Goal: Task Accomplishment & Management: Complete application form

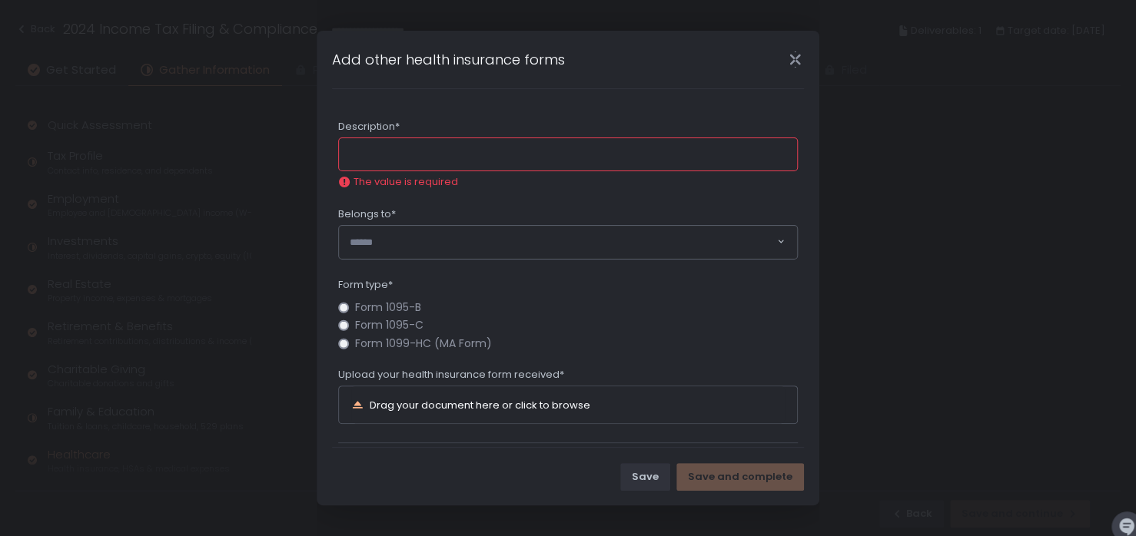
scroll to position [217, 0]
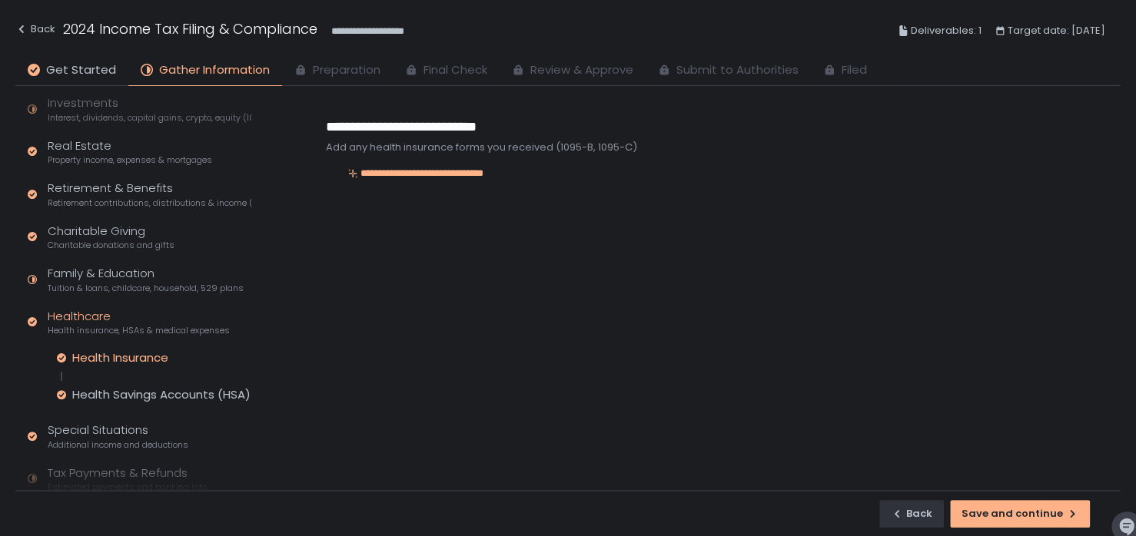
scroll to position [200, 0]
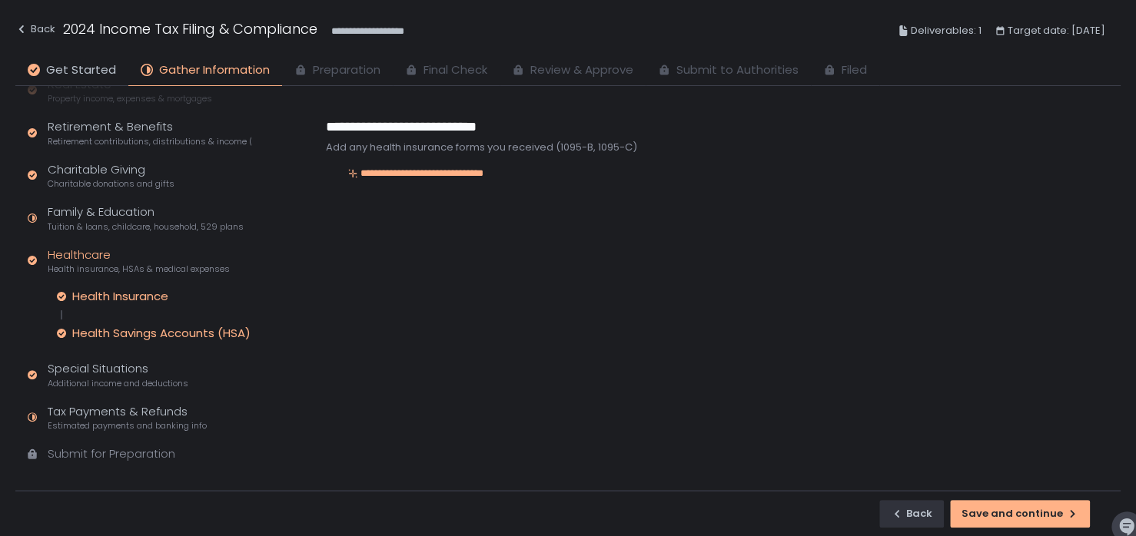
click at [138, 332] on div "Health Savings Accounts (HSA)" at bounding box center [161, 333] width 178 height 15
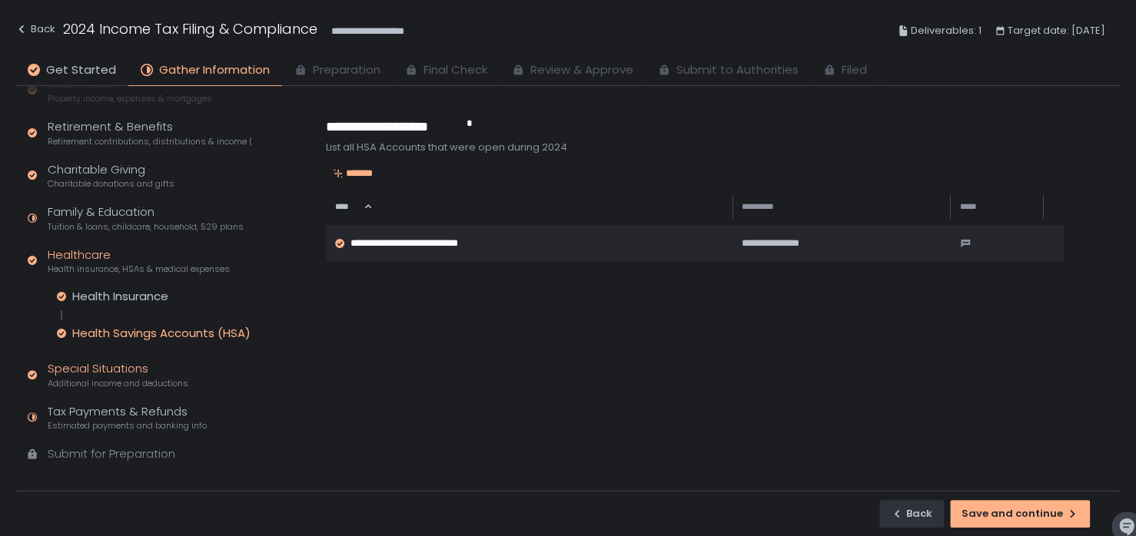
click at [128, 371] on div "Special Situations Additional income and deductions" at bounding box center [118, 374] width 141 height 29
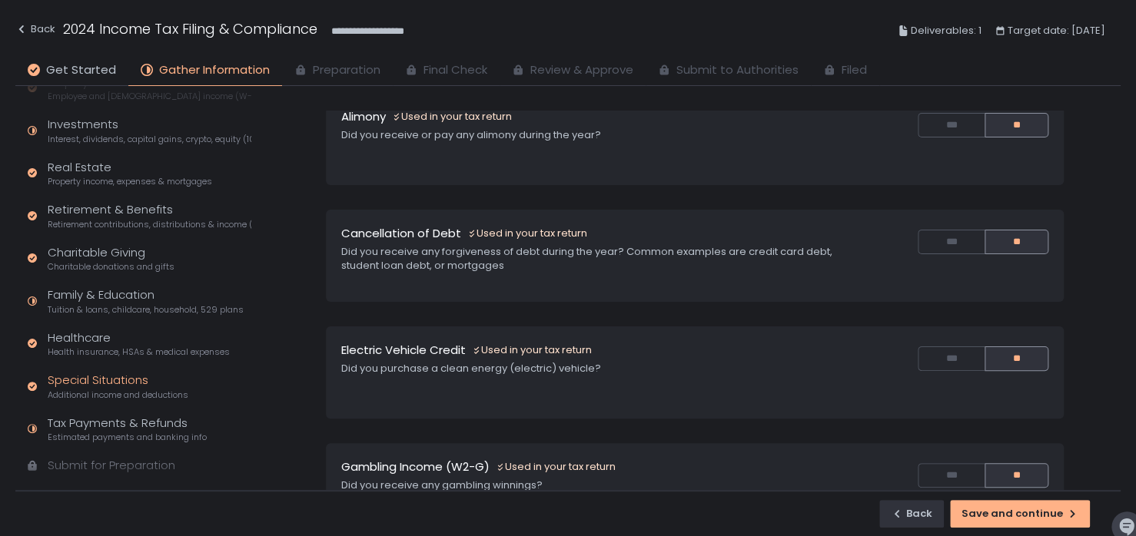
scroll to position [117, 0]
click at [83, 295] on div "Family & Education Tuition & loans, childcare, household, 529 plans" at bounding box center [146, 301] width 196 height 29
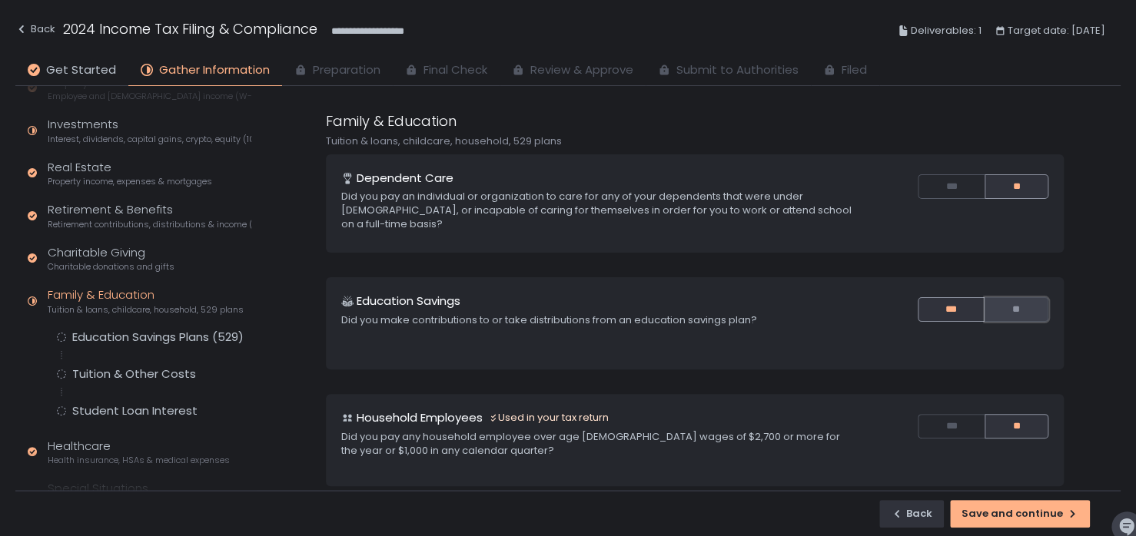
click at [1017, 309] on button "**" at bounding box center [1016, 309] width 64 height 25
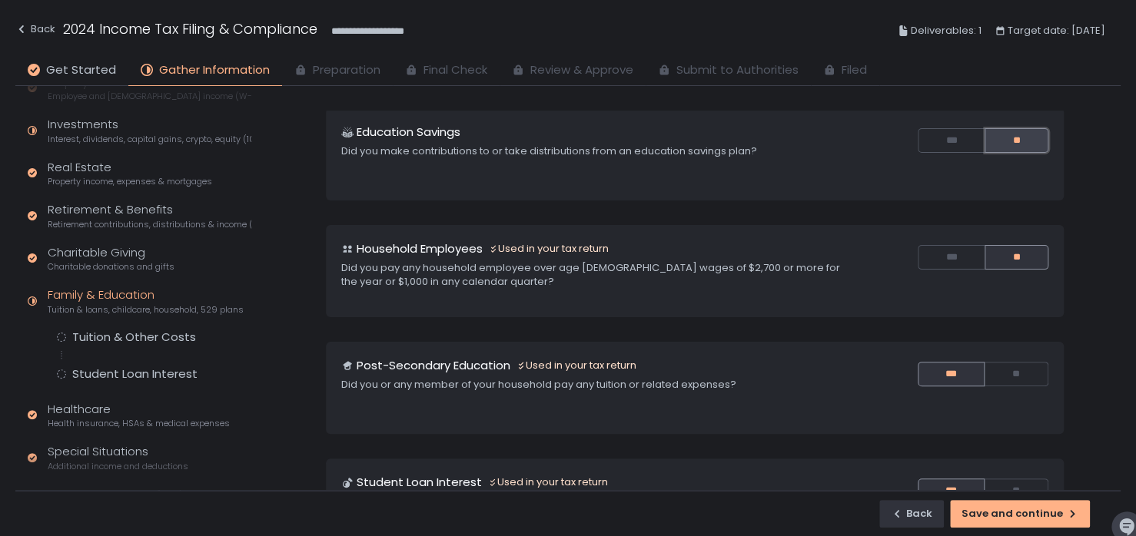
scroll to position [169, 0]
click at [1007, 365] on button "**" at bounding box center [1016, 374] width 64 height 25
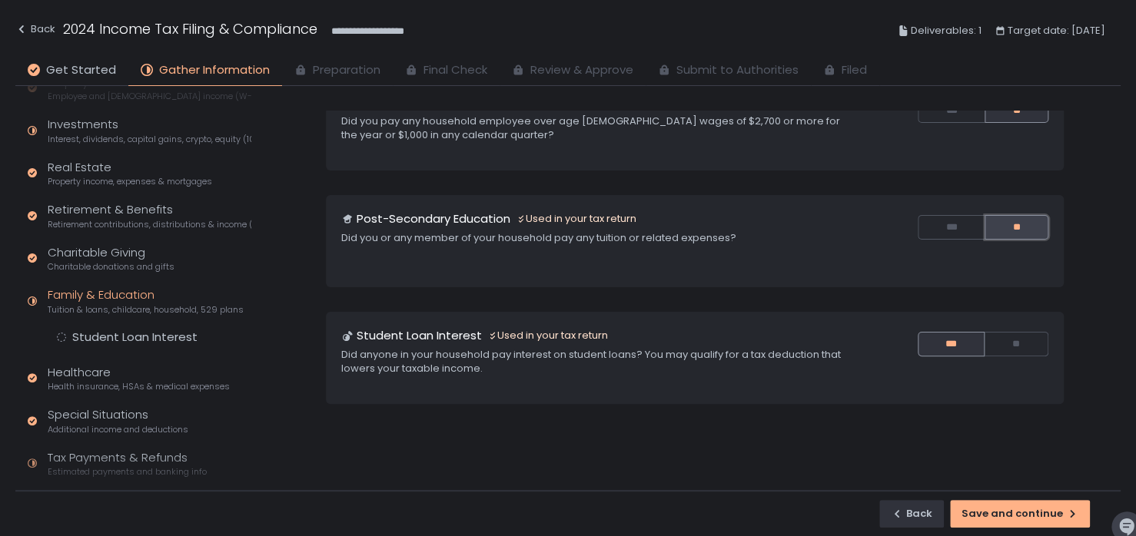
scroll to position [317, 0]
click at [1012, 337] on button "**" at bounding box center [1016, 343] width 64 height 25
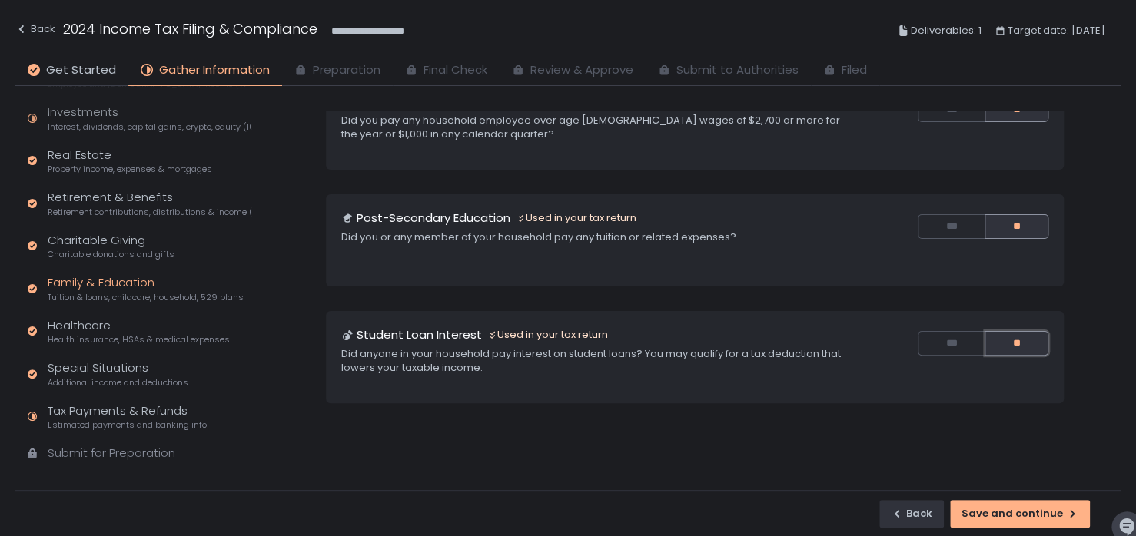
scroll to position [145, 0]
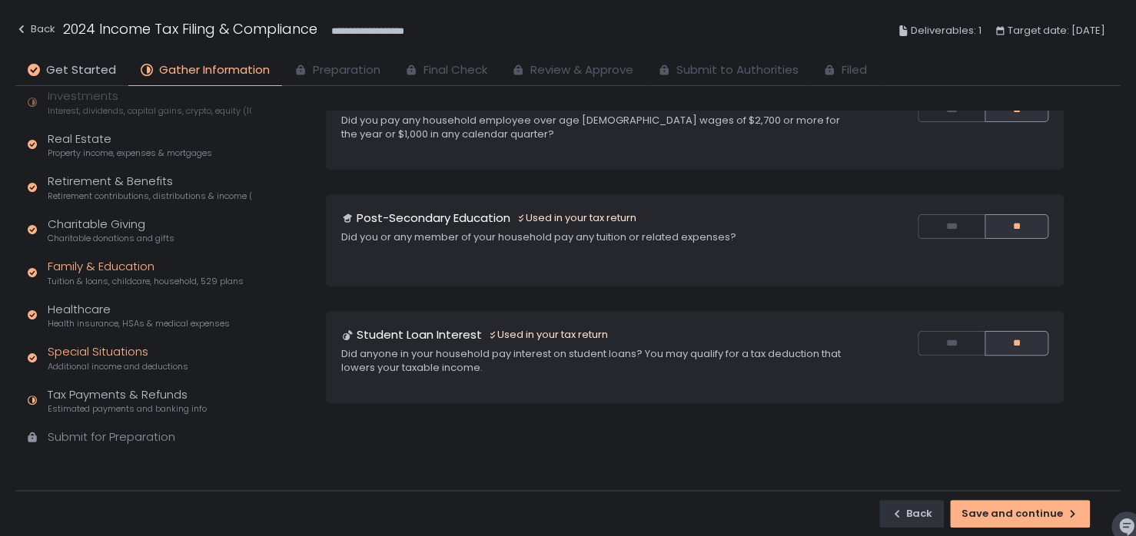
click at [88, 347] on div "Special Situations Additional income and deductions" at bounding box center [118, 357] width 141 height 29
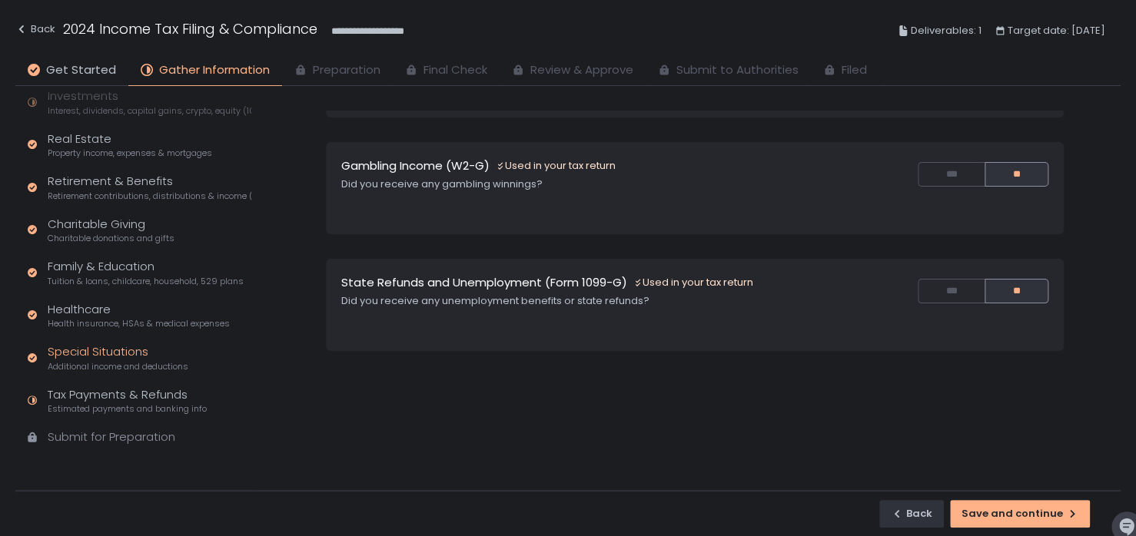
scroll to position [376, 0]
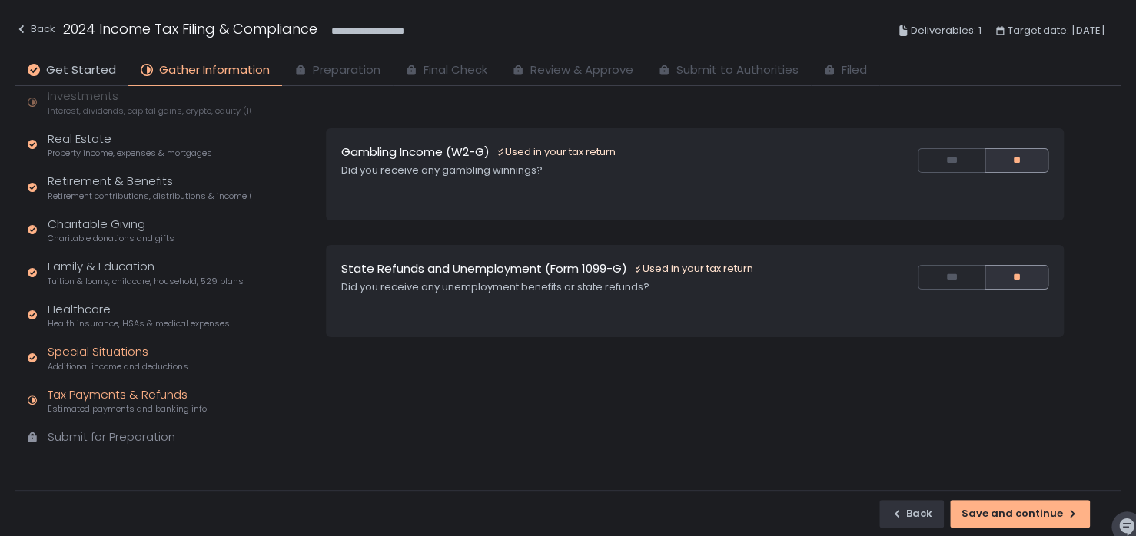
click at [148, 392] on div "Tax Payments & Refunds Estimated payments and banking info" at bounding box center [127, 400] width 159 height 29
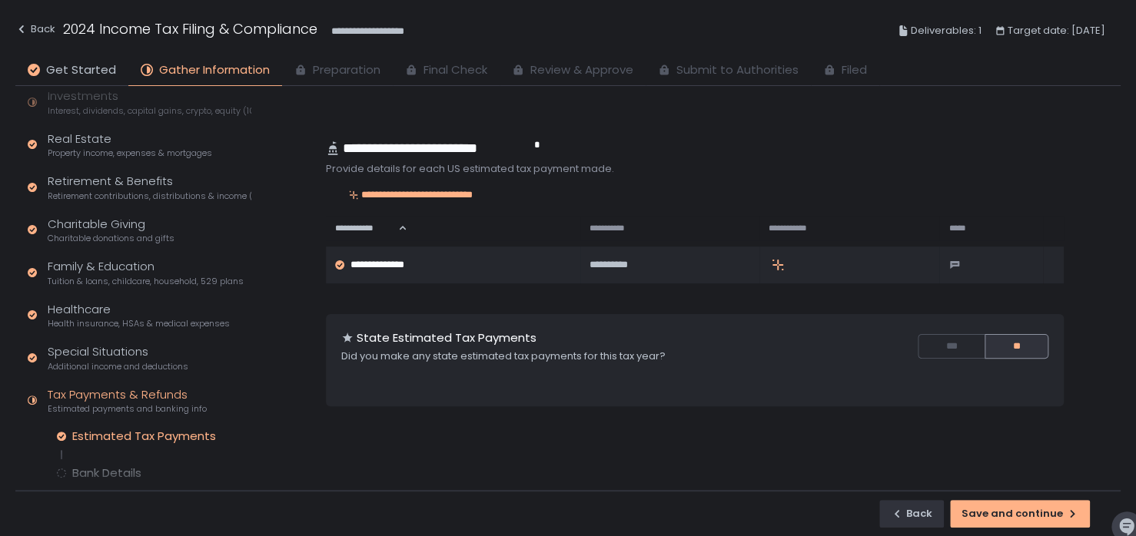
scroll to position [217, 0]
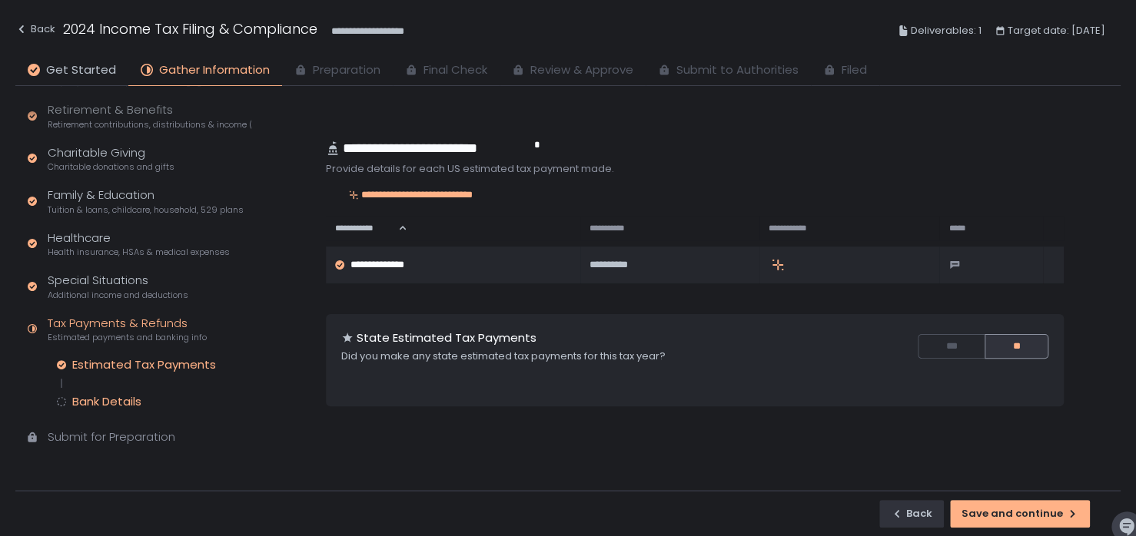
click at [123, 396] on div "Bank Details" at bounding box center [106, 401] width 69 height 15
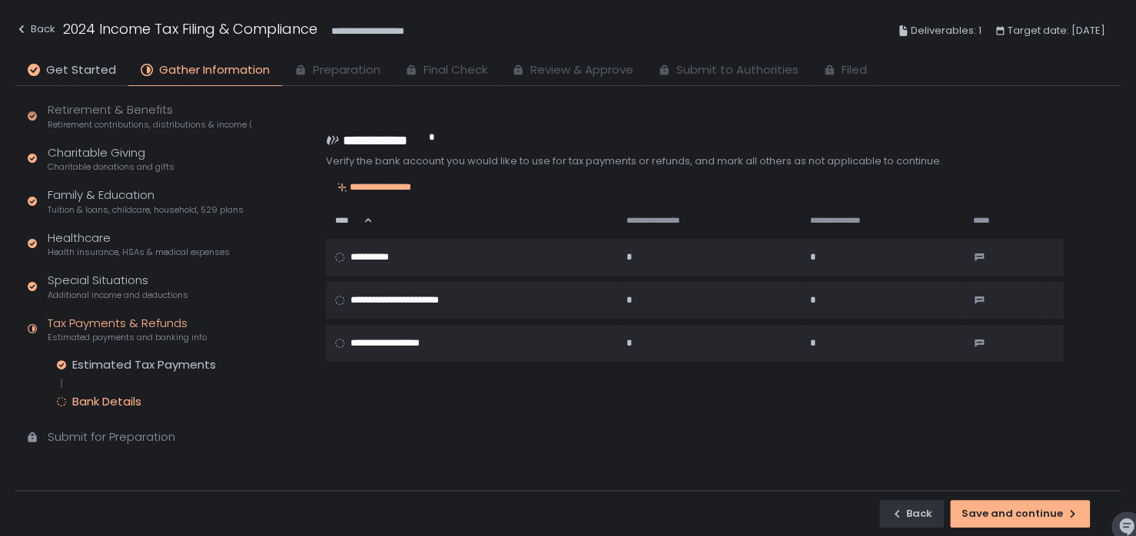
scroll to position [129, 0]
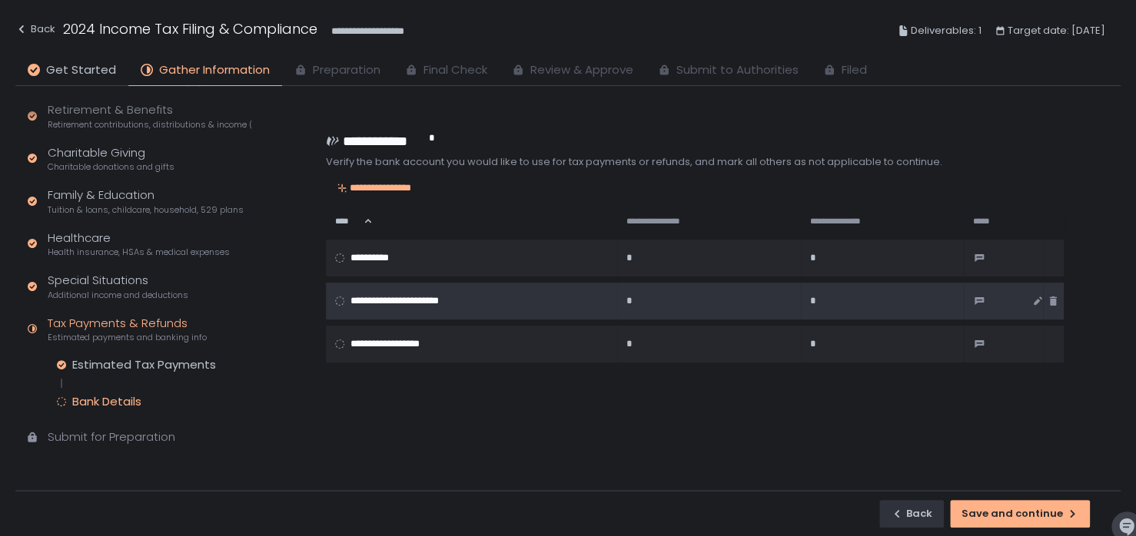
click at [426, 300] on span "**********" at bounding box center [411, 301] width 122 height 14
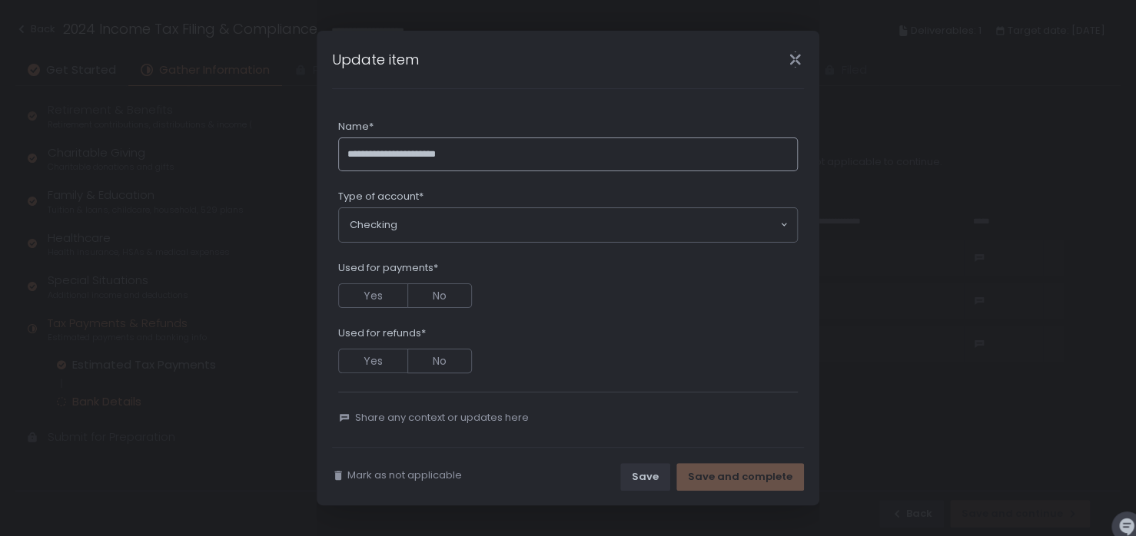
scroll to position [6, 0]
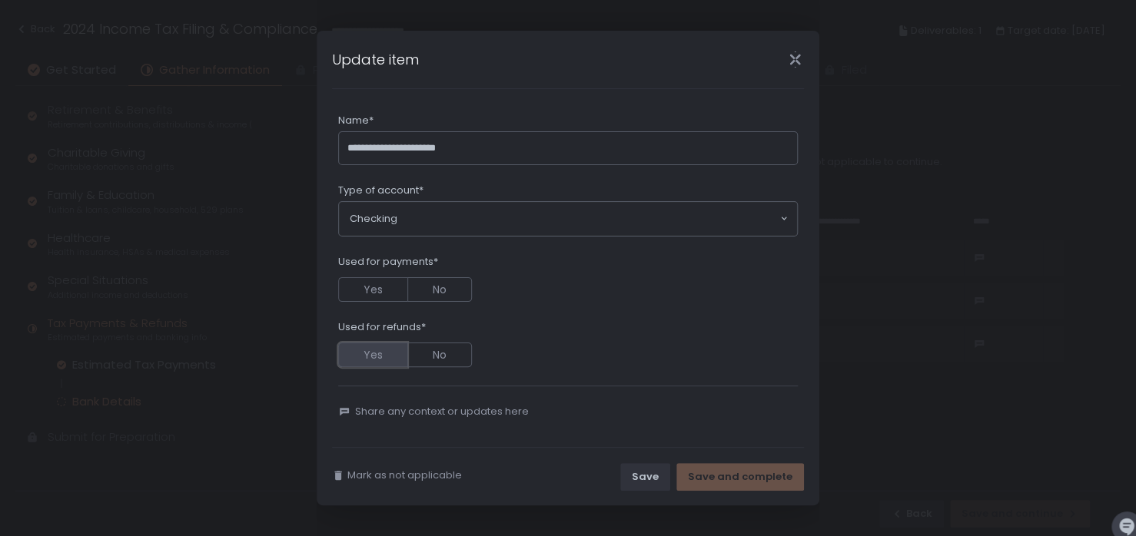
click at [373, 357] on button "Yes" at bounding box center [372, 355] width 69 height 25
click at [371, 285] on button "Yes" at bounding box center [372, 289] width 69 height 25
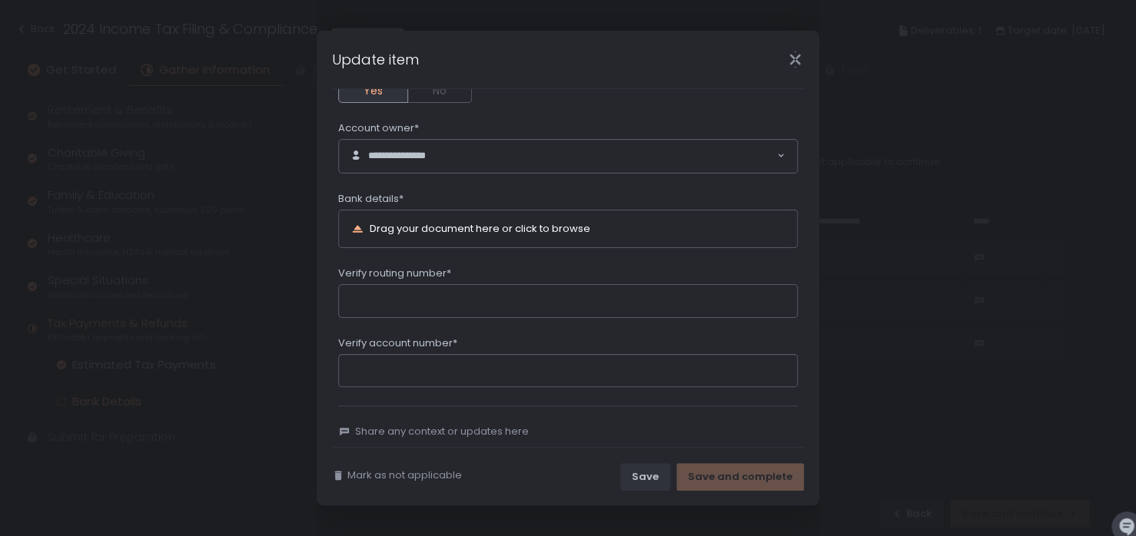
scroll to position [272, 0]
drag, startPoint x: 531, startPoint y: 231, endPoint x: 511, endPoint y: 256, distance: 31.7
click at [509, 262] on div "**********" at bounding box center [567, 117] width 459 height 538
click at [506, 229] on div "Drag your document here or click to browse" at bounding box center [480, 227] width 221 height 10
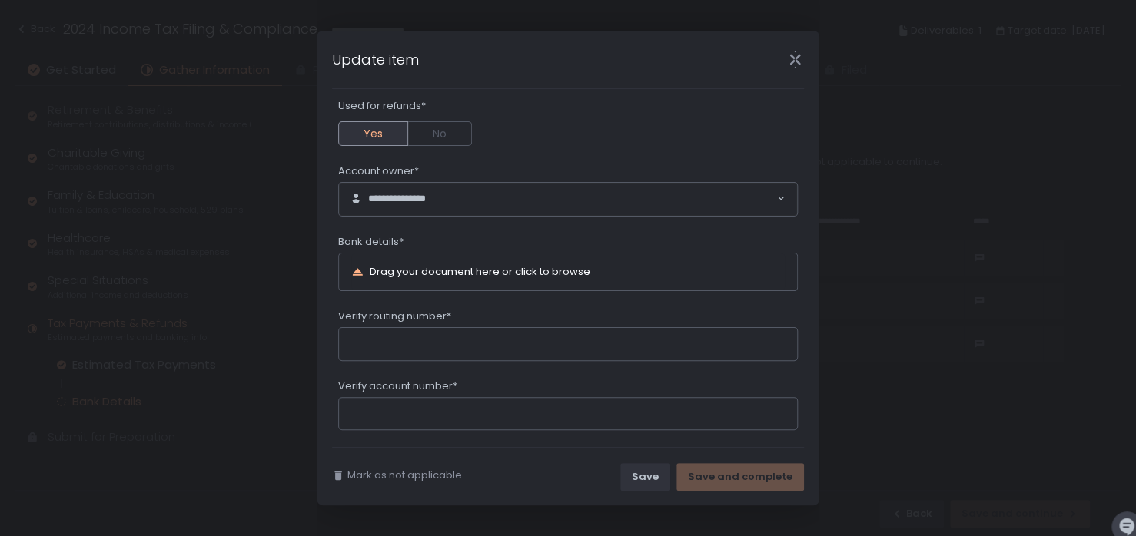
scroll to position [227, 0]
click at [399, 352] on input "Verify routing number*" at bounding box center [567, 344] width 459 height 34
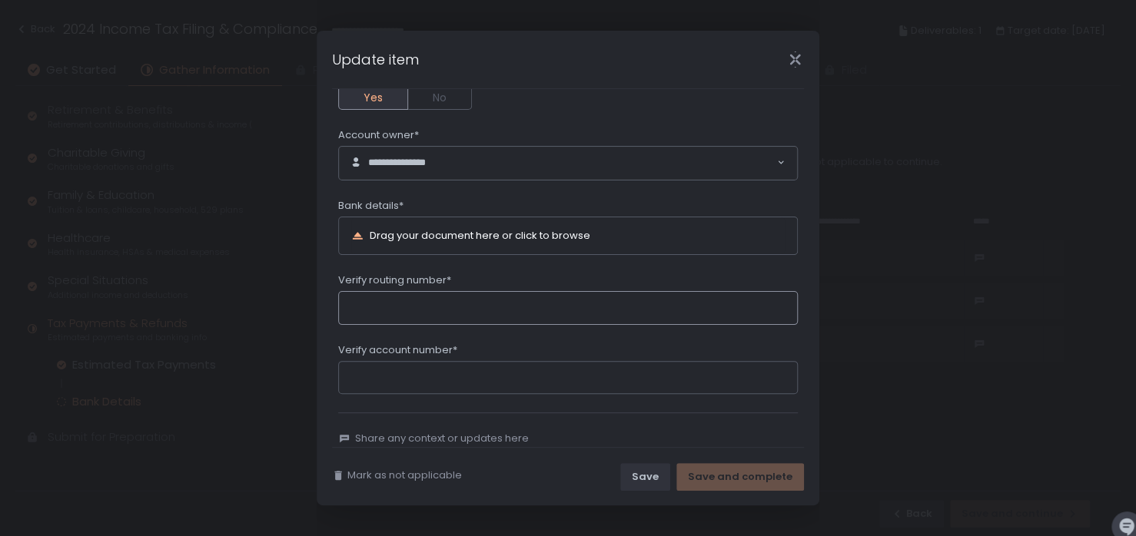
scroll to position [289, 0]
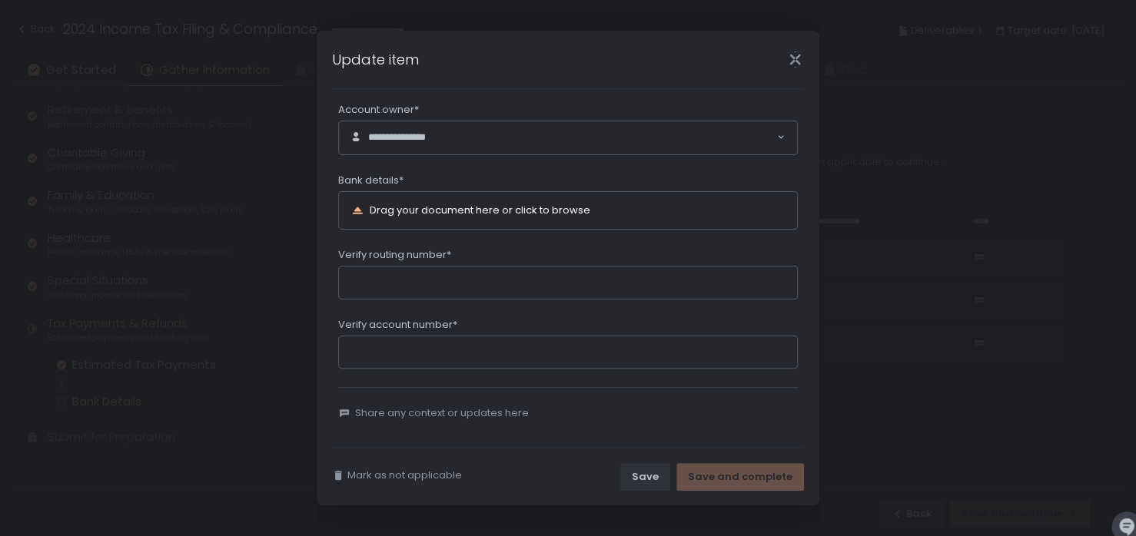
click at [796, 62] on icon "Close" at bounding box center [795, 59] width 16 height 16
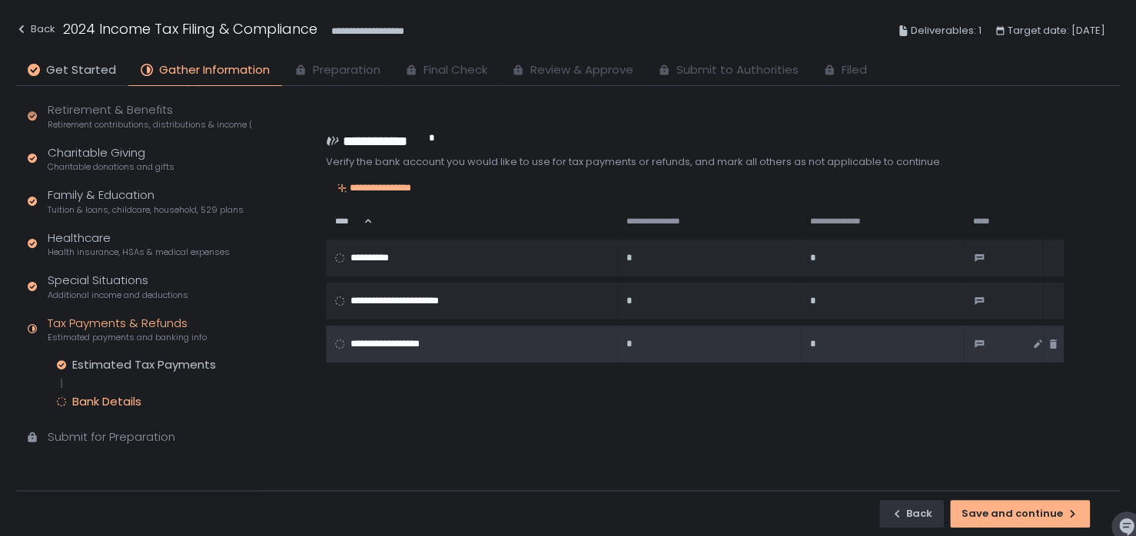
click at [381, 339] on span "**********" at bounding box center [398, 344] width 97 height 14
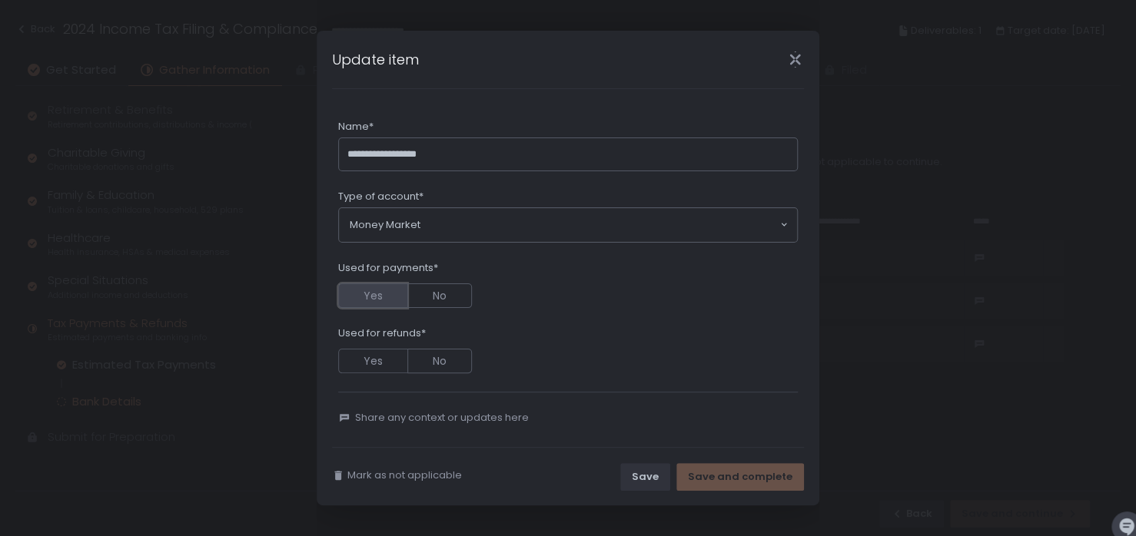
click at [374, 290] on button "Yes" at bounding box center [372, 296] width 69 height 25
click at [363, 358] on button "Yes" at bounding box center [372, 361] width 69 height 25
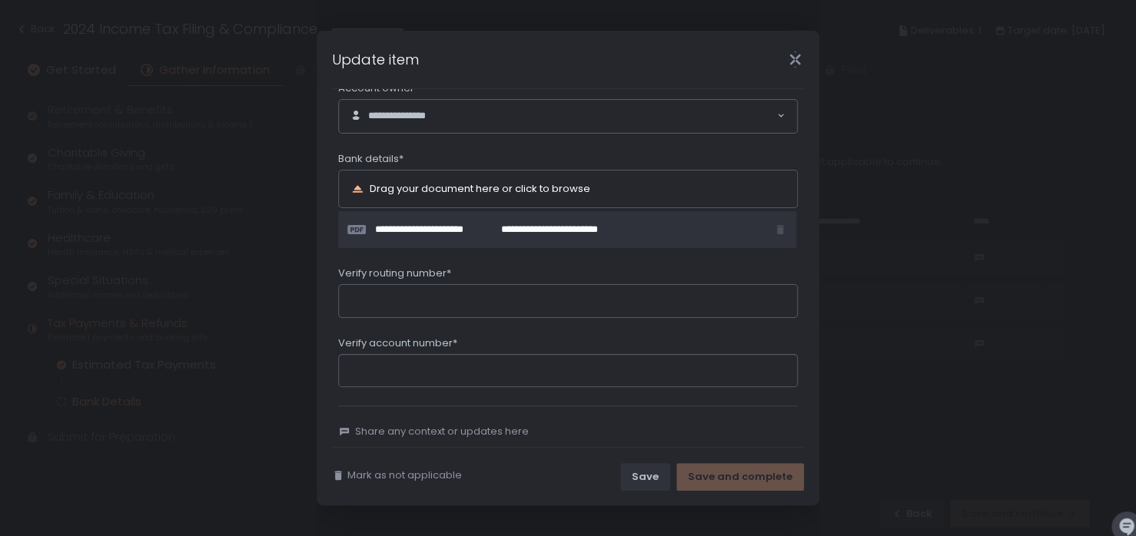
scroll to position [312, 0]
drag, startPoint x: 507, startPoint y: 226, endPoint x: 400, endPoint y: 296, distance: 128.3
click at [400, 296] on input "Verify routing number*" at bounding box center [567, 300] width 459 height 34
type input "*********"
click at [367, 366] on input "Verify account number*" at bounding box center [567, 370] width 459 height 34
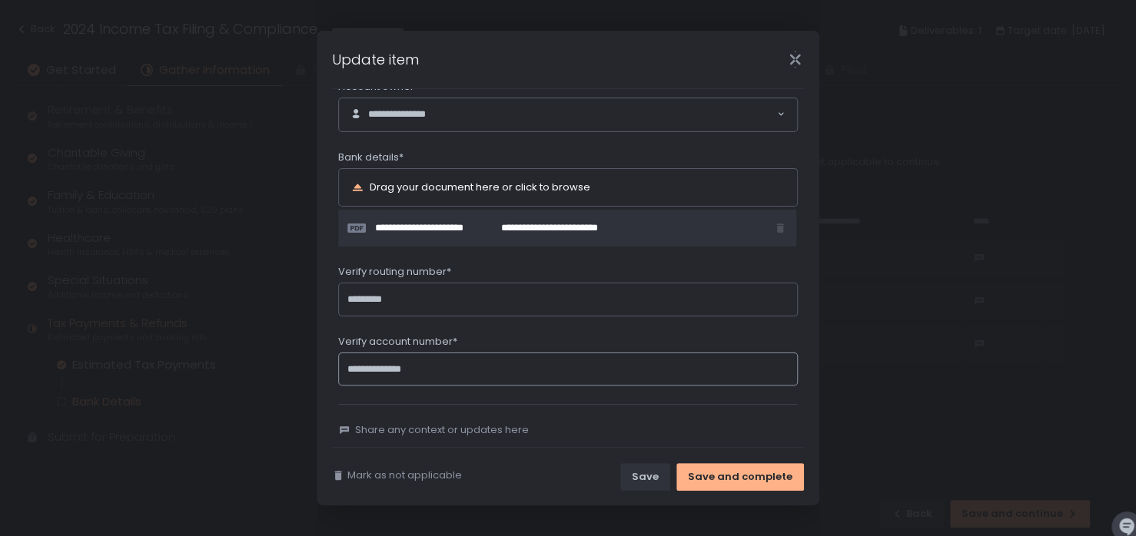
scroll to position [329, 0]
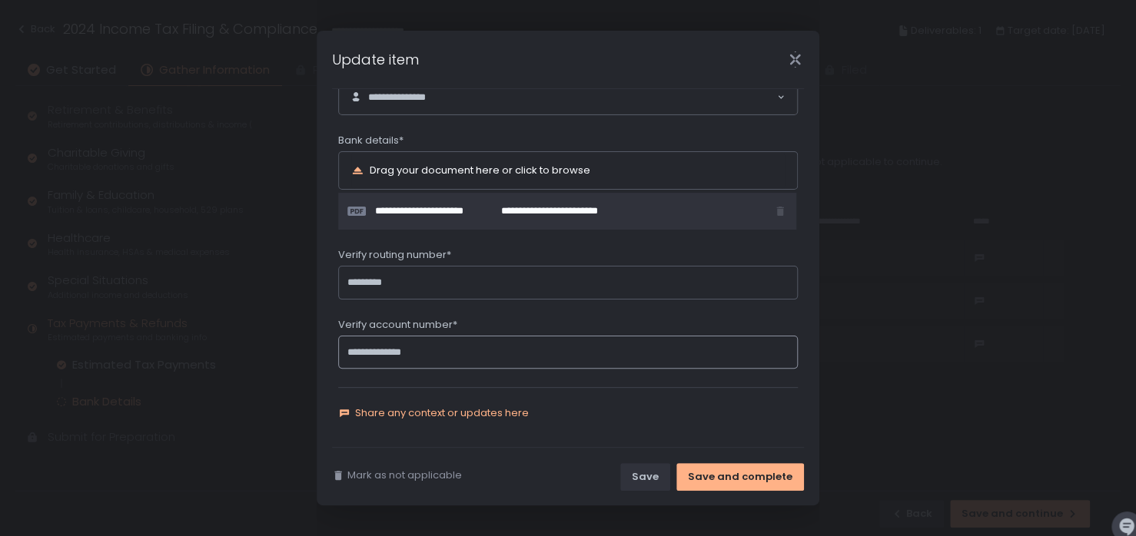
type input "**********"
click at [492, 410] on span "Share any context or updates here" at bounding box center [442, 413] width 174 height 14
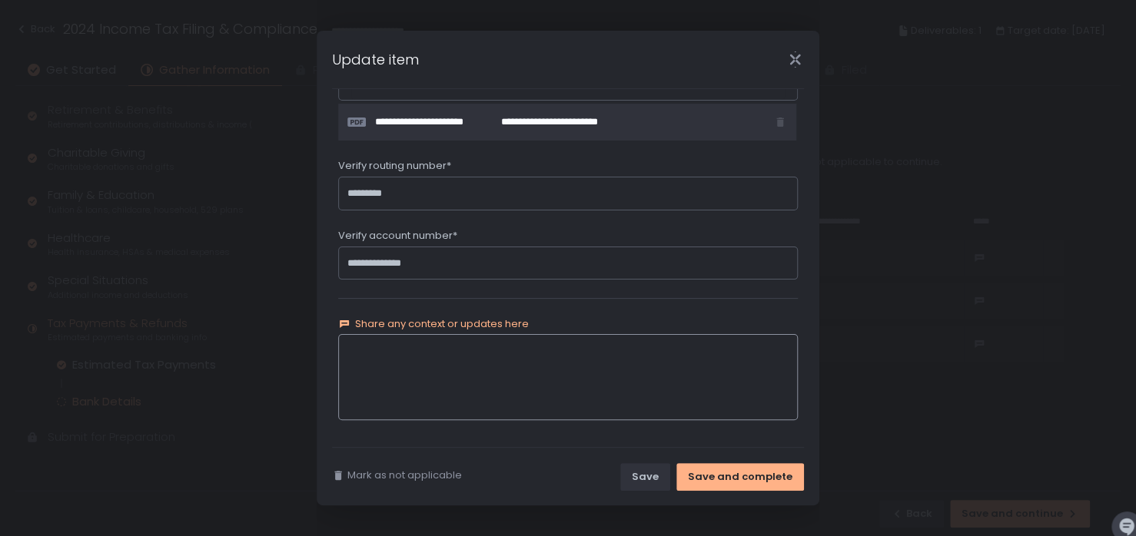
click at [492, 410] on textarea at bounding box center [567, 377] width 459 height 86
type textarea "*"
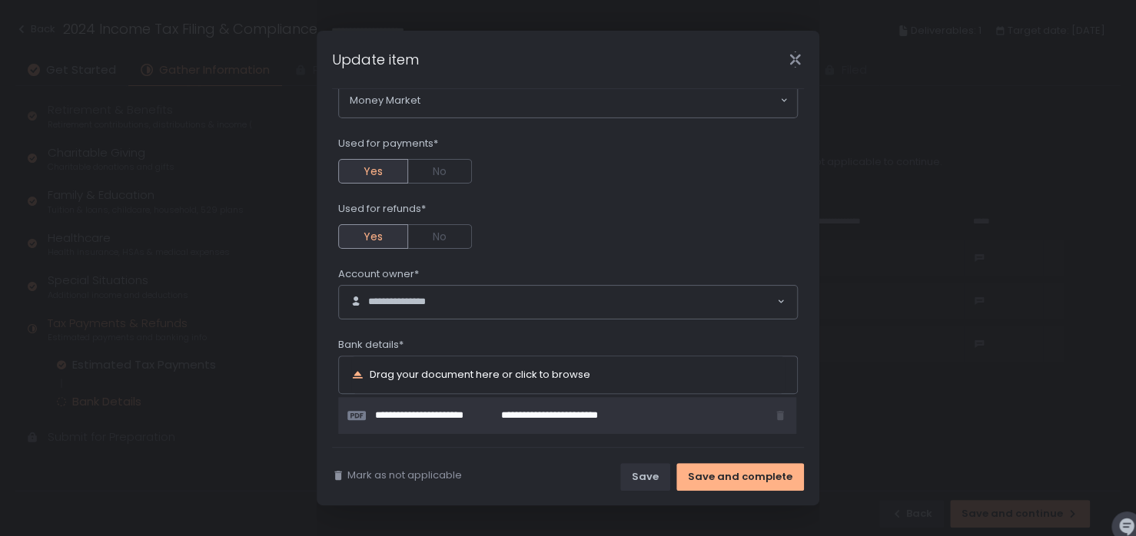
scroll to position [114, 0]
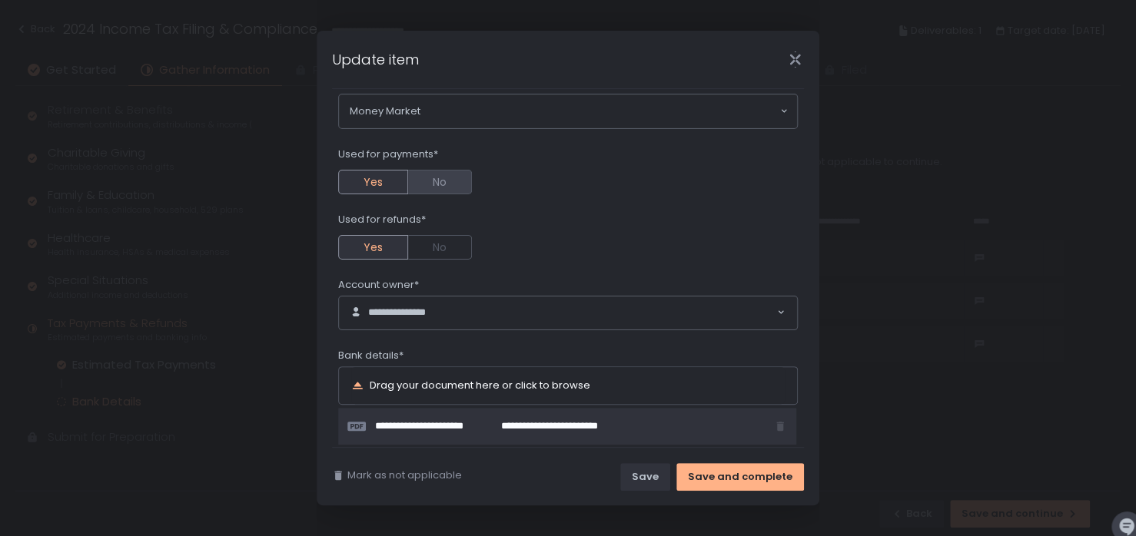
type textarea "**********"
click at [446, 184] on button "No" at bounding box center [440, 182] width 64 height 25
click at [439, 246] on button "No" at bounding box center [440, 247] width 64 height 25
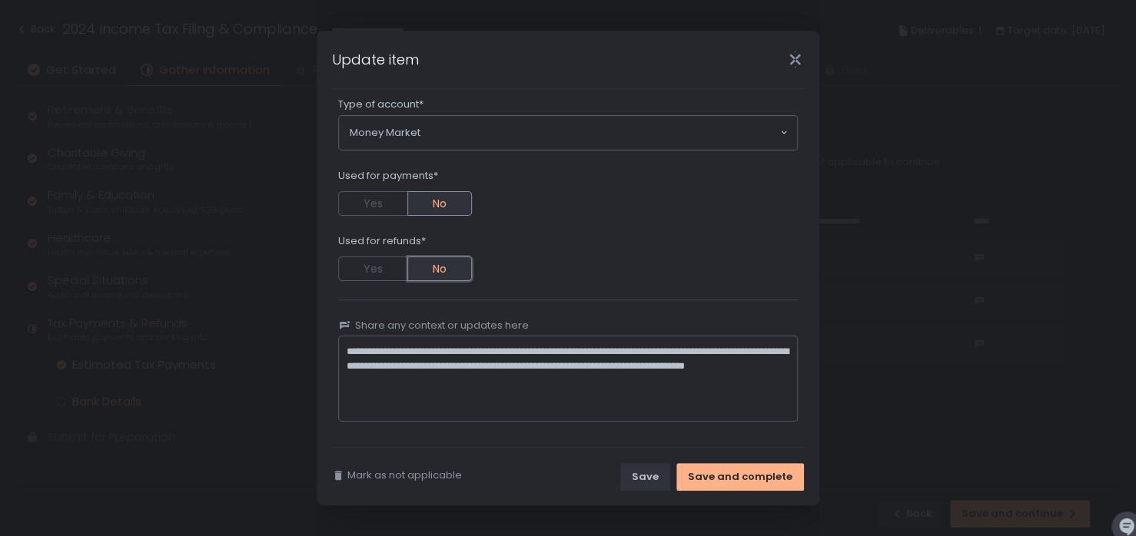
scroll to position [95, 0]
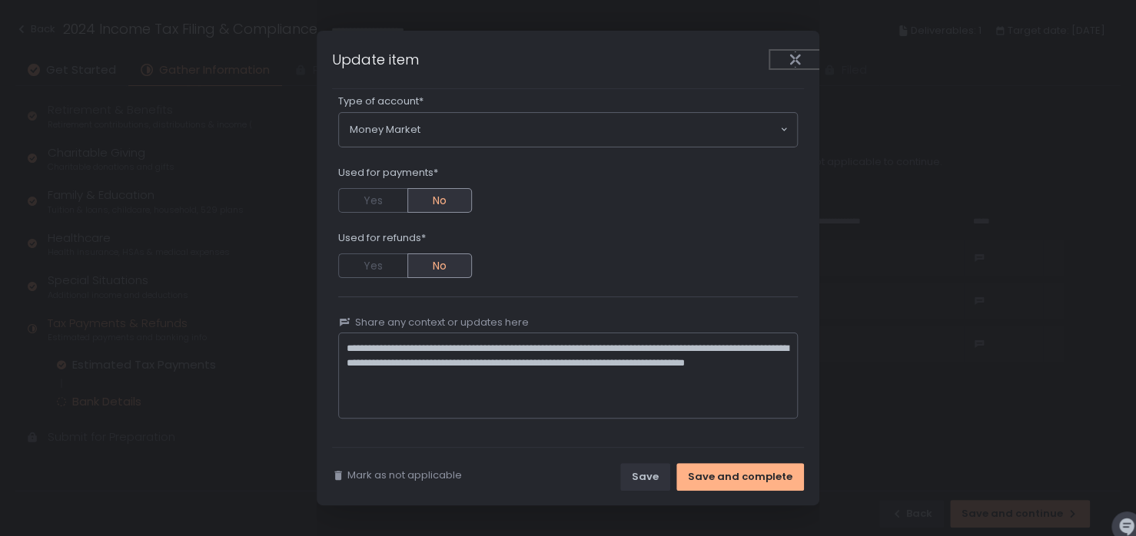
click at [796, 68] on button "Close" at bounding box center [794, 60] width 49 height 18
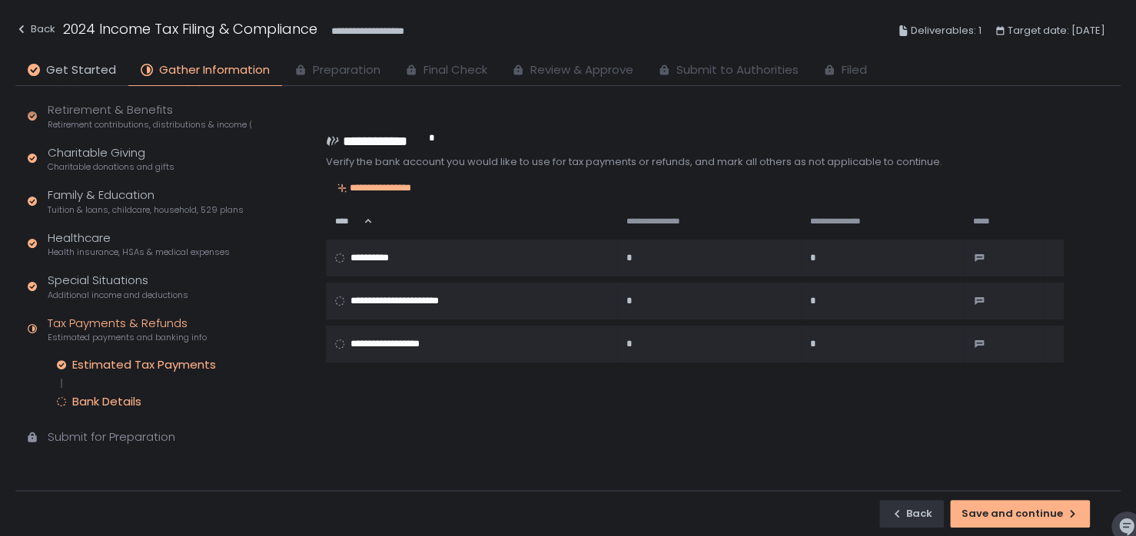
click at [188, 362] on div "Estimated Tax Payments" at bounding box center [144, 364] width 144 height 15
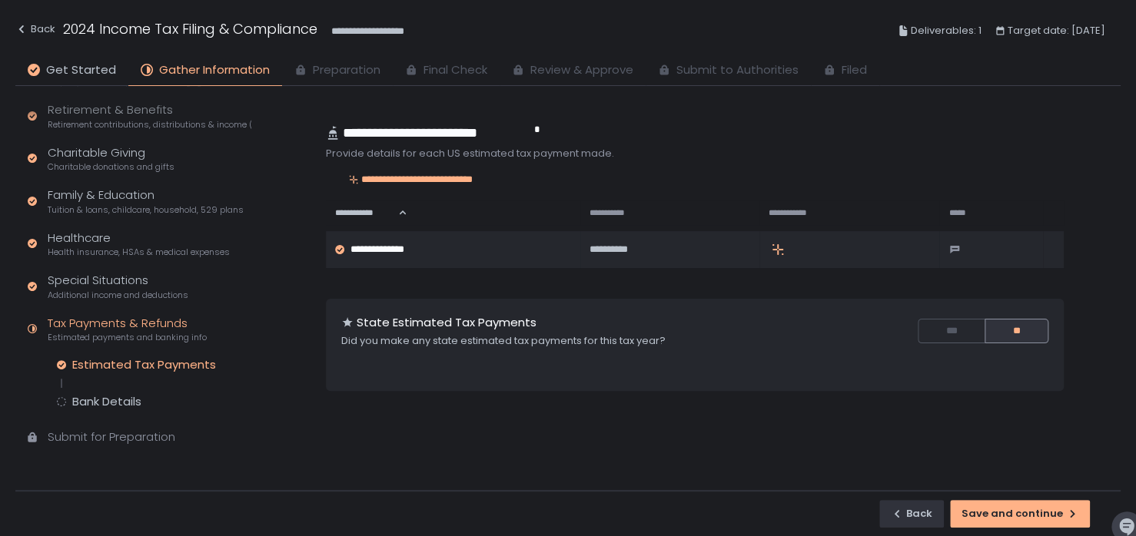
scroll to position [138, 0]
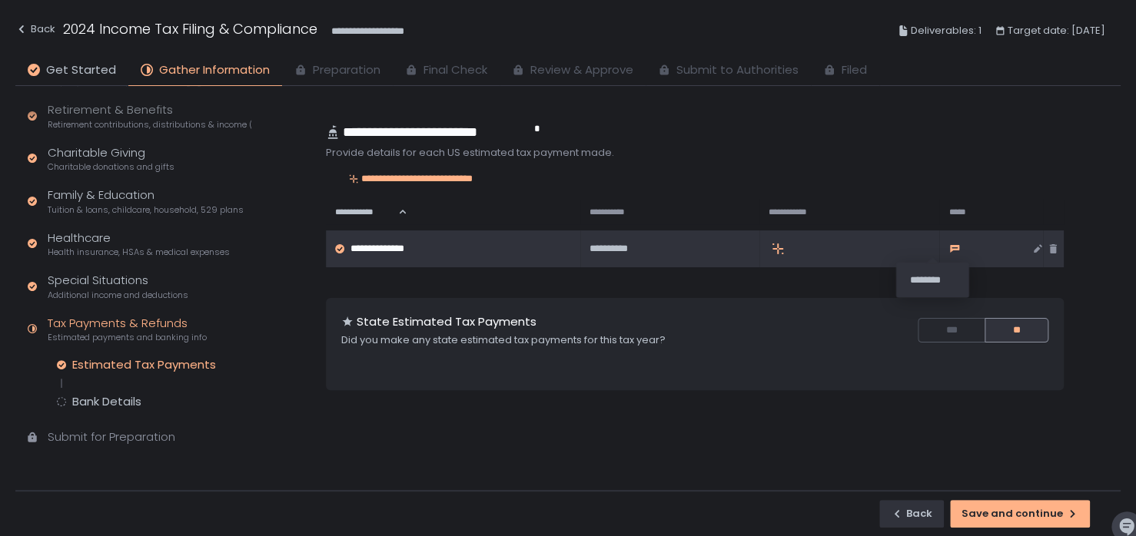
click at [948, 247] on icon at bounding box center [954, 249] width 12 height 12
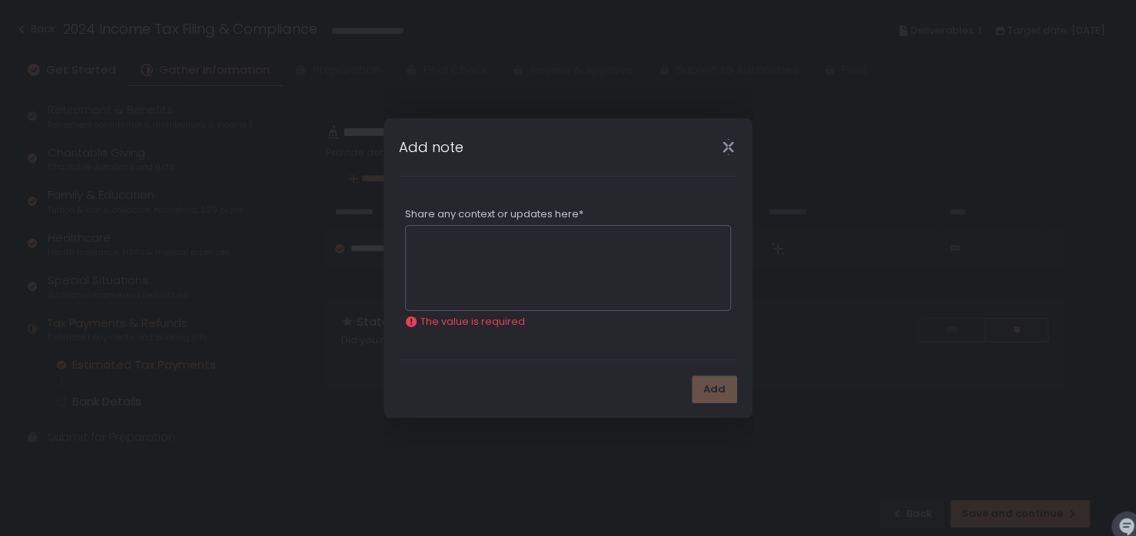
click at [723, 150] on icon "Close" at bounding box center [728, 147] width 16 height 16
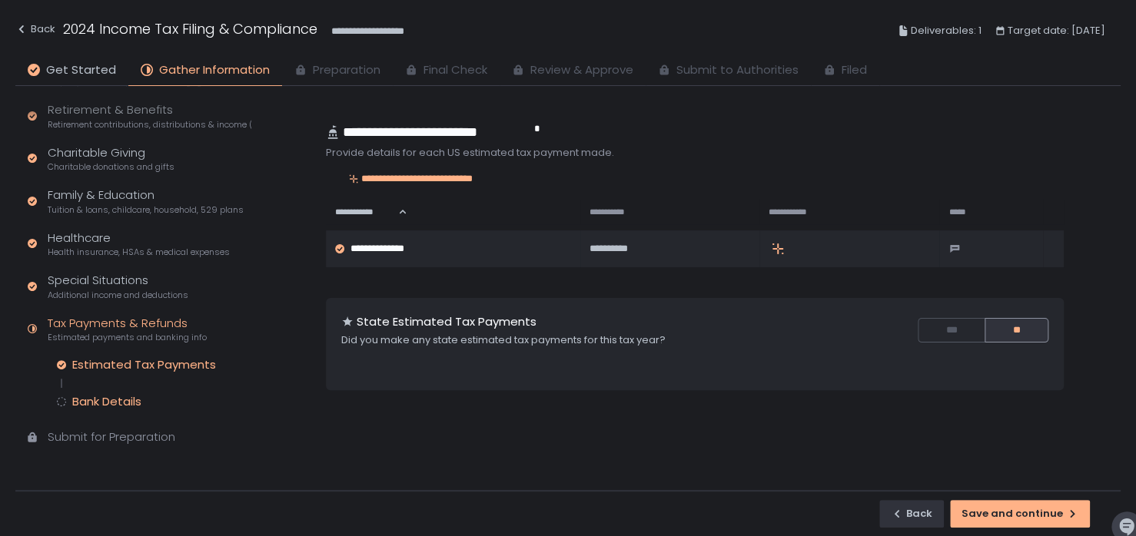
click at [102, 405] on div "Bank Details" at bounding box center [106, 401] width 69 height 15
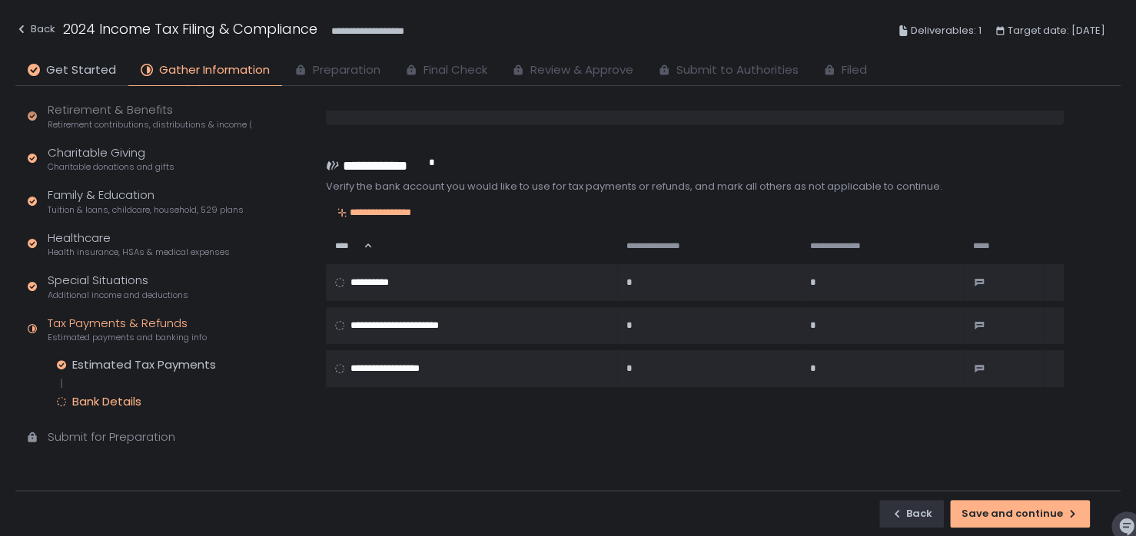
scroll to position [106, 0]
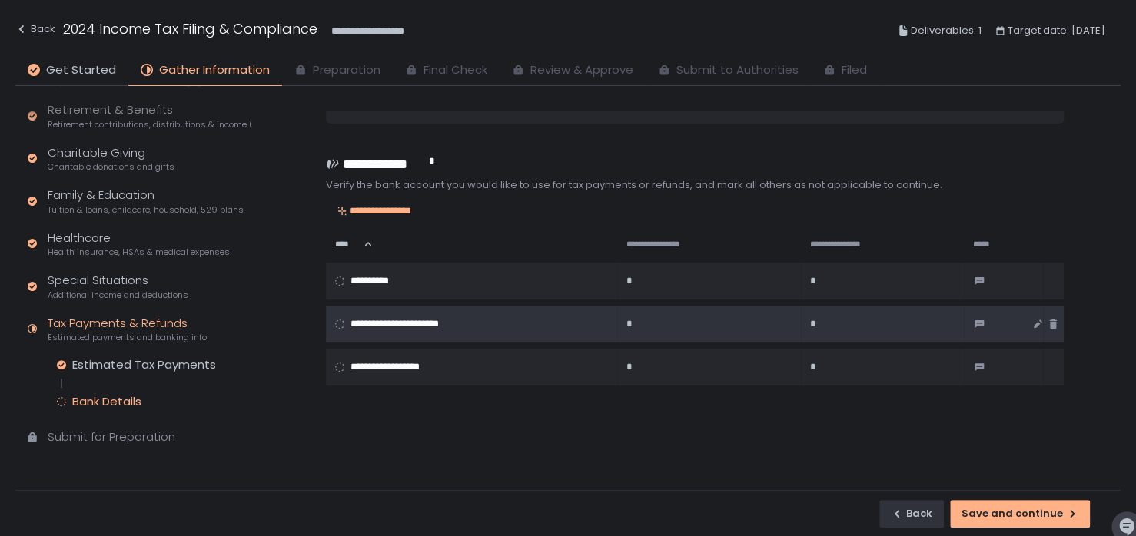
click at [416, 326] on span "**********" at bounding box center [411, 324] width 122 height 14
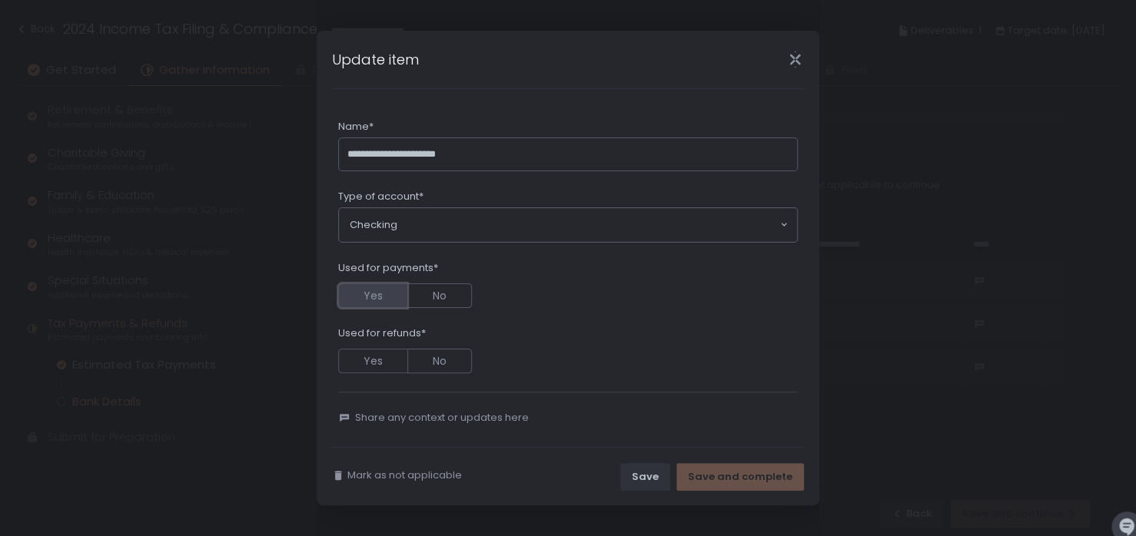
click at [375, 287] on button "Yes" at bounding box center [372, 296] width 69 height 25
click at [366, 353] on button "Yes" at bounding box center [372, 361] width 69 height 25
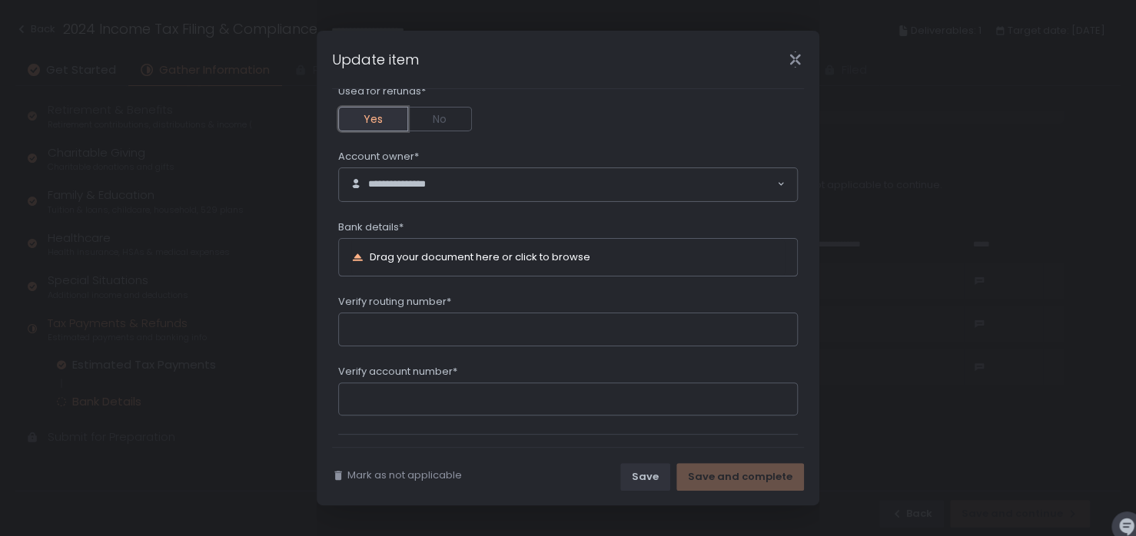
scroll to position [289, 0]
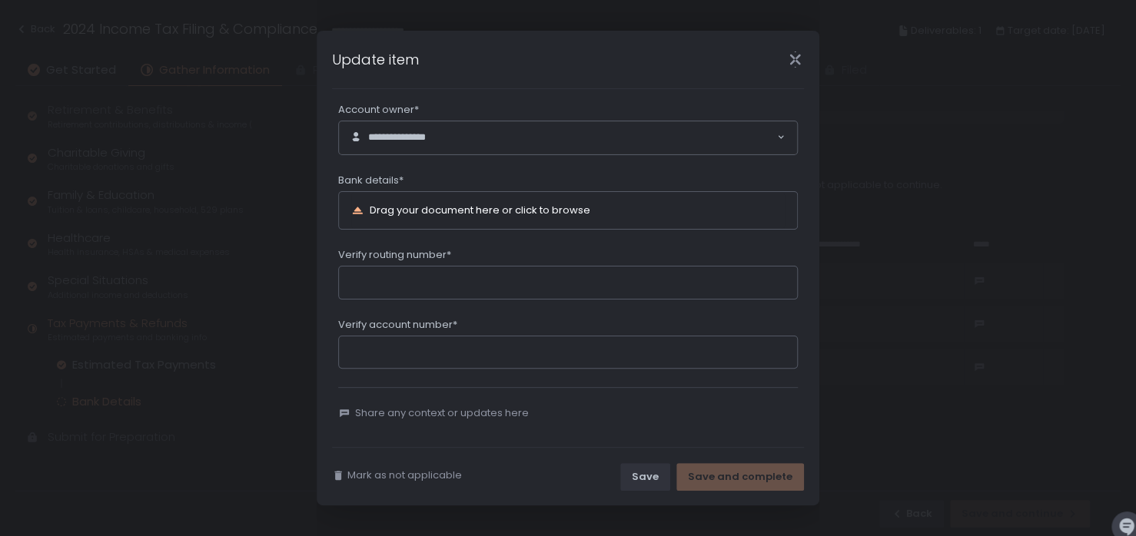
click at [468, 207] on div "Drag your document here or click to browse" at bounding box center [480, 210] width 221 height 10
click at [800, 56] on icon "Close" at bounding box center [795, 59] width 16 height 16
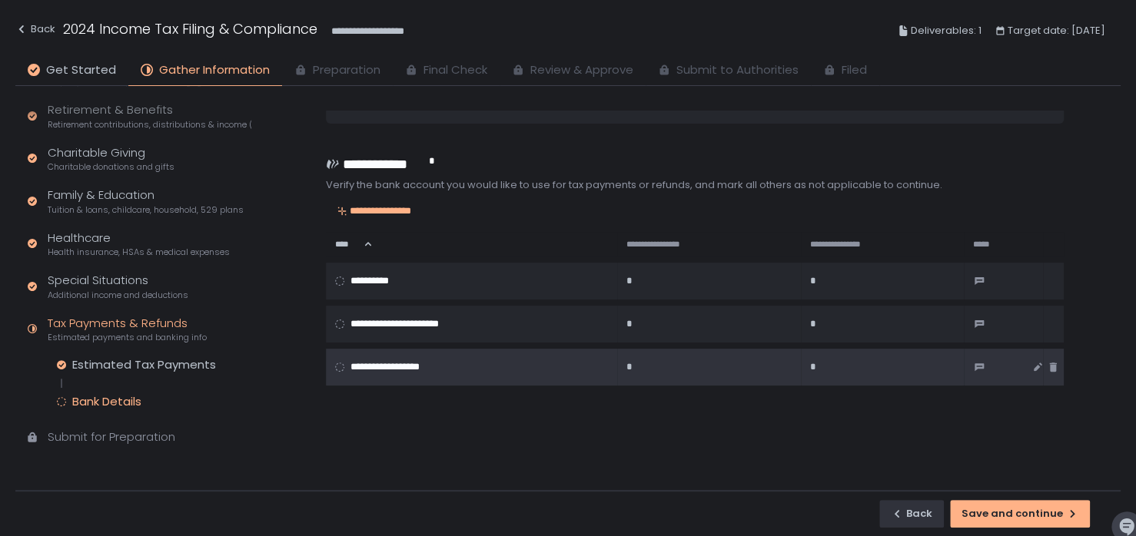
click at [406, 366] on span "**********" at bounding box center [398, 367] width 97 height 14
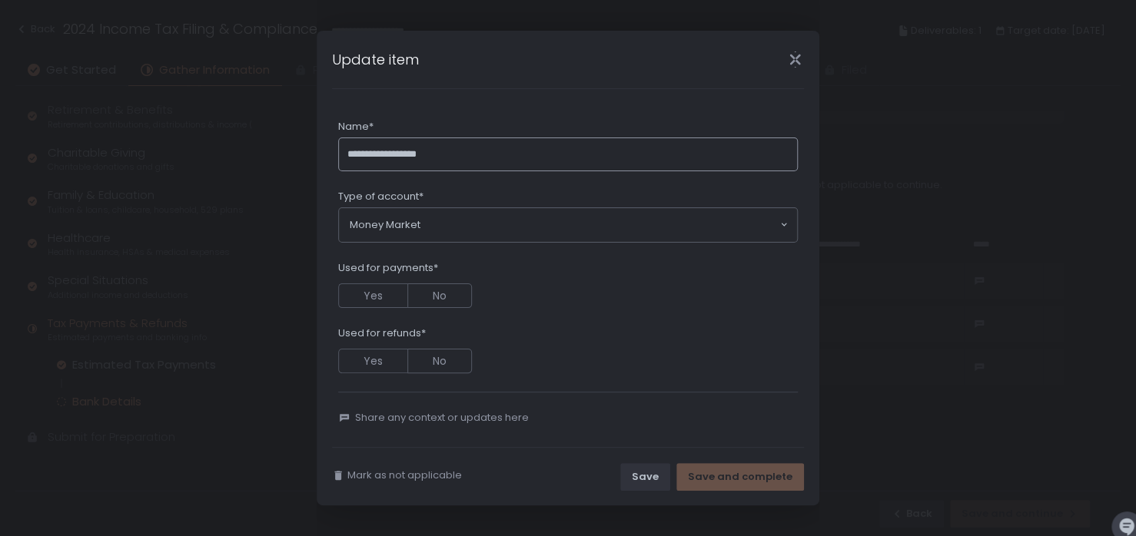
scroll to position [6, 0]
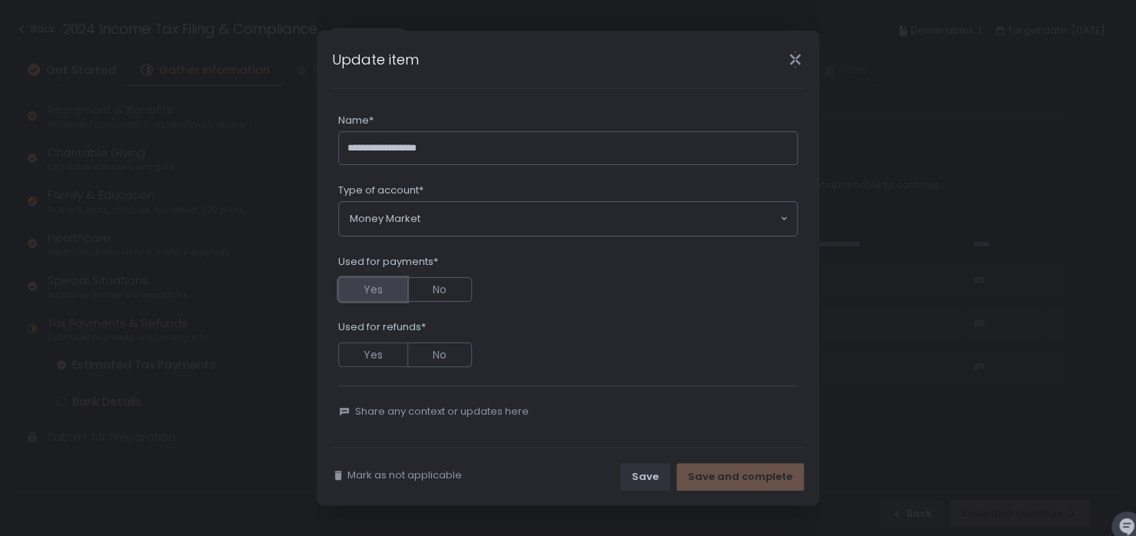
click at [378, 279] on button "Yes" at bounding box center [372, 289] width 69 height 25
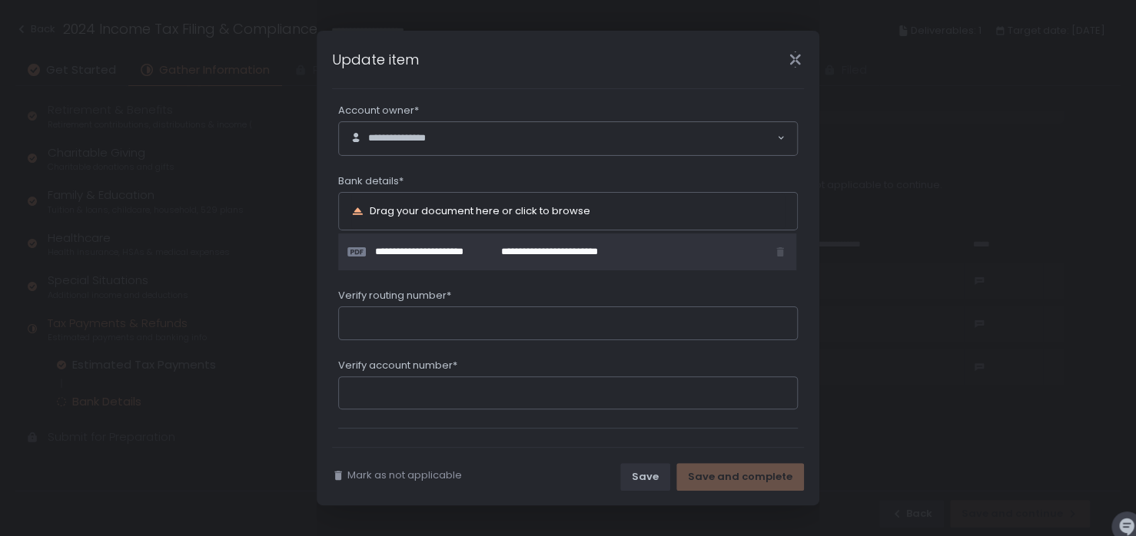
scroll to position [290, 0]
click at [564, 251] on span "**********" at bounding box center [560, 250] width 118 height 14
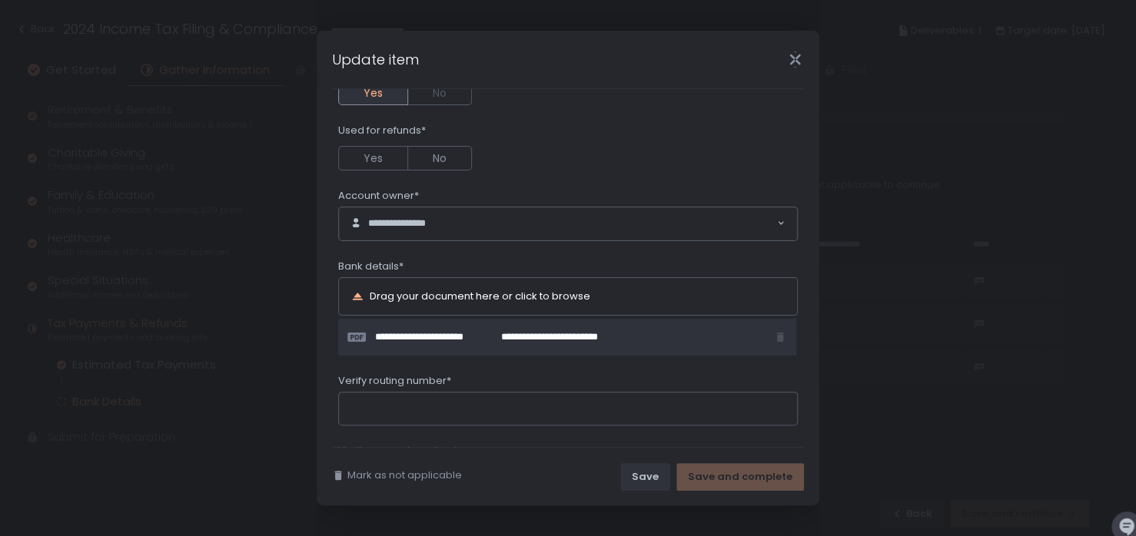
scroll to position [203, 0]
drag, startPoint x: 780, startPoint y: 337, endPoint x: 871, endPoint y: 280, distance: 107.4
click at [871, 280] on div "**********" at bounding box center [568, 268] width 1136 height 536
click at [652, 331] on div "**********" at bounding box center [572, 337] width 395 height 12
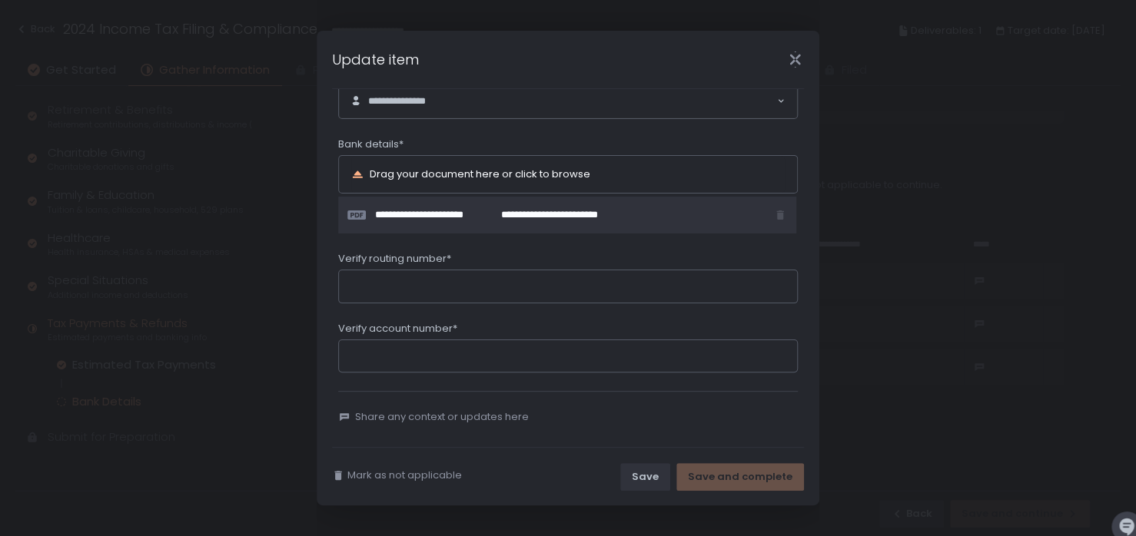
scroll to position [329, 0]
click at [384, 219] on div "**********" at bounding box center [567, 211] width 458 height 37
click at [391, 208] on span "**********" at bounding box center [438, 211] width 126 height 14
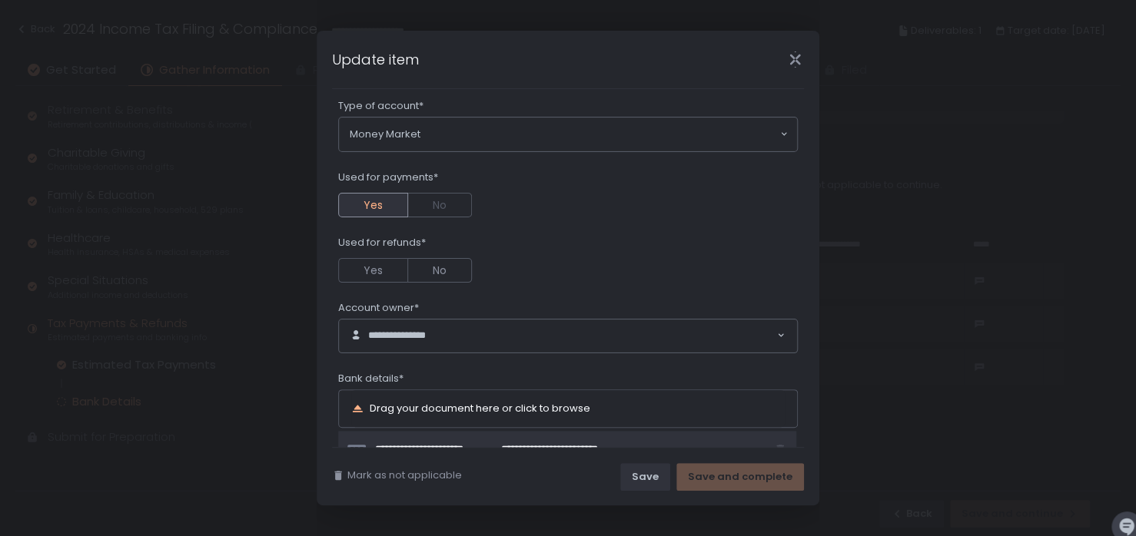
scroll to position [92, 0]
click at [378, 268] on button "Yes" at bounding box center [372, 269] width 69 height 25
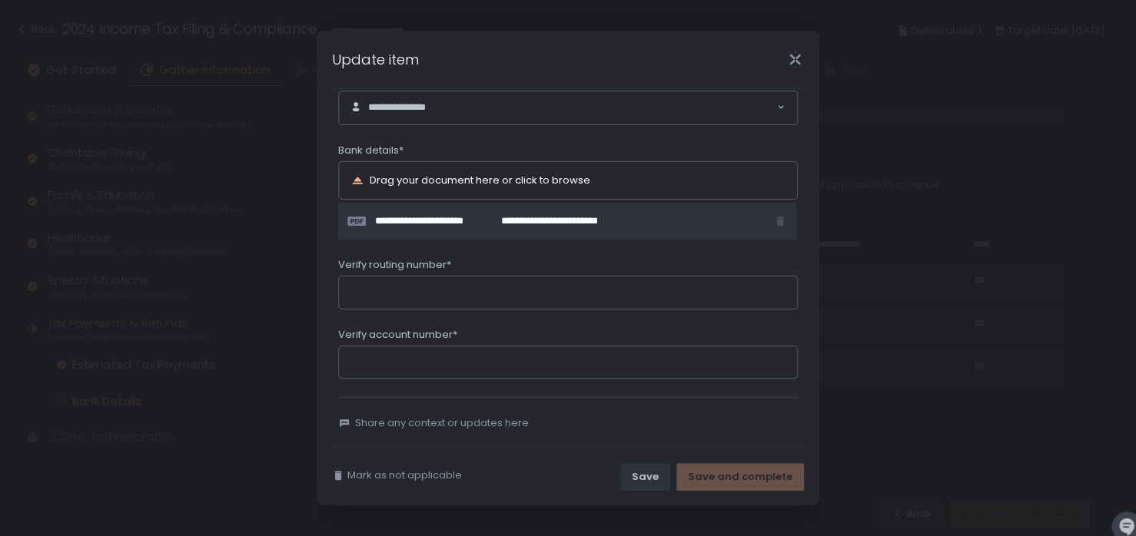
scroll to position [329, 0]
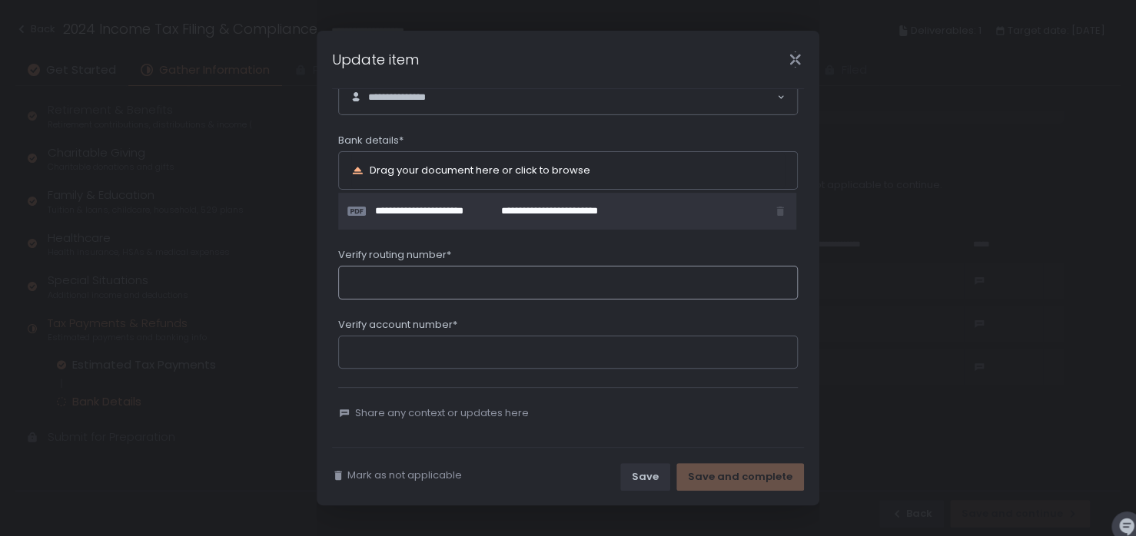
click at [377, 295] on input "Verify routing number*" at bounding box center [567, 283] width 459 height 34
type input "*********"
click at [360, 343] on input "Verify account number*" at bounding box center [567, 353] width 459 height 34
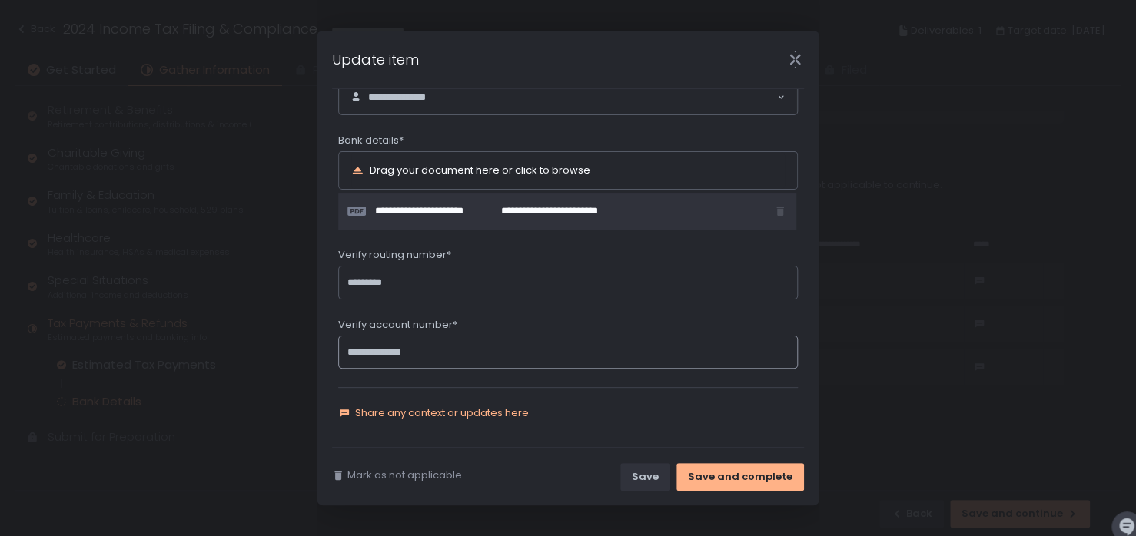
type input "**********"
click at [479, 408] on span "Share any context or updates here" at bounding box center [442, 413] width 174 height 14
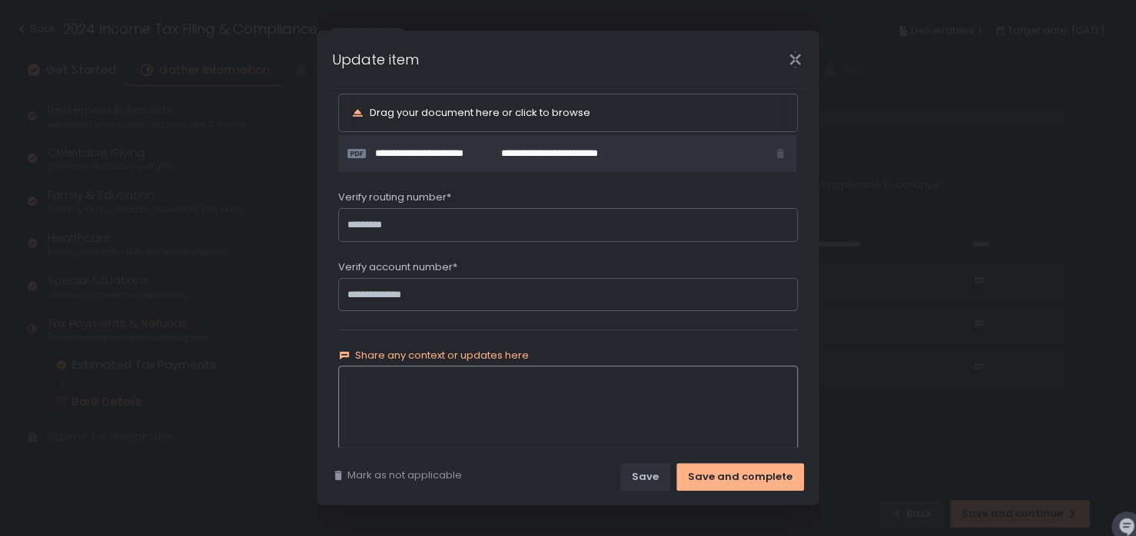
scroll to position [418, 0]
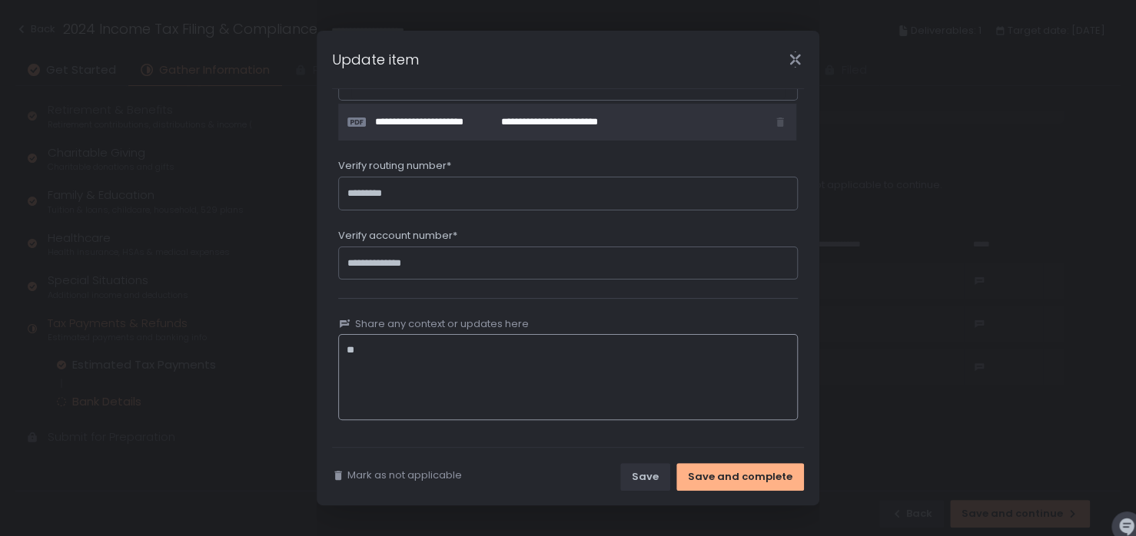
type textarea "*"
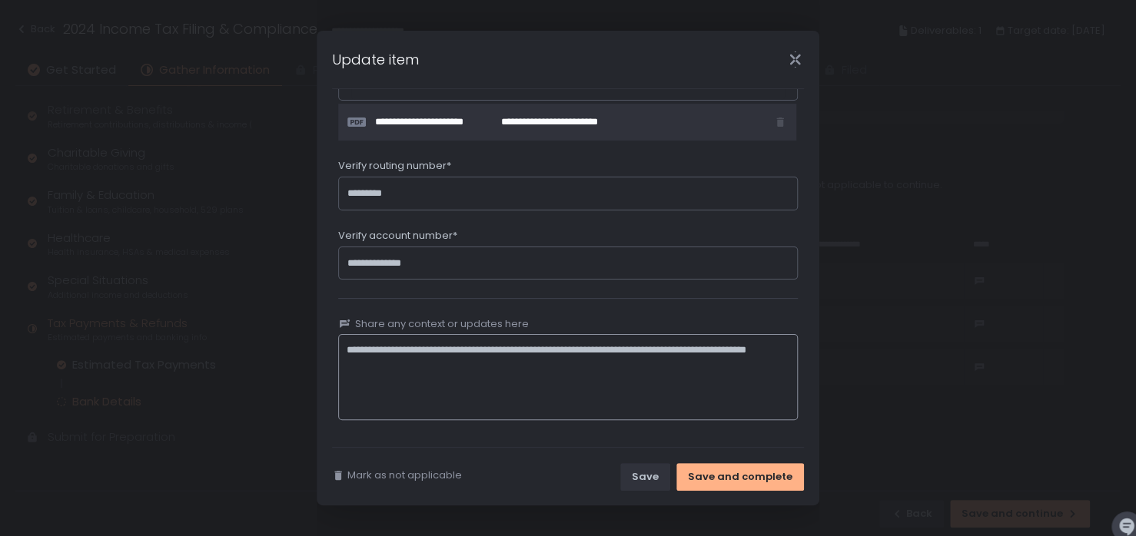
click at [397, 343] on textarea "**********" at bounding box center [567, 377] width 459 height 86
click at [431, 345] on textarea "**********" at bounding box center [567, 377] width 459 height 86
click at [679, 344] on textarea "**********" at bounding box center [567, 377] width 459 height 86
click at [476, 361] on textarea "**********" at bounding box center [567, 377] width 459 height 86
type textarea "**********"
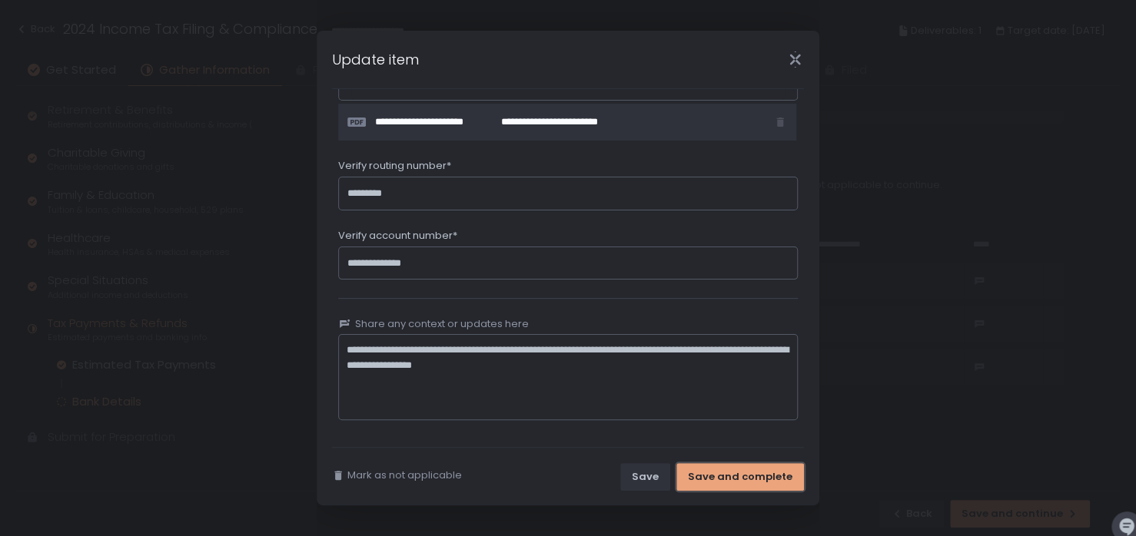
click at [728, 477] on div "Save and complete" at bounding box center [740, 477] width 104 height 14
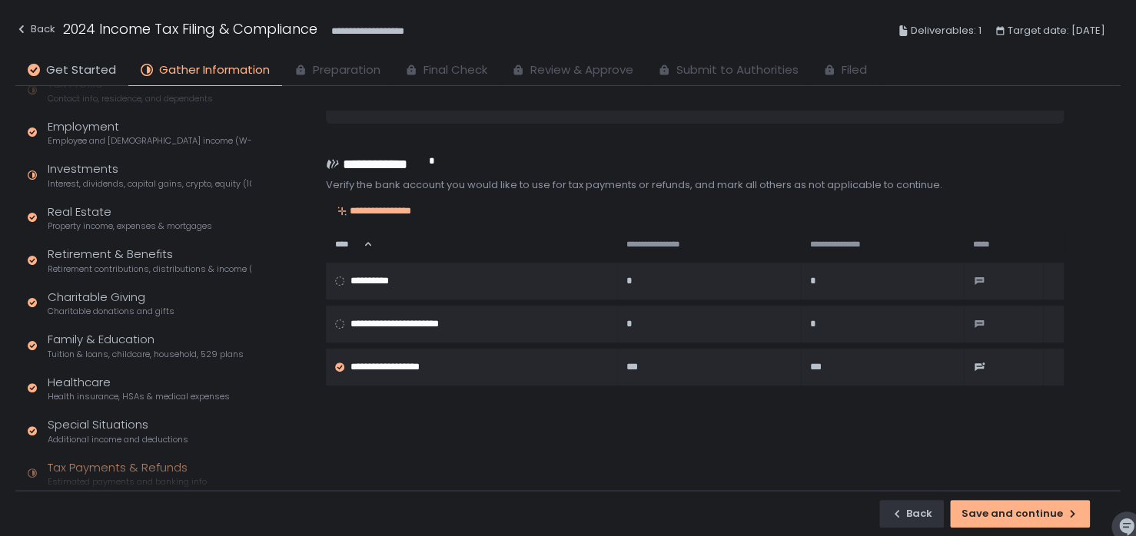
scroll to position [0, 0]
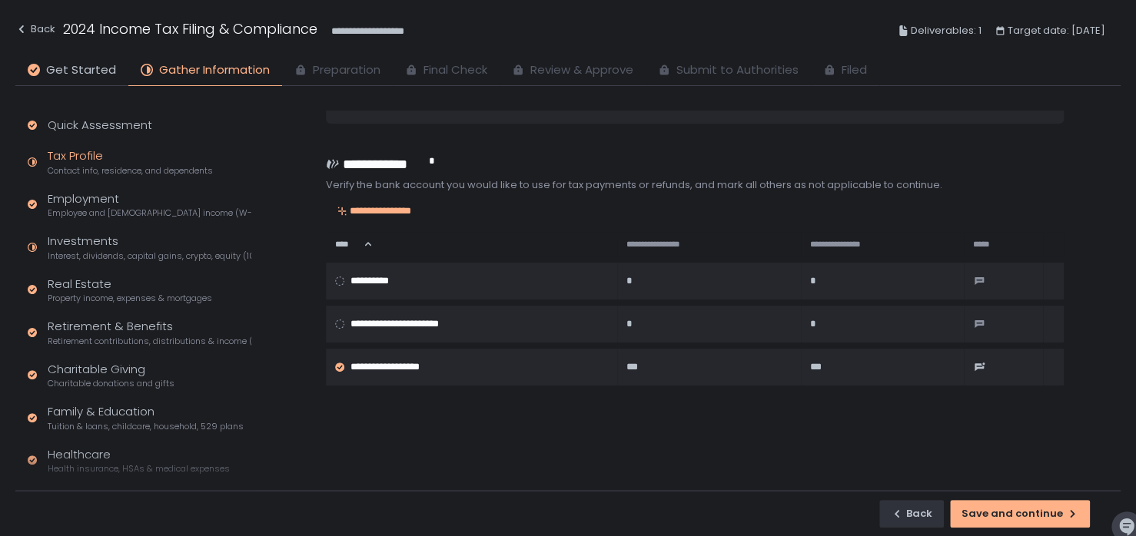
click at [81, 156] on div "Tax Profile Contact info, residence, and dependents" at bounding box center [130, 162] width 165 height 29
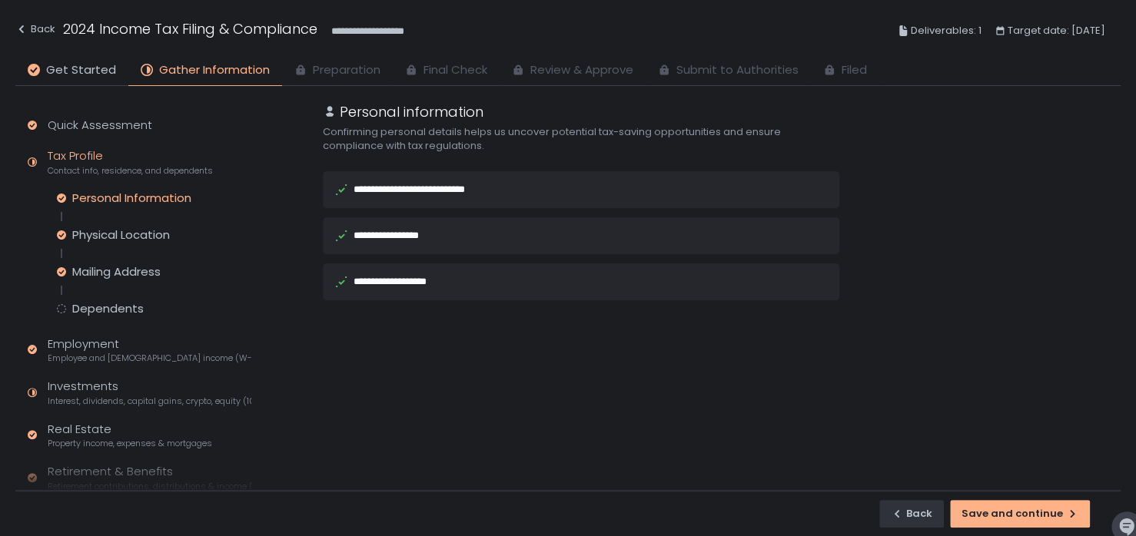
click at [92, 196] on div "Personal Information" at bounding box center [131, 198] width 119 height 15
click at [144, 234] on div "Physical Location" at bounding box center [121, 234] width 98 height 15
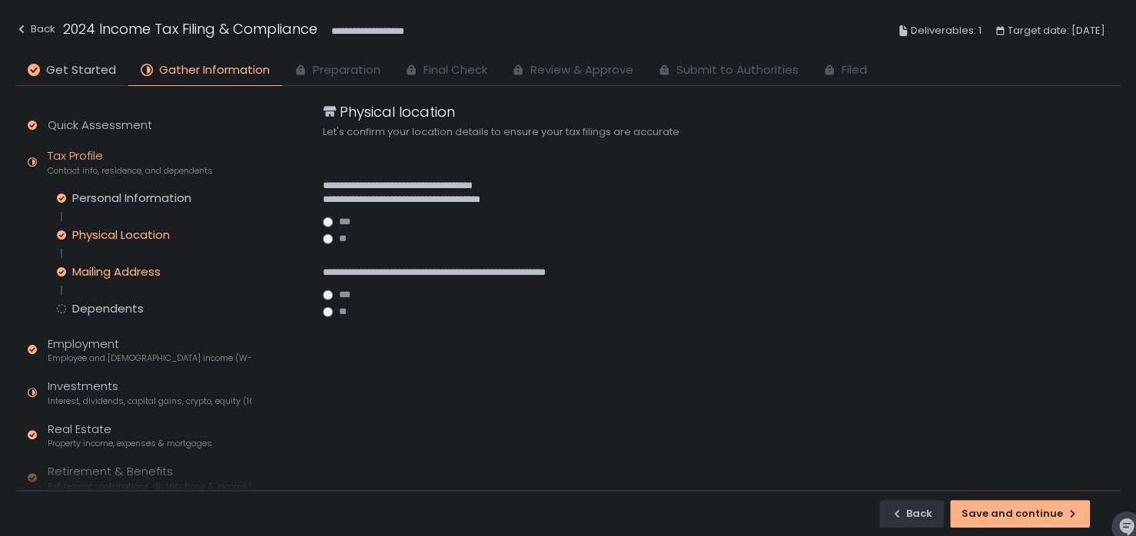
click at [141, 274] on div "Mailing Address" at bounding box center [116, 271] width 88 height 15
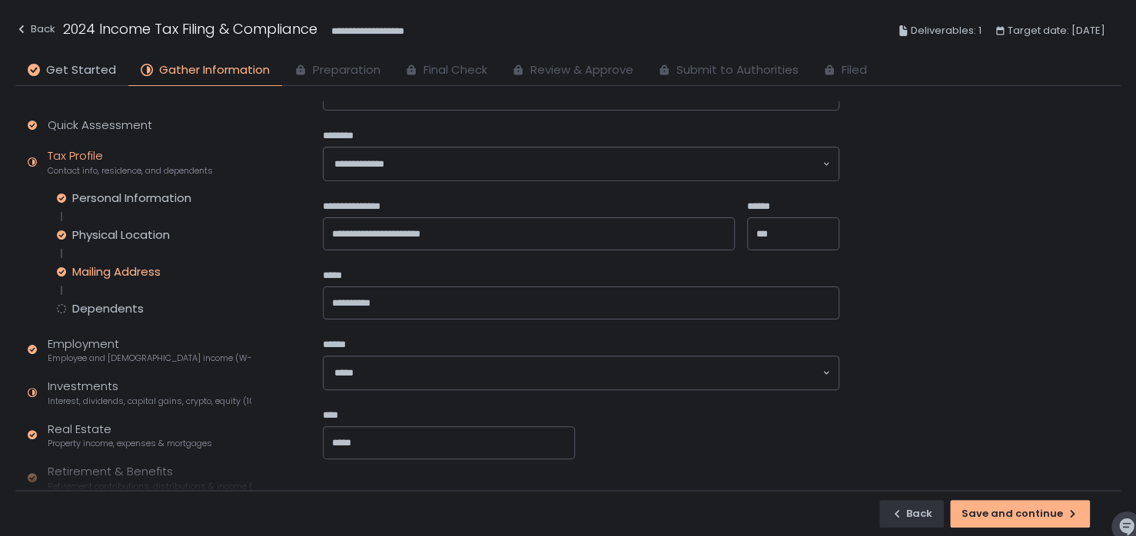
scroll to position [118, 0]
click at [114, 308] on div "Dependents" at bounding box center [107, 308] width 71 height 15
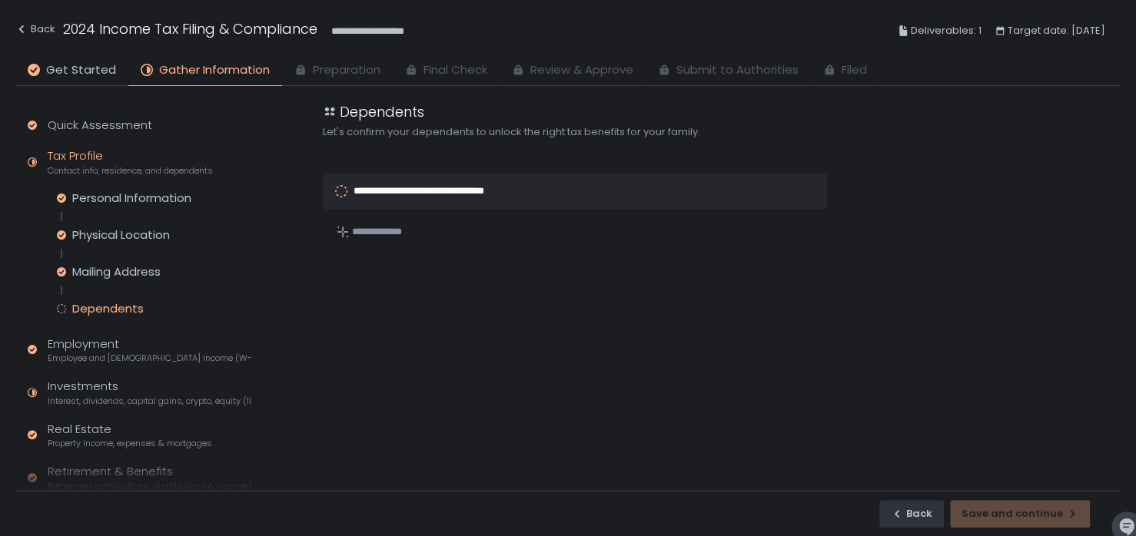
click at [343, 188] on circle at bounding box center [341, 190] width 11 height 11
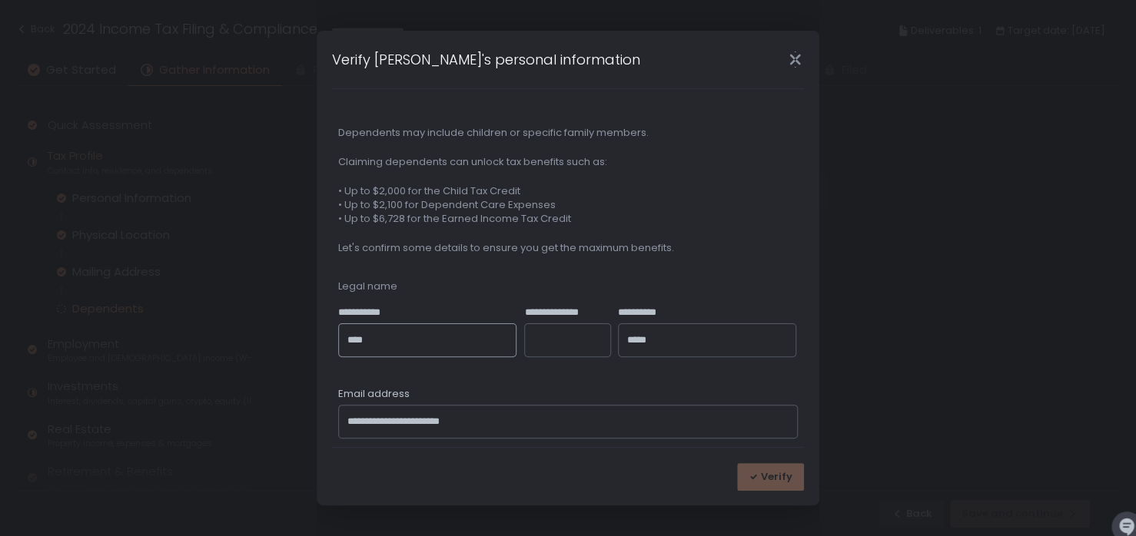
drag, startPoint x: 403, startPoint y: 333, endPoint x: 307, endPoint y: 343, distance: 95.9
click at [307, 343] on div "**********" at bounding box center [568, 268] width 1136 height 536
drag, startPoint x: 713, startPoint y: 336, endPoint x: 597, endPoint y: 347, distance: 116.5
click at [597, 347] on div "**********" at bounding box center [567, 340] width 459 height 68
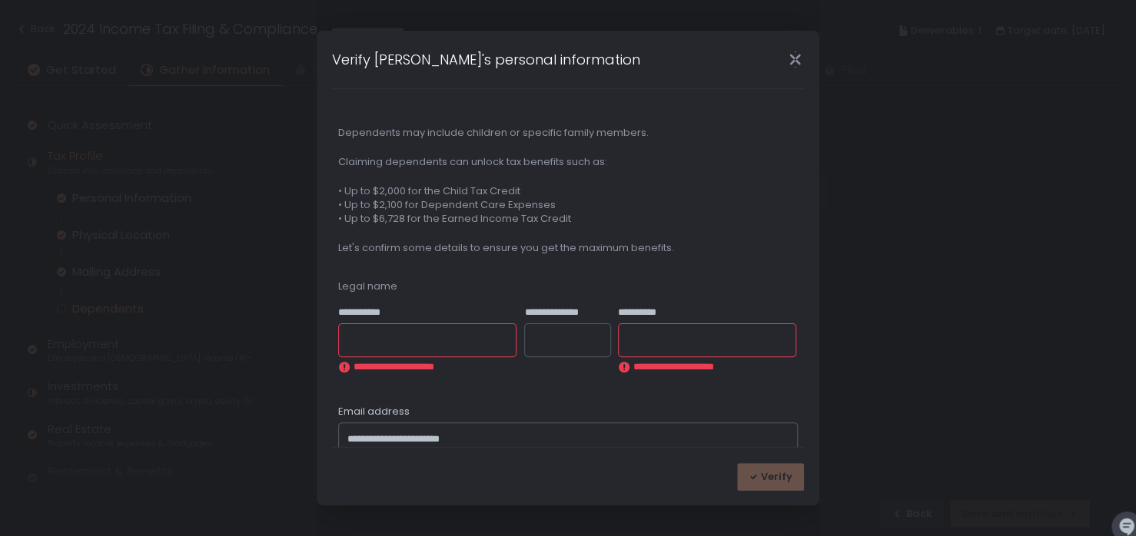
click at [513, 422] on div "Email address" at bounding box center [567, 414] width 459 height 18
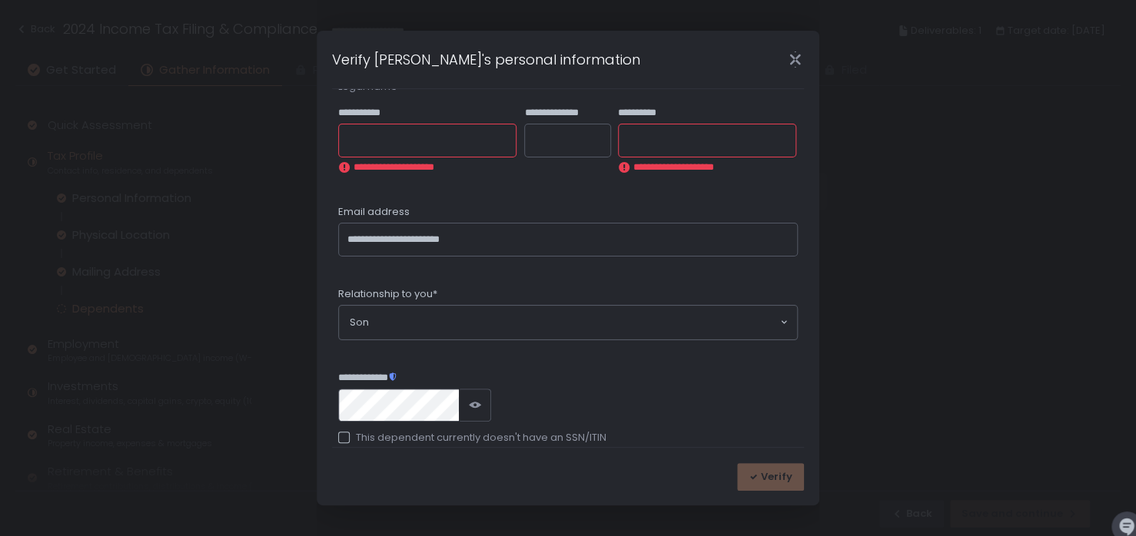
scroll to position [200, 0]
click at [280, 434] on div "**********" at bounding box center [568, 268] width 1136 height 536
click at [602, 376] on div "**********" at bounding box center [567, 408] width 459 height 74
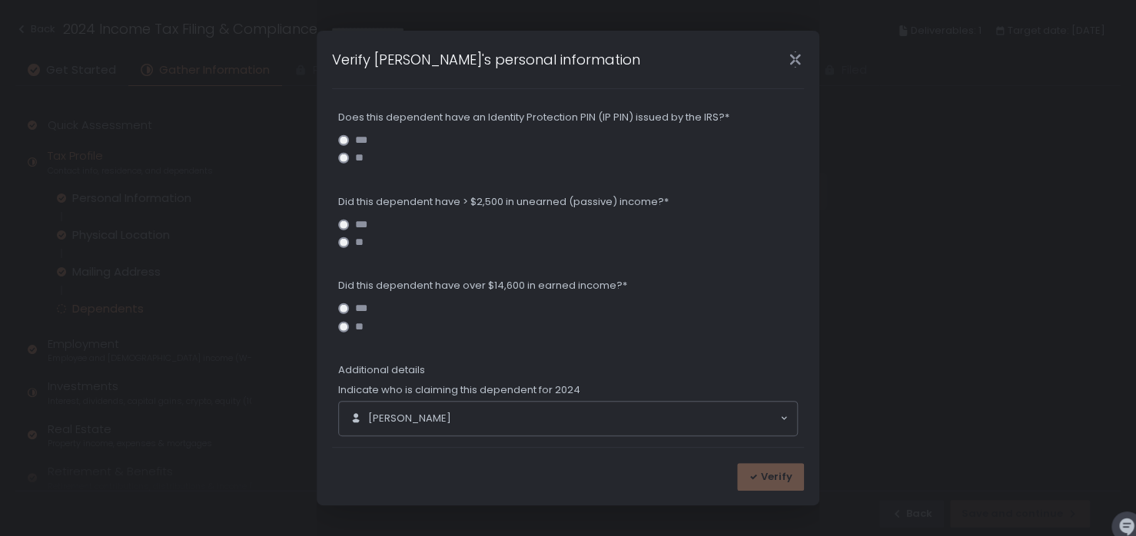
scroll to position [725, 0]
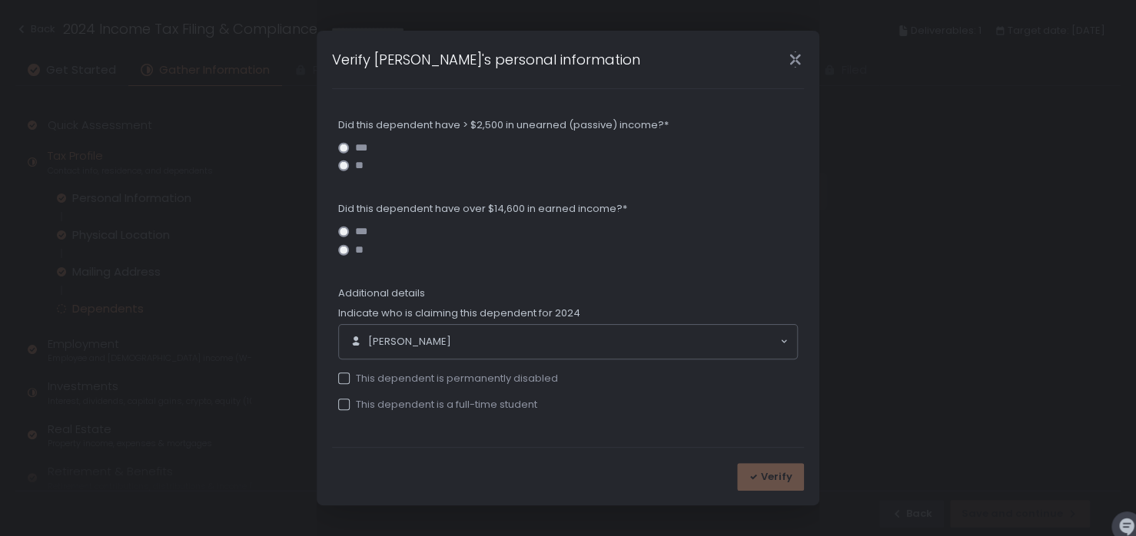
click at [341, 400] on div at bounding box center [344, 405] width 12 height 12
drag, startPoint x: 762, startPoint y: 443, endPoint x: 740, endPoint y: 177, distance: 266.8
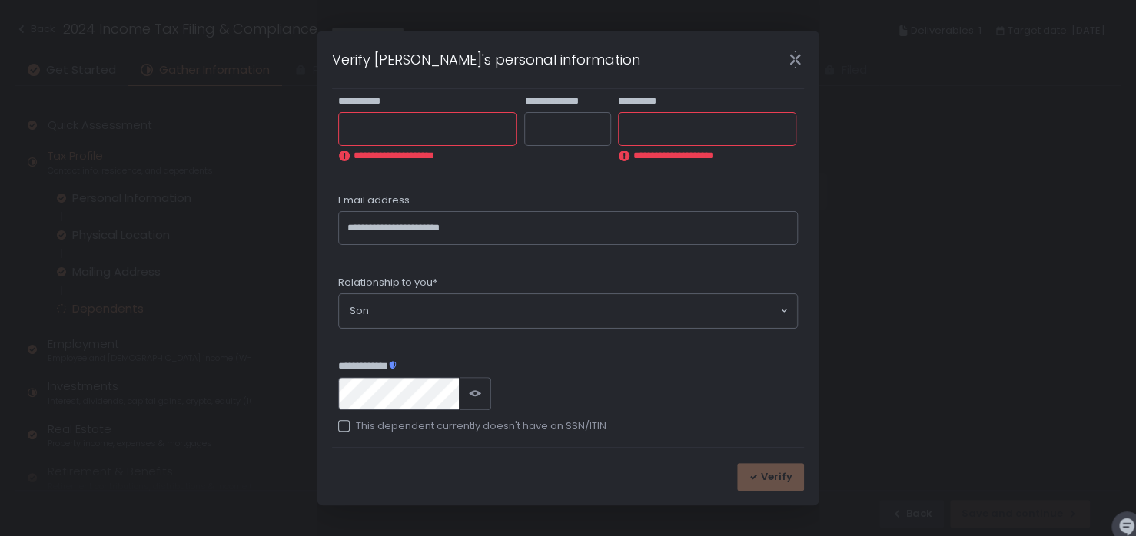
scroll to position [206, 0]
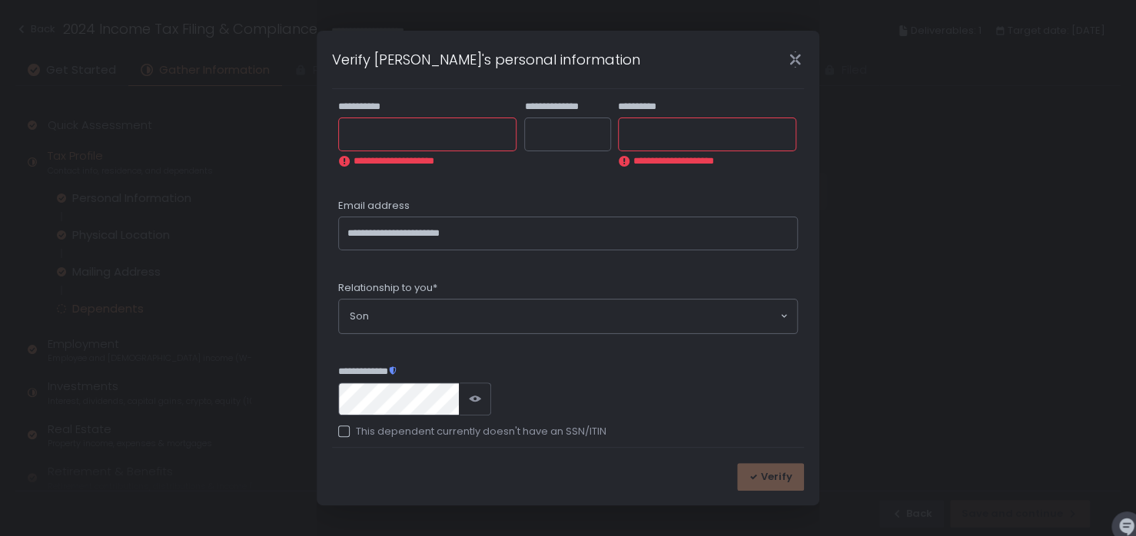
click at [788, 62] on icon "Close" at bounding box center [795, 59] width 16 height 16
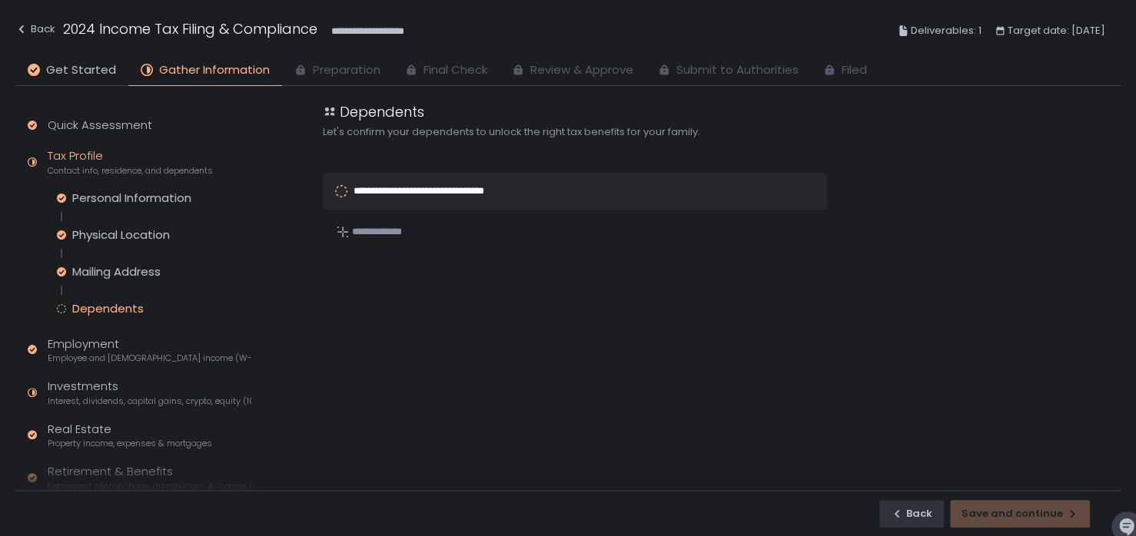
click at [401, 182] on div "**********" at bounding box center [437, 191] width 169 height 18
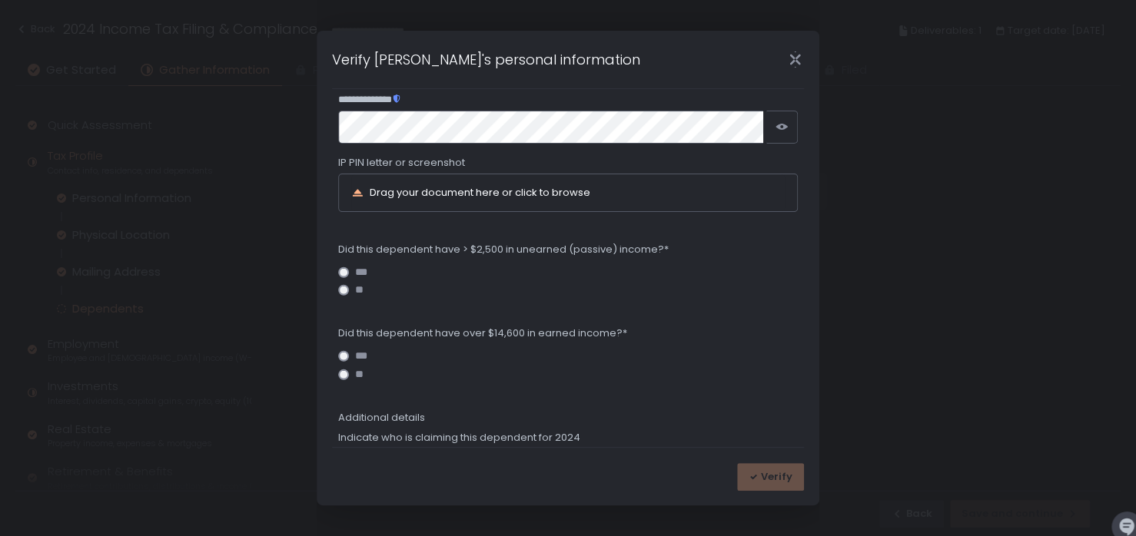
scroll to position [768, 0]
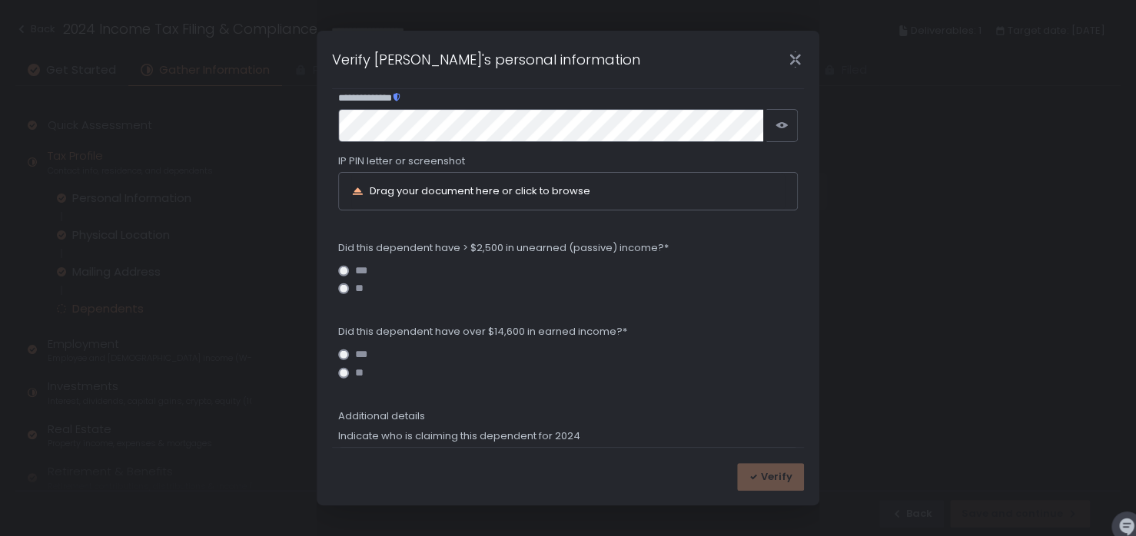
click at [348, 369] on label "**" at bounding box center [567, 373] width 459 height 12
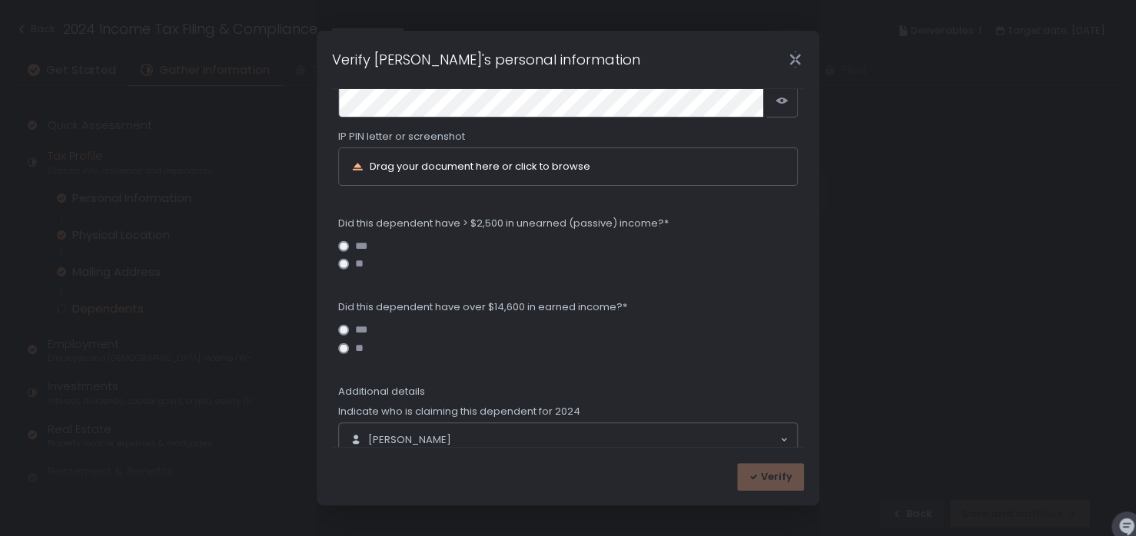
scroll to position [891, 0]
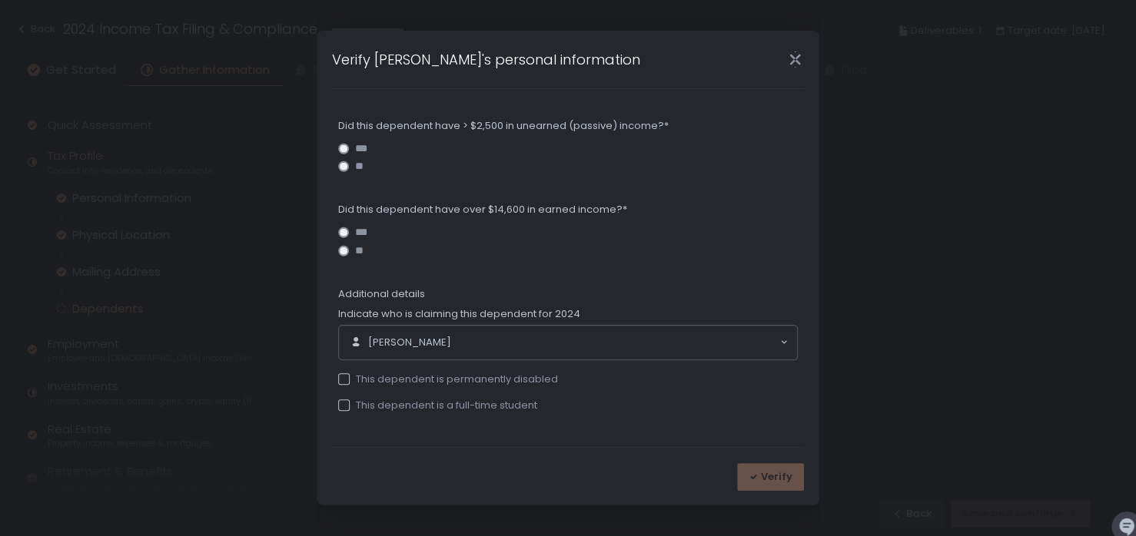
click at [341, 402] on div at bounding box center [344, 406] width 12 height 12
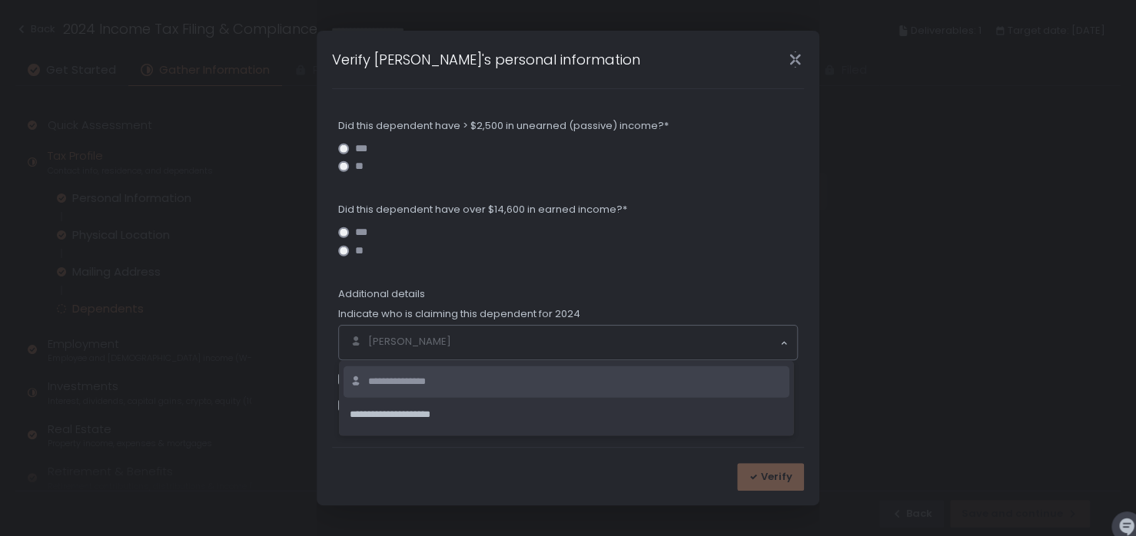
click at [771, 340] on input "Search for option" at bounding box center [564, 342] width 429 height 15
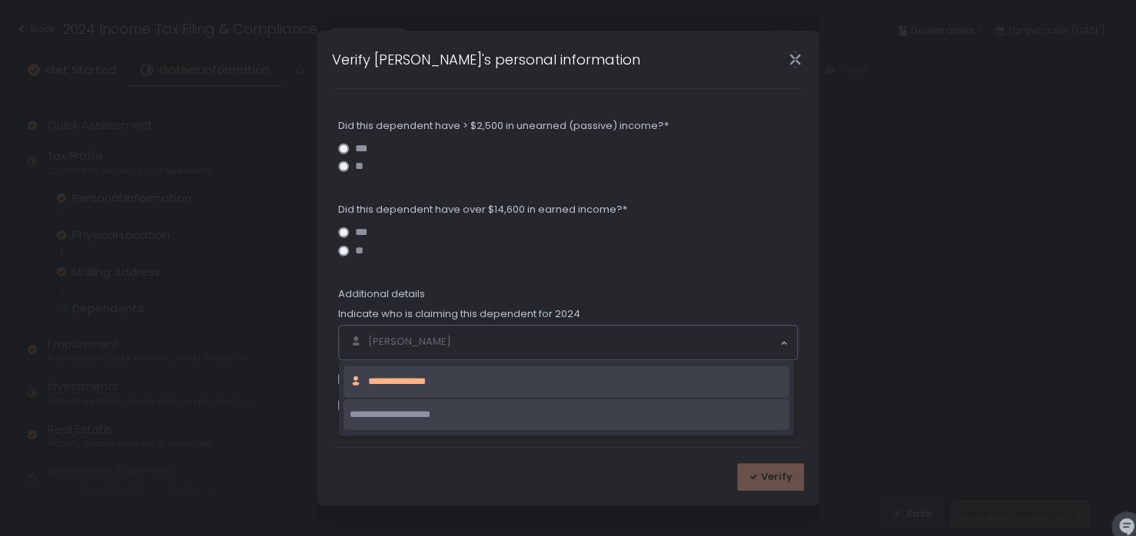
click at [469, 410] on div "**********" at bounding box center [566, 414] width 433 height 15
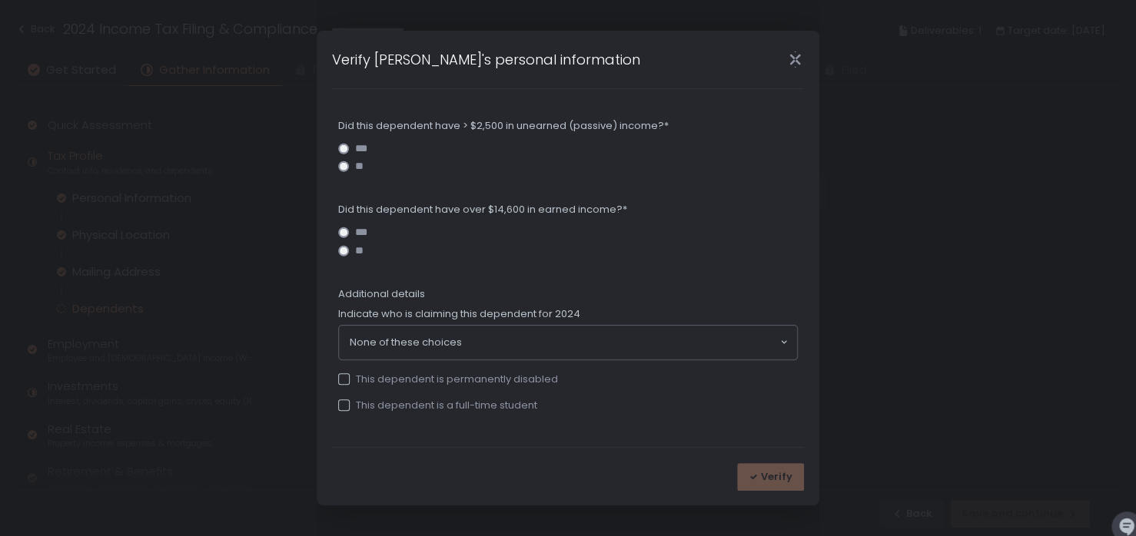
click at [768, 475] on div "Verify" at bounding box center [770, 477] width 67 height 28
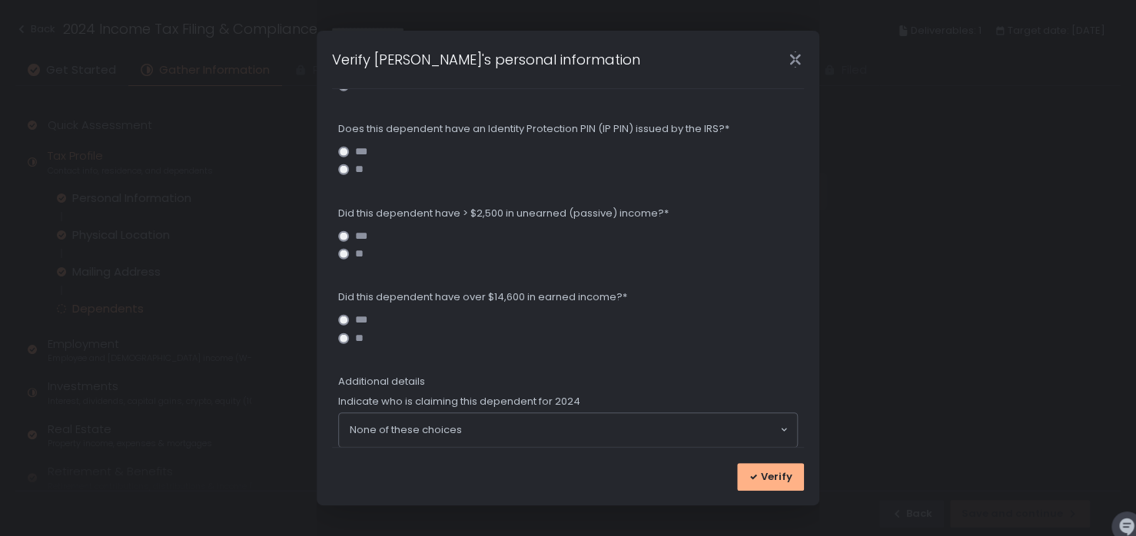
scroll to position [707, 0]
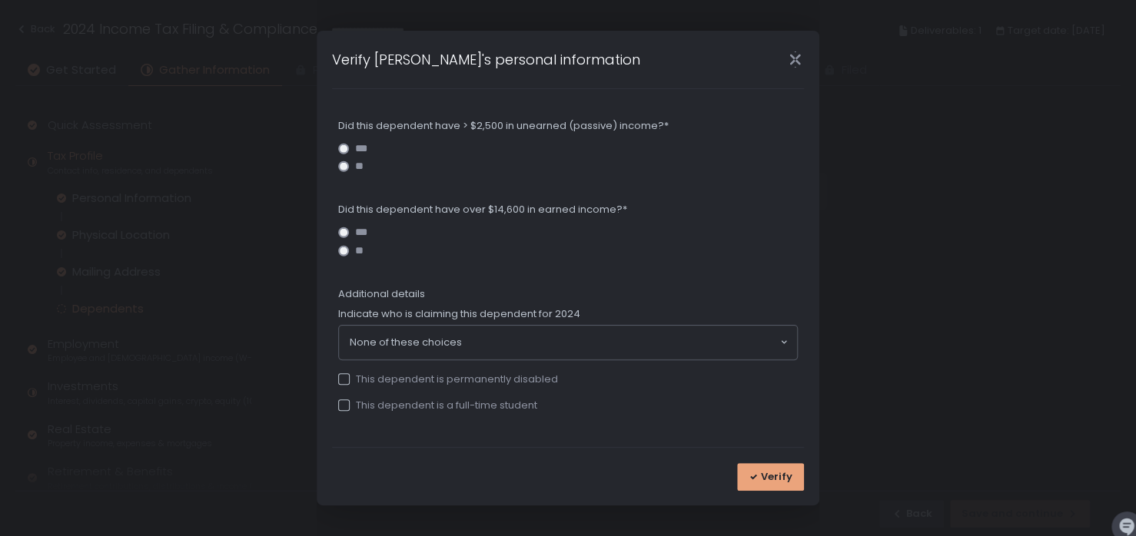
click at [758, 478] on icon "button" at bounding box center [752, 477] width 9 height 6
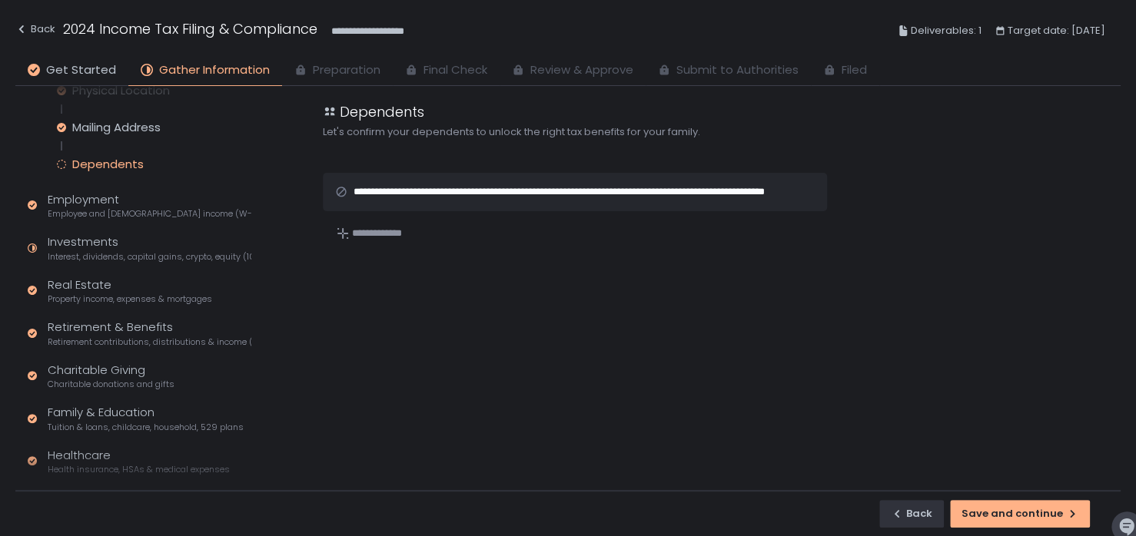
scroll to position [0, 0]
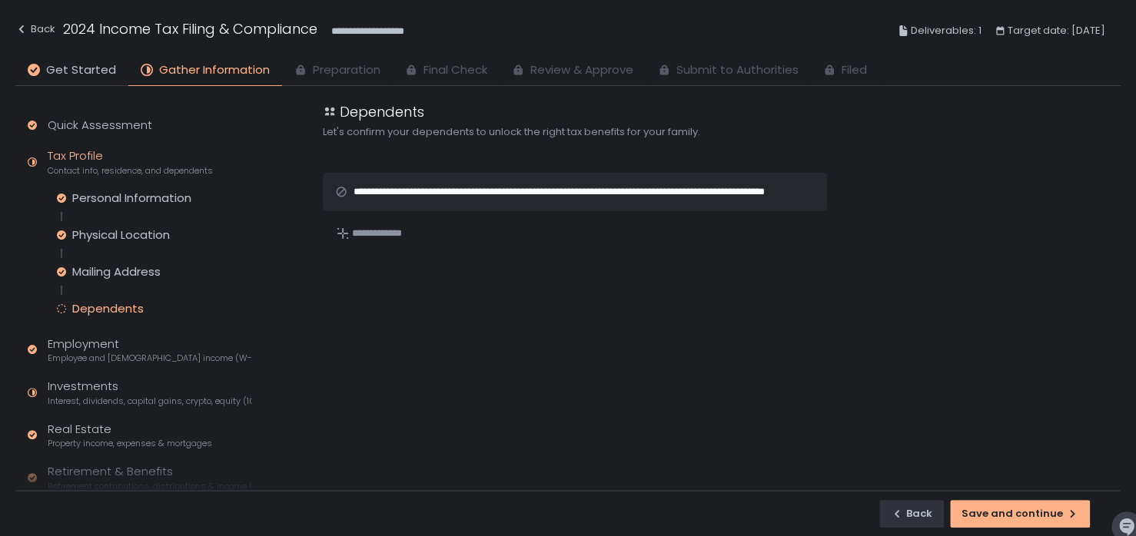
click at [62, 151] on div "Tax Profile Contact info, residence, and dependents" at bounding box center [130, 162] width 165 height 29
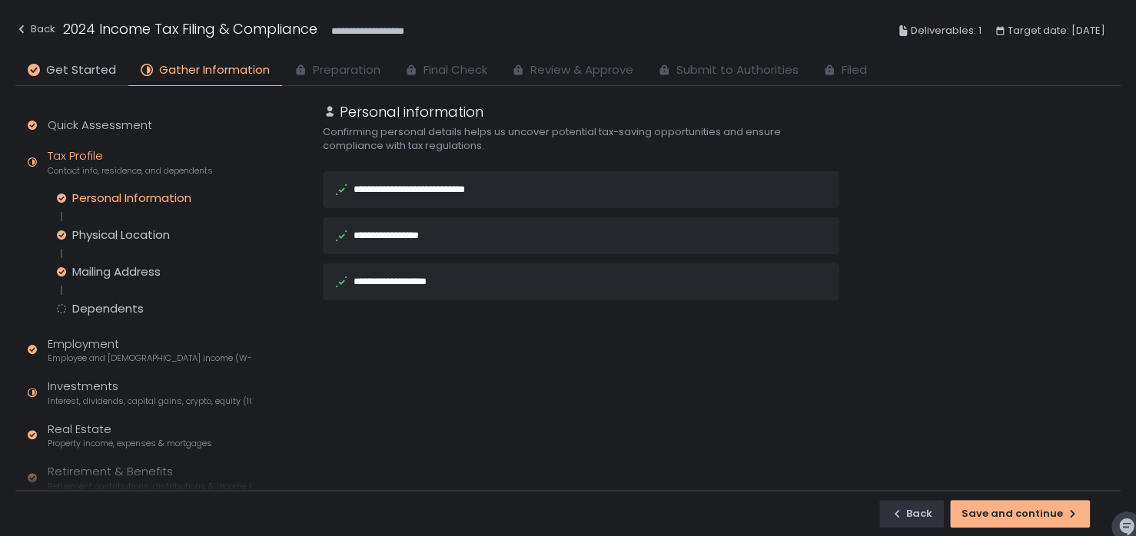
click at [65, 154] on div "Tax Profile Contact info, residence, and dependents" at bounding box center [130, 162] width 165 height 29
click at [55, 124] on div "Quick Assessment" at bounding box center [100, 126] width 104 height 18
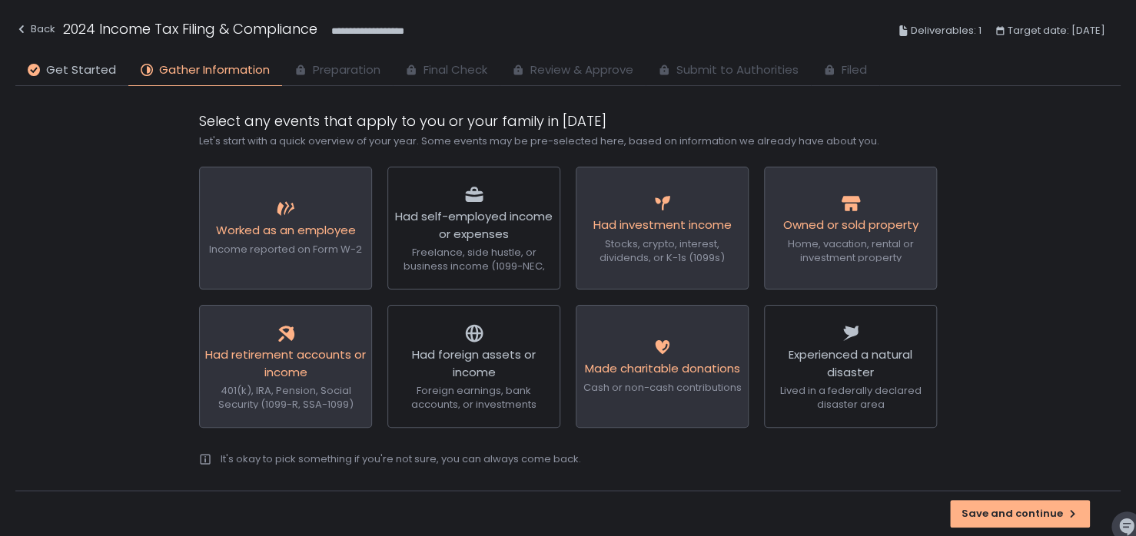
click at [345, 76] on span "Preparation" at bounding box center [347, 70] width 68 height 18
click at [197, 71] on span "Gather Information" at bounding box center [214, 70] width 111 height 18
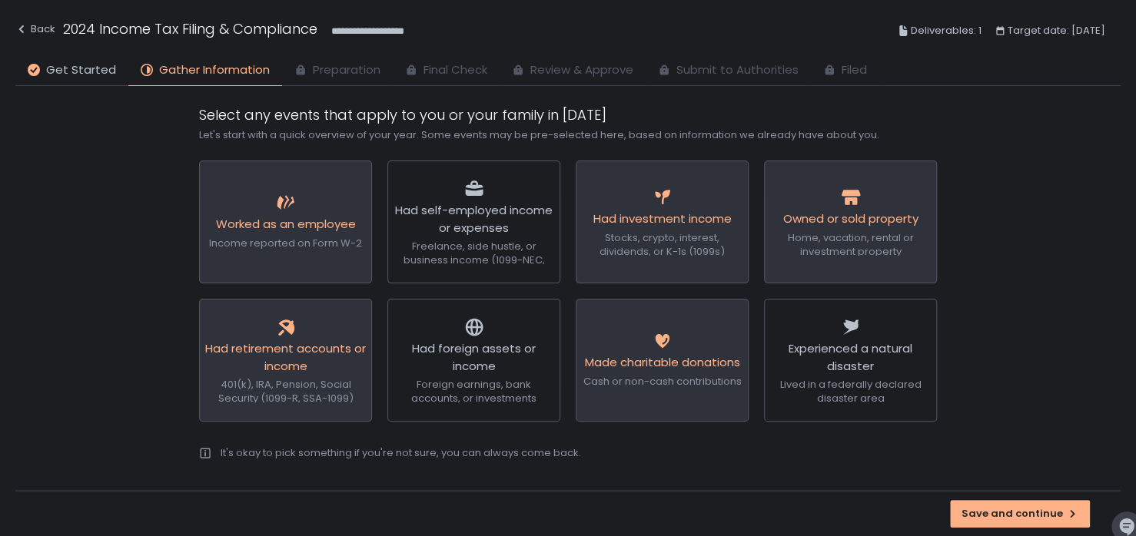
click at [363, 73] on span "Preparation" at bounding box center [347, 70] width 68 height 18
click at [1018, 517] on div "Save and continue" at bounding box center [1019, 514] width 117 height 14
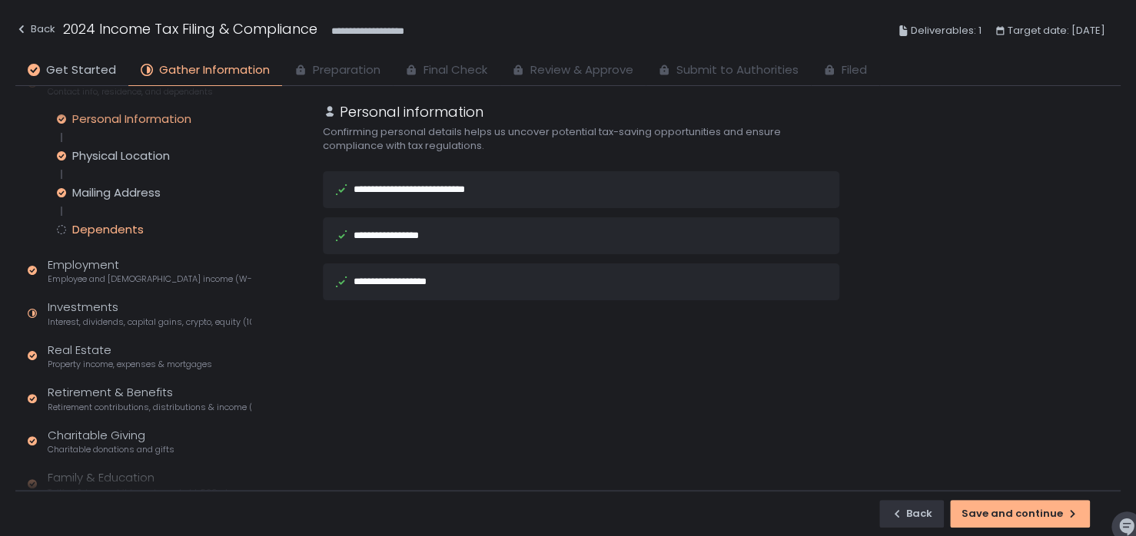
scroll to position [80, 0]
click at [113, 226] on div "Dependents" at bounding box center [107, 228] width 71 height 15
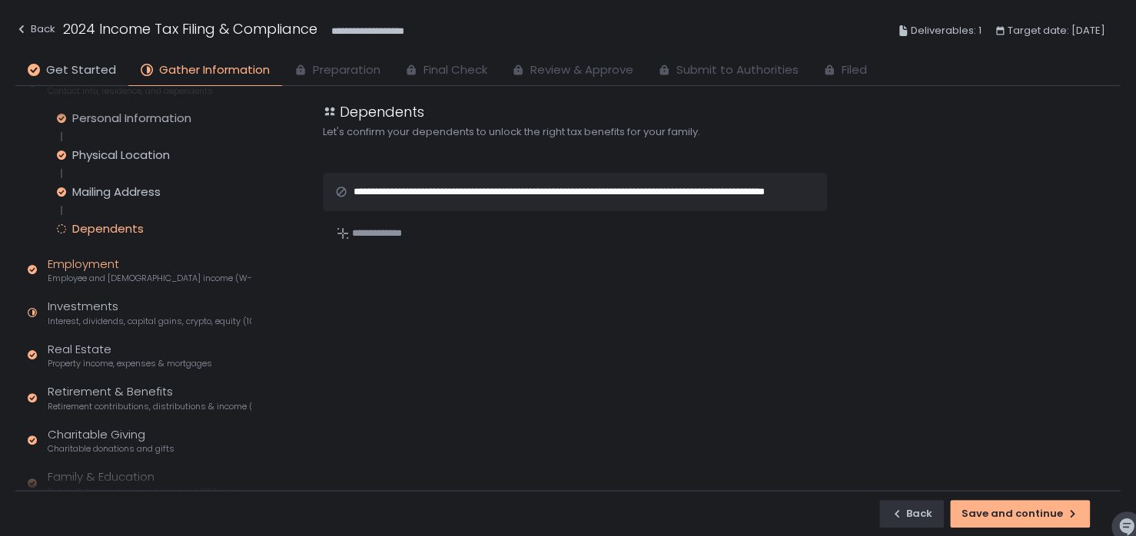
click at [101, 262] on div "Employment Employee and self-employed income (W-2s)" at bounding box center [150, 270] width 204 height 29
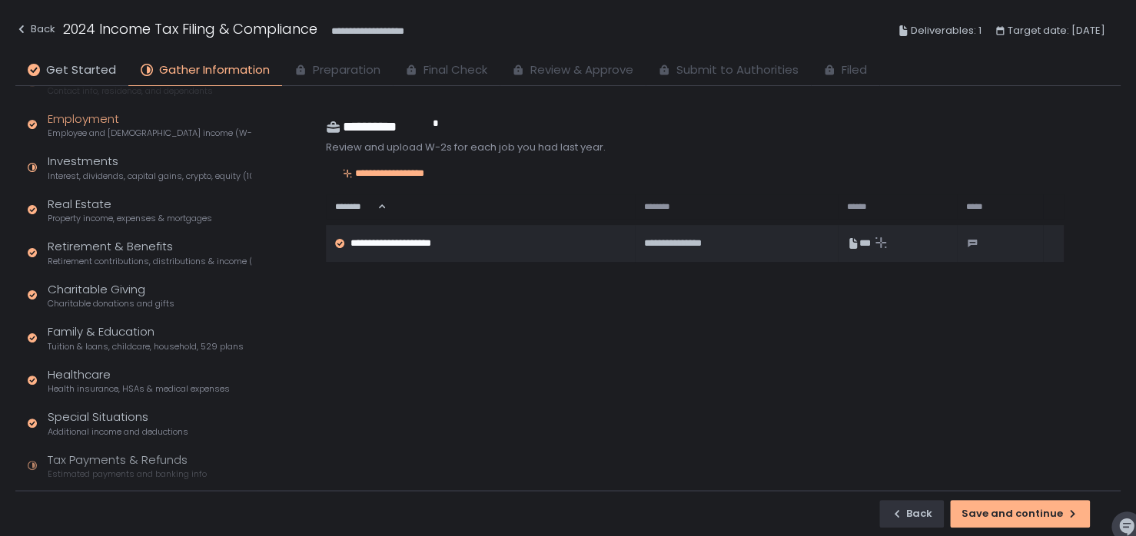
scroll to position [145, 0]
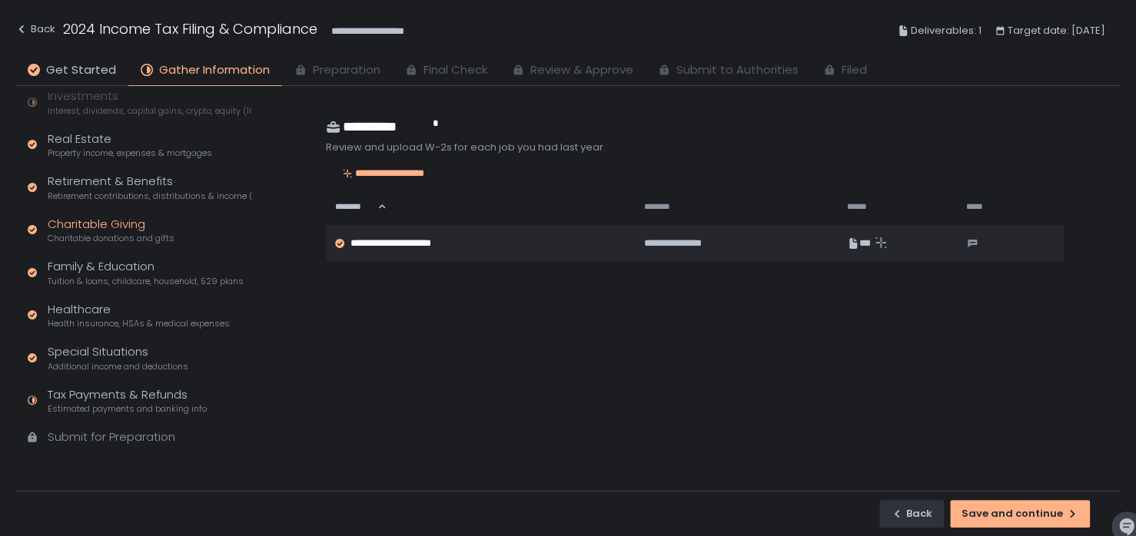
click at [116, 221] on div "Charitable Giving Charitable donations and gifts" at bounding box center [111, 230] width 127 height 29
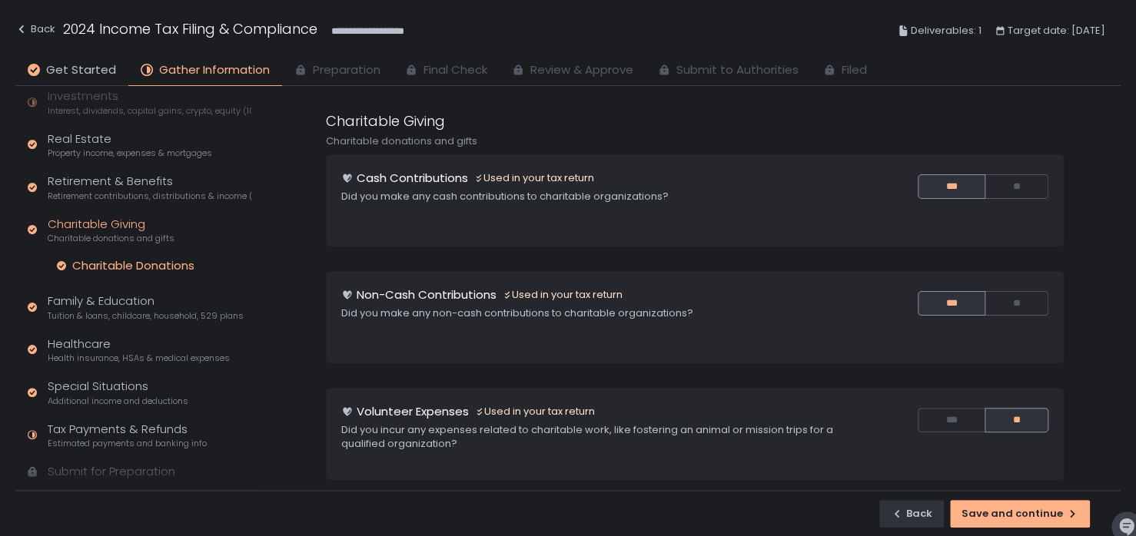
scroll to position [180, 0]
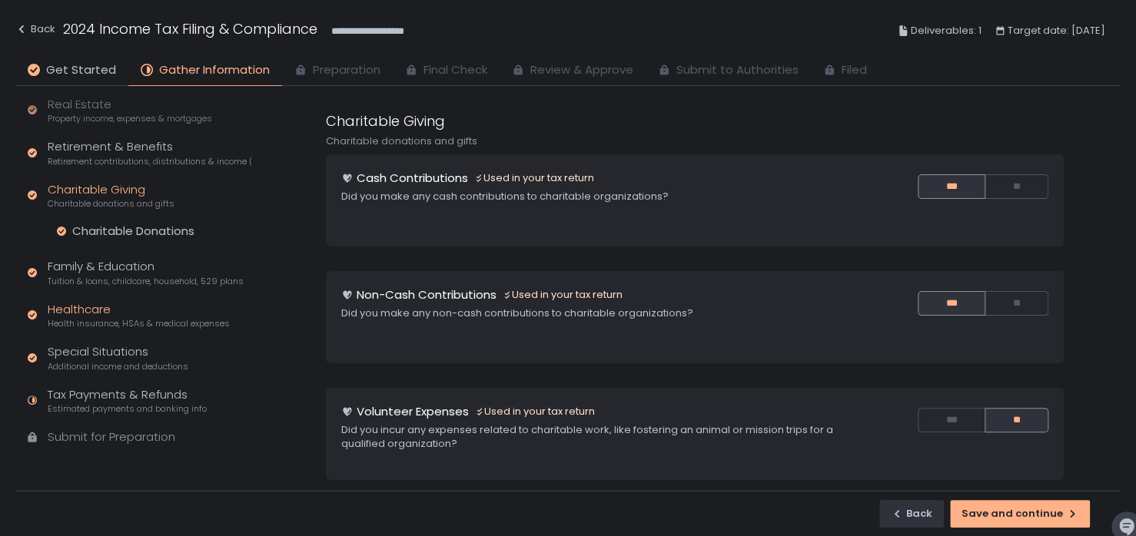
click at [92, 311] on div "Healthcare Health insurance, HSAs & medical expenses" at bounding box center [139, 315] width 182 height 29
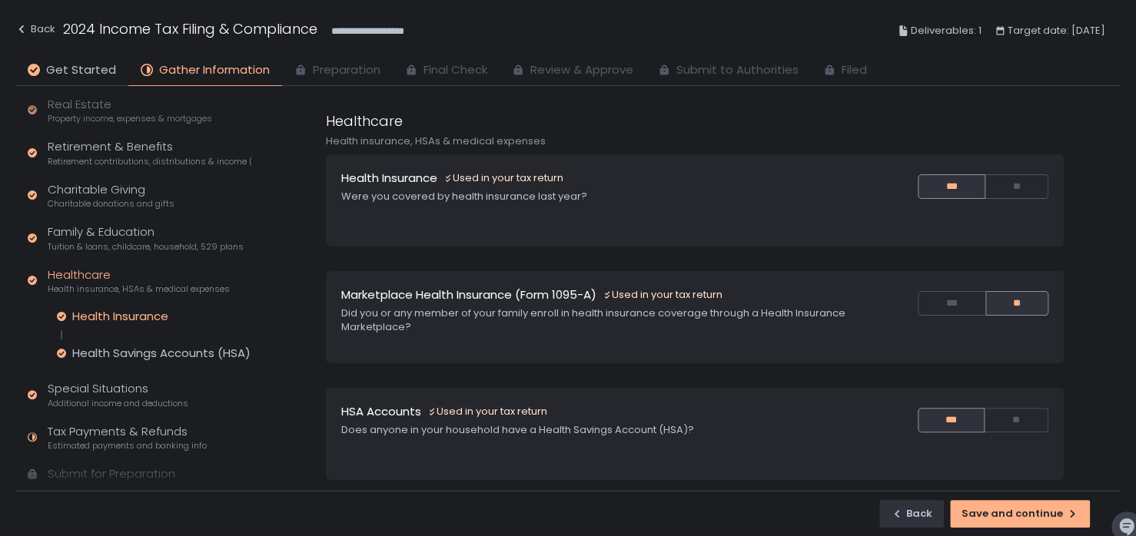
click at [135, 316] on div "Health Insurance" at bounding box center [120, 316] width 96 height 15
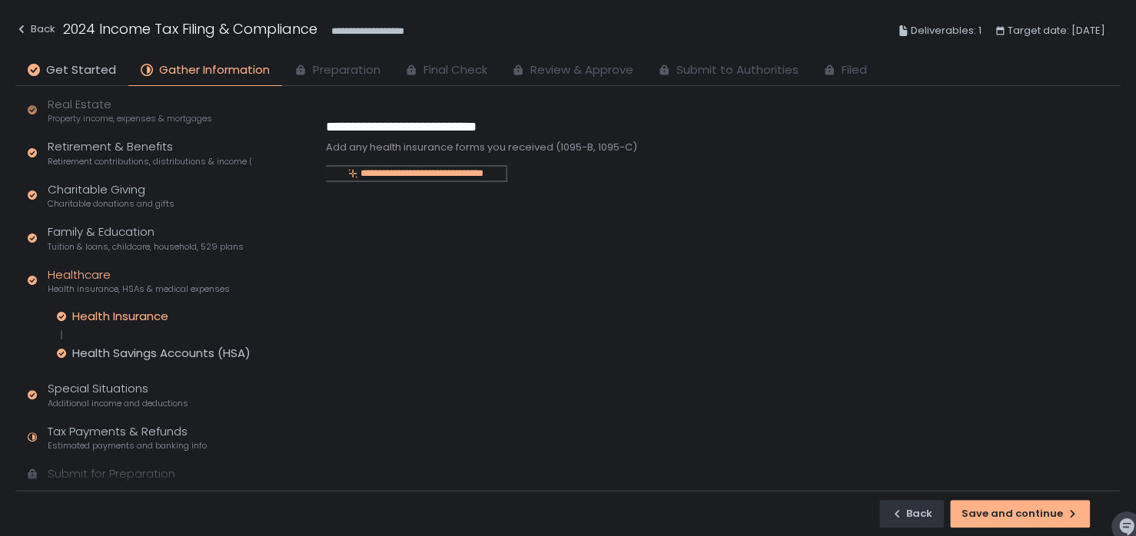
click at [450, 174] on div "**********" at bounding box center [416, 174] width 180 height 14
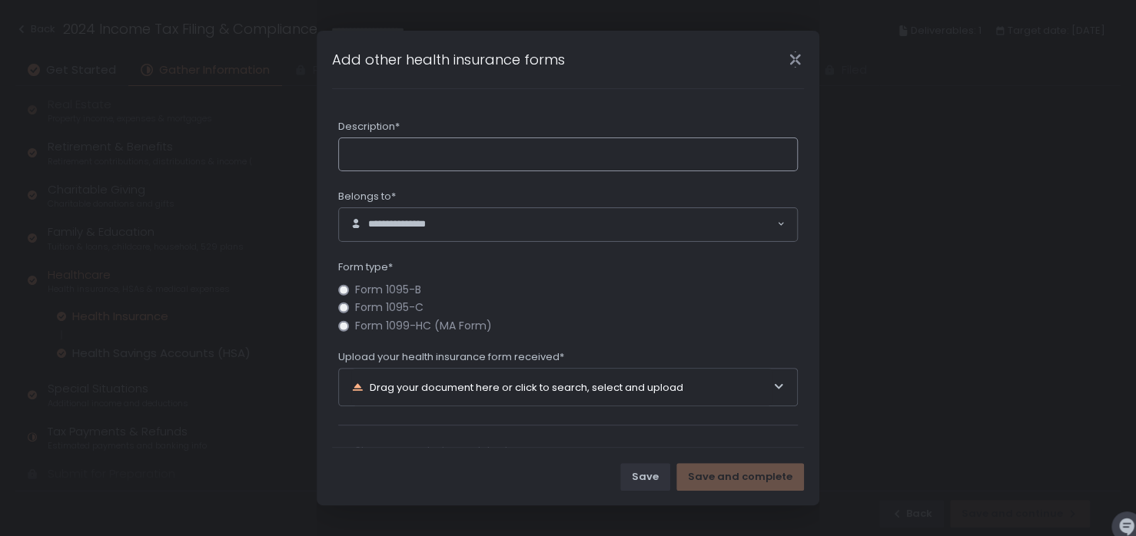
scroll to position [40, 0]
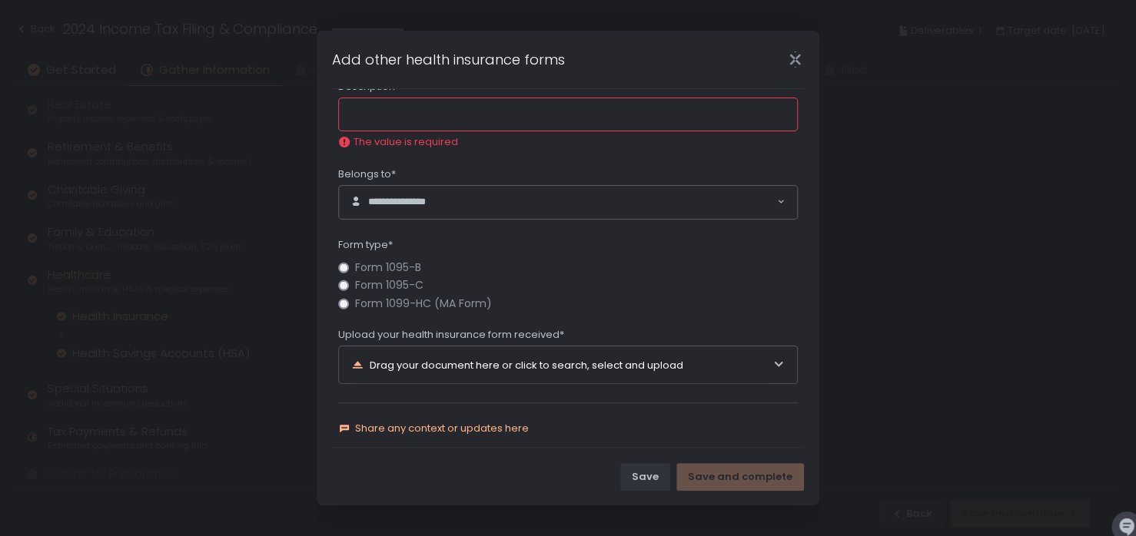
click at [465, 410] on div "Share any context or updates here" at bounding box center [567, 419] width 459 height 33
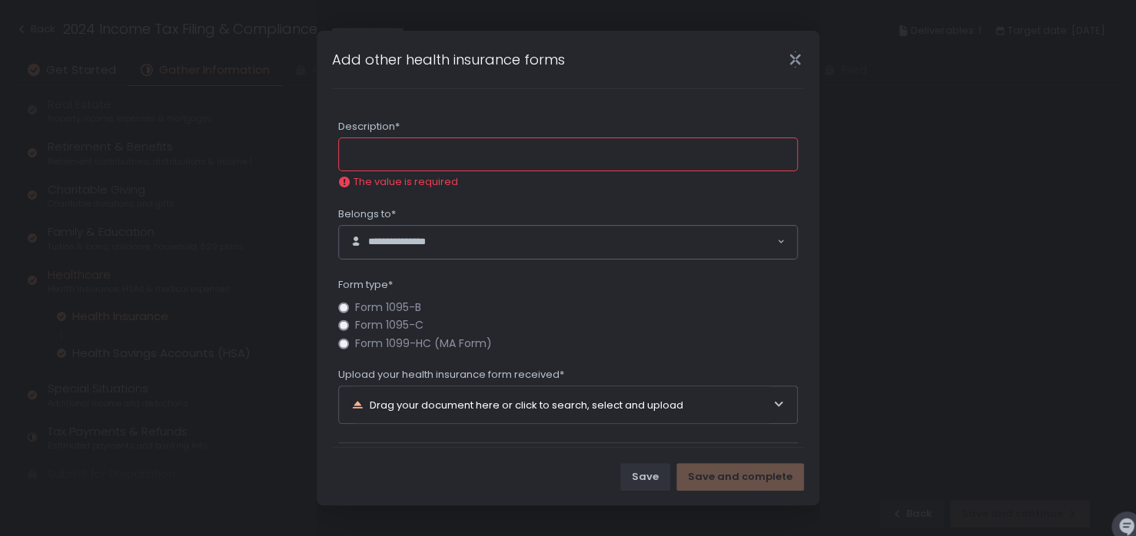
click at [397, 167] on input "Description*" at bounding box center [567, 155] width 459 height 34
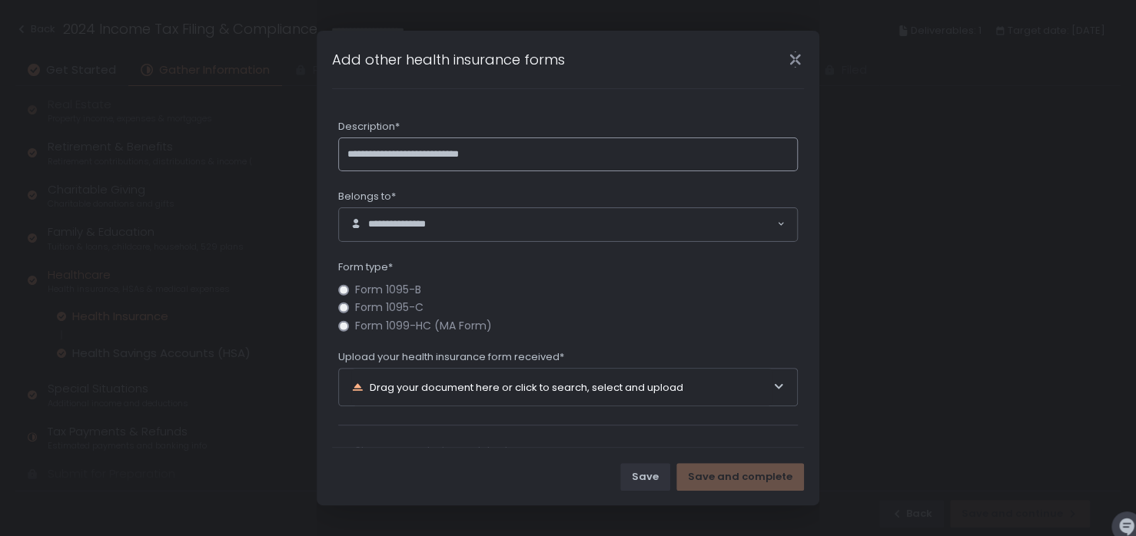
click at [393, 152] on input "**********" at bounding box center [567, 155] width 459 height 34
click at [387, 152] on input "**********" at bounding box center [567, 155] width 459 height 34
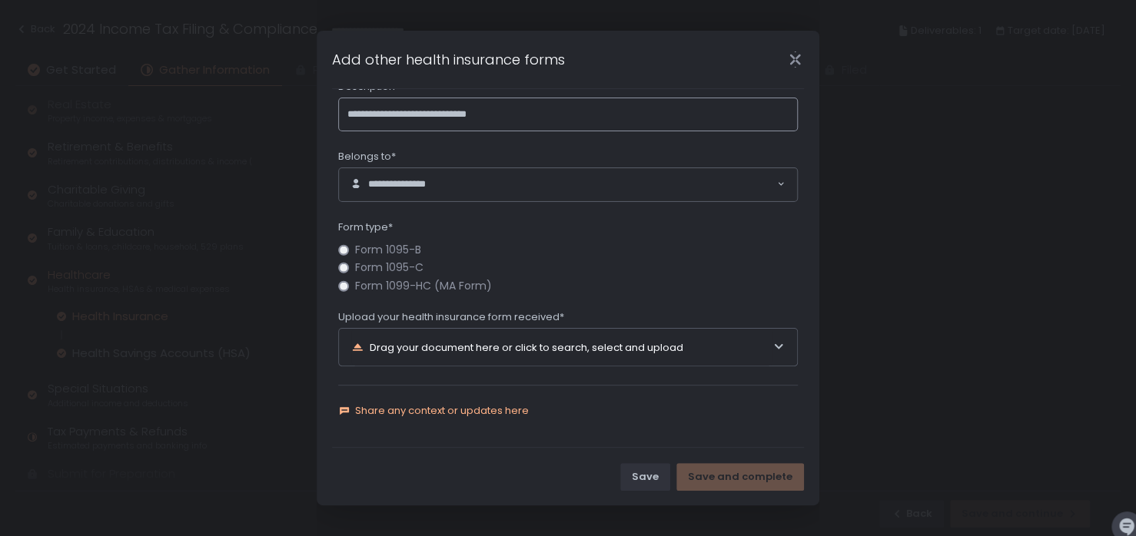
type input "**********"
click at [384, 405] on span "Share any context or updates here" at bounding box center [442, 411] width 174 height 14
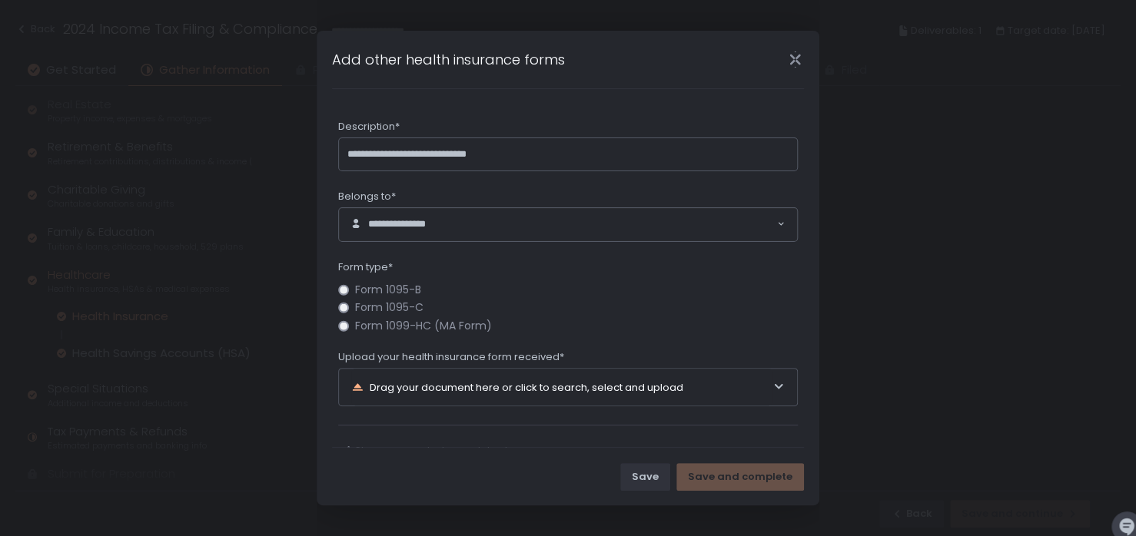
scroll to position [129, 0]
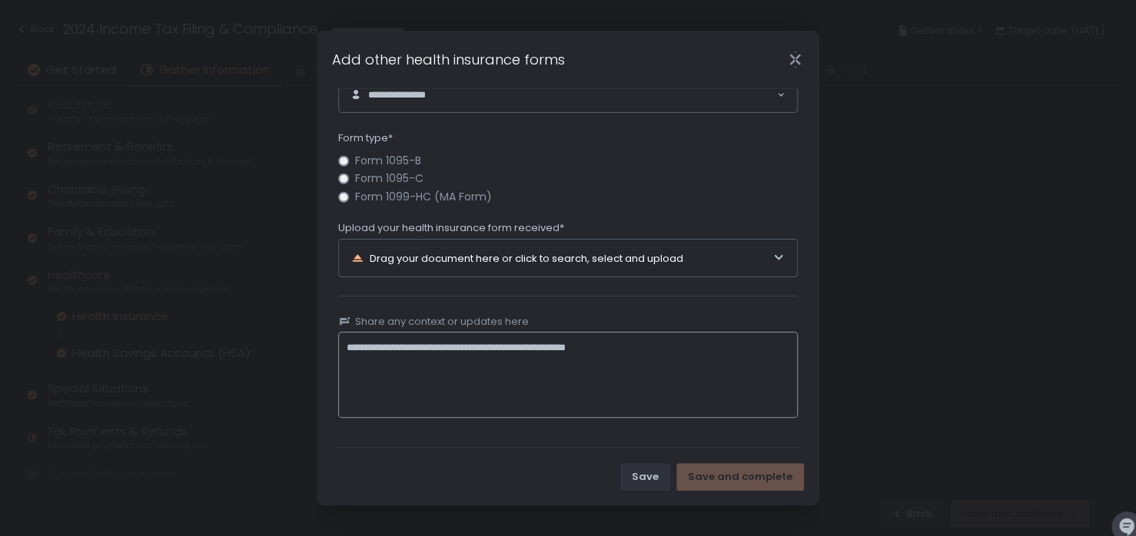
type textarea "**********"
click at [376, 181] on span "Form 1095-C" at bounding box center [389, 179] width 68 height 12
click at [645, 483] on button "Save" at bounding box center [645, 477] width 50 height 28
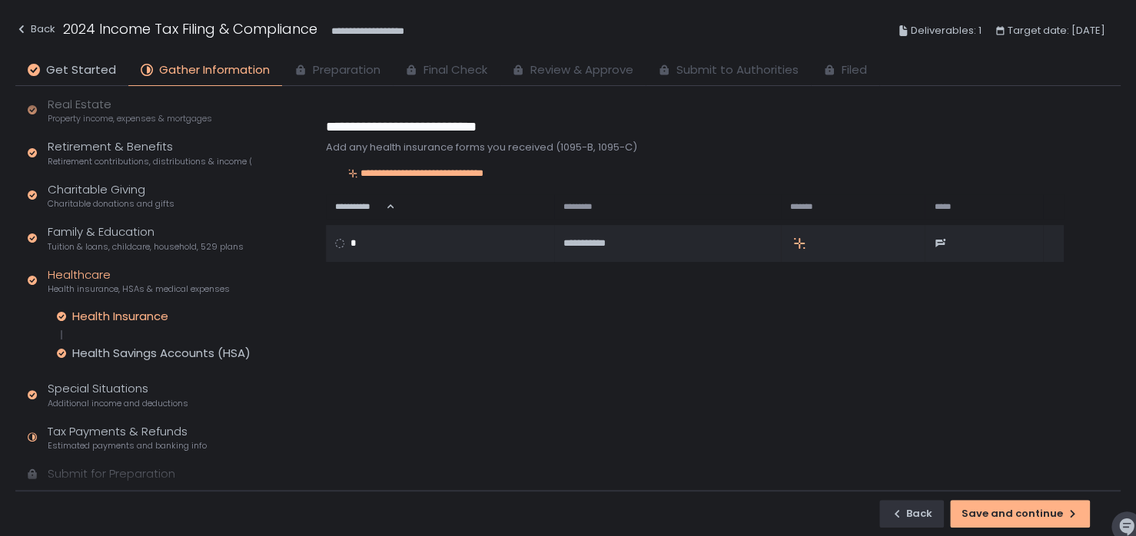
scroll to position [217, 0]
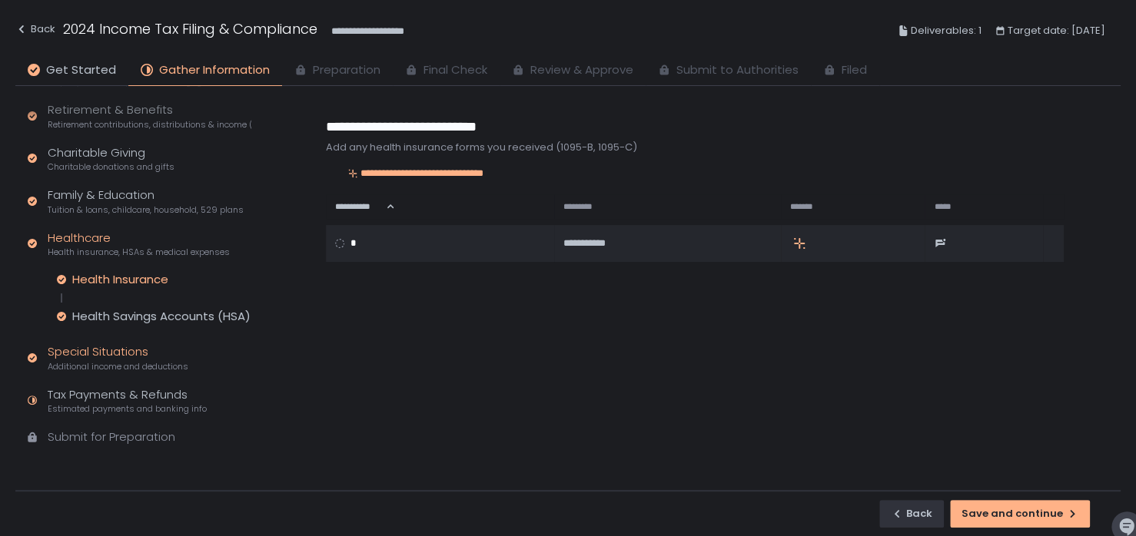
click at [96, 351] on div "Special Situations Additional income and deductions" at bounding box center [118, 357] width 141 height 29
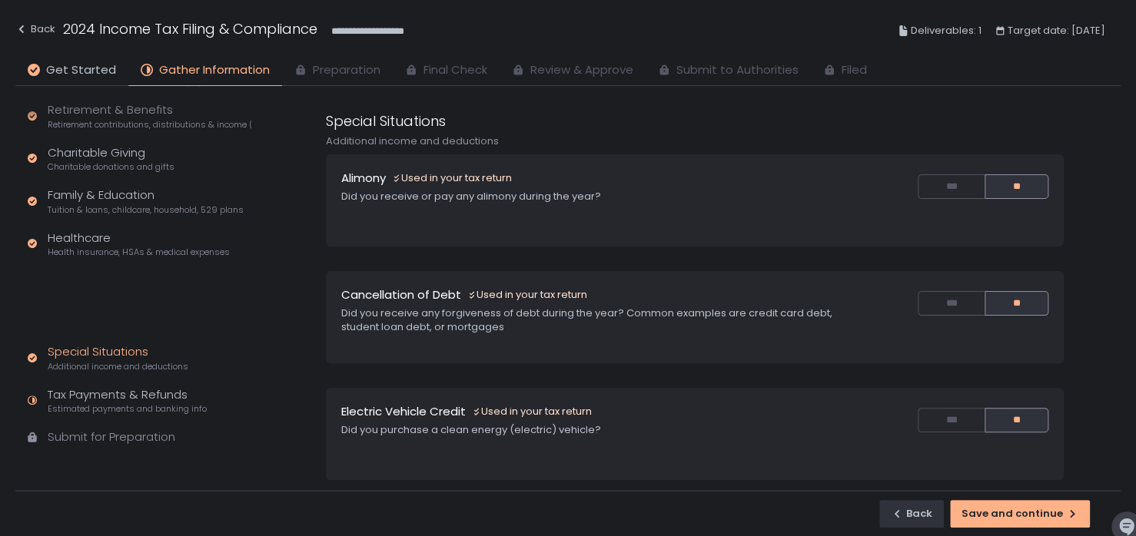
scroll to position [145, 0]
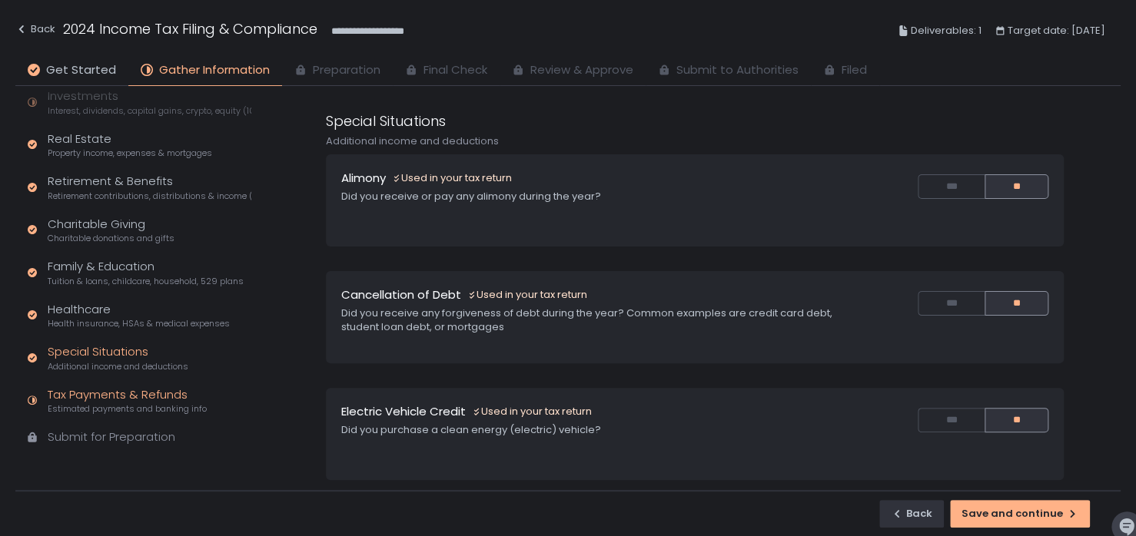
click at [101, 397] on div "Tax Payments & Refunds Estimated payments and banking info" at bounding box center [127, 400] width 159 height 29
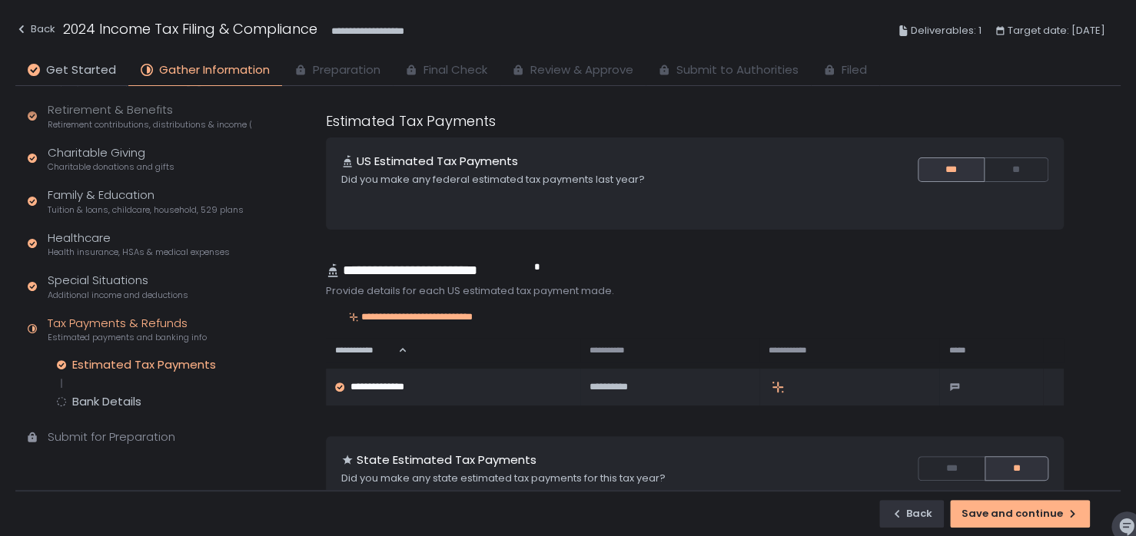
scroll to position [191, 0]
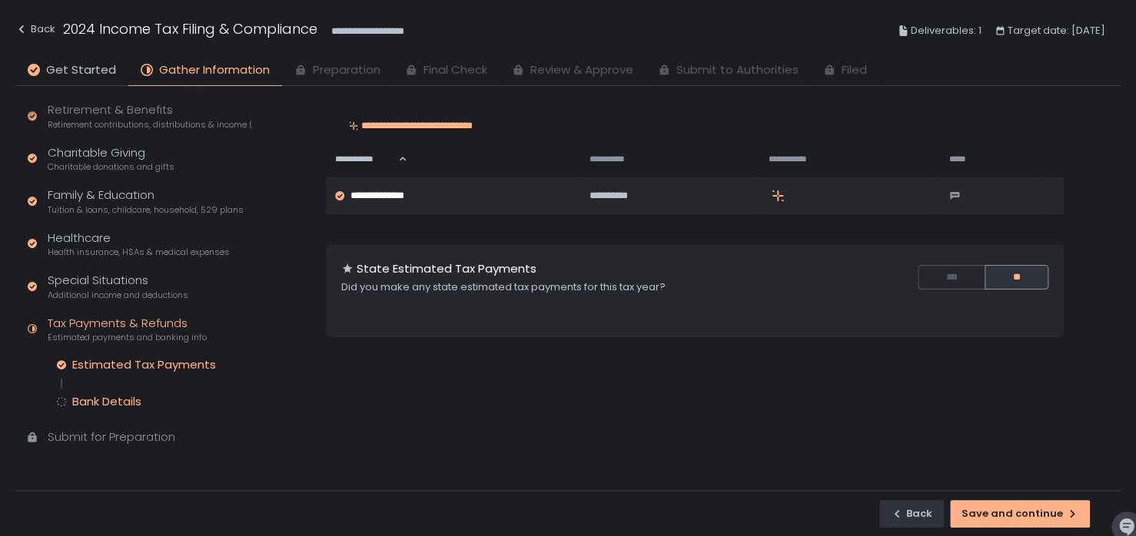
click at [108, 402] on div "Bank Details" at bounding box center [106, 401] width 69 height 15
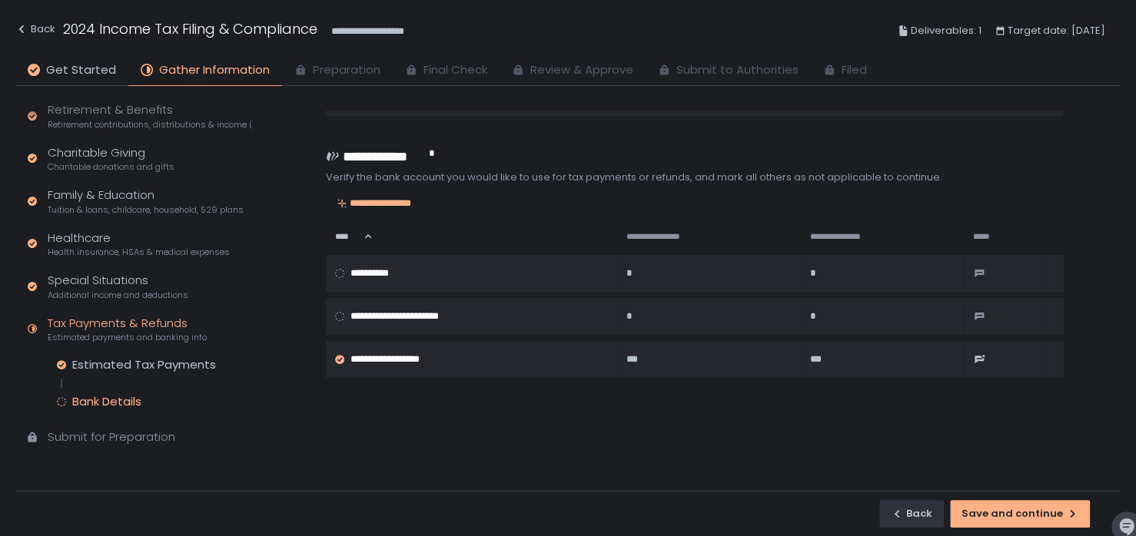
scroll to position [117, 0]
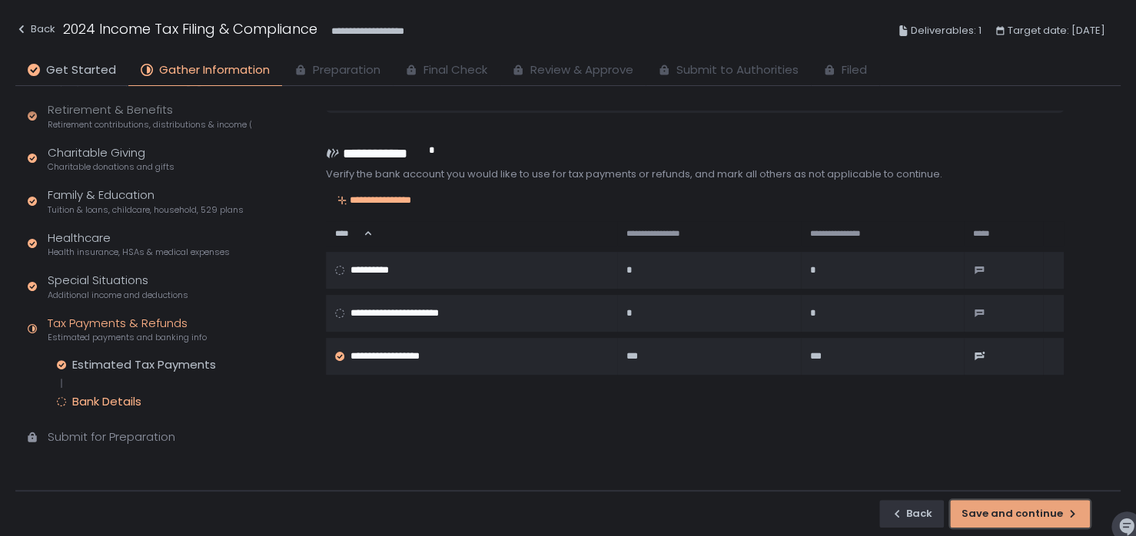
click at [1005, 515] on div "Save and continue" at bounding box center [1019, 514] width 117 height 14
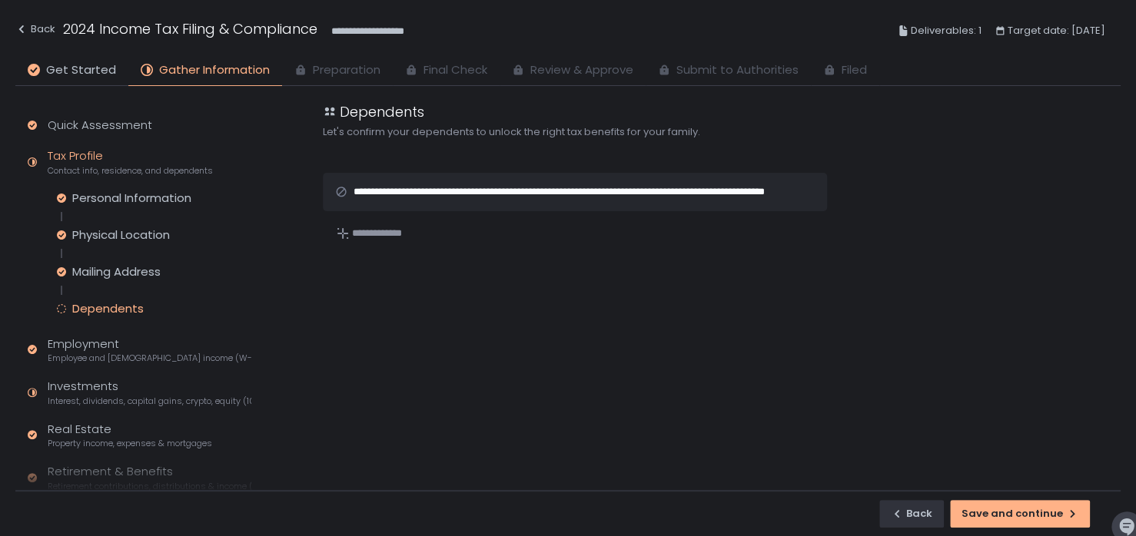
click at [78, 154] on div "Tax Profile Contact info, residence, and dependents" at bounding box center [130, 162] width 165 height 29
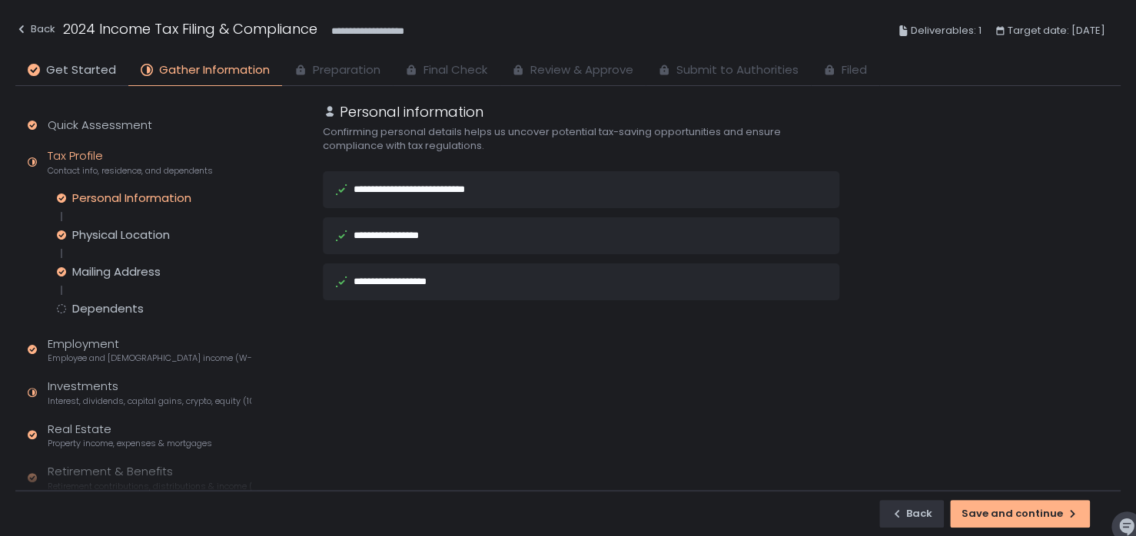
click at [448, 186] on div "**********" at bounding box center [424, 189] width 143 height 10
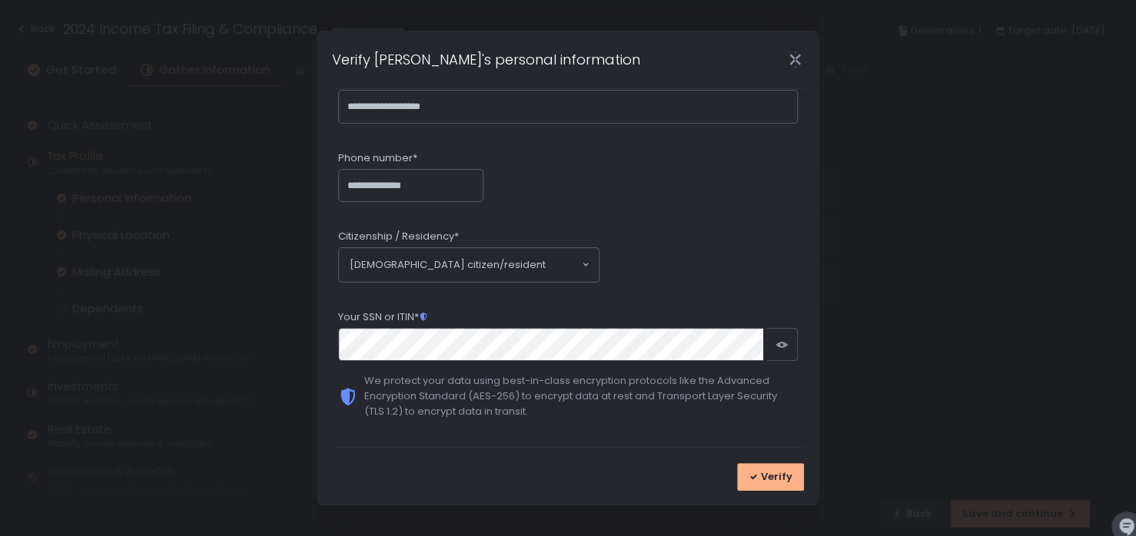
scroll to position [25, 0]
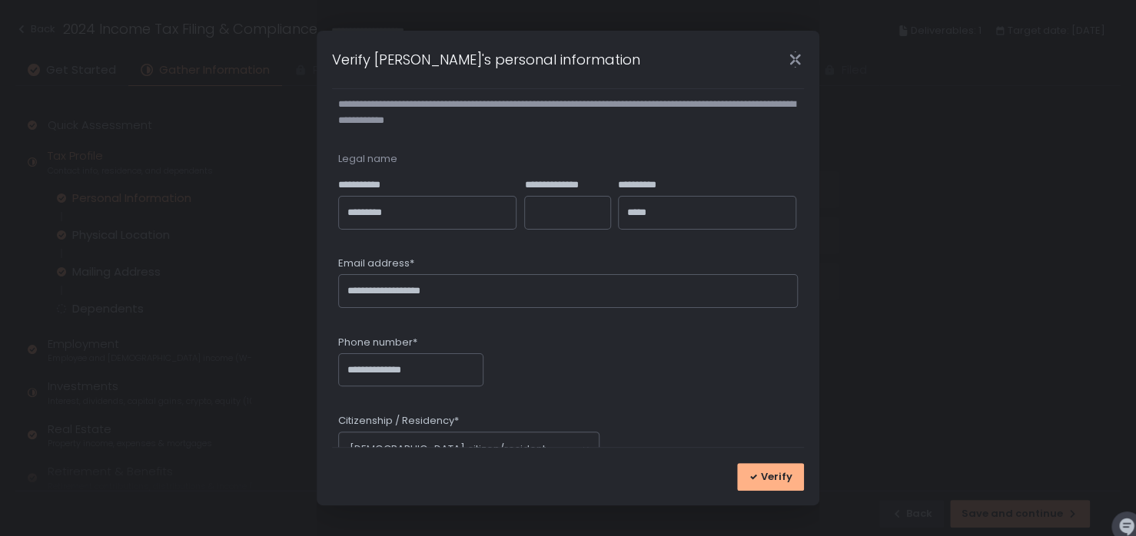
click at [798, 62] on icon "Close" at bounding box center [794, 60] width 11 height 20
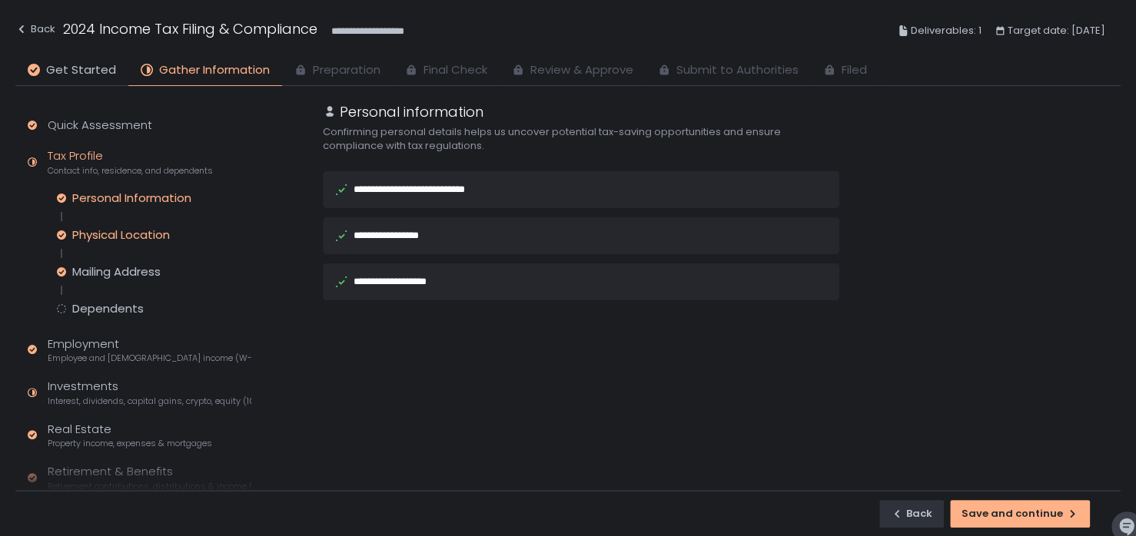
click at [120, 234] on div "Physical Location" at bounding box center [121, 234] width 98 height 15
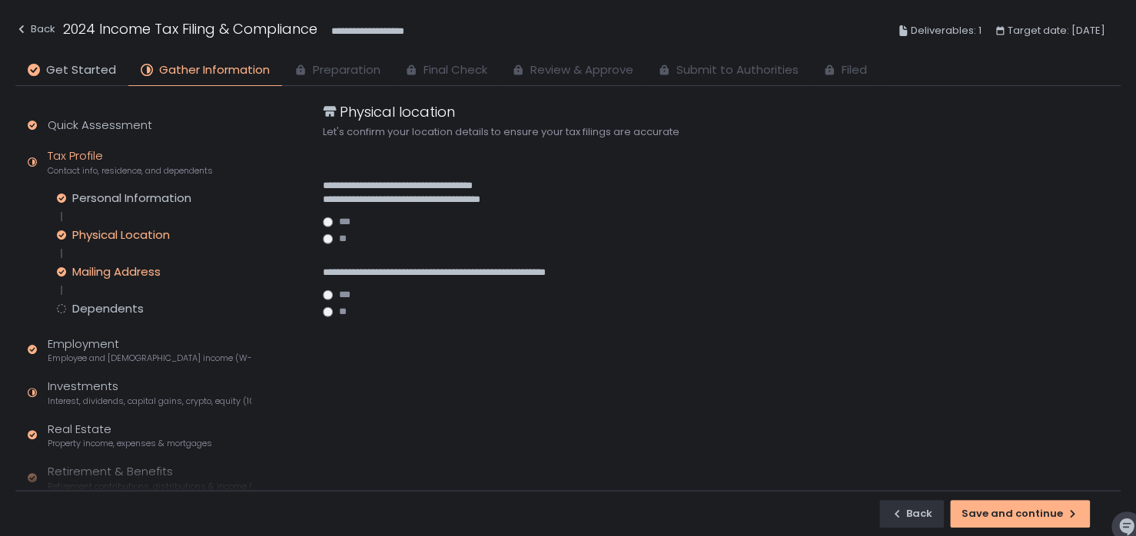
click at [125, 270] on div "Mailing Address" at bounding box center [116, 271] width 88 height 15
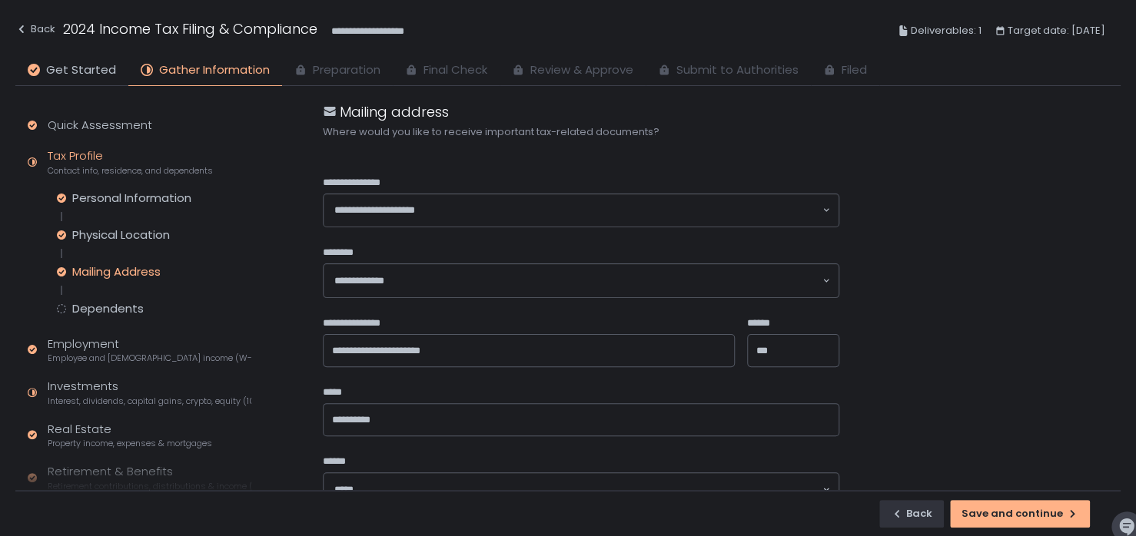
scroll to position [148, 0]
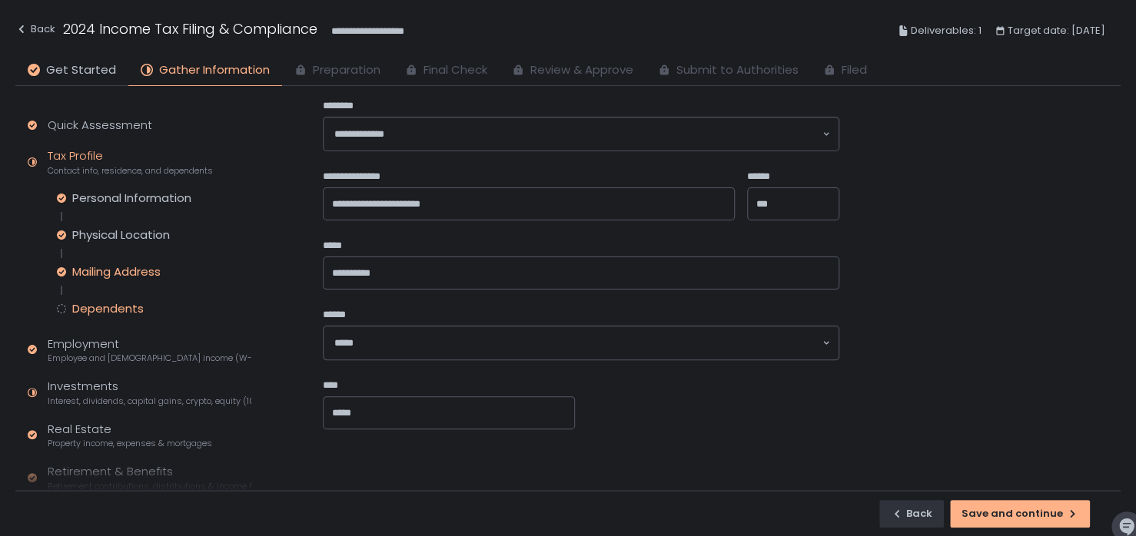
click at [92, 313] on div "Dependents" at bounding box center [107, 308] width 71 height 15
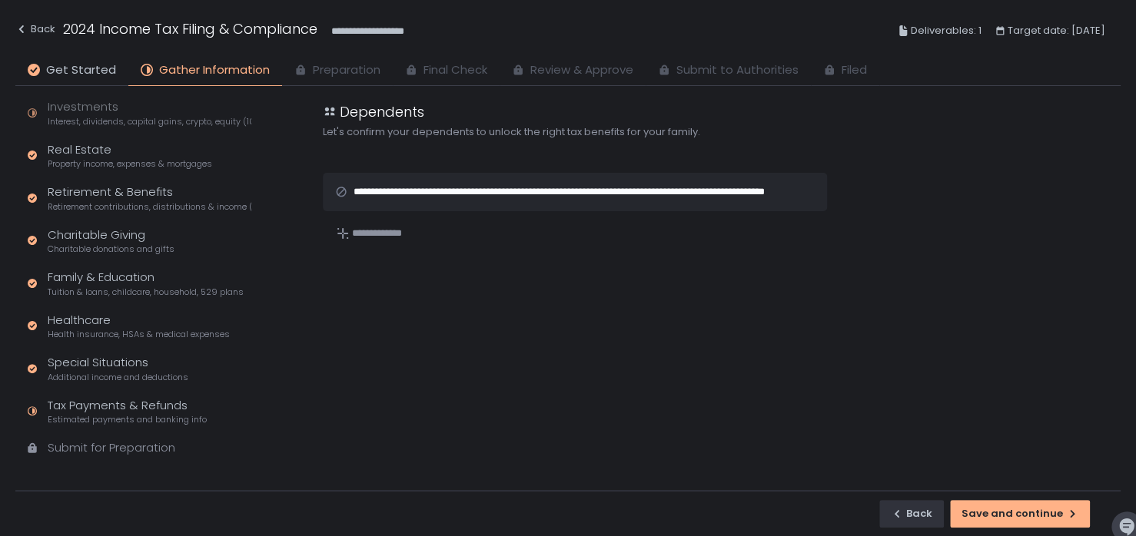
scroll to position [290, 0]
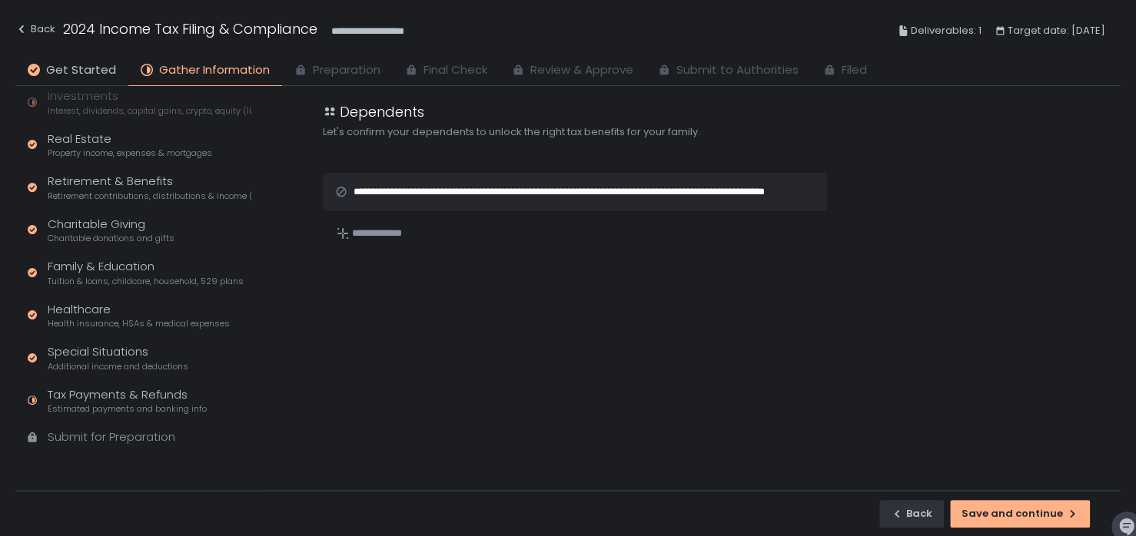
click at [104, 435] on div "Submit for Preparation" at bounding box center [112, 438] width 128 height 18
click at [1039, 515] on div "Save and continue" at bounding box center [1019, 514] width 117 height 14
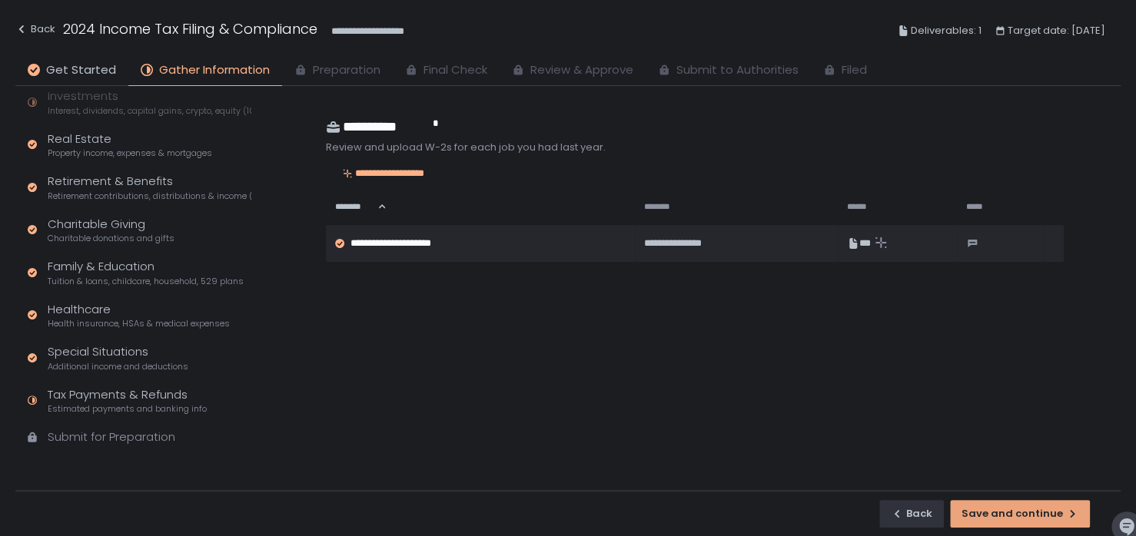
scroll to position [144, 0]
click at [1042, 515] on div "Save and continue" at bounding box center [1019, 514] width 117 height 14
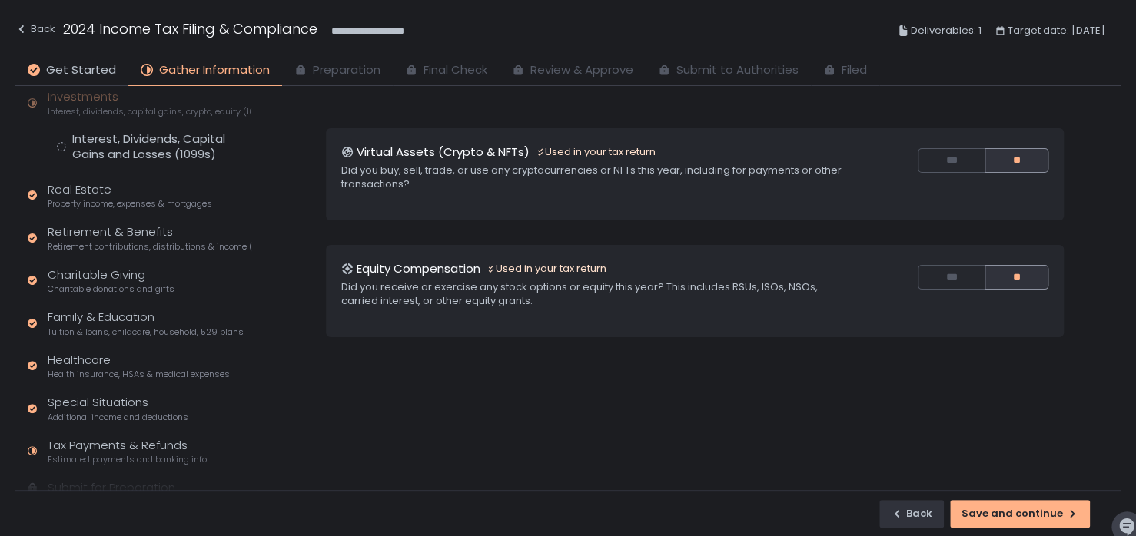
scroll to position [195, 0]
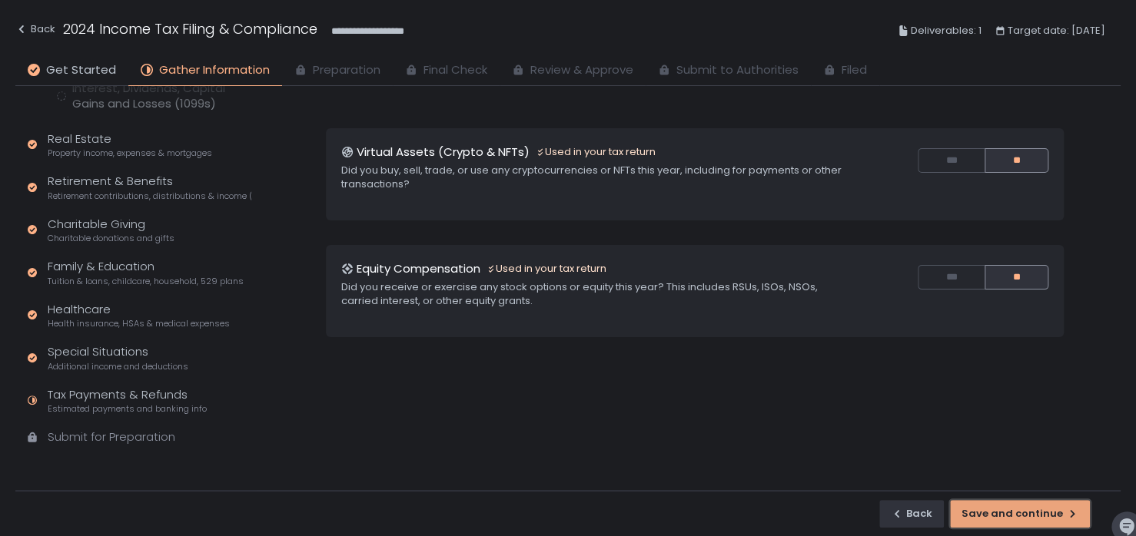
click at [1022, 504] on button "Save and continue" at bounding box center [1020, 514] width 140 height 28
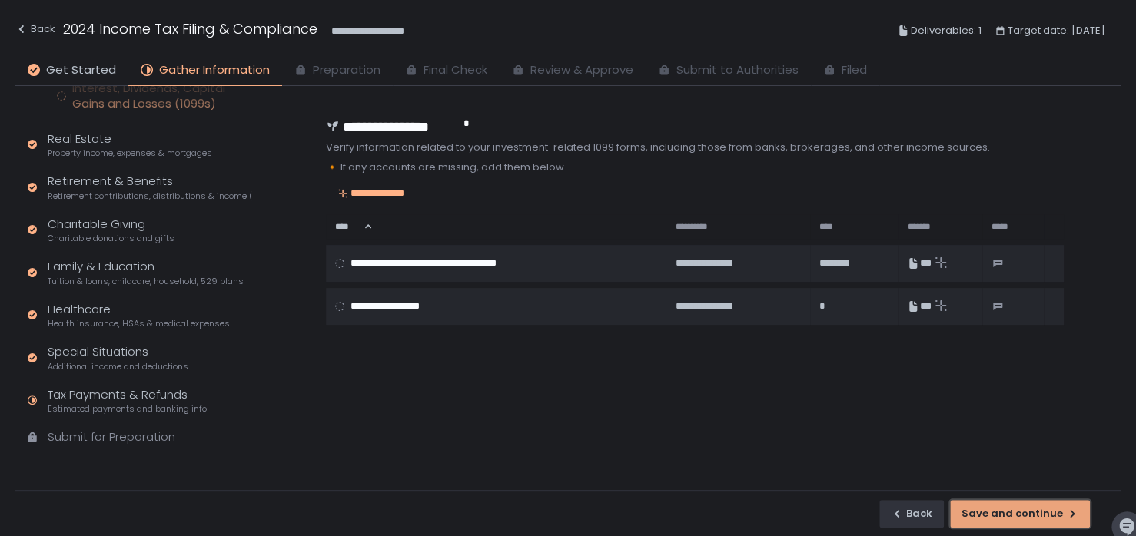
click at [1022, 504] on button "Save and continue" at bounding box center [1020, 514] width 140 height 28
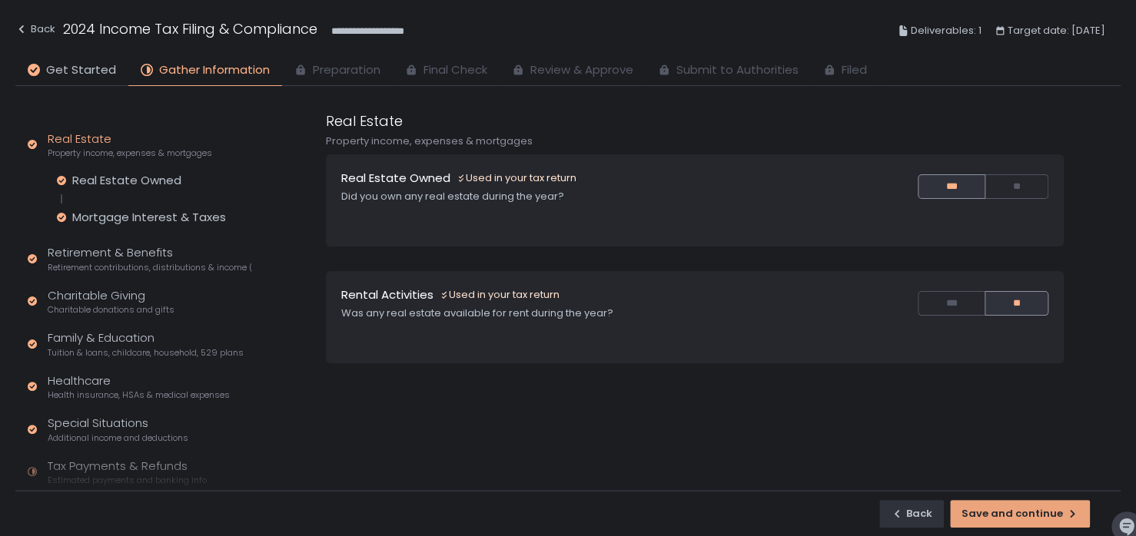
scroll to position [145, 0]
click at [1022, 504] on button "Save and continue" at bounding box center [1020, 514] width 140 height 28
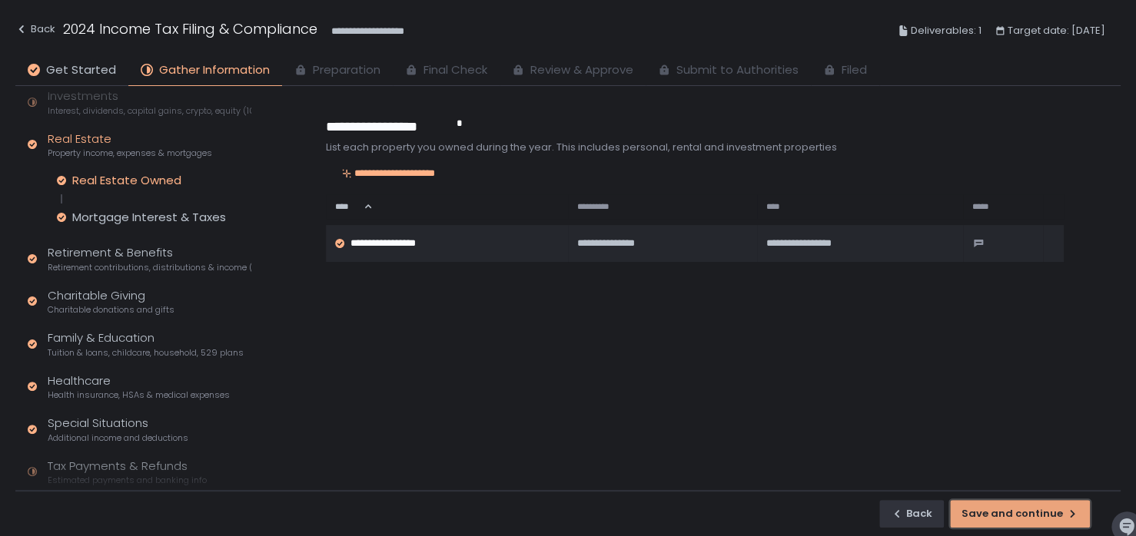
click at [1022, 504] on button "Save and continue" at bounding box center [1020, 514] width 140 height 28
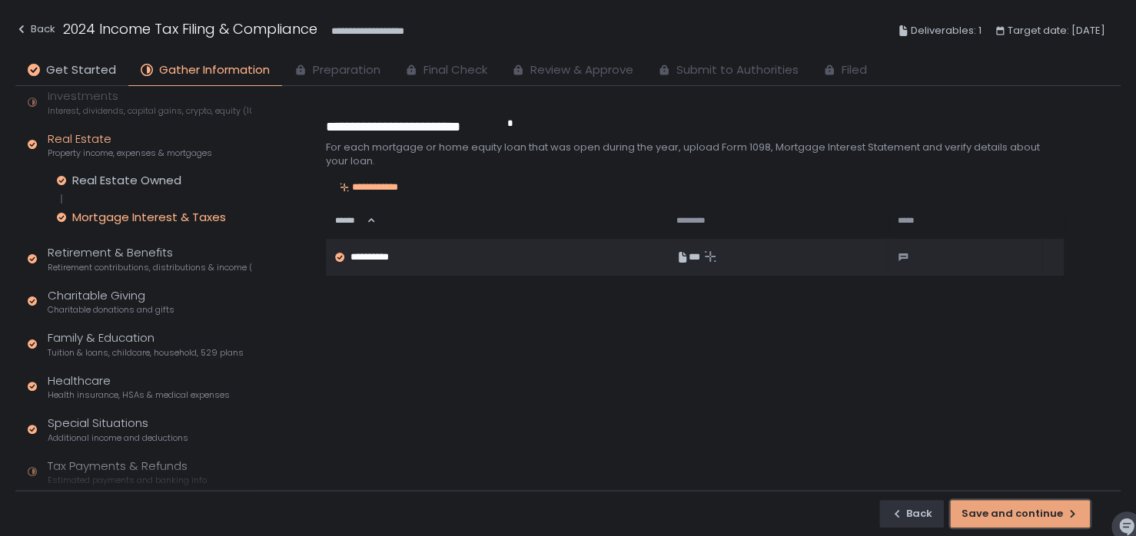
click at [1022, 504] on button "Save and continue" at bounding box center [1020, 514] width 140 height 28
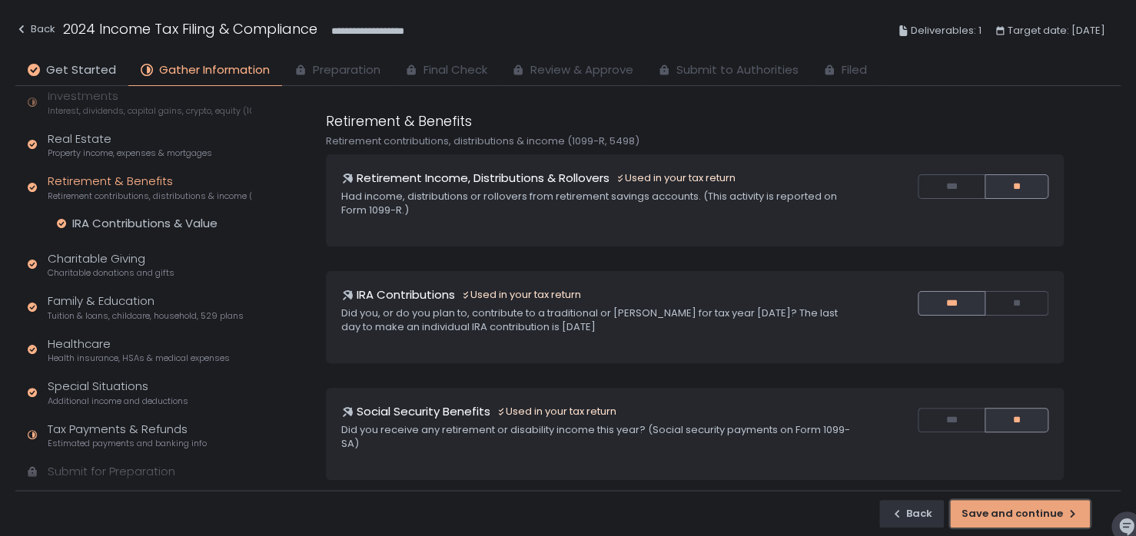
click at [1000, 511] on div "Save and continue" at bounding box center [1019, 514] width 117 height 14
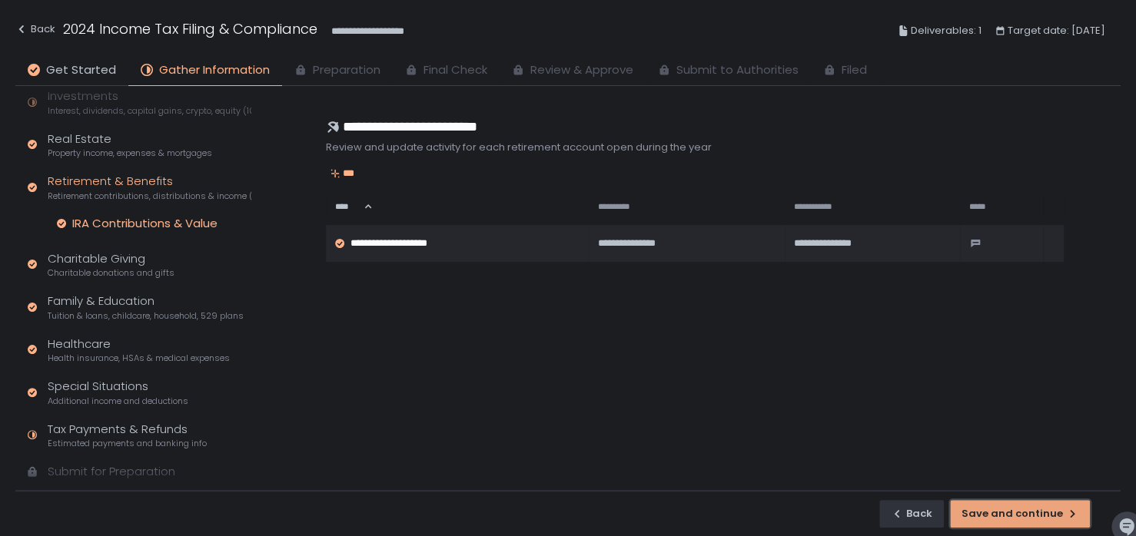
click at [1000, 511] on div "Save and continue" at bounding box center [1019, 514] width 117 height 14
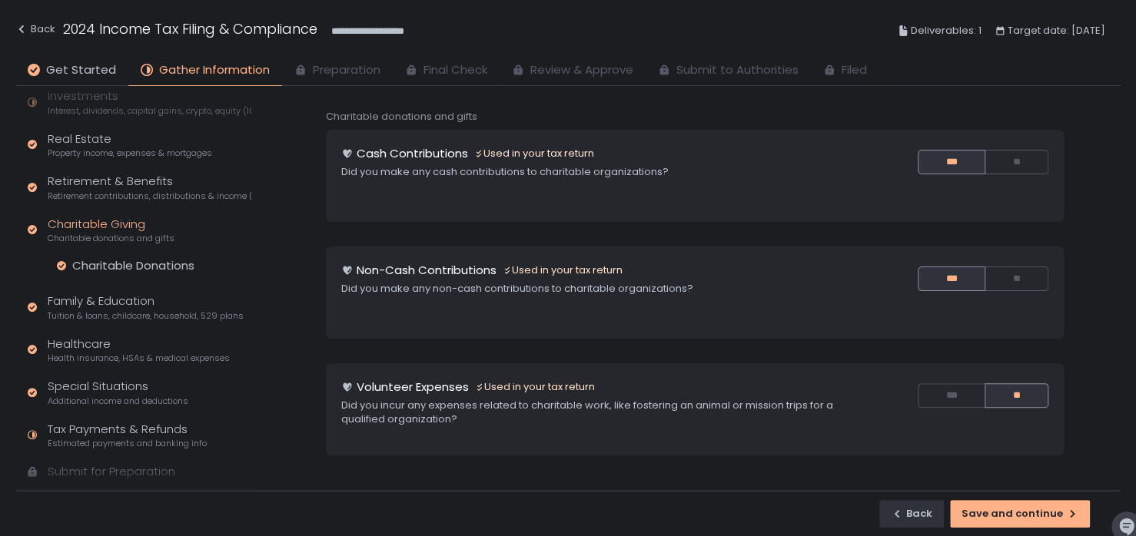
scroll to position [25, 0]
click at [139, 263] on div "Charitable Donations" at bounding box center [133, 265] width 122 height 15
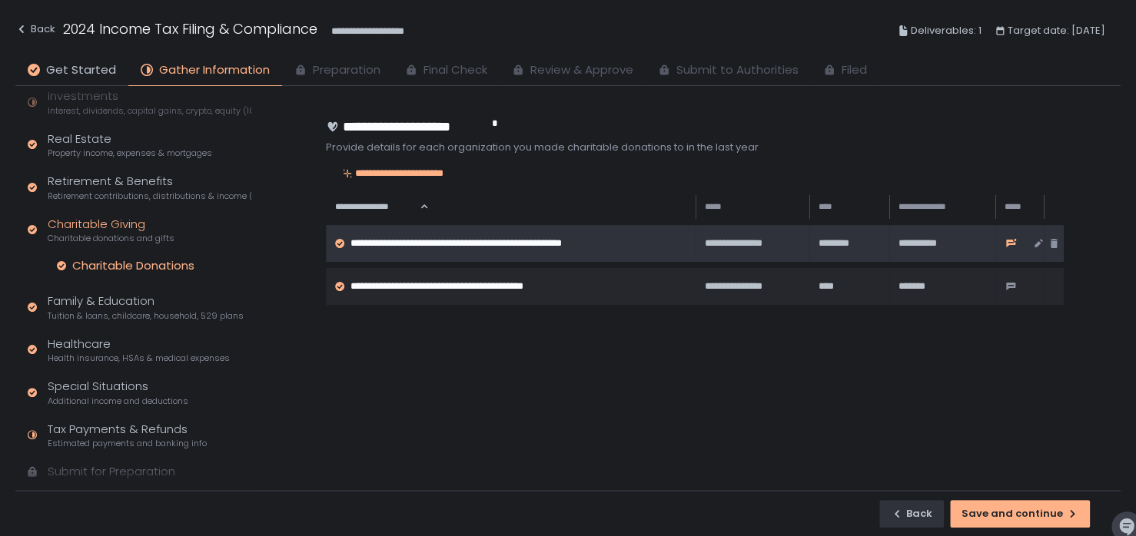
click at [1007, 242] on icon at bounding box center [1010, 243] width 12 height 12
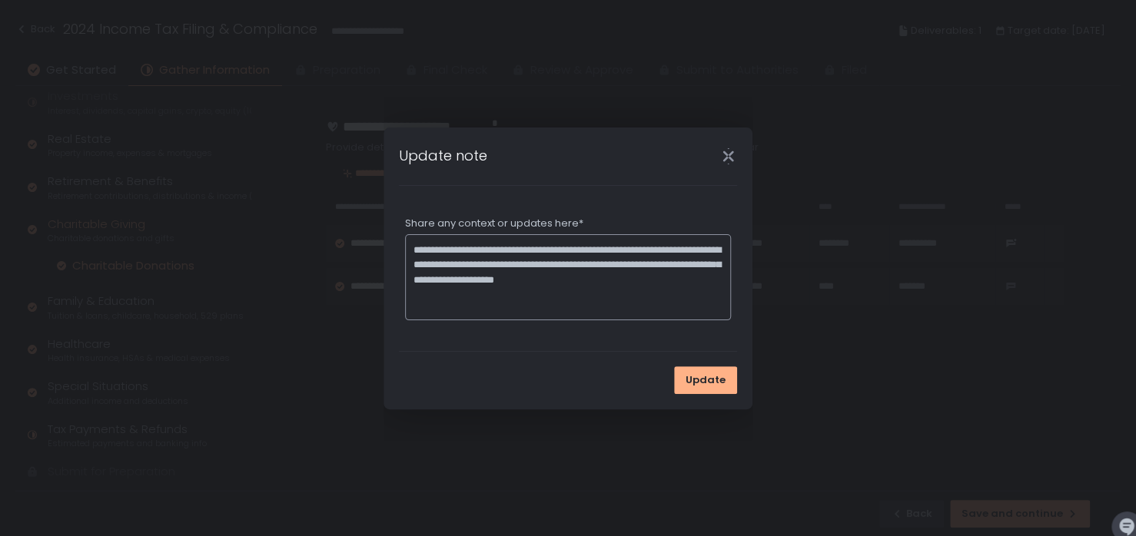
click at [442, 296] on textarea "**********" at bounding box center [568, 277] width 326 height 86
click at [427, 289] on textarea "**********" at bounding box center [568, 277] width 326 height 86
type textarea "**********"
click at [703, 378] on div "Update" at bounding box center [705, 380] width 40 height 14
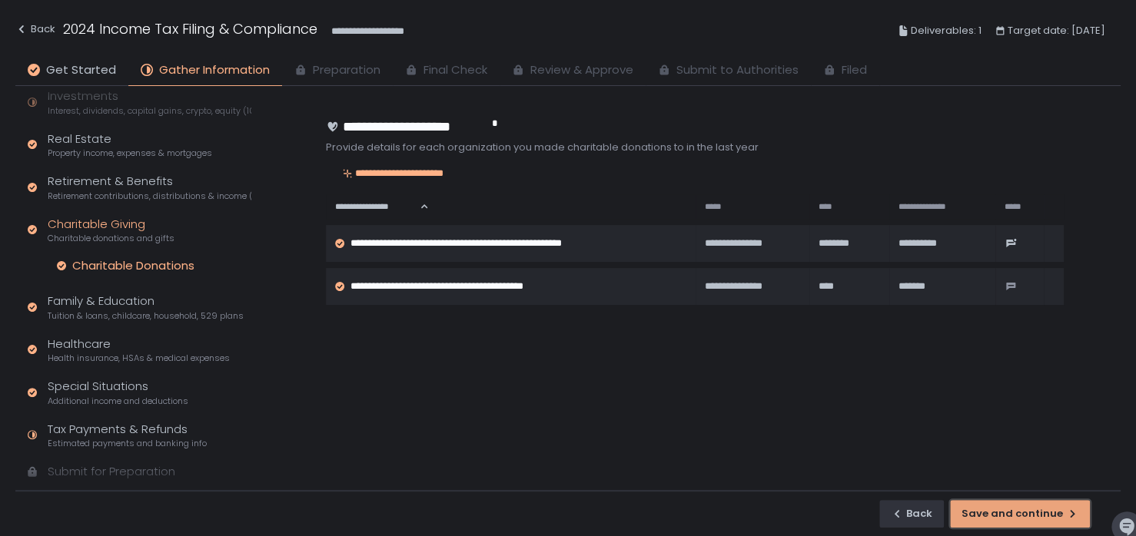
click at [1019, 512] on div "Save and continue" at bounding box center [1019, 514] width 117 height 14
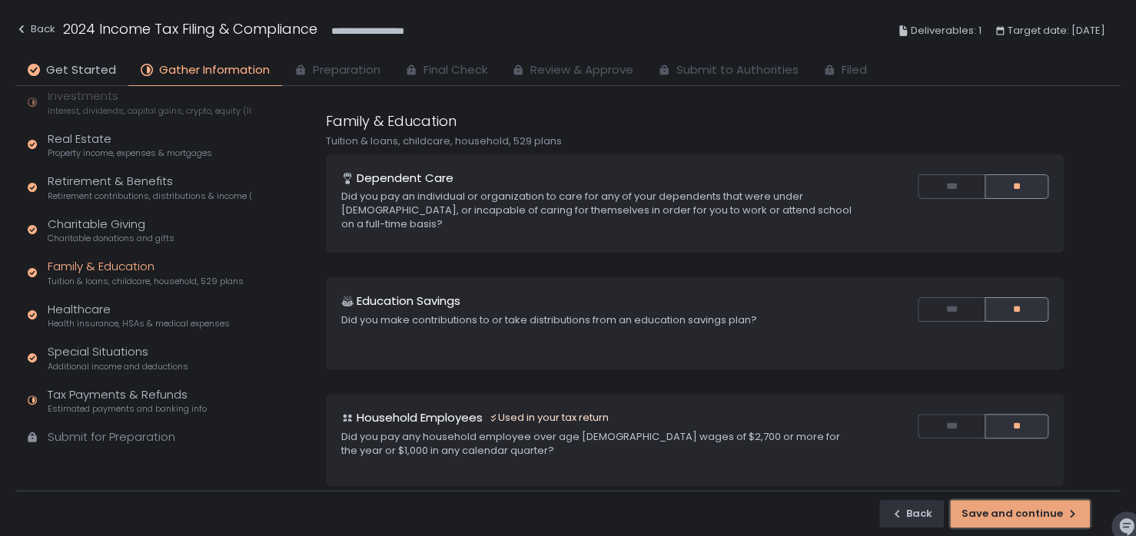
click at [1023, 516] on div "Save and continue" at bounding box center [1019, 514] width 117 height 14
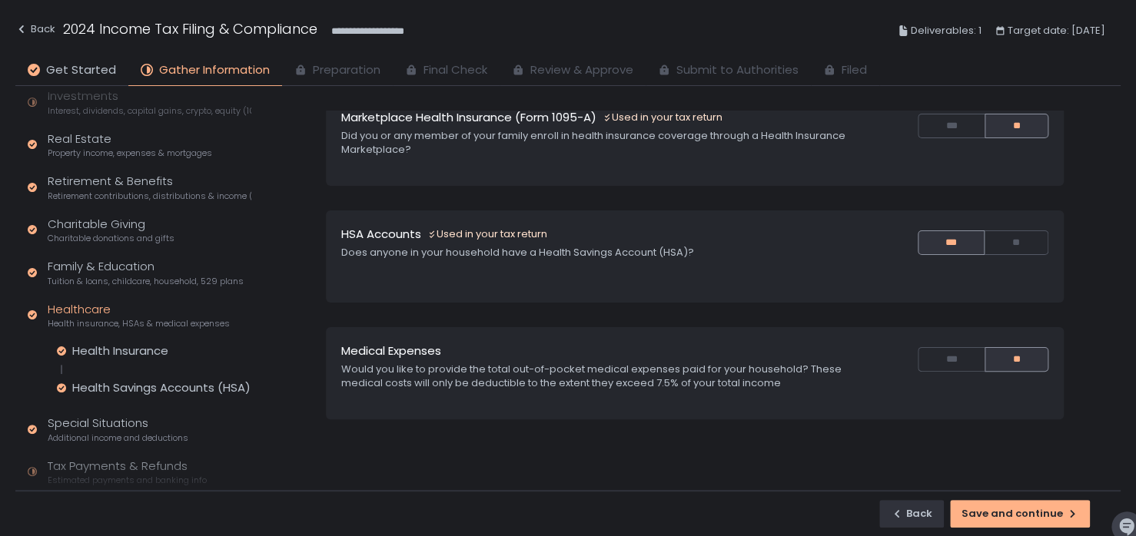
scroll to position [178, 0]
click at [993, 516] on div "Save and continue" at bounding box center [1019, 514] width 117 height 14
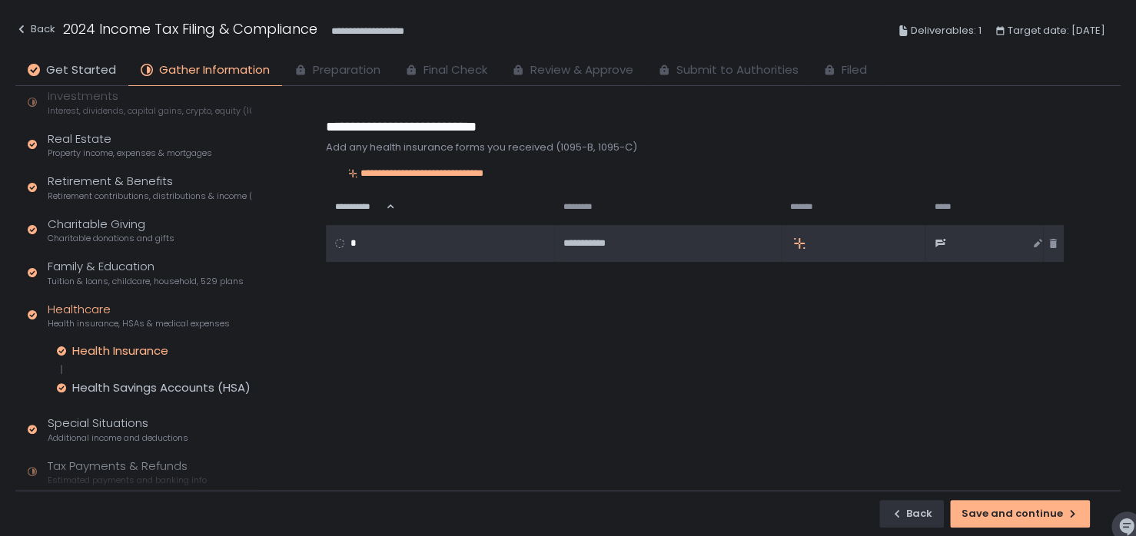
click at [341, 240] on circle at bounding box center [340, 243] width 8 height 8
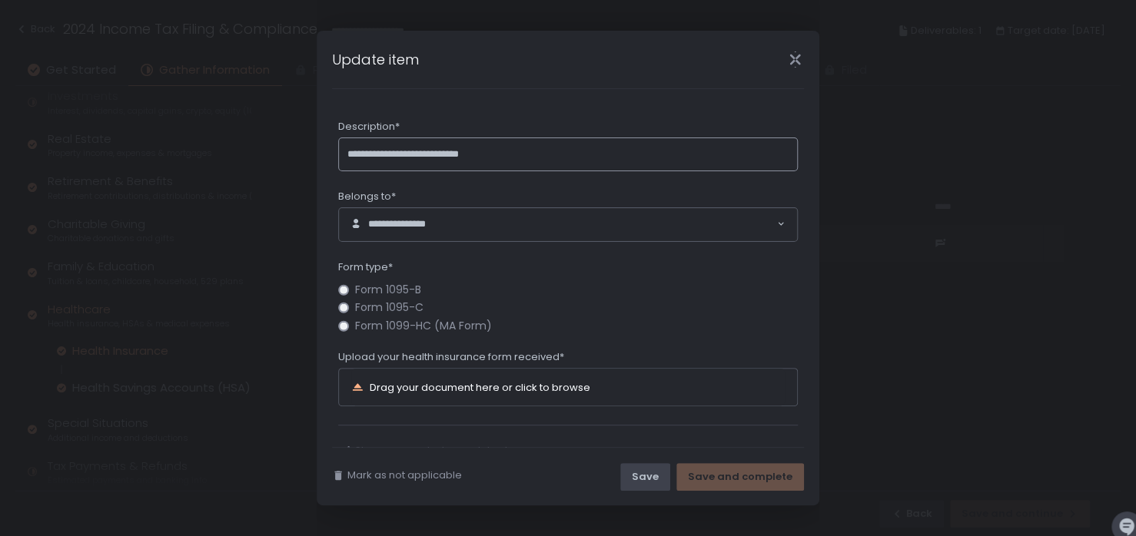
type input "**********"
click at [652, 479] on div "Save" at bounding box center [645, 477] width 27 height 14
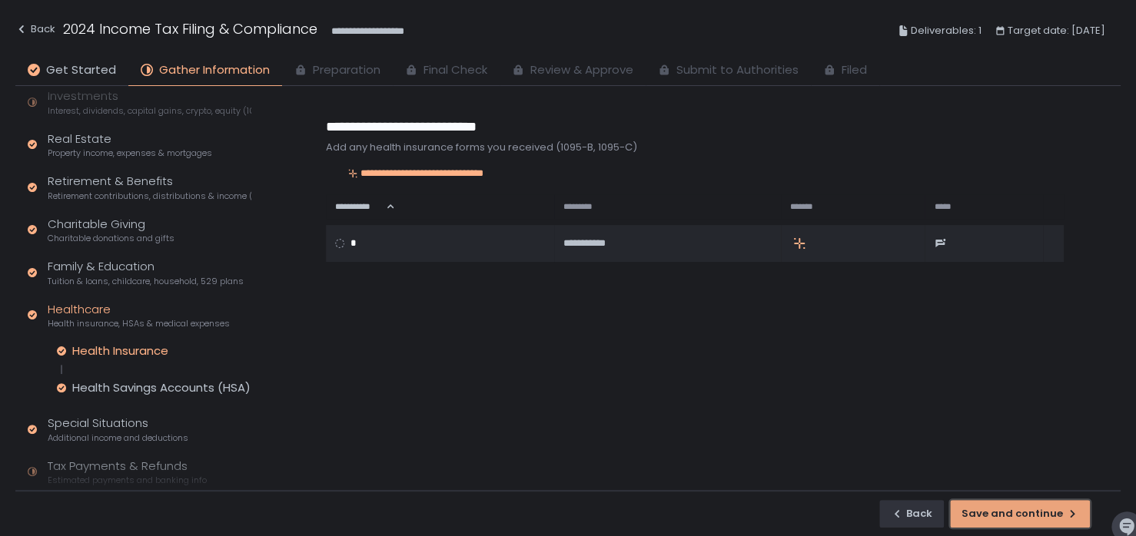
click at [1003, 517] on div "Save and continue" at bounding box center [1019, 514] width 117 height 14
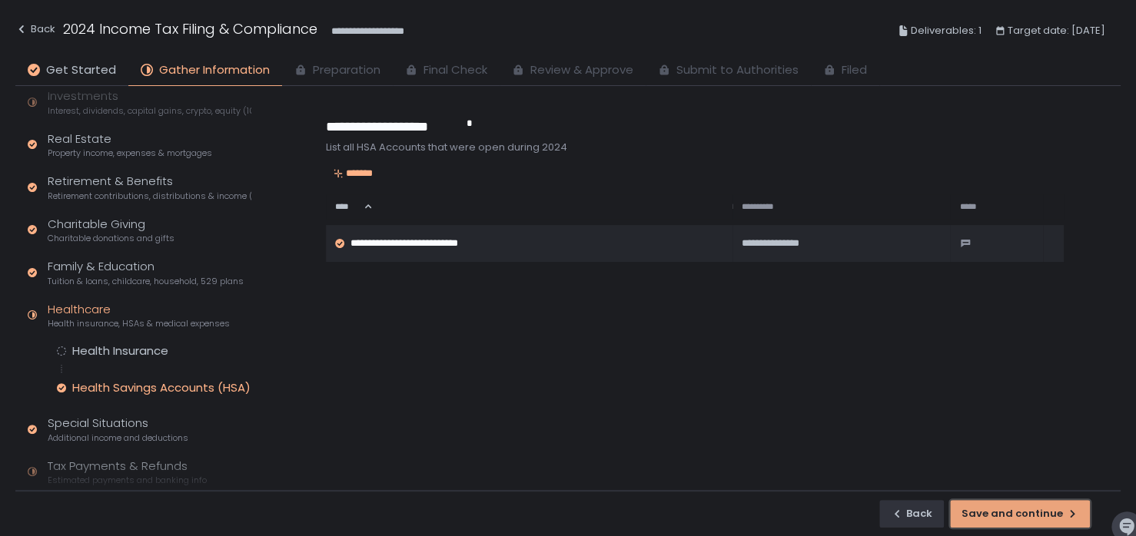
click at [1012, 508] on div "Save and continue" at bounding box center [1019, 514] width 117 height 14
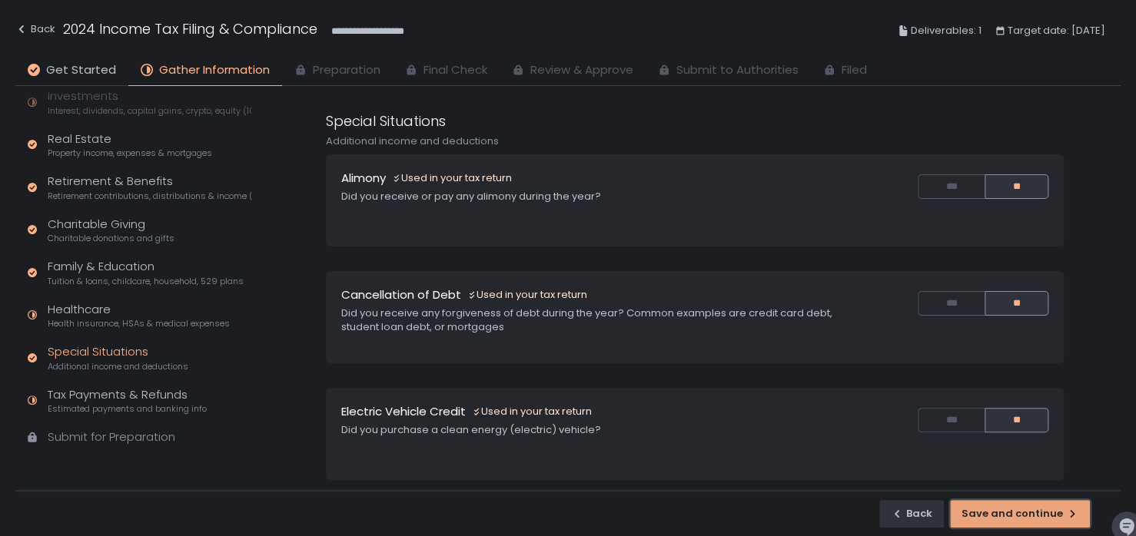
click at [990, 509] on div "Save and continue" at bounding box center [1019, 514] width 117 height 14
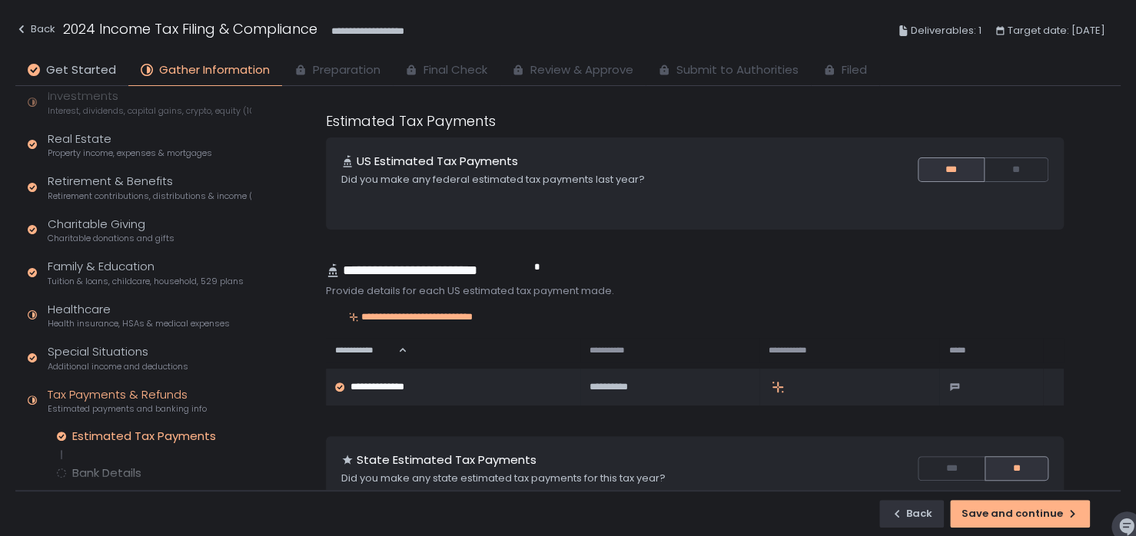
scroll to position [217, 0]
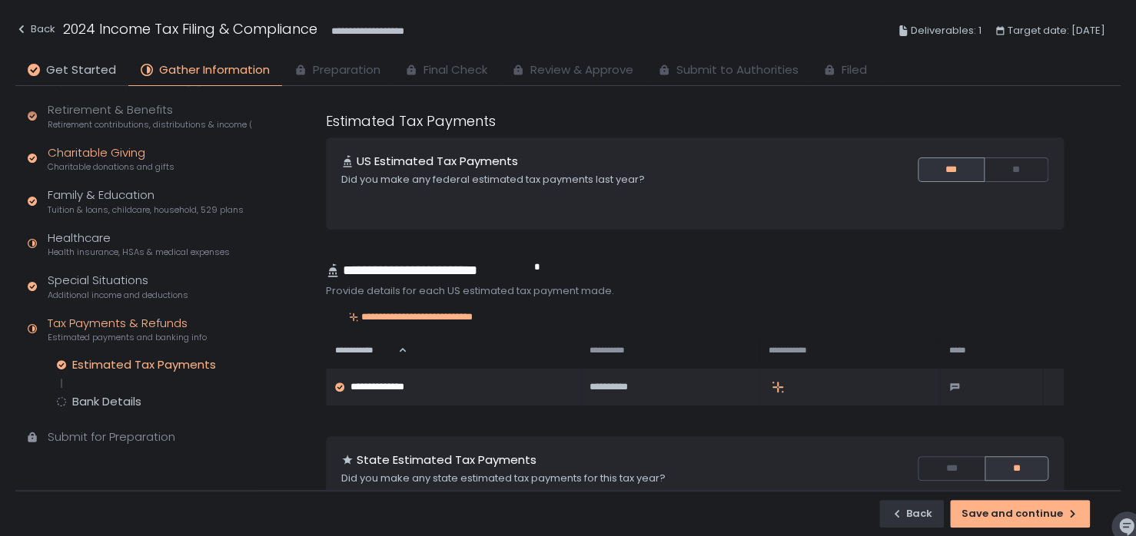
click at [89, 148] on div "Charitable Giving Charitable donations and gifts" at bounding box center [111, 158] width 127 height 29
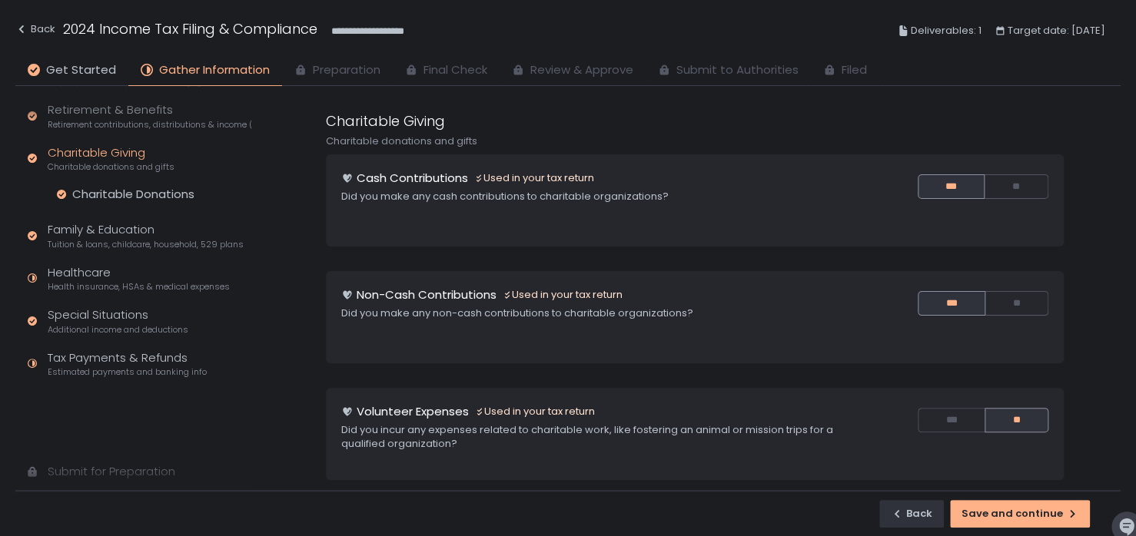
scroll to position [180, 0]
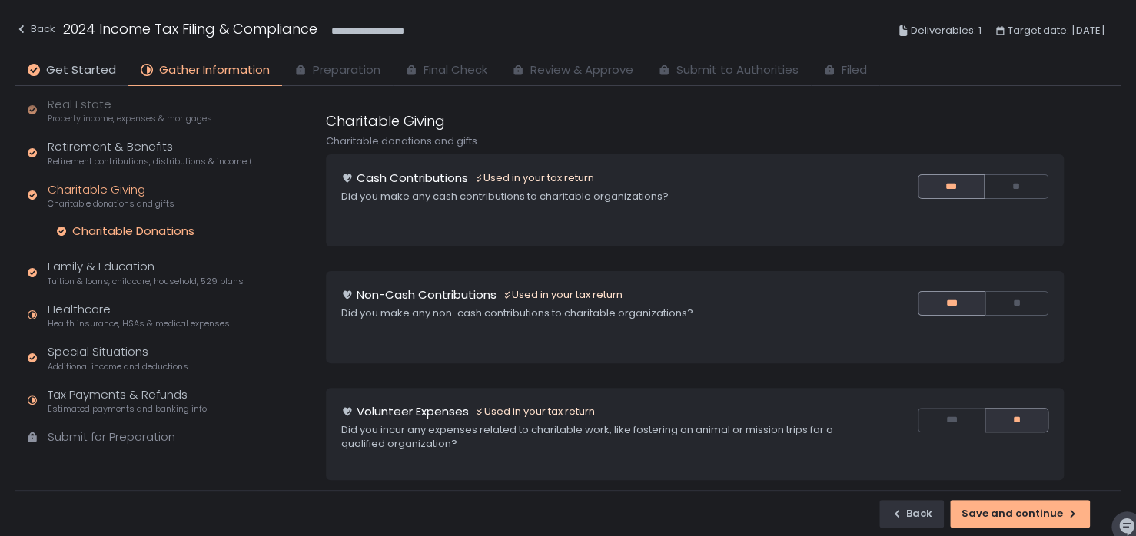
click at [109, 228] on div "Charitable Donations" at bounding box center [133, 231] width 122 height 15
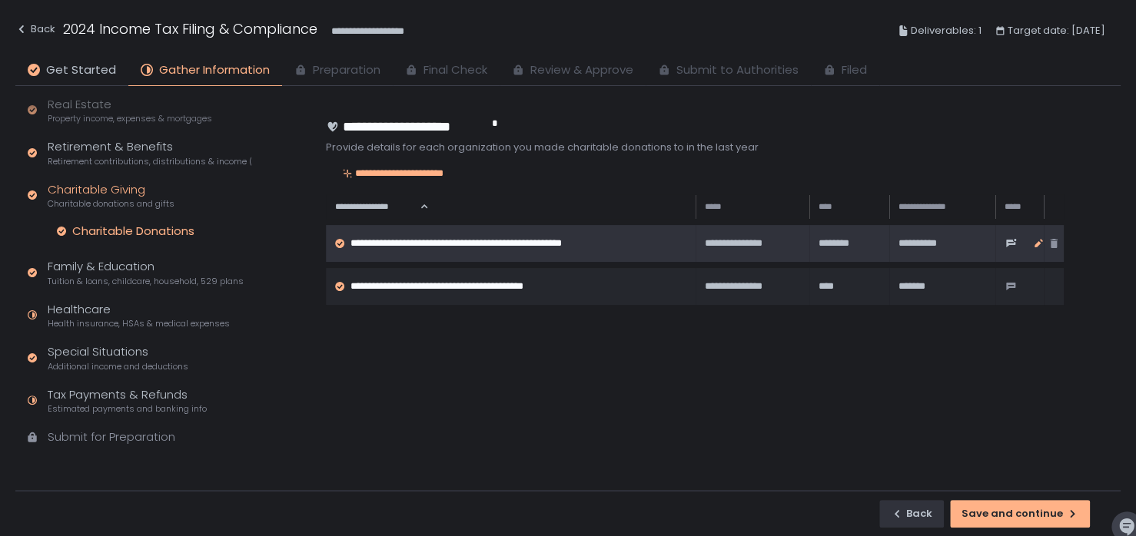
click at [1039, 241] on icon "button" at bounding box center [1038, 243] width 12 height 12
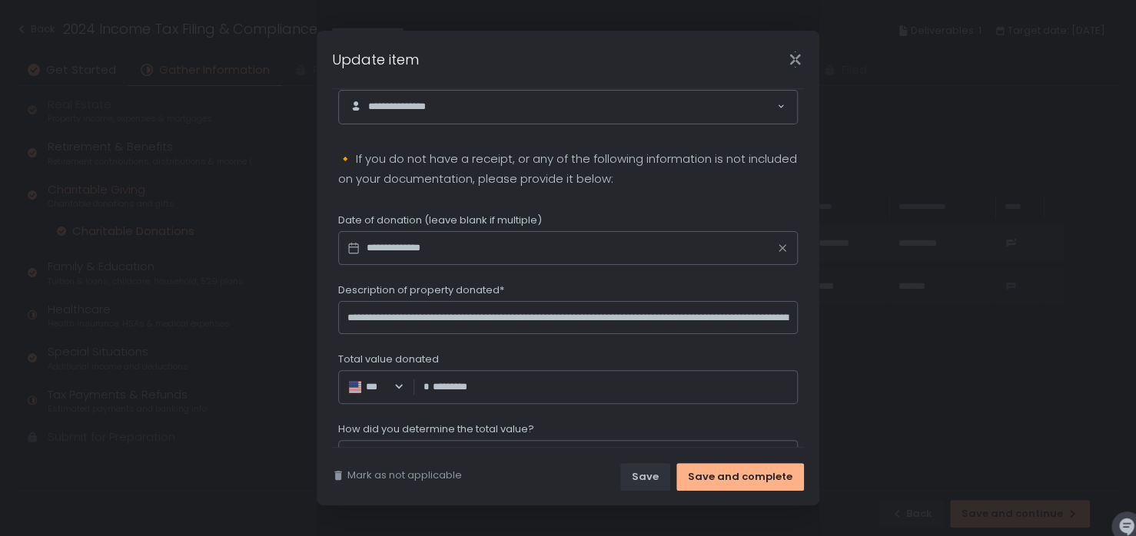
scroll to position [410, 0]
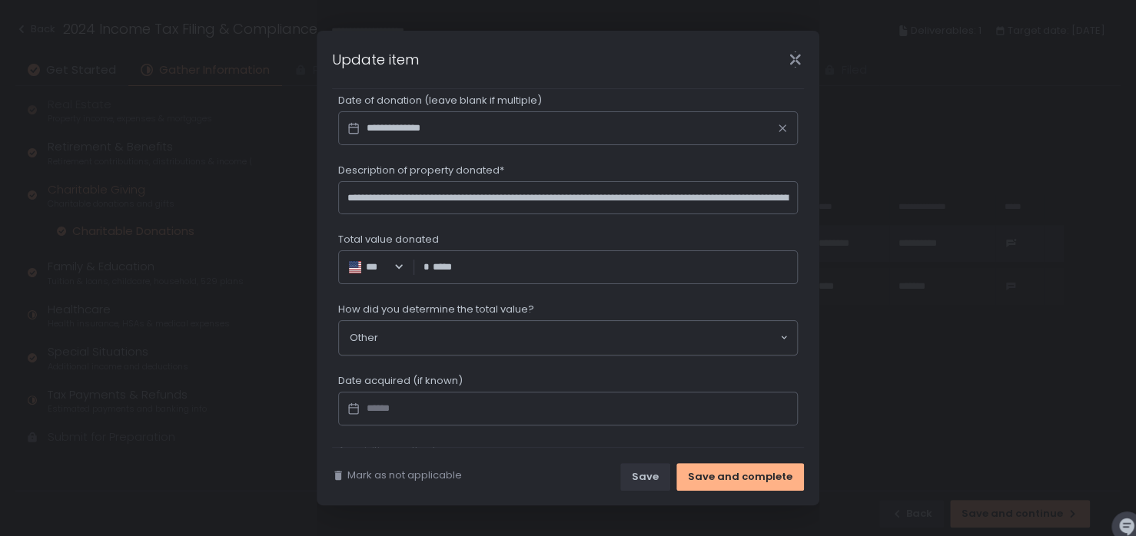
click at [443, 261] on input "*****" at bounding box center [611, 267] width 357 height 15
type input "*********"
click at [630, 197] on input "**********" at bounding box center [567, 198] width 459 height 34
click at [629, 194] on input "**********" at bounding box center [567, 198] width 459 height 34
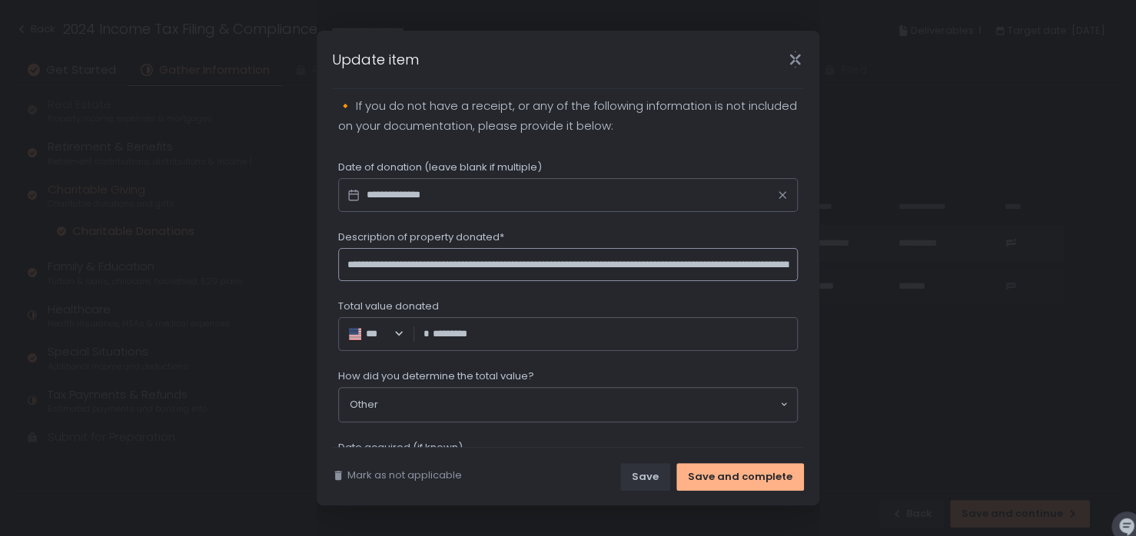
scroll to position [343, 0]
click at [624, 263] on input "**********" at bounding box center [567, 266] width 459 height 34
type input "**********"
click at [436, 327] on input "*****" at bounding box center [611, 334] width 357 height 15
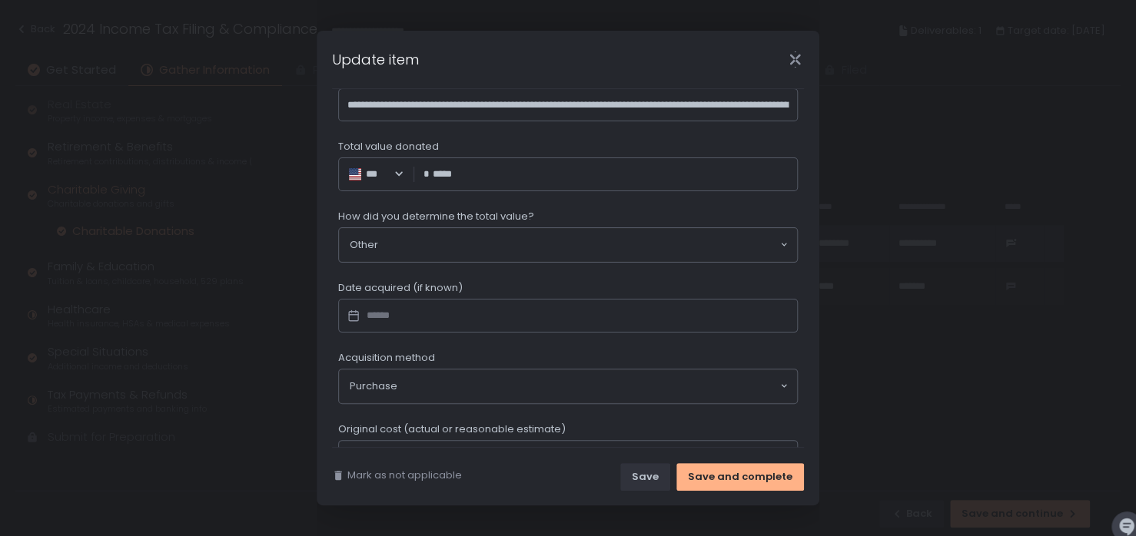
scroll to position [486, 0]
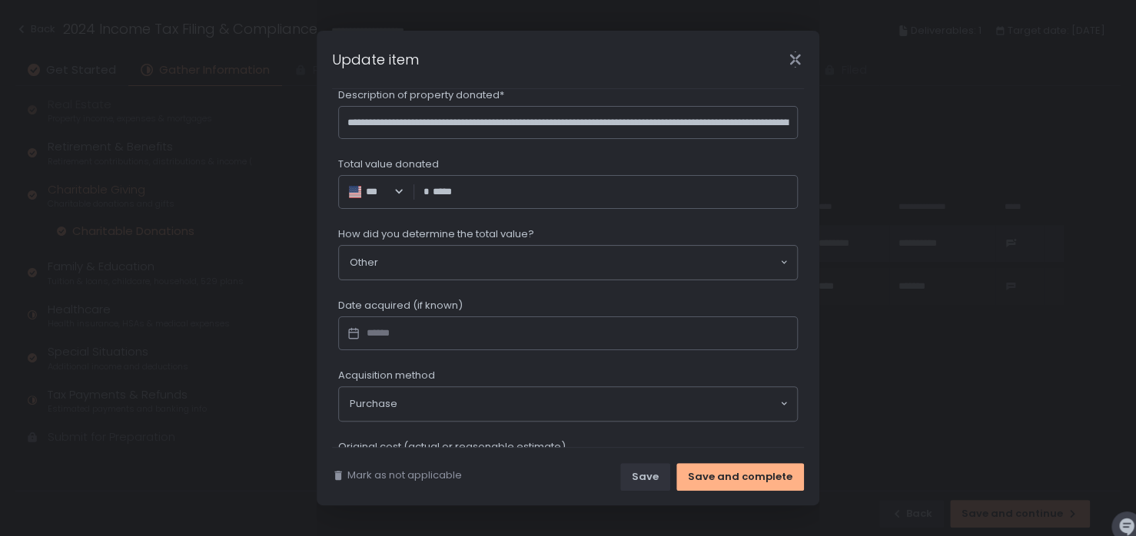
click at [468, 188] on input "*****" at bounding box center [611, 191] width 357 height 15
type input "*"
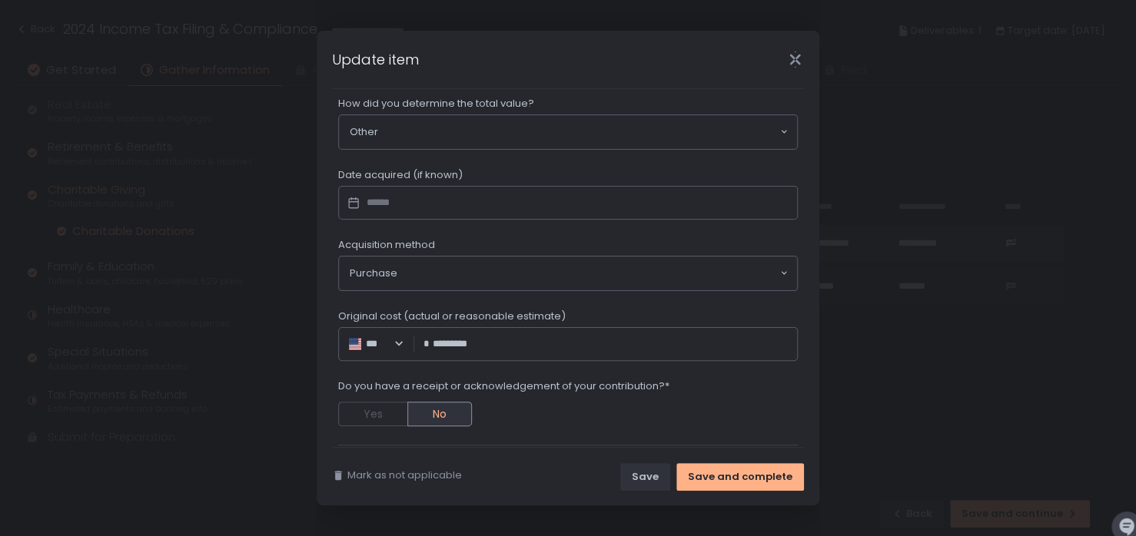
scroll to position [615, 0]
click at [459, 337] on input "*****" at bounding box center [611, 344] width 357 height 15
click at [458, 337] on input "*****" at bounding box center [611, 344] width 357 height 15
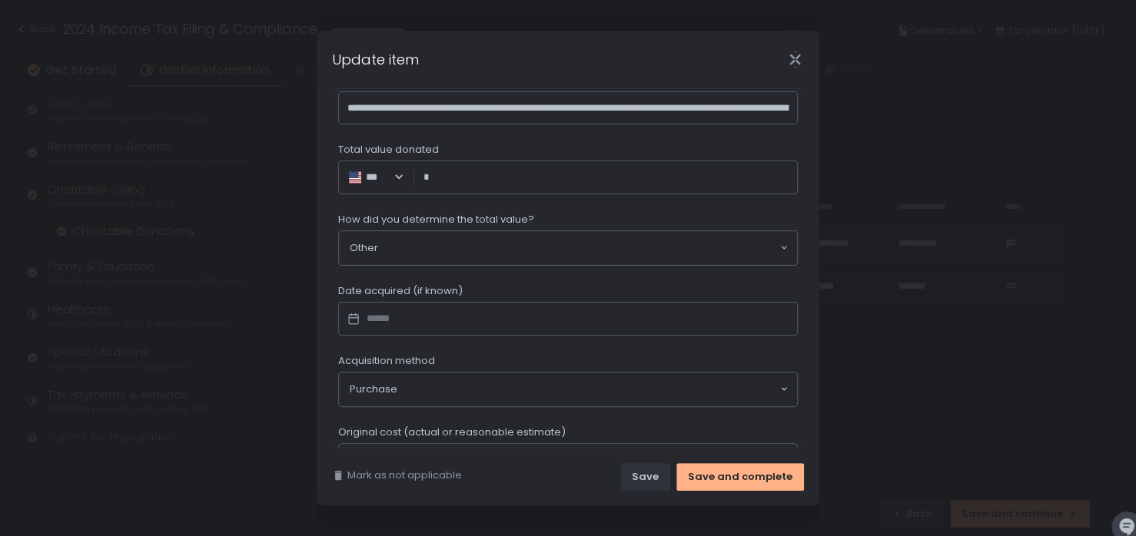
scroll to position [379, 0]
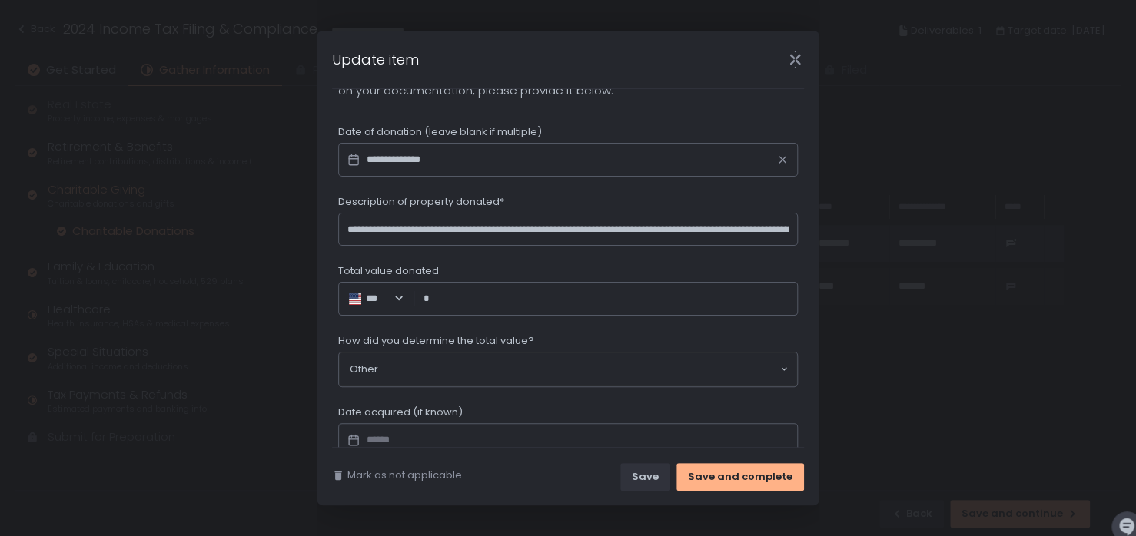
click at [486, 297] on input "Total value donated" at bounding box center [611, 298] width 357 height 15
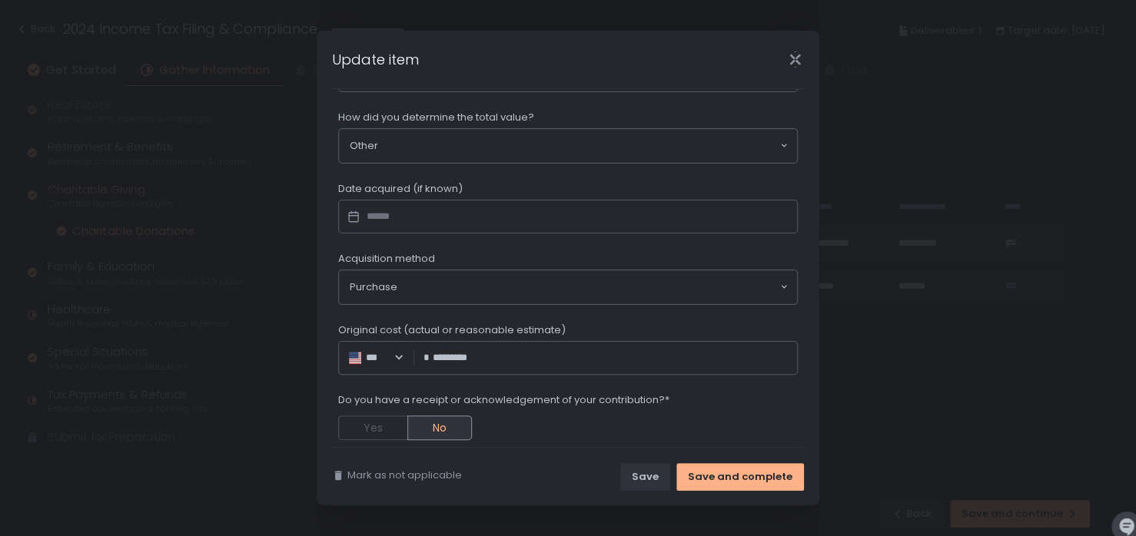
scroll to position [571, 0]
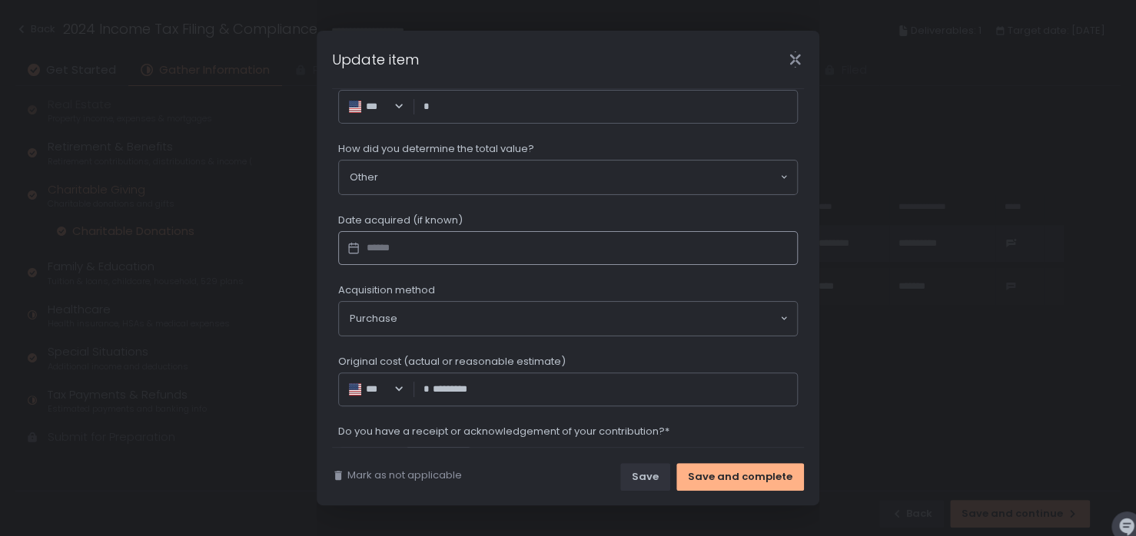
click at [421, 252] on input "Datepicker input" at bounding box center [567, 248] width 459 height 34
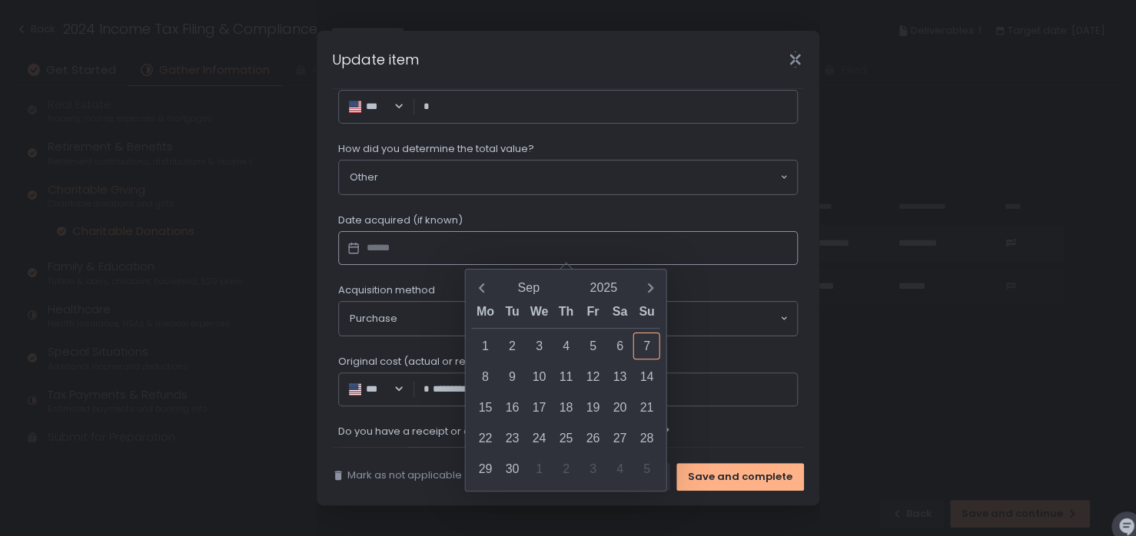
click at [479, 111] on input "Total value donated" at bounding box center [611, 106] width 357 height 15
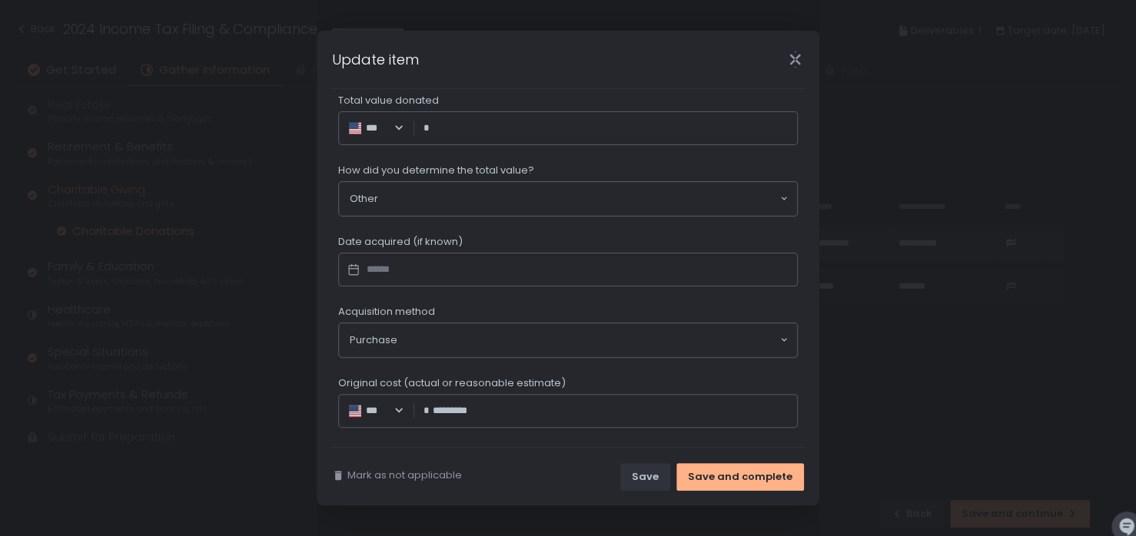
scroll to position [608, 0]
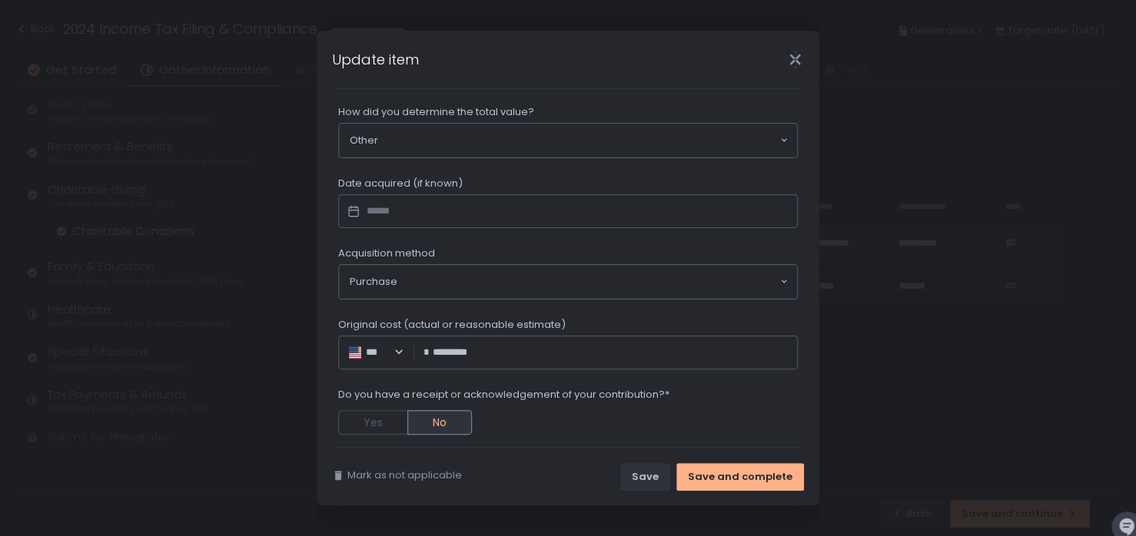
click at [479, 111] on span "How did you determine the total value?" at bounding box center [436, 112] width 196 height 14
drag, startPoint x: 438, startPoint y: 351, endPoint x: 430, endPoint y: 348, distance: 9.0
click at [430, 348] on span "*" at bounding box center [427, 352] width 9 height 15
click at [439, 345] on input "*****" at bounding box center [611, 352] width 357 height 15
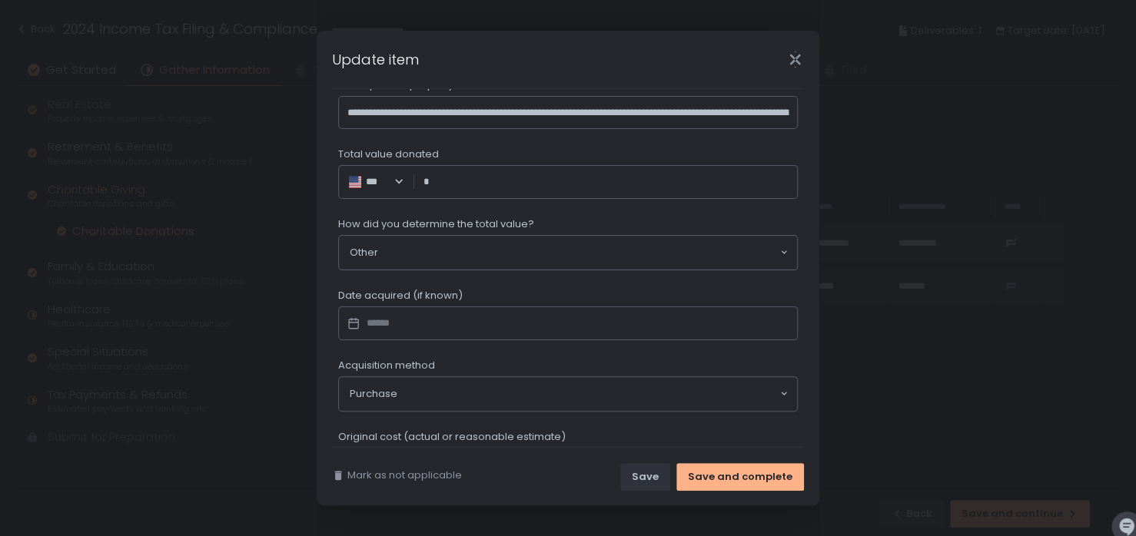
scroll to position [454, 0]
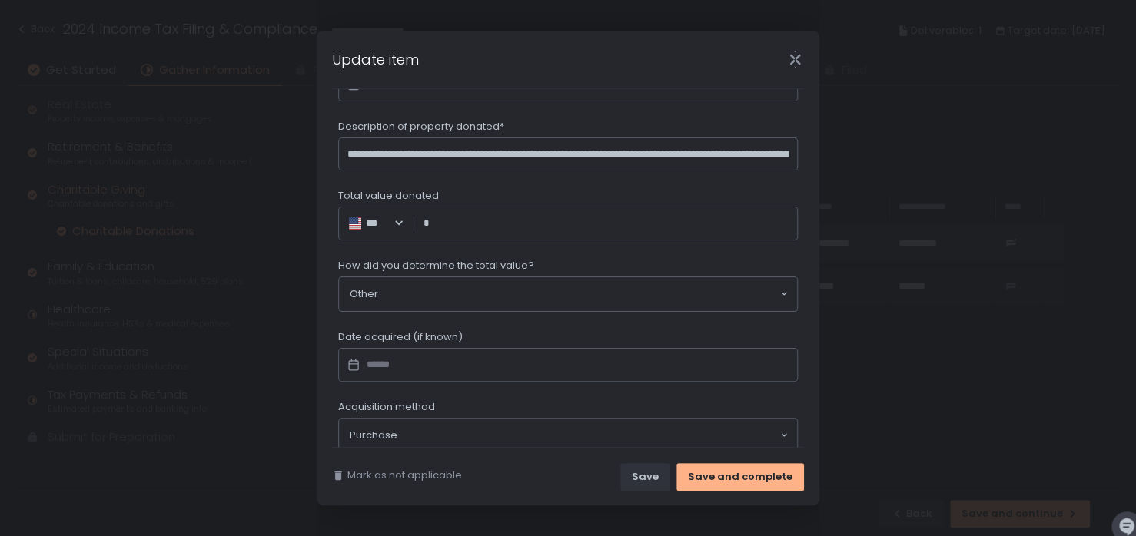
type input "*********"
click at [486, 228] on input "Total value donated" at bounding box center [611, 223] width 357 height 15
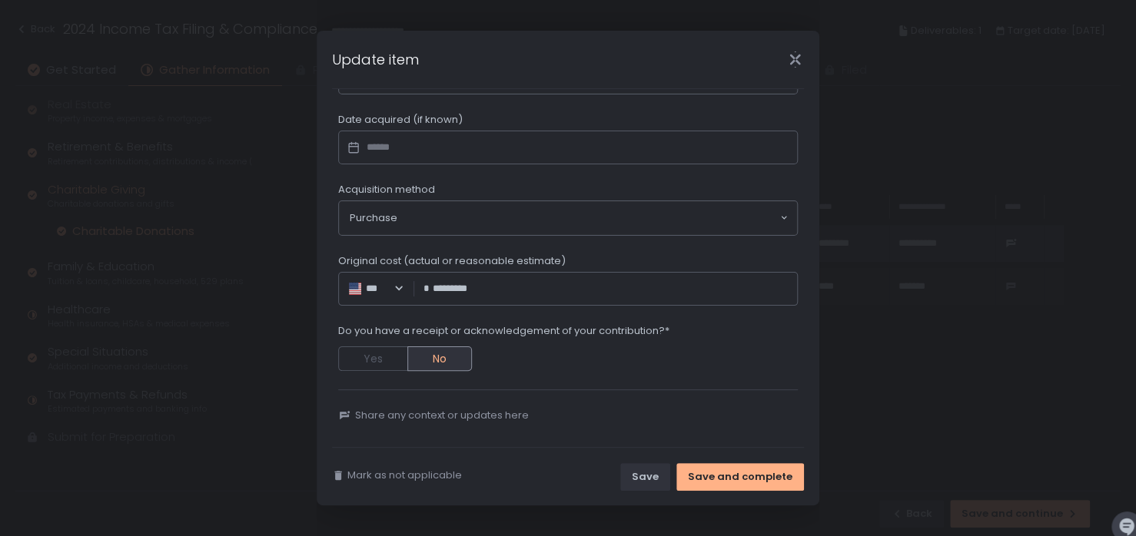
scroll to position [672, 0]
click at [516, 408] on span "Share any context or updates here" at bounding box center [442, 415] width 174 height 14
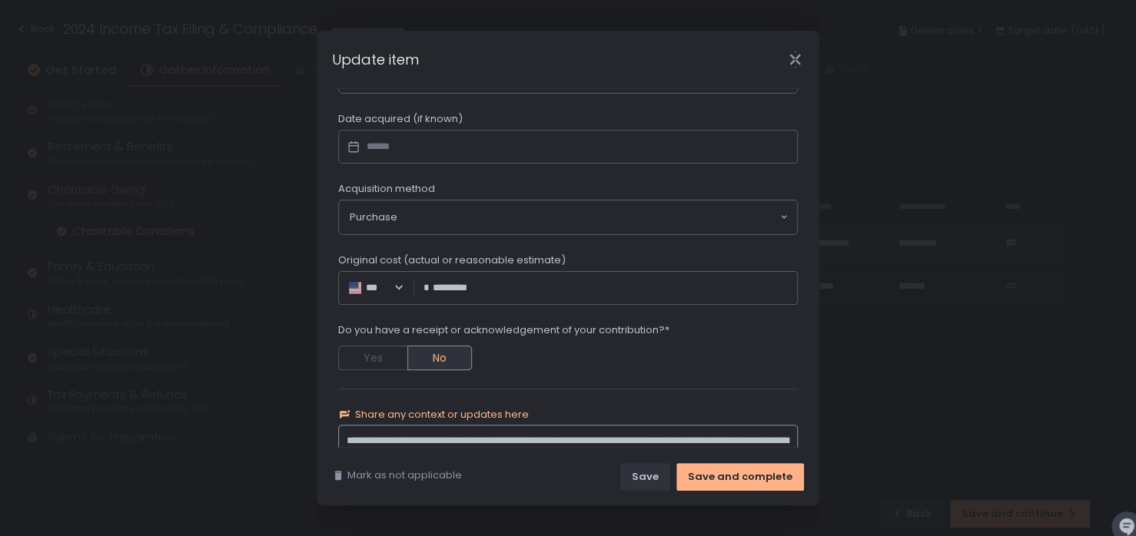
type input "*********"
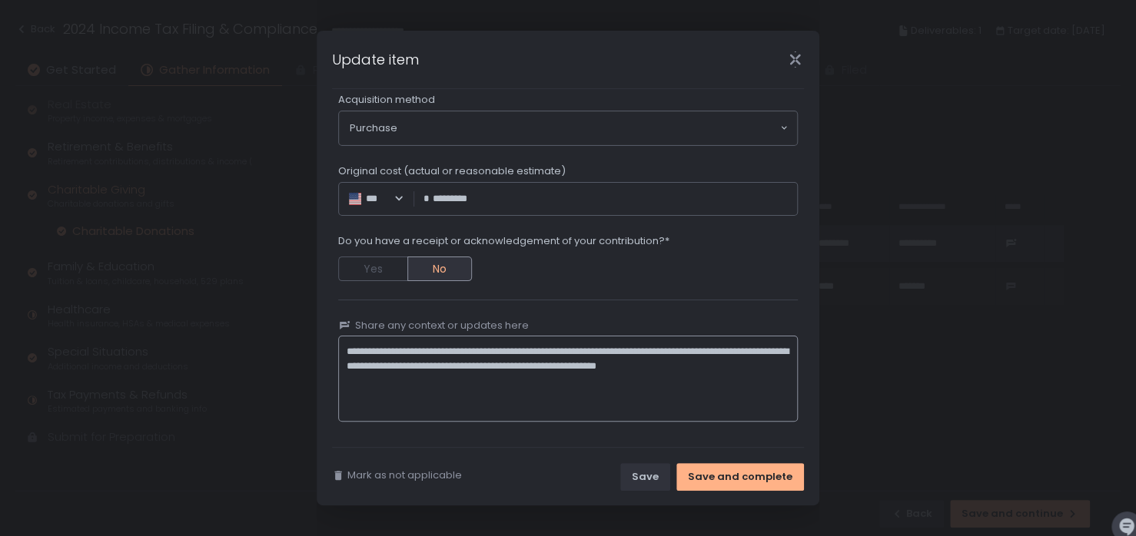
click at [664, 360] on textarea "**********" at bounding box center [567, 379] width 459 height 86
click at [590, 347] on textarea "**********" at bounding box center [567, 379] width 459 height 86
click at [589, 345] on textarea "**********" at bounding box center [567, 379] width 459 height 86
click at [572, 347] on textarea "**********" at bounding box center [567, 379] width 459 height 86
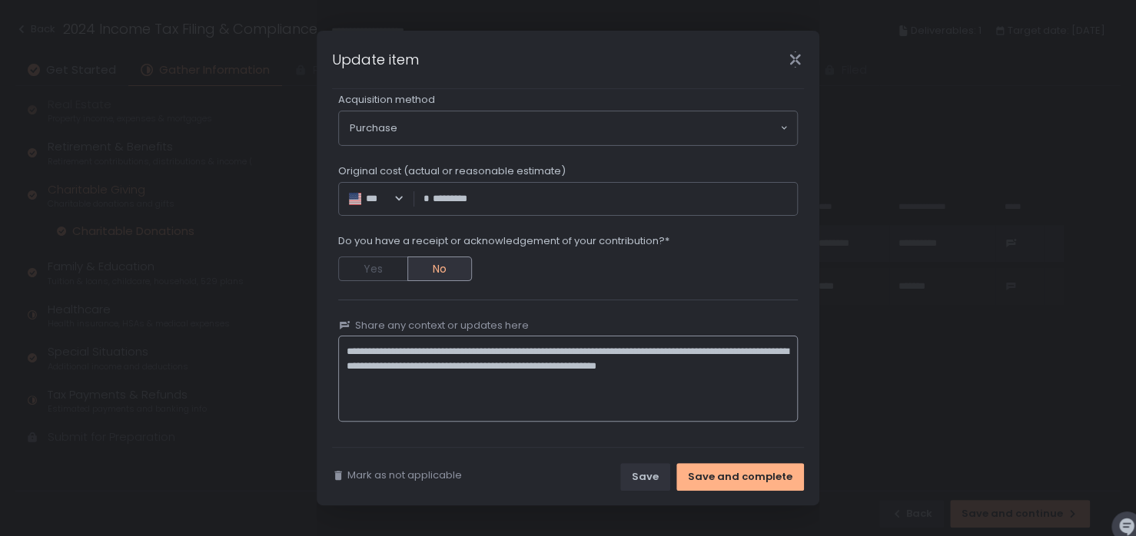
click at [720, 345] on textarea "**********" at bounding box center [567, 379] width 459 height 86
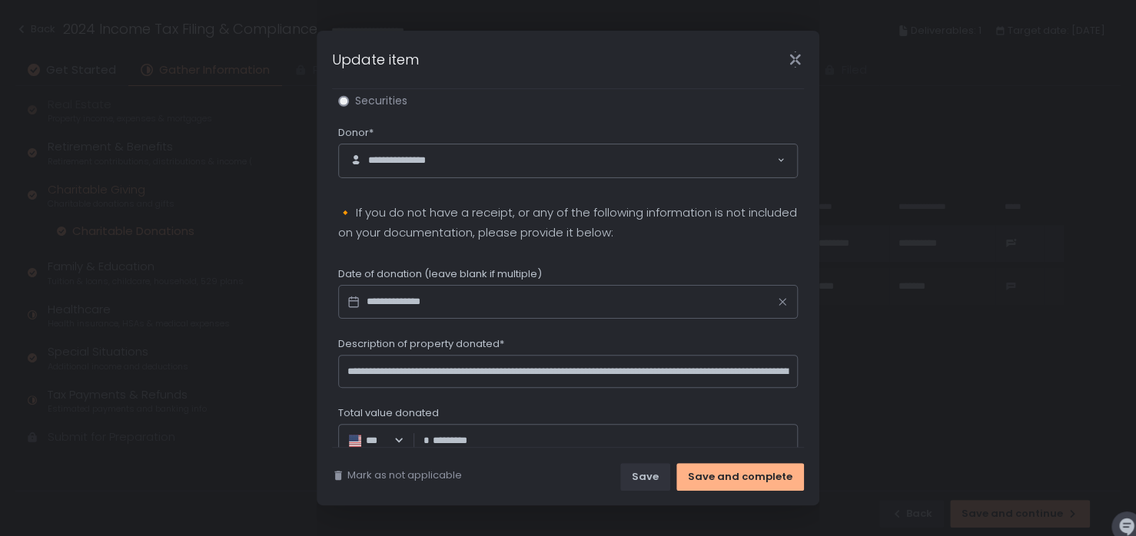
scroll to position [234, 0]
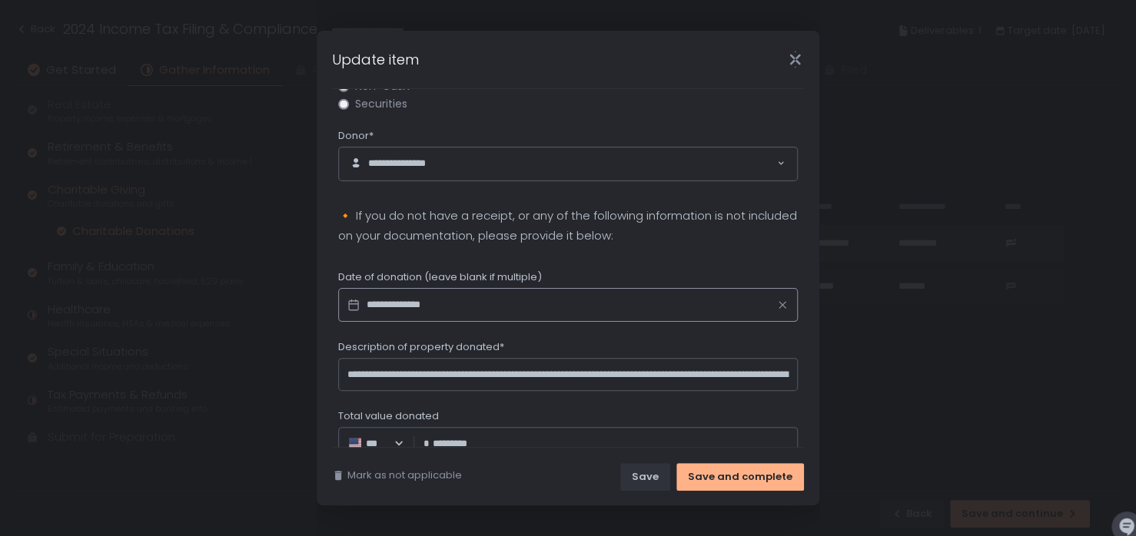
type textarea "**********"
click at [504, 303] on input "**********" at bounding box center [567, 305] width 459 height 34
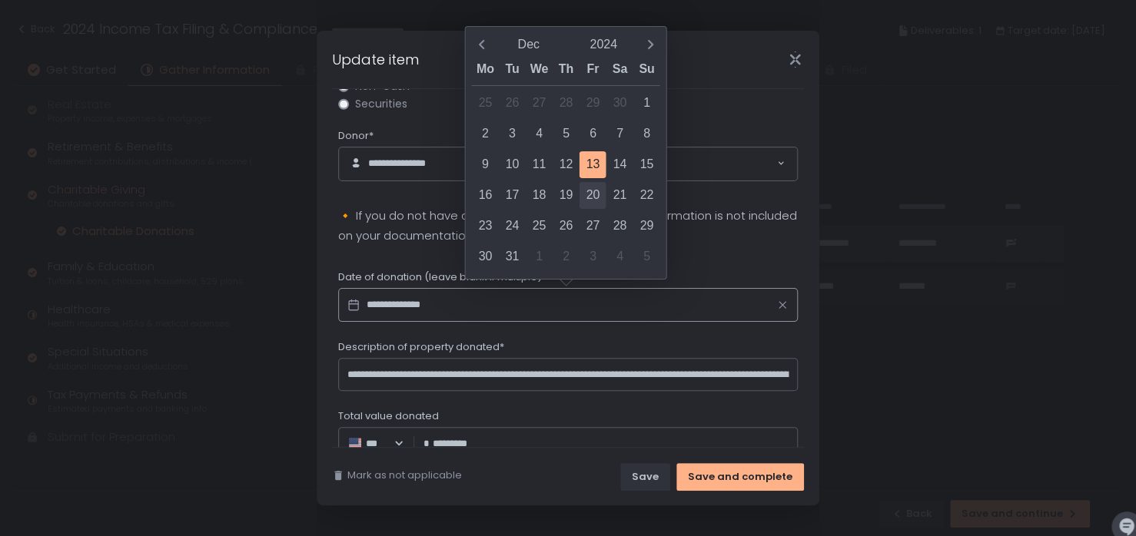
click at [591, 193] on div "20" at bounding box center [592, 195] width 27 height 27
type input "**********"
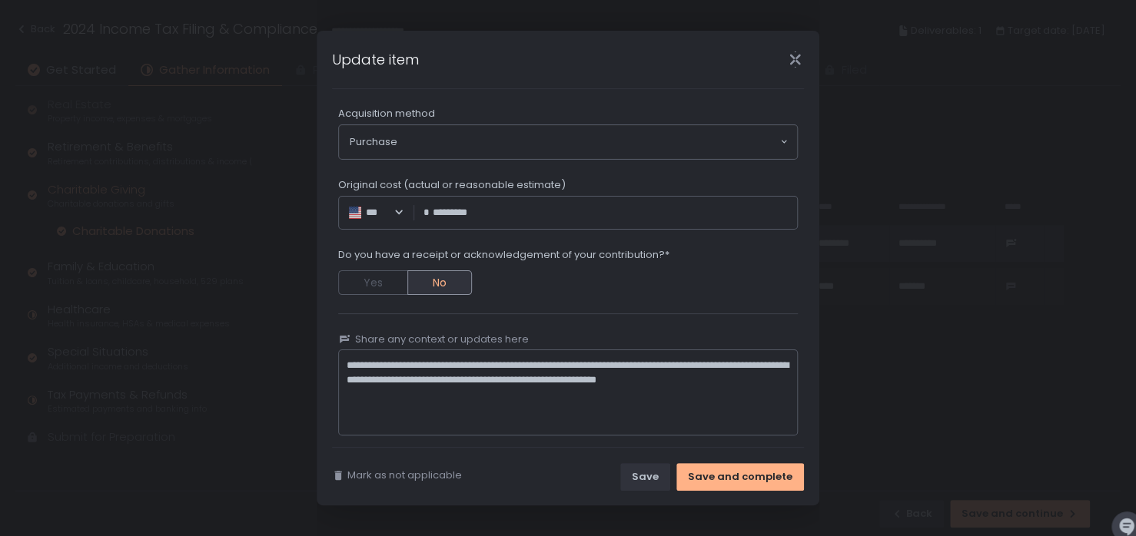
scroll to position [761, 0]
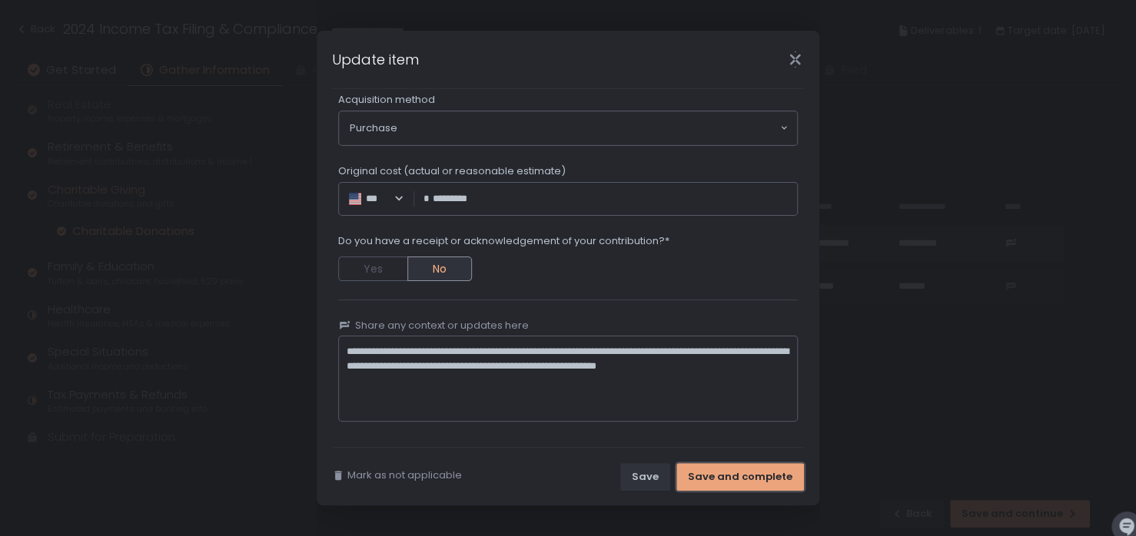
click at [736, 476] on div "Save and complete" at bounding box center [740, 477] width 104 height 14
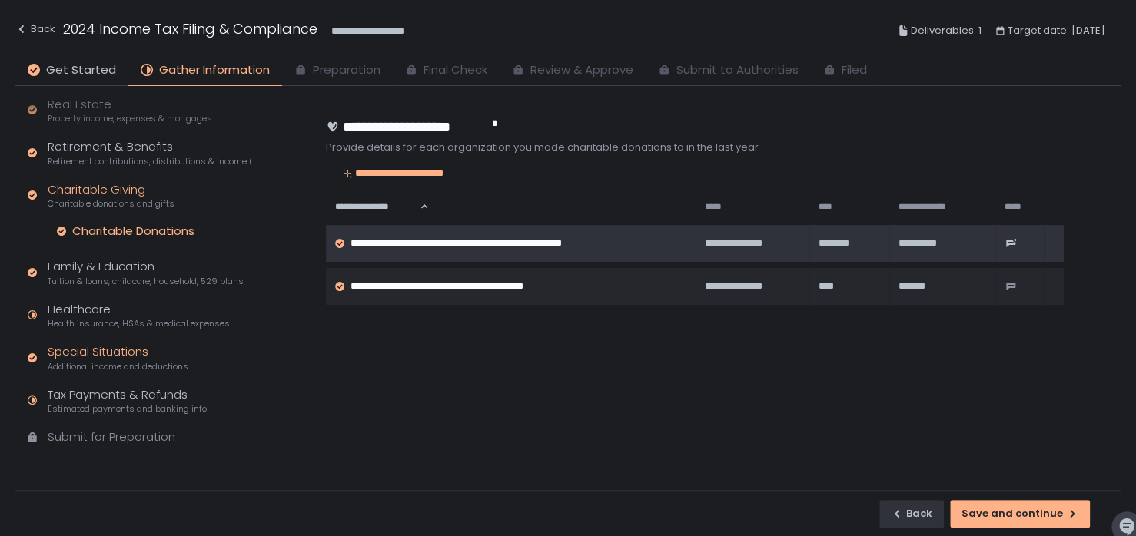
click at [114, 353] on div "Special Situations Additional income and deductions" at bounding box center [118, 357] width 141 height 29
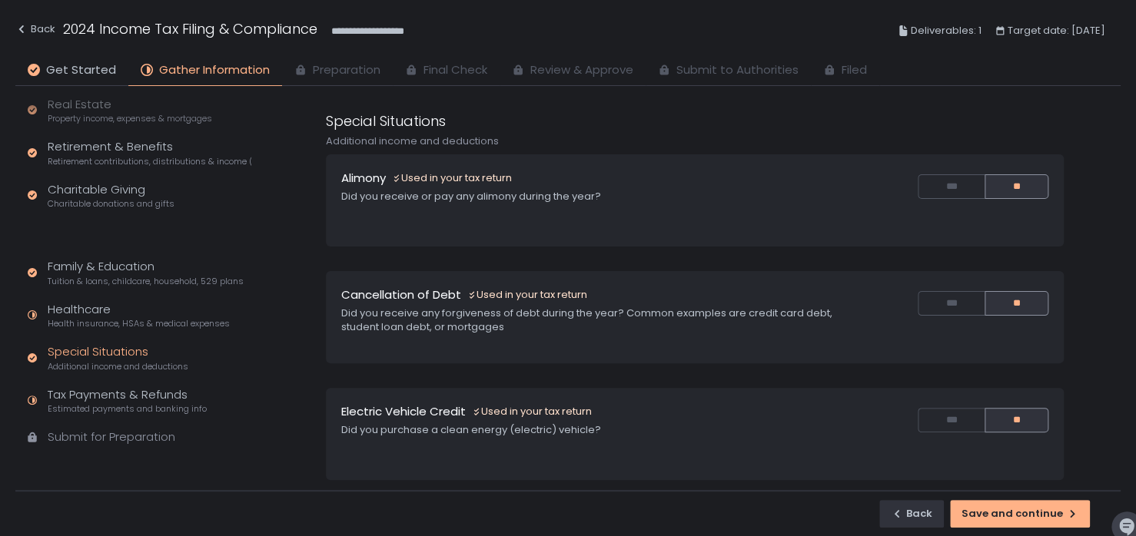
scroll to position [145, 0]
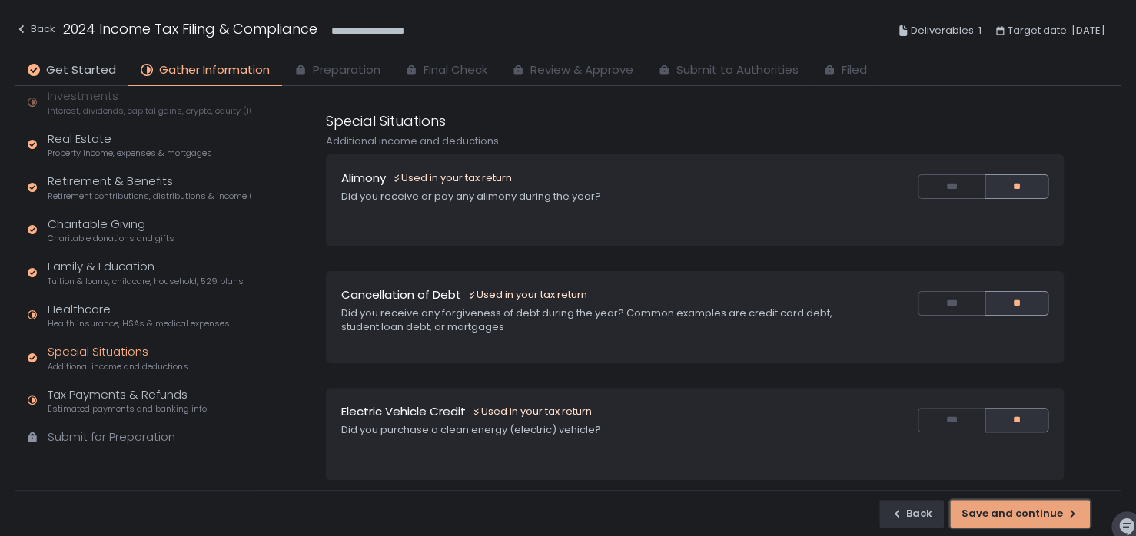
click at [1023, 520] on button "Save and continue" at bounding box center [1020, 514] width 140 height 28
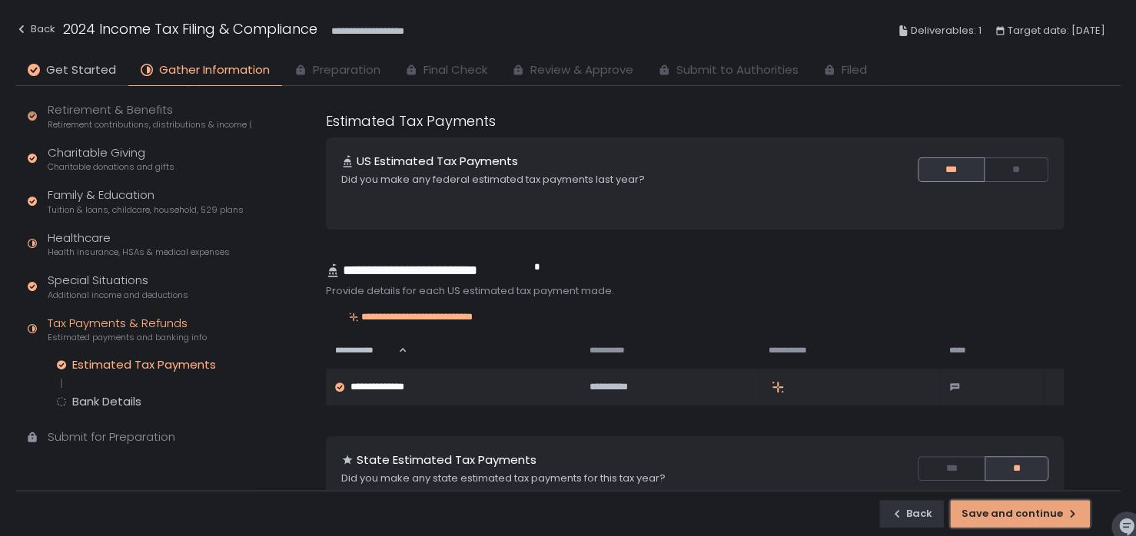
click at [1023, 520] on button "Save and continue" at bounding box center [1020, 514] width 140 height 28
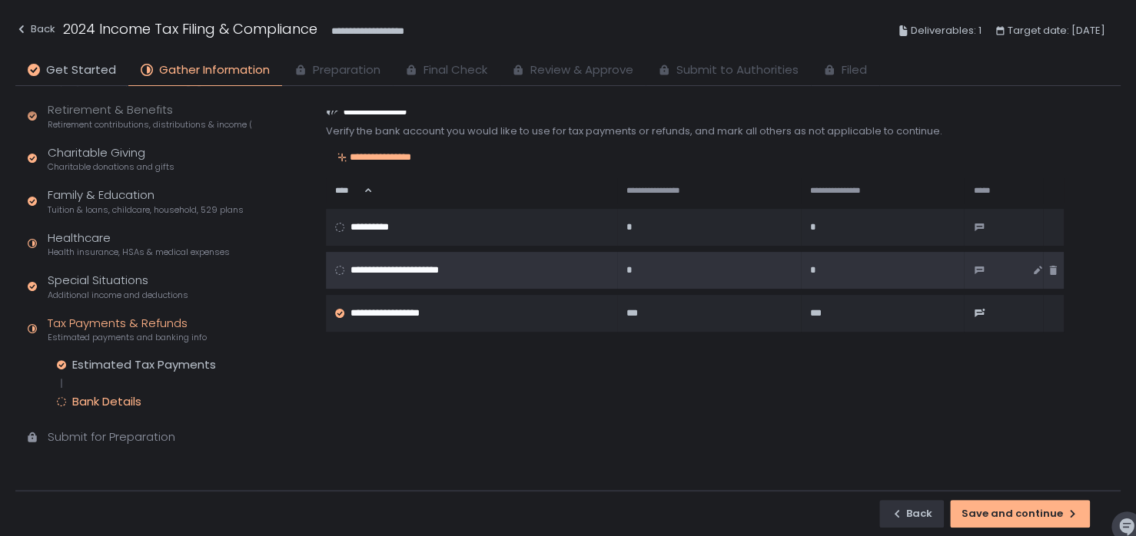
scroll to position [160, 0]
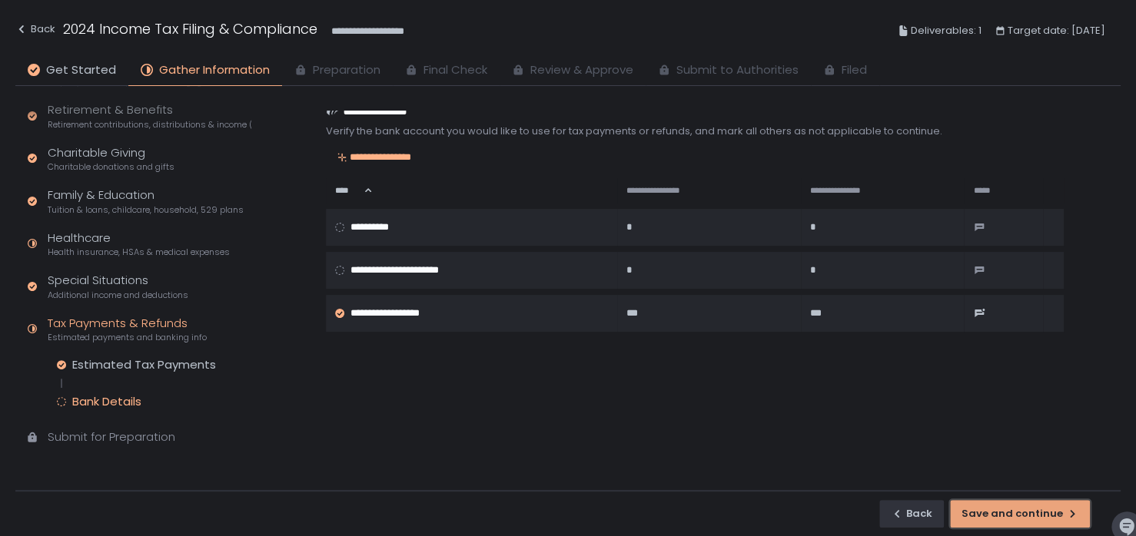
click at [983, 510] on div "Save and continue" at bounding box center [1019, 514] width 117 height 14
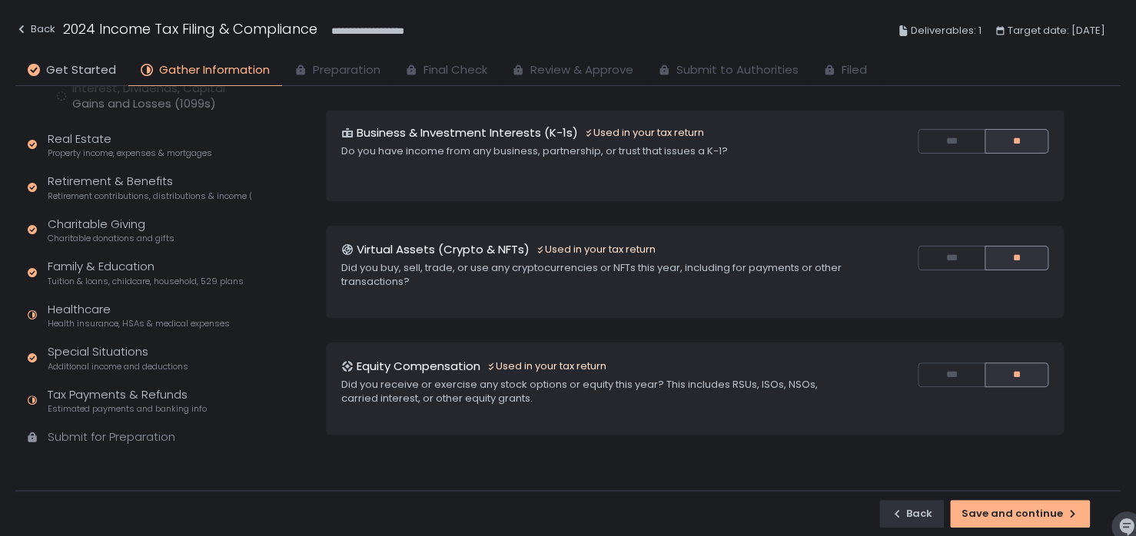
scroll to position [45, 0]
click at [98, 435] on div "Submit for Preparation" at bounding box center [112, 438] width 128 height 18
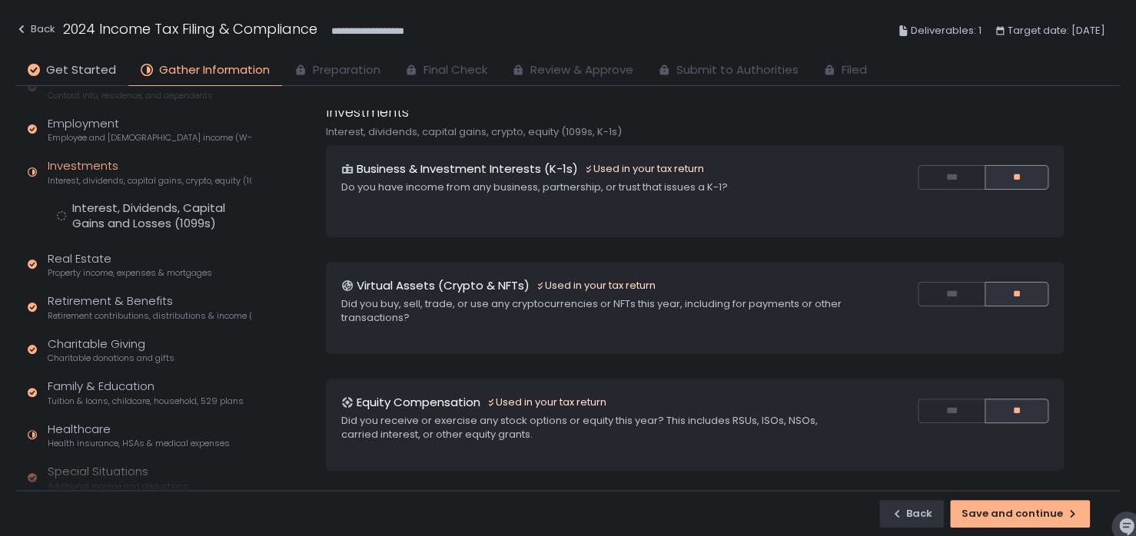
scroll to position [0, 0]
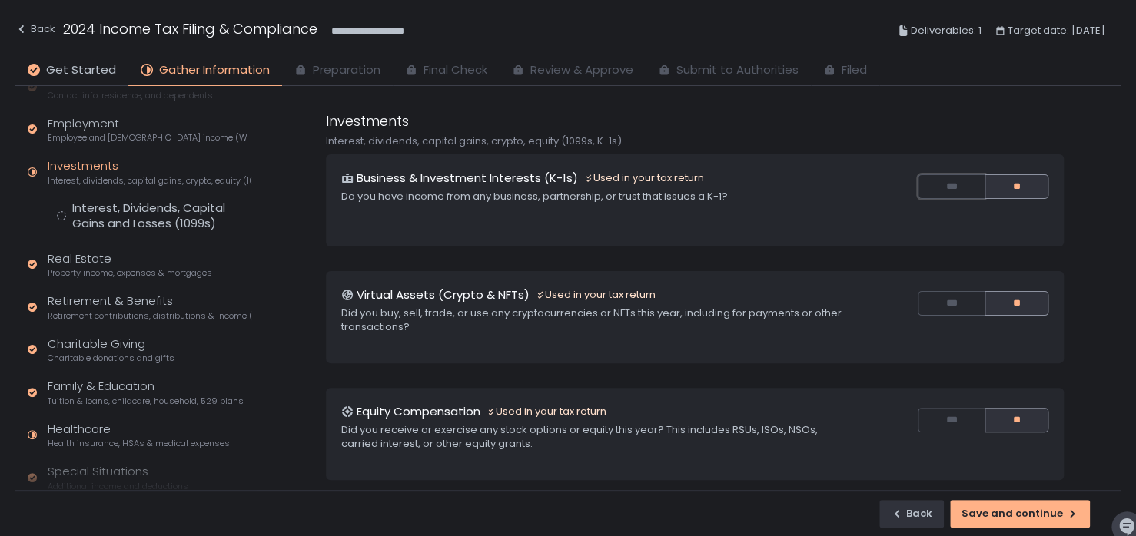
drag, startPoint x: 950, startPoint y: 184, endPoint x: 897, endPoint y: 296, distance: 123.1
click at [897, 296] on div "Investments Interest, dividends, capital gains, crypto, equity (1099s, K-1s) Bu…" at bounding box center [695, 296] width 738 height 370
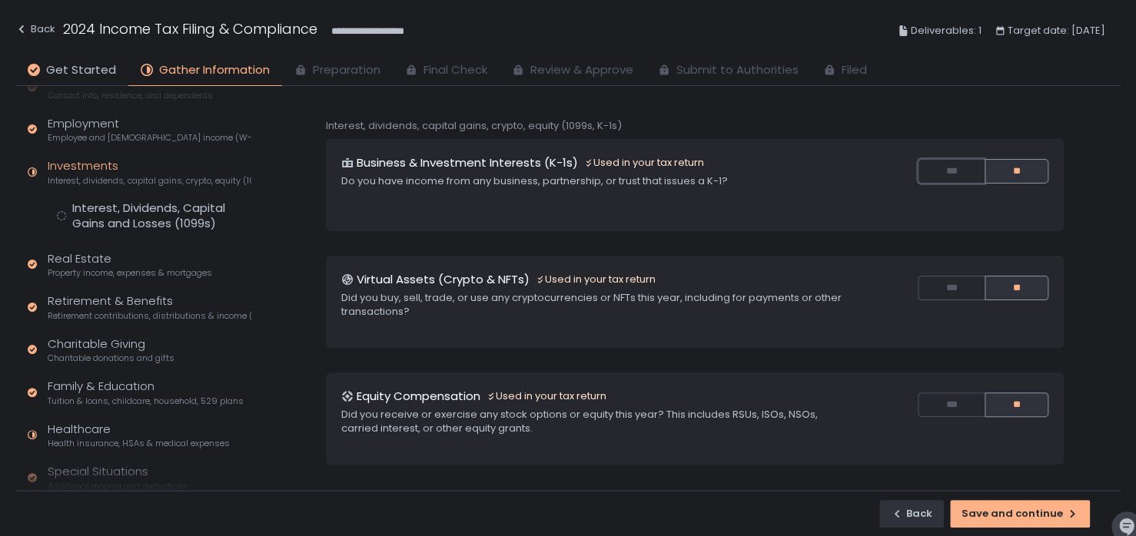
scroll to position [8, 0]
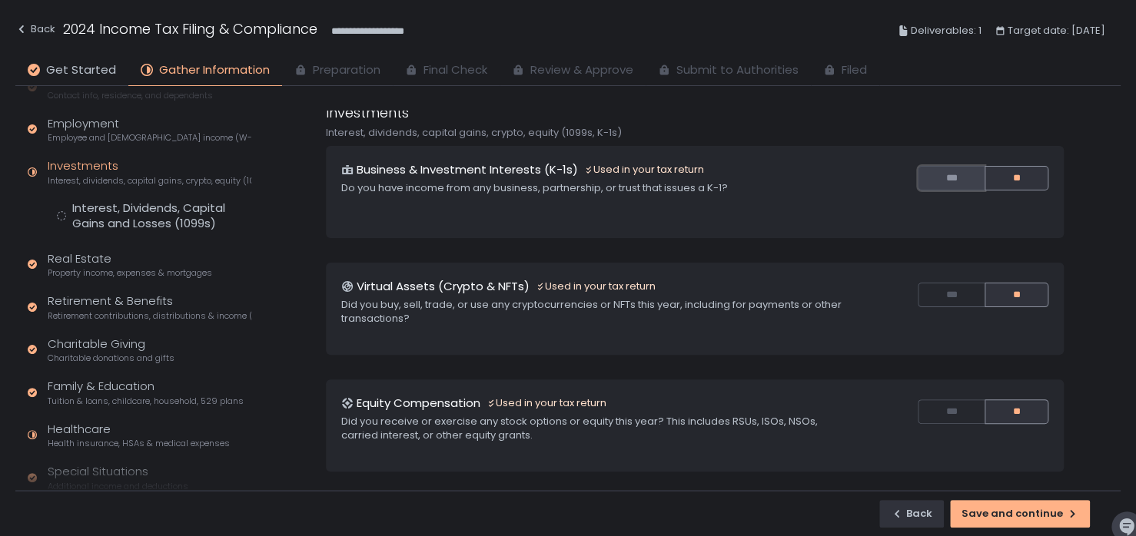
click at [933, 175] on button "***" at bounding box center [950, 178] width 67 height 25
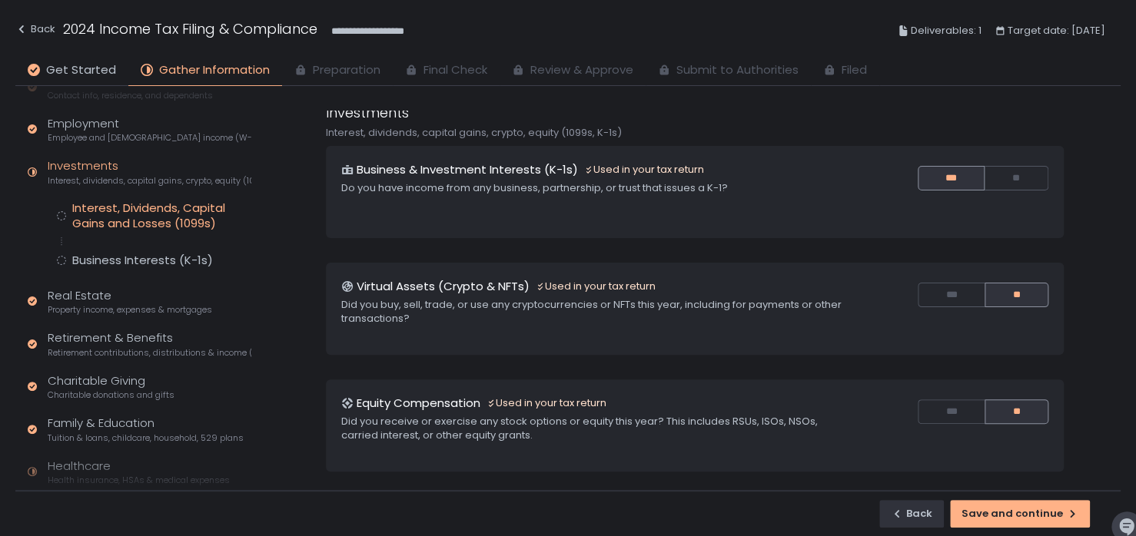
click at [150, 217] on div "Interest, Dividends, Capital Gains and Losses (1099s)" at bounding box center [161, 216] width 179 height 31
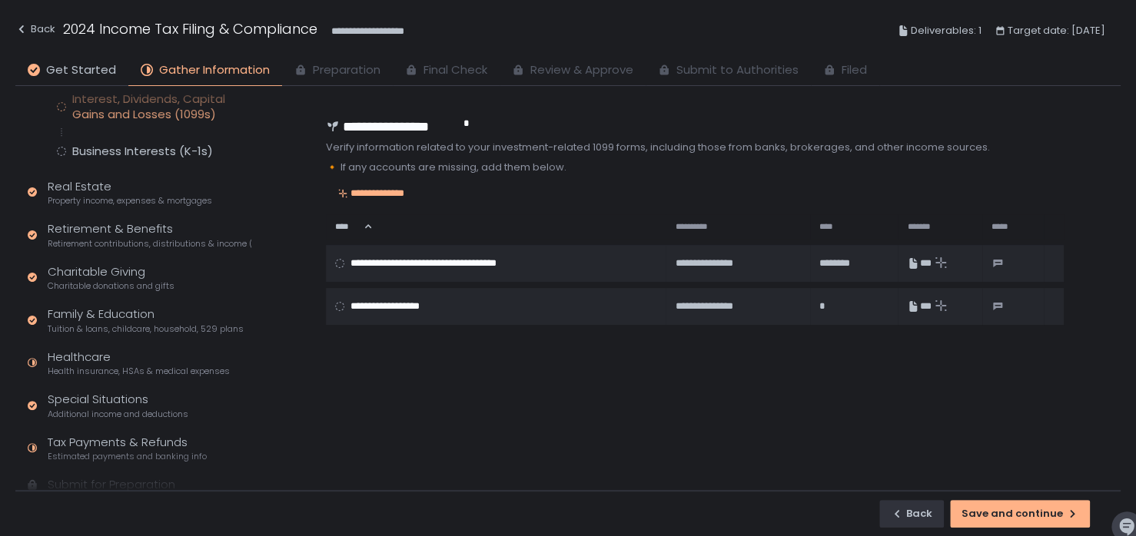
scroll to position [232, 0]
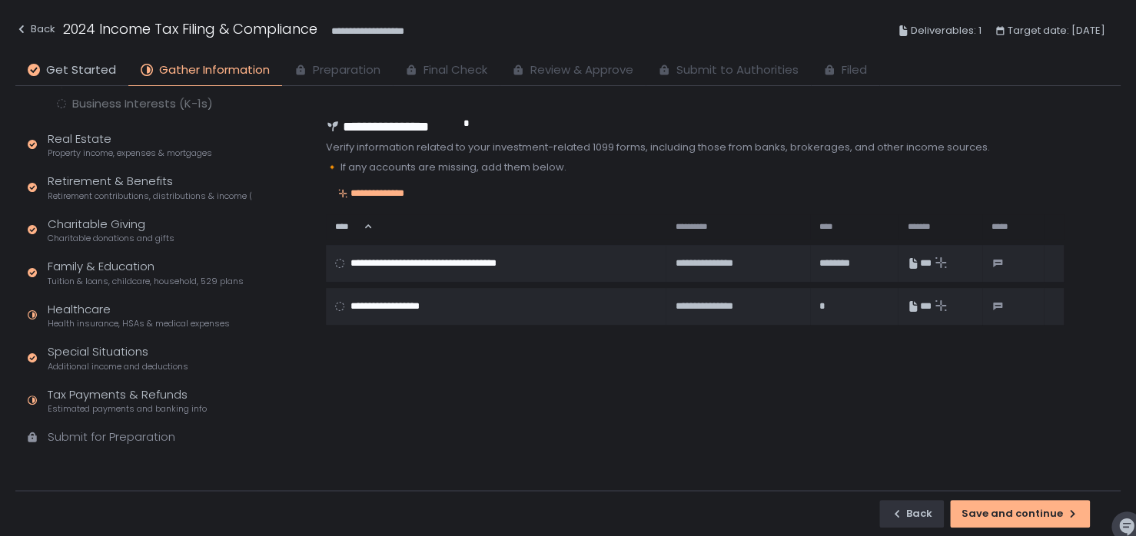
click at [87, 181] on div "Retirement & Benefits Retirement contributions, distributions & income (1099-R,…" at bounding box center [150, 187] width 204 height 29
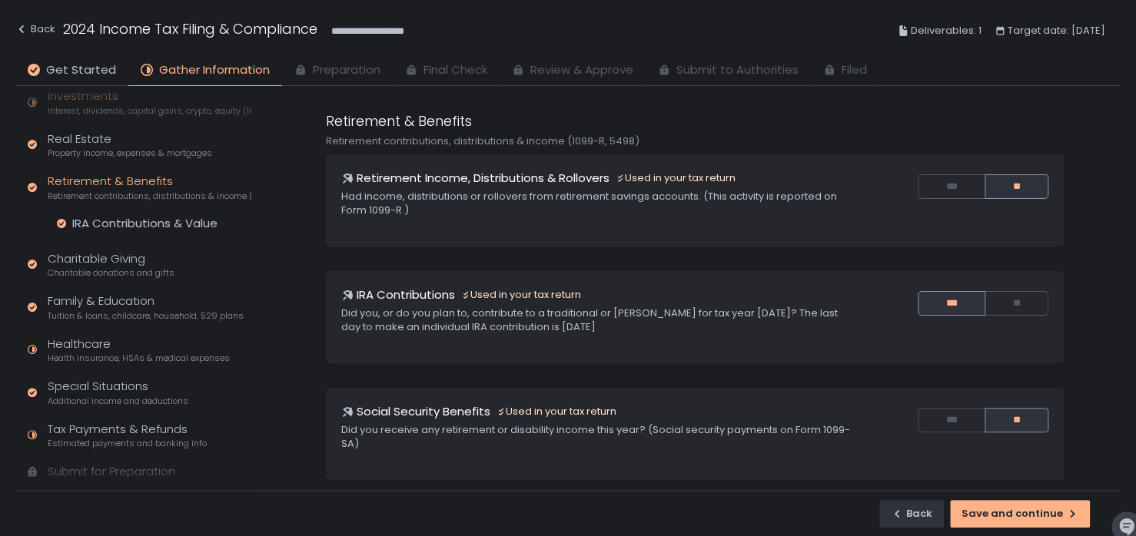
click at [87, 181] on div "Retirement & Benefits Retirement contributions, distributions & income (1099-R,…" at bounding box center [150, 187] width 204 height 29
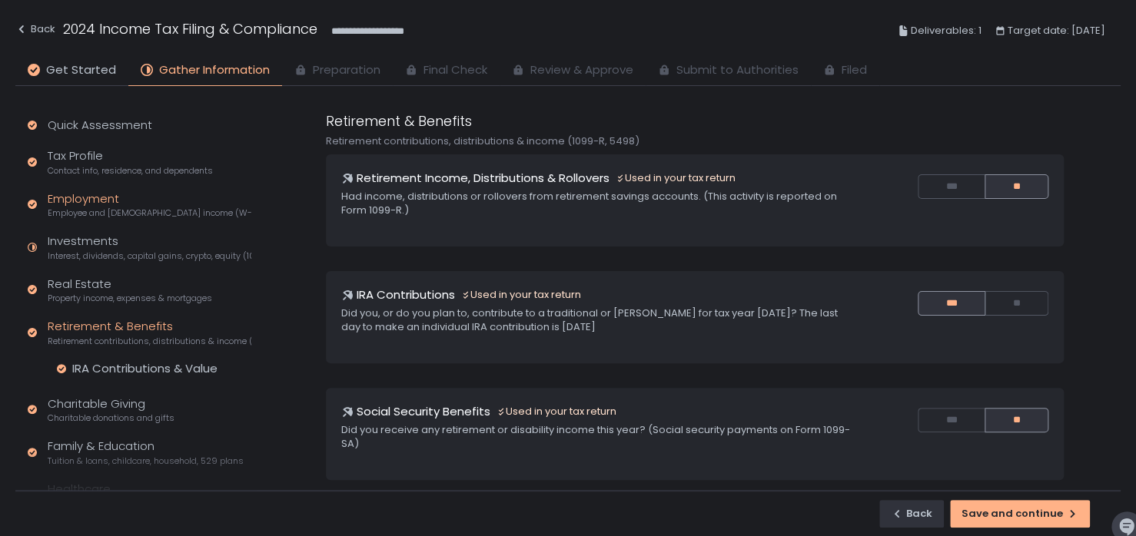
click at [96, 198] on div "Employment Employee and self-employed income (W-2s)" at bounding box center [150, 205] width 204 height 29
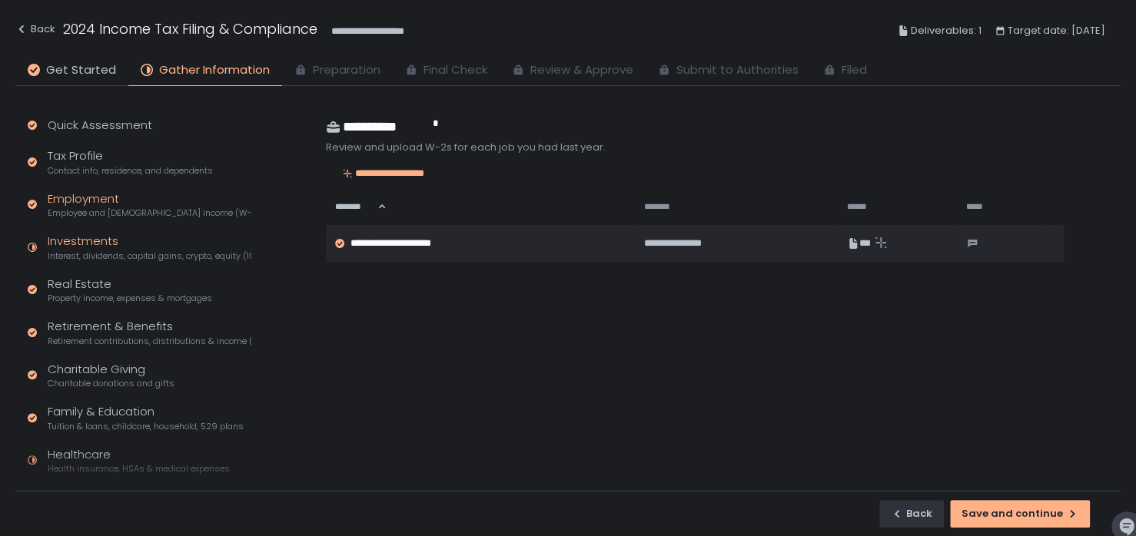
click at [83, 242] on div "Investments Interest, dividends, capital gains, crypto, equity (1099s, K-1s)" at bounding box center [150, 247] width 204 height 29
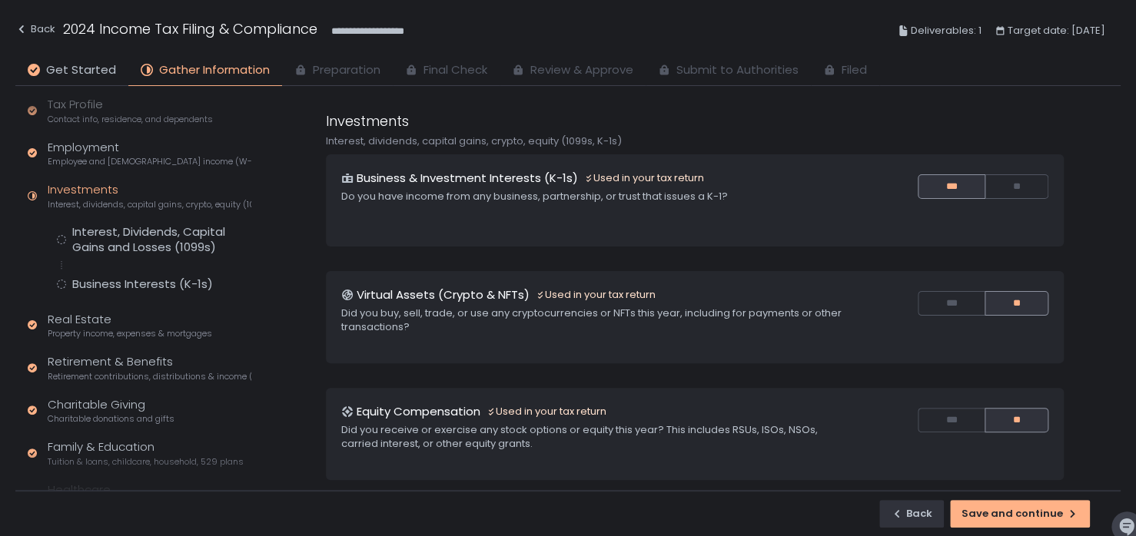
scroll to position [52, 0]
click at [95, 286] on div "Business Interests (K-1s)" at bounding box center [142, 283] width 141 height 15
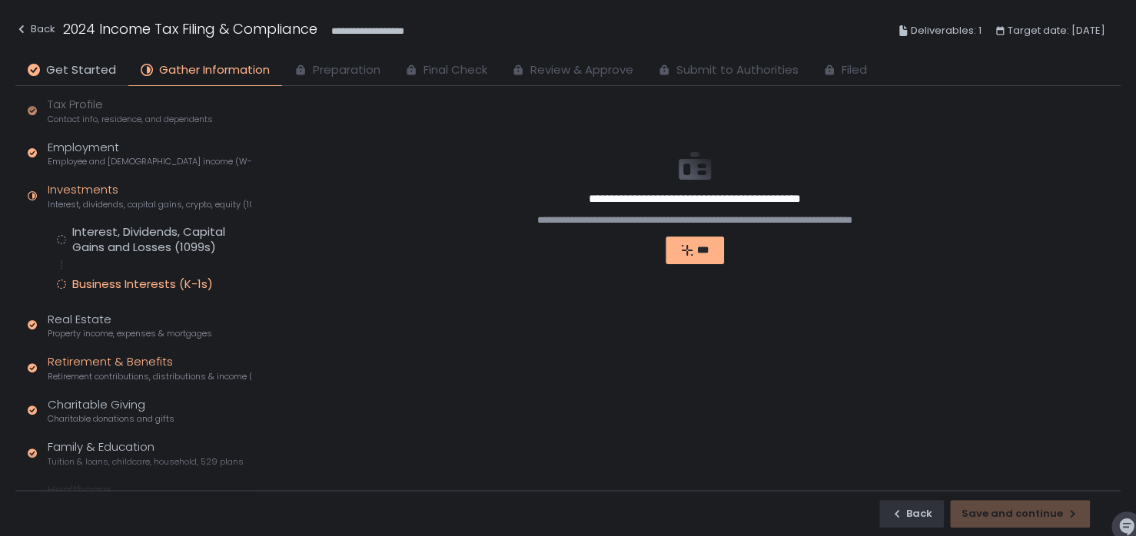
scroll to position [51, 0]
drag, startPoint x: 117, startPoint y: 243, endPoint x: 85, endPoint y: 237, distance: 32.9
click at [85, 237] on div "Interest, Dividends, Capital Gains and Losses (1099s)" at bounding box center [161, 240] width 179 height 31
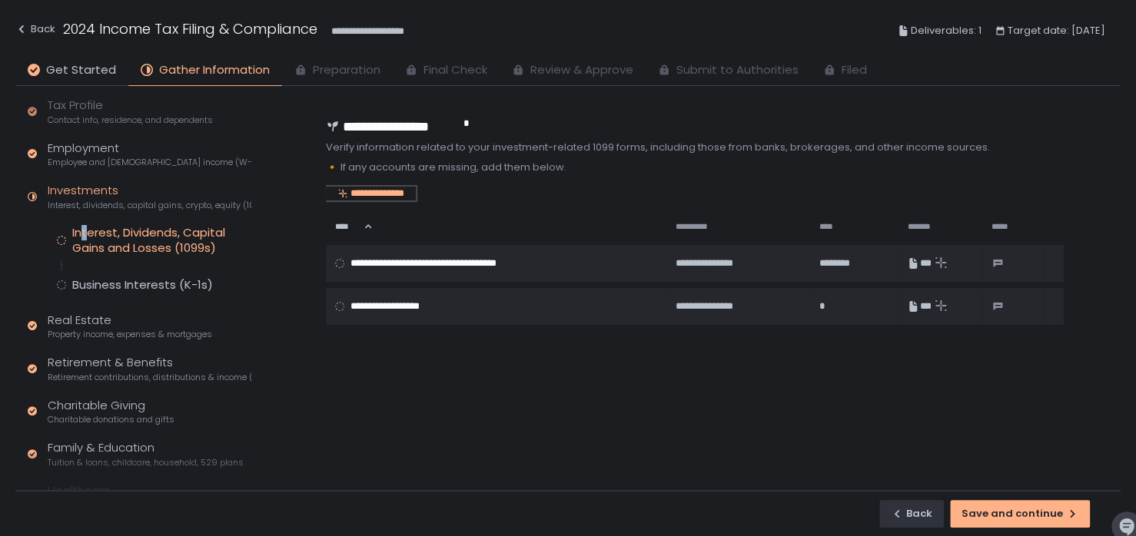
click at [393, 189] on div "**********" at bounding box center [371, 194] width 90 height 14
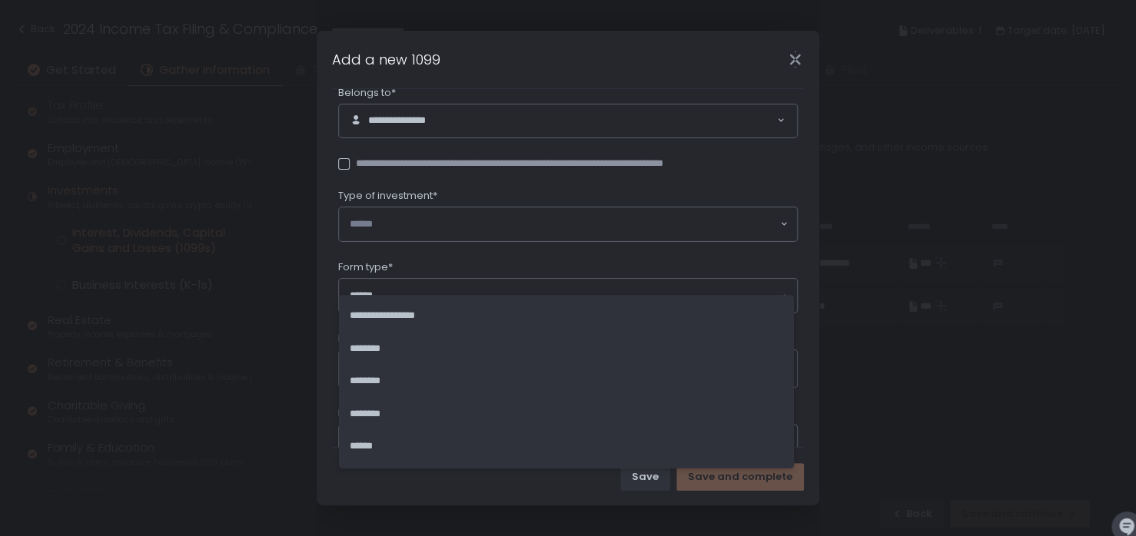
scroll to position [139, 0]
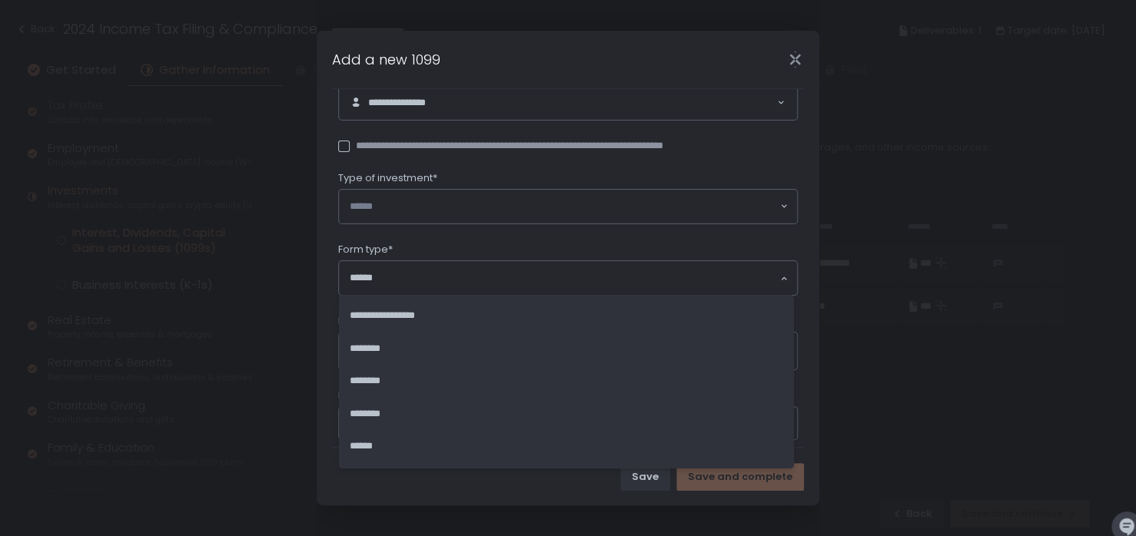
click at [453, 284] on div "Loading..." at bounding box center [568, 278] width 458 height 34
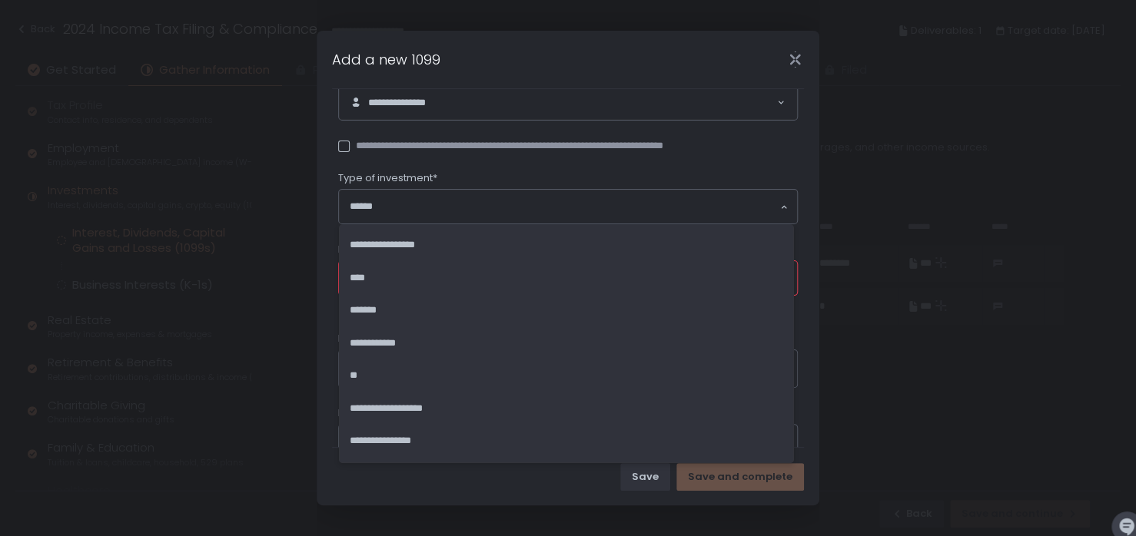
click at [480, 192] on div "Loading..." at bounding box center [568, 207] width 458 height 34
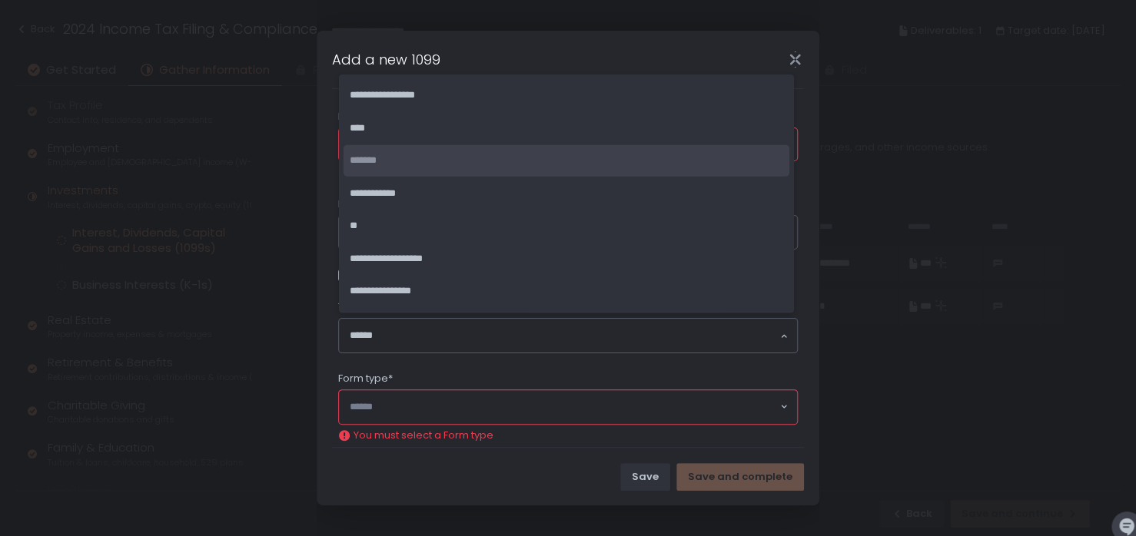
scroll to position [4, 0]
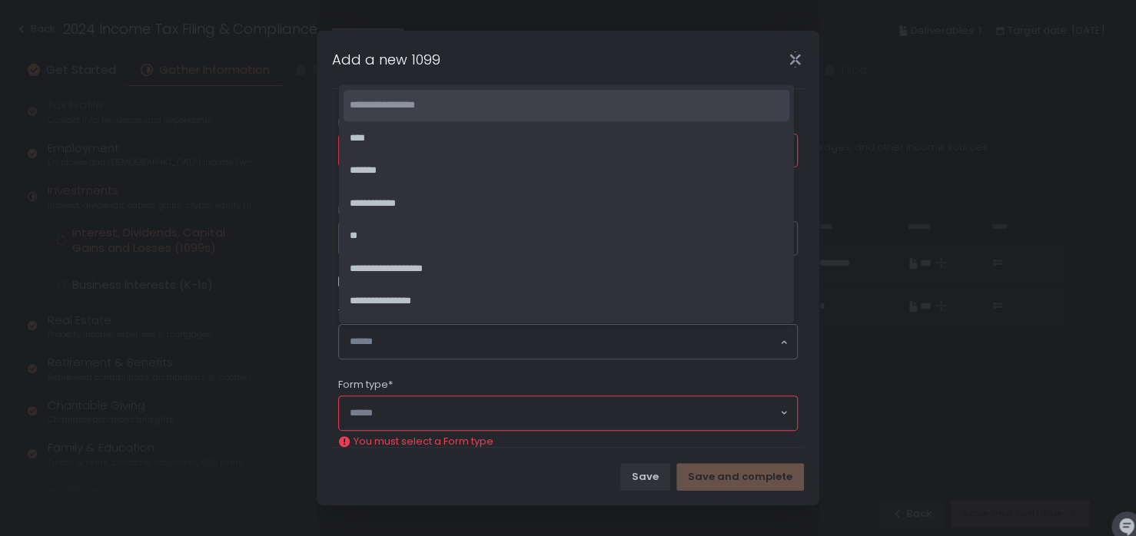
click at [645, 69] on div "Add a new 1099" at bounding box center [518, 59] width 402 height 51
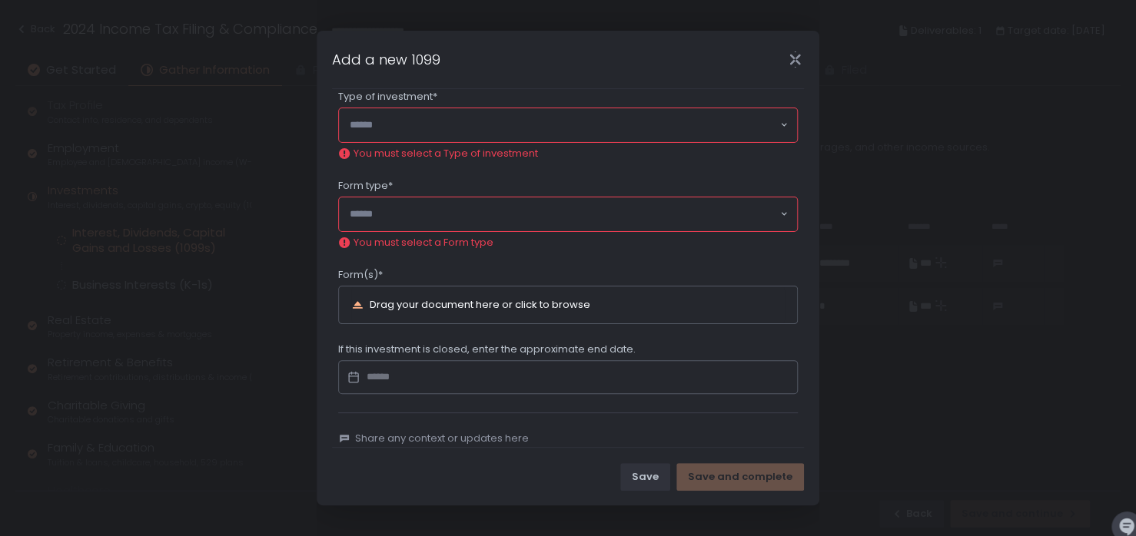
scroll to position [246, 0]
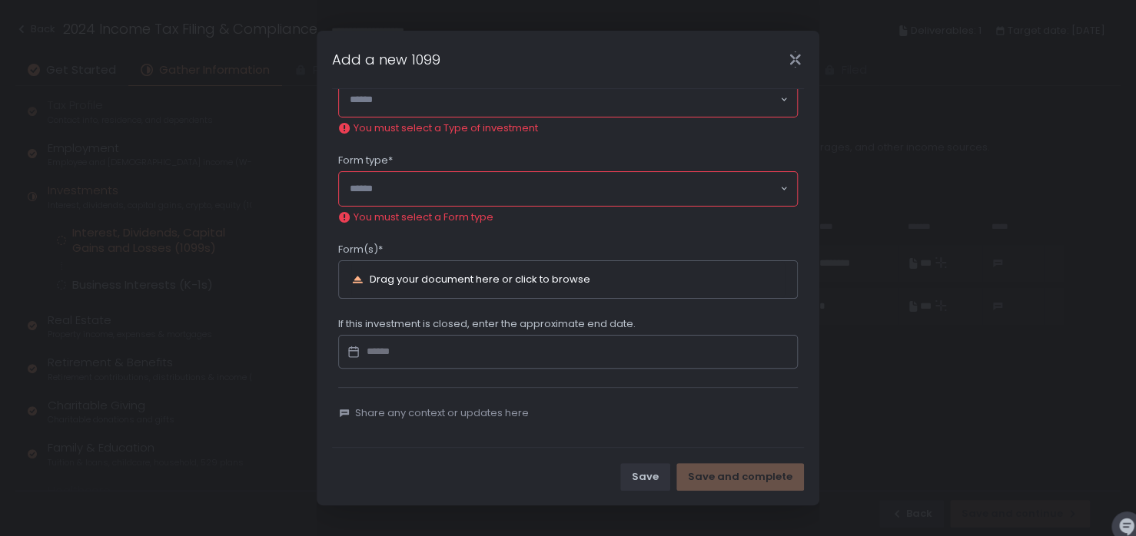
click at [790, 63] on icon "Close" at bounding box center [794, 60] width 11 height 20
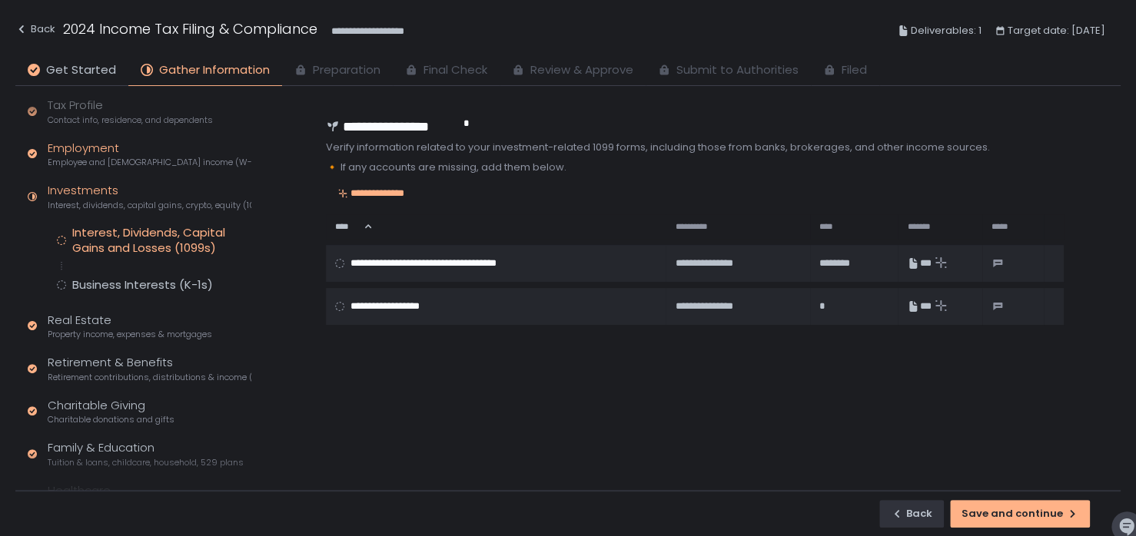
click at [89, 157] on span "Employee and [DEMOGRAPHIC_DATA] income (W-2s)" at bounding box center [150, 163] width 204 height 12
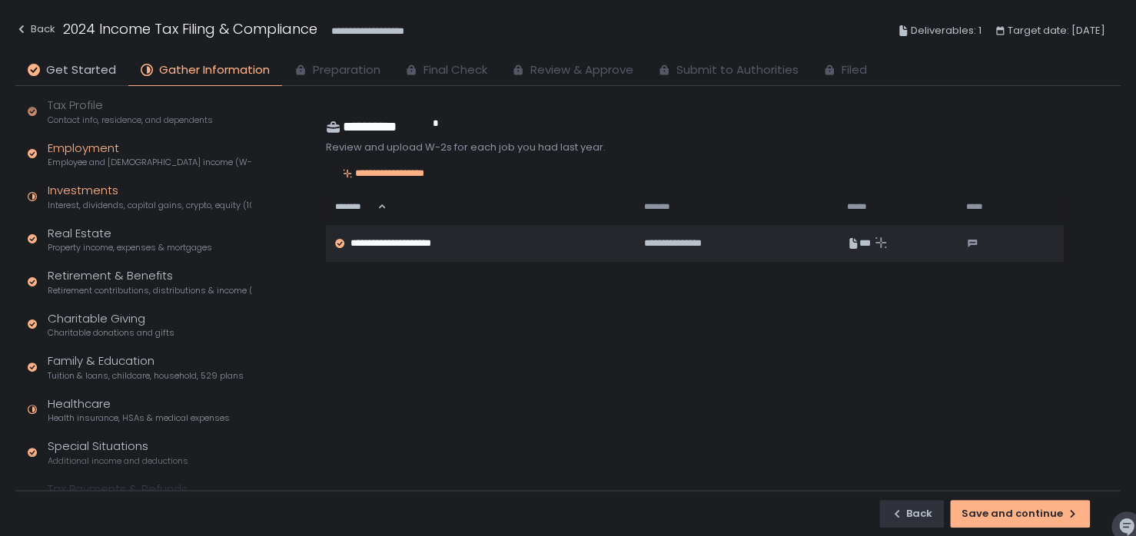
click at [83, 194] on div "Investments Interest, dividends, capital gains, crypto, equity (1099s, K-1s)" at bounding box center [150, 196] width 204 height 29
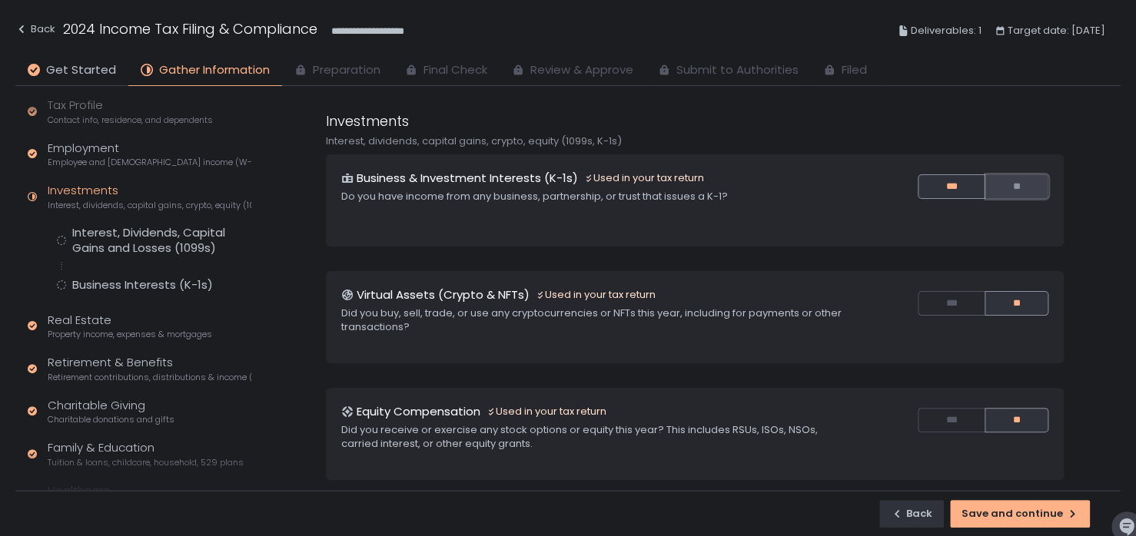
click at [1005, 182] on button "**" at bounding box center [1016, 186] width 63 height 25
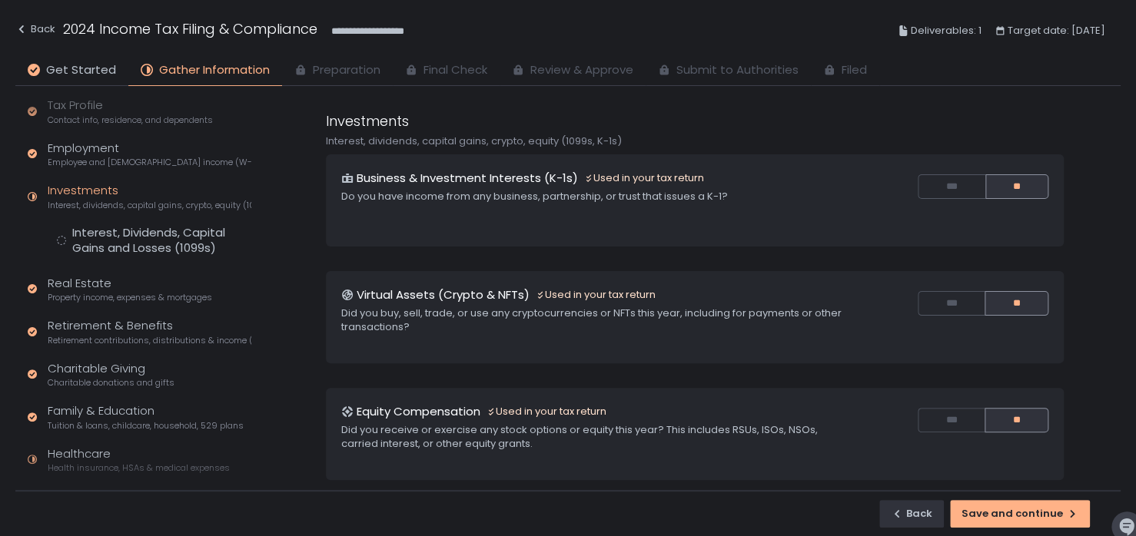
click at [112, 200] on span "Interest, dividends, capital gains, crypto, equity (1099s, K-1s)" at bounding box center [150, 206] width 204 height 12
click at [91, 194] on div "Investments Interest, dividends, capital gains, crypto, equity (1099s, K-1s)" at bounding box center [150, 196] width 204 height 29
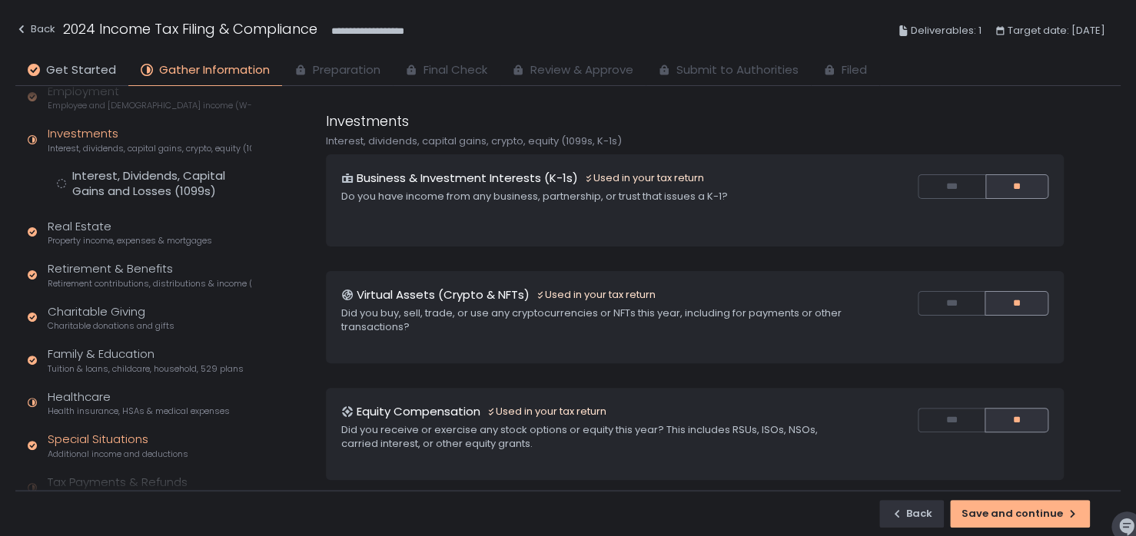
scroll to position [195, 0]
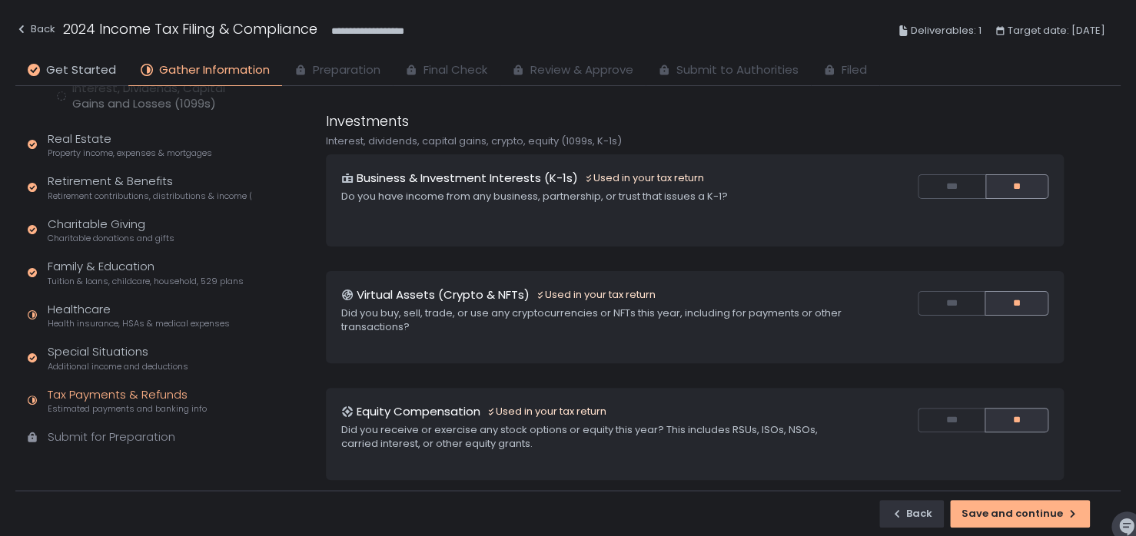
click at [98, 394] on div "Tax Payments & Refunds Estimated payments and banking info" at bounding box center [127, 400] width 159 height 29
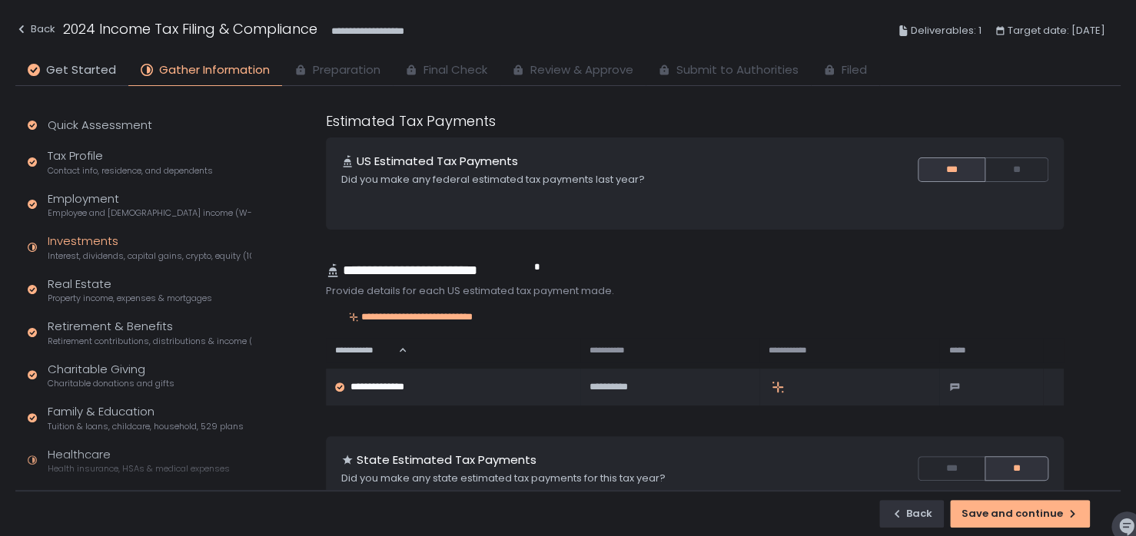
click at [91, 237] on div "Investments Interest, dividends, capital gains, crypto, equity (1099s, K-1s)" at bounding box center [150, 247] width 204 height 29
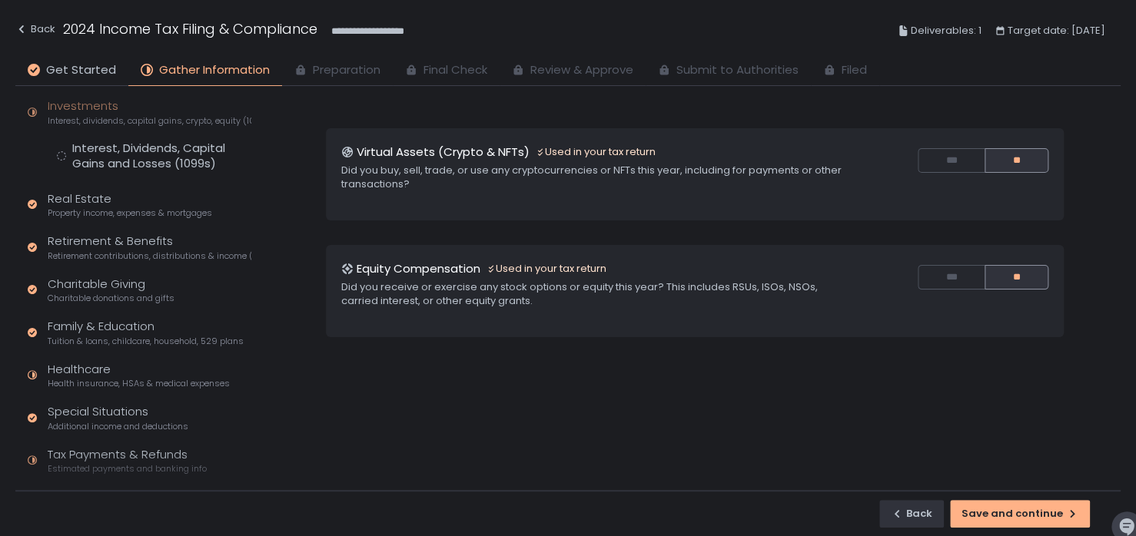
scroll to position [195, 0]
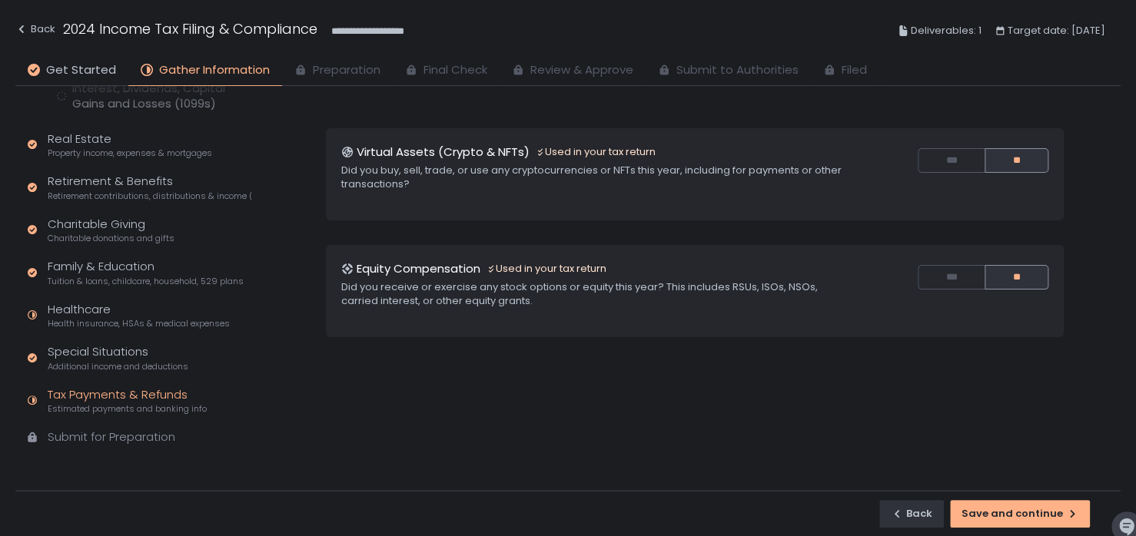
click at [126, 401] on div "Tax Payments & Refunds Estimated payments and banking info" at bounding box center [127, 400] width 159 height 29
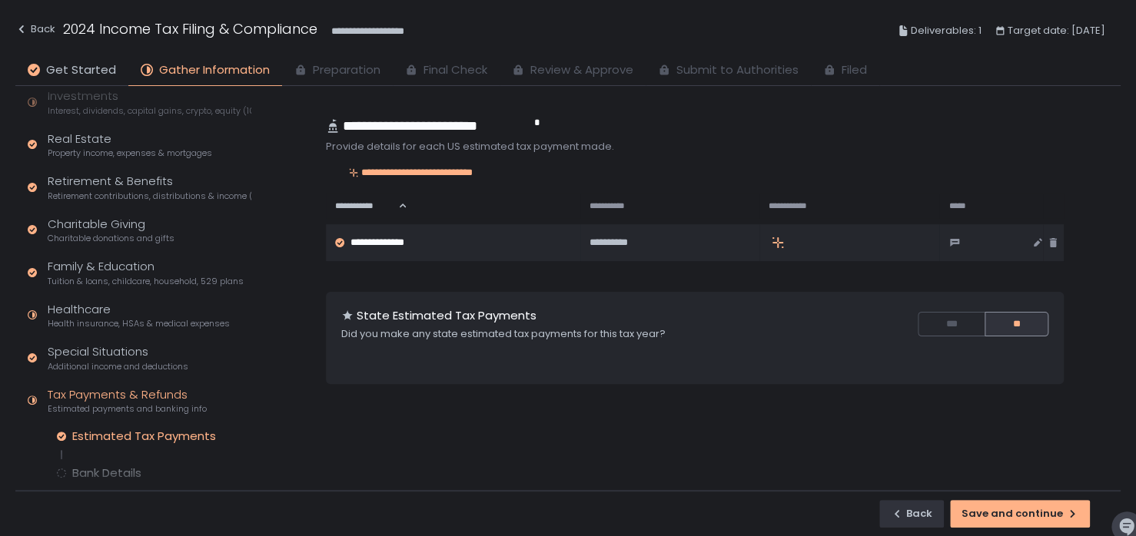
scroll to position [146, 0]
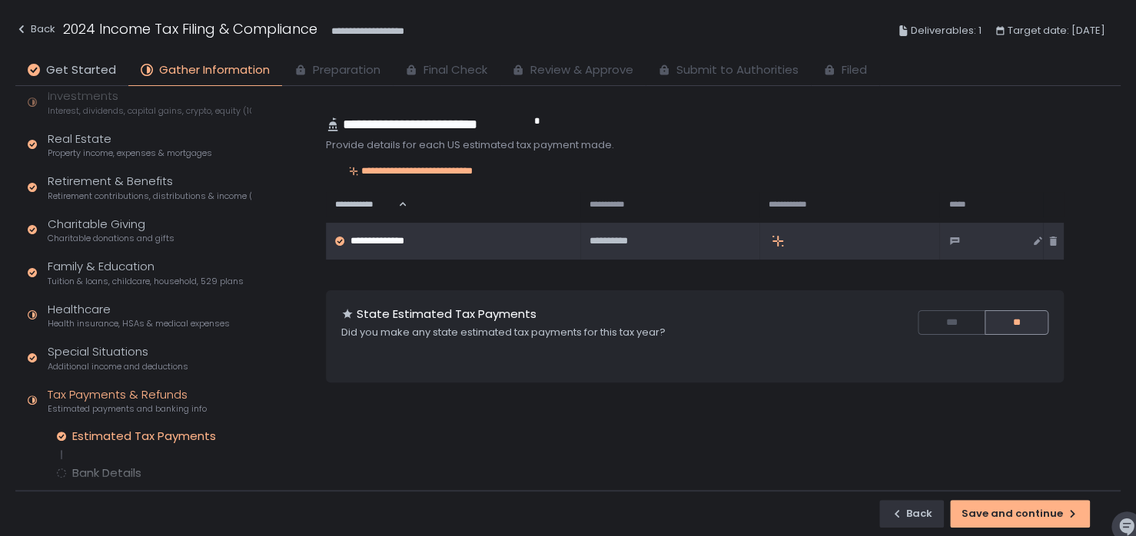
click at [771, 244] on icon at bounding box center [777, 241] width 12 height 12
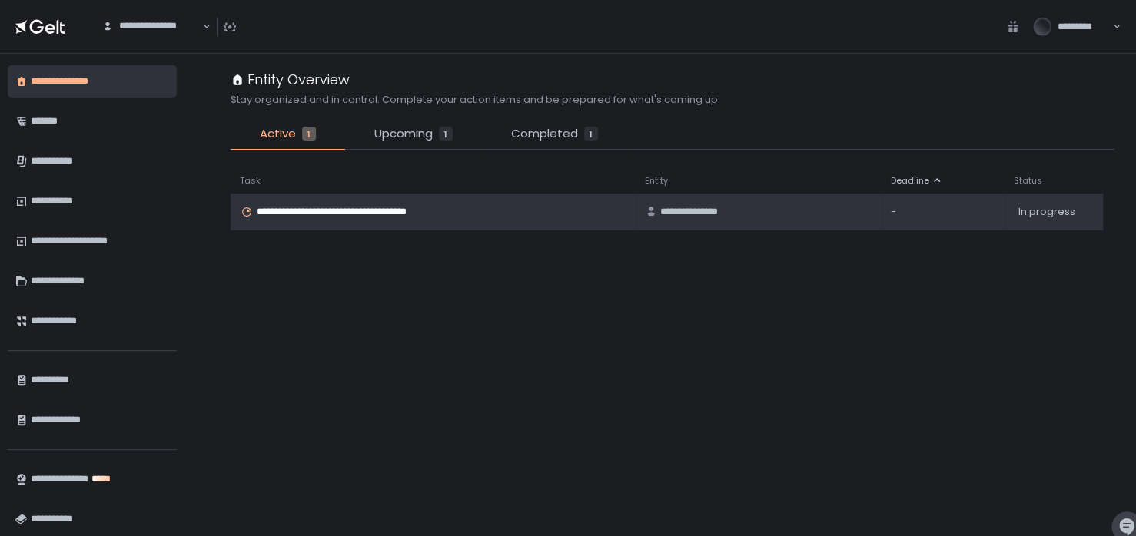
click at [369, 214] on span "**********" at bounding box center [350, 212] width 187 height 14
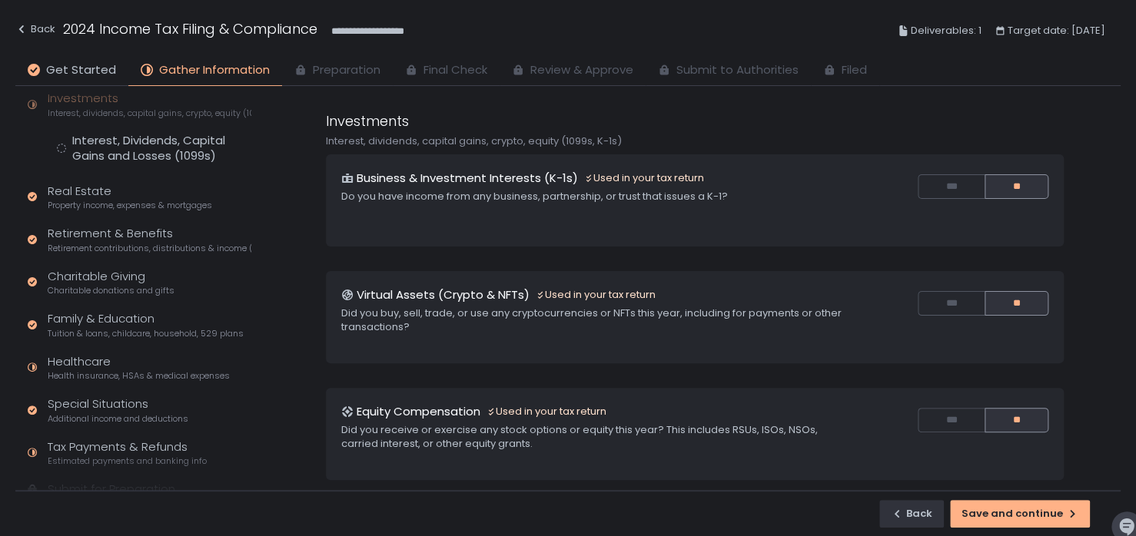
scroll to position [195, 0]
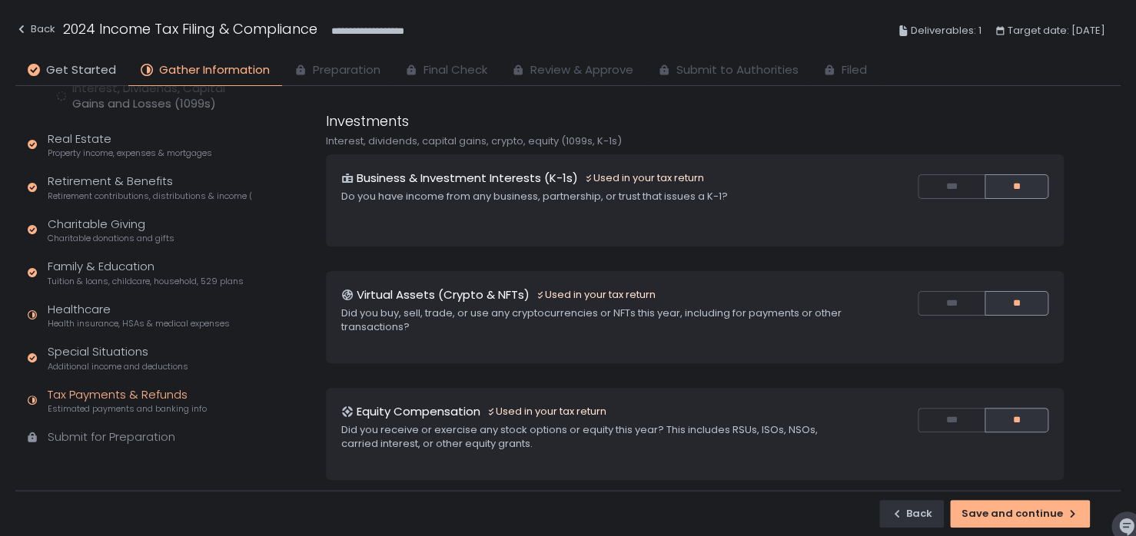
click at [101, 395] on div "Tax Payments & Refunds Estimated payments and banking info" at bounding box center [127, 400] width 159 height 29
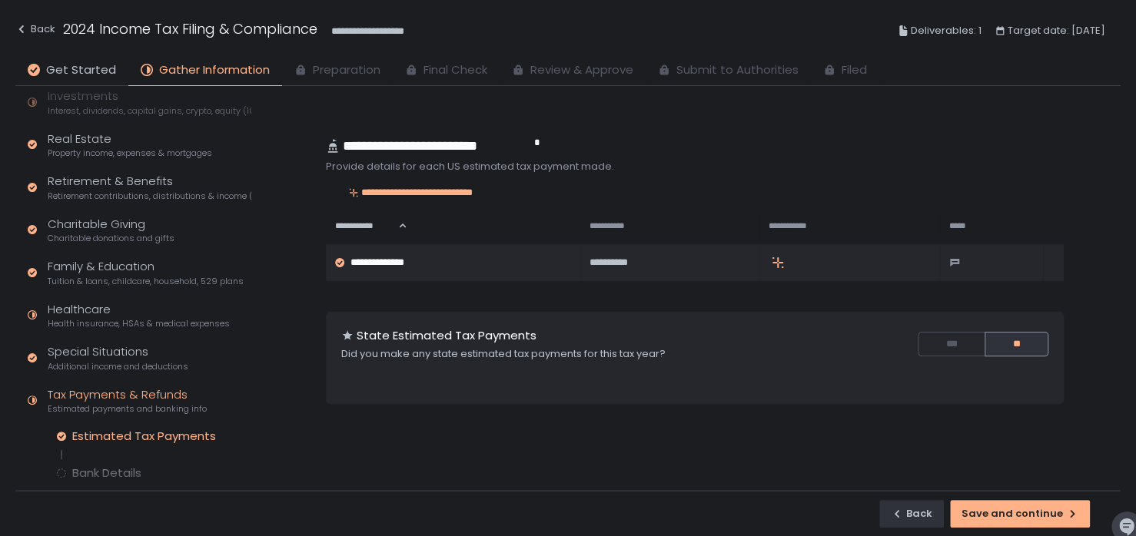
scroll to position [131, 0]
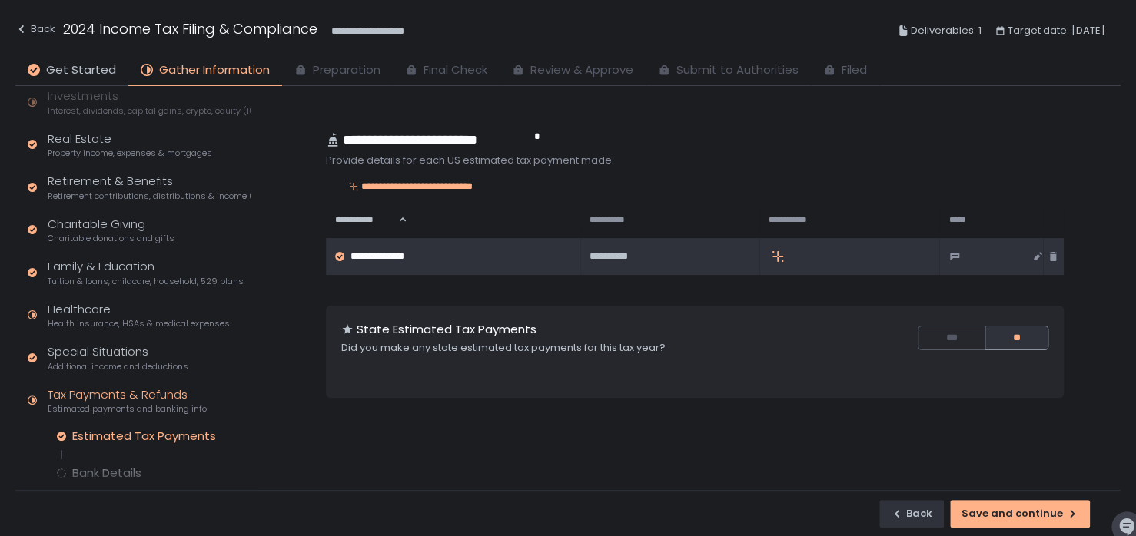
click at [768, 254] on div at bounding box center [775, 256] width 15 height 12
click at [771, 250] on icon at bounding box center [777, 256] width 12 height 12
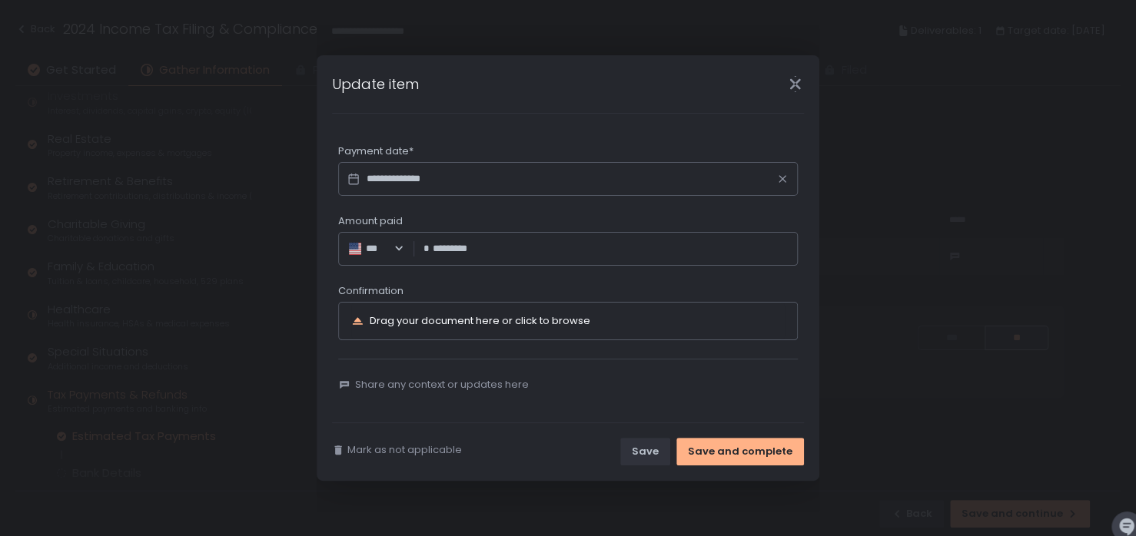
click at [595, 324] on div "Drag your document here or click to browse" at bounding box center [546, 321] width 390 height 18
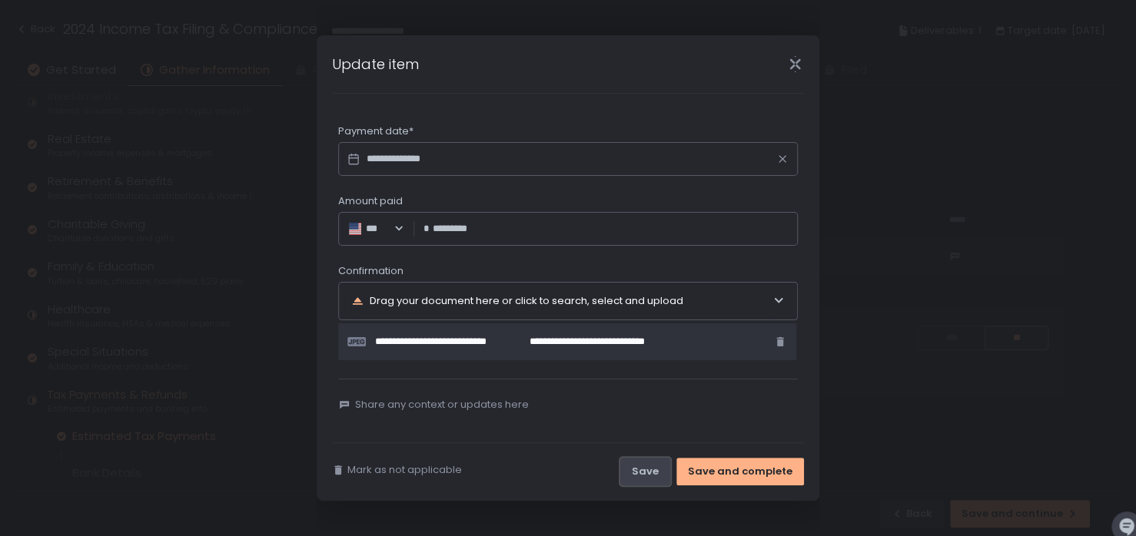
click at [648, 467] on div "Save" at bounding box center [645, 472] width 27 height 14
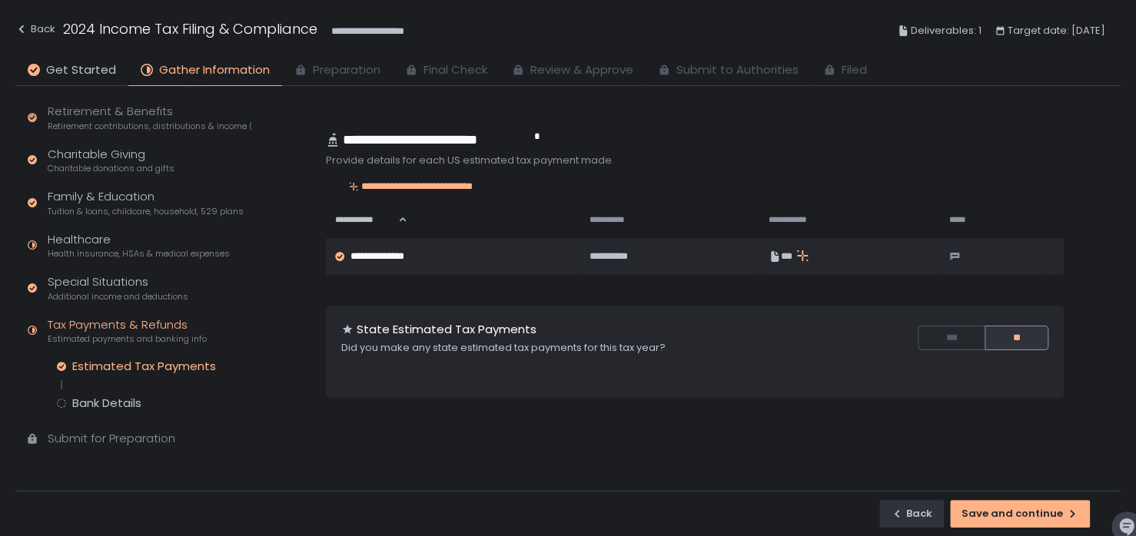
scroll to position [217, 0]
click at [982, 512] on div "Save and continue" at bounding box center [1019, 514] width 117 height 14
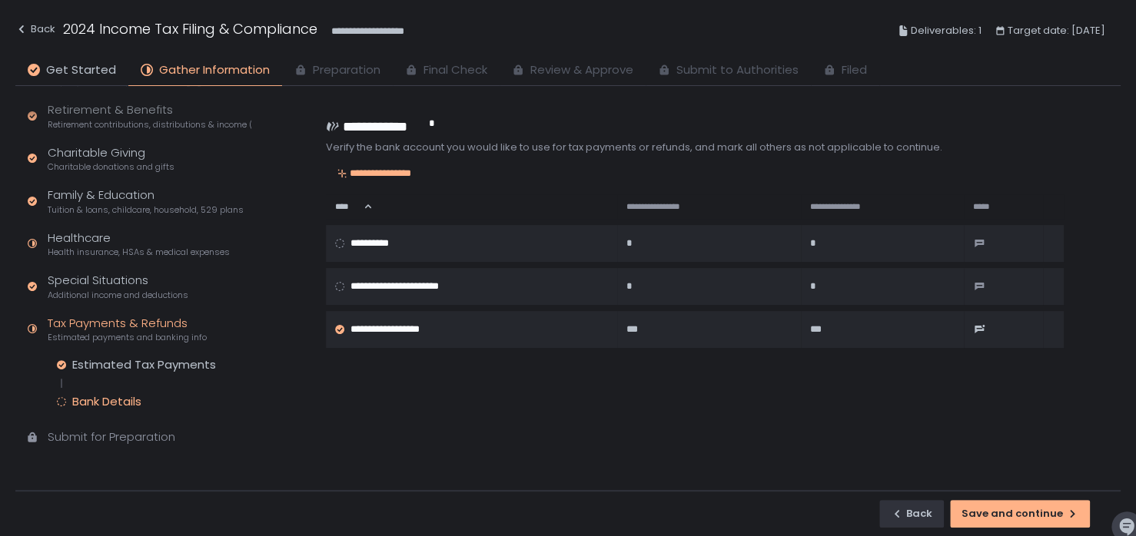
scroll to position [144, 0]
click at [1030, 528] on div "Back Save and continue" at bounding box center [567, 513] width 1105 height 46
click at [1013, 507] on div "Save and continue" at bounding box center [1019, 514] width 117 height 14
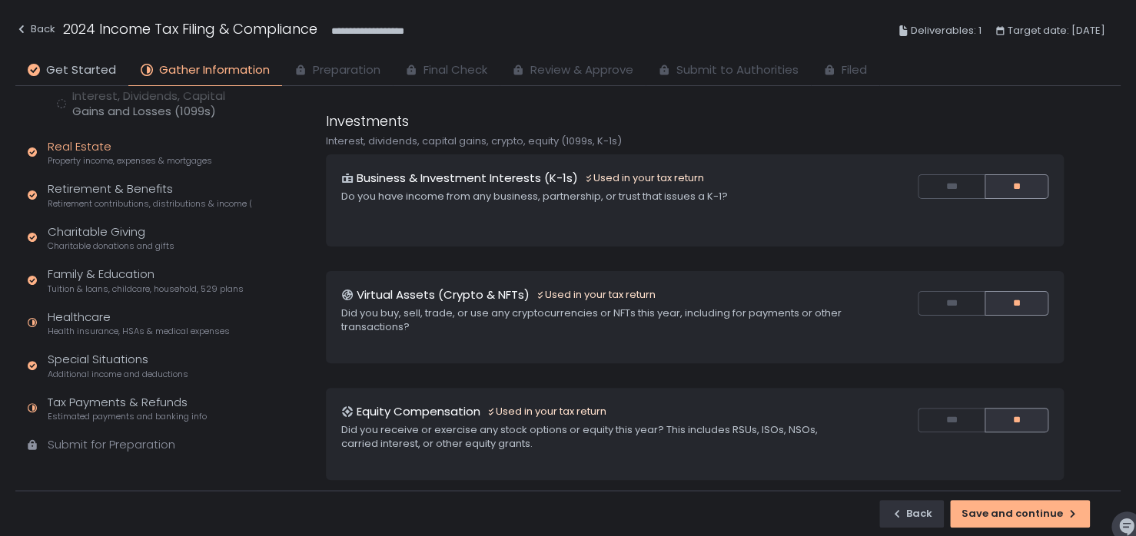
scroll to position [195, 0]
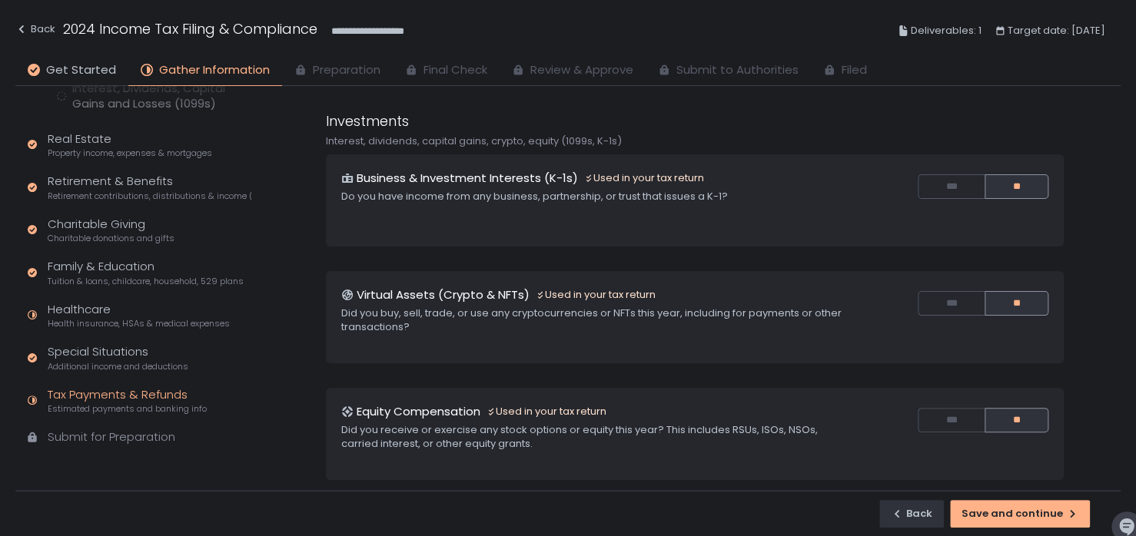
click at [127, 390] on div "Tax Payments & Refunds Estimated payments and banking info" at bounding box center [127, 400] width 159 height 29
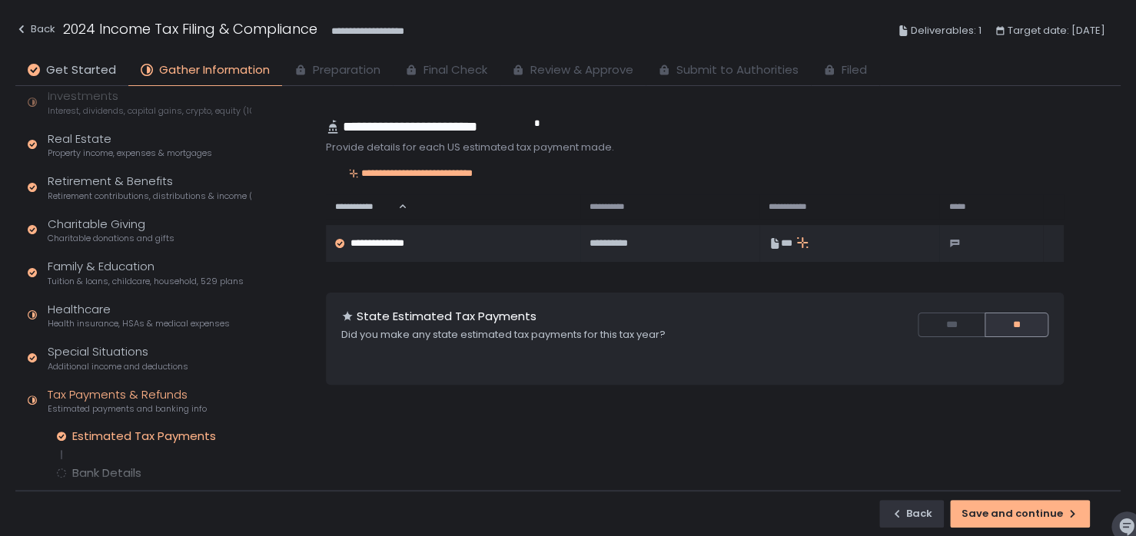
scroll to position [48, 0]
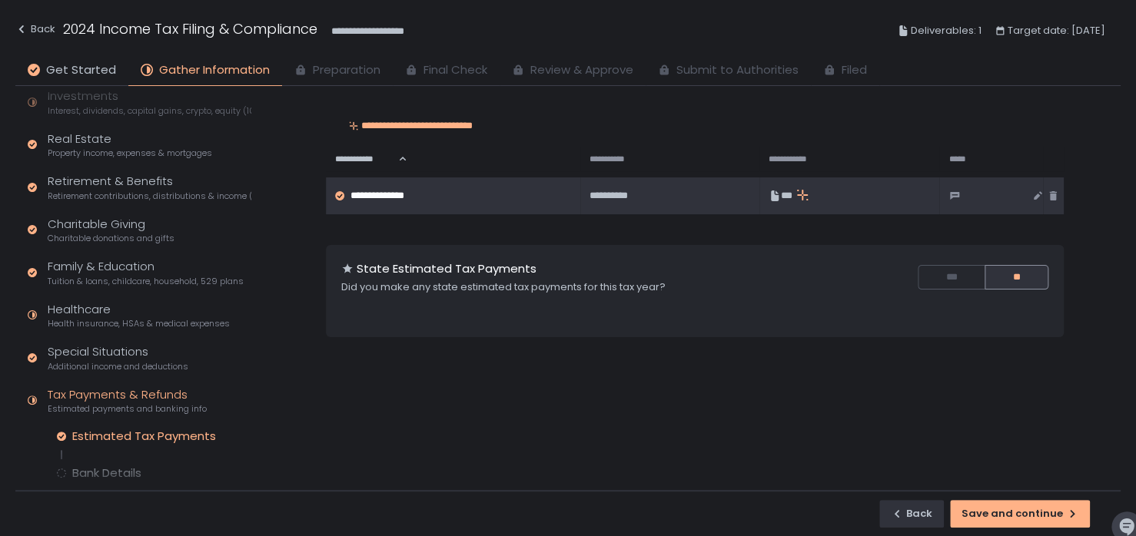
click at [796, 189] on icon at bounding box center [802, 195] width 12 height 12
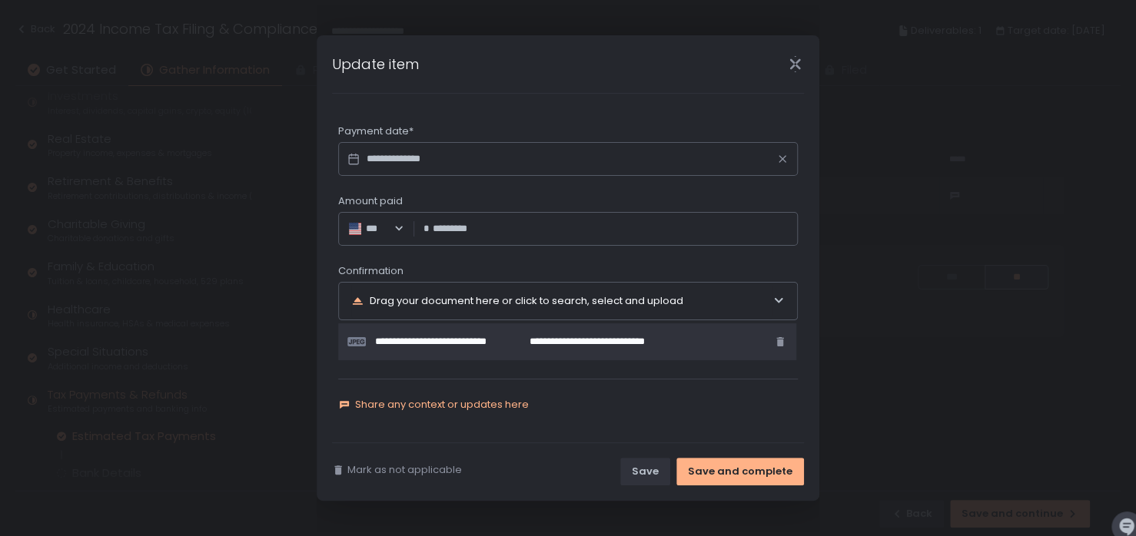
click at [506, 399] on span "Share any context or updates here" at bounding box center [442, 405] width 174 height 14
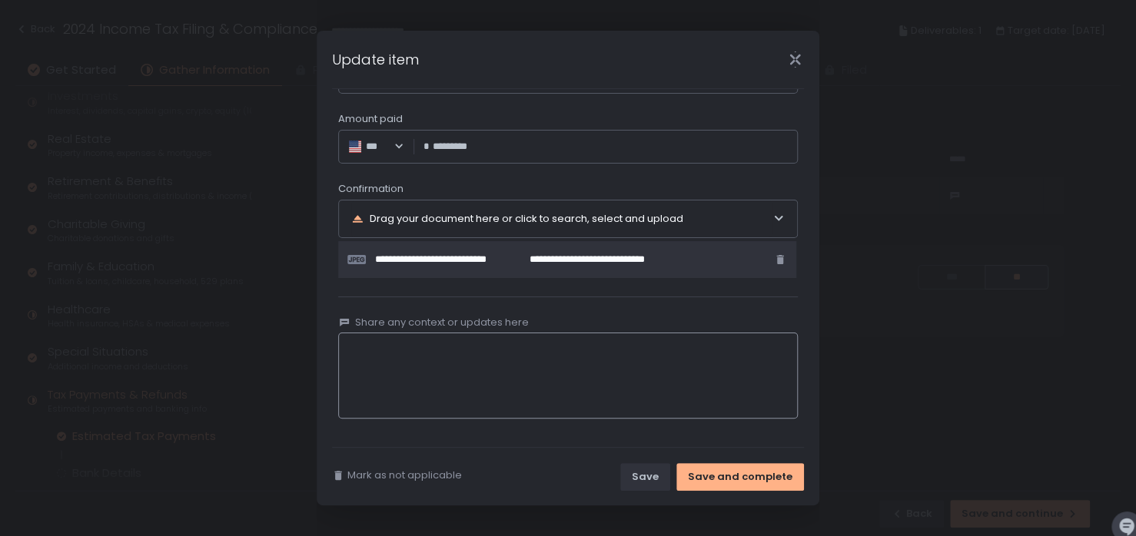
scroll to position [0, 0]
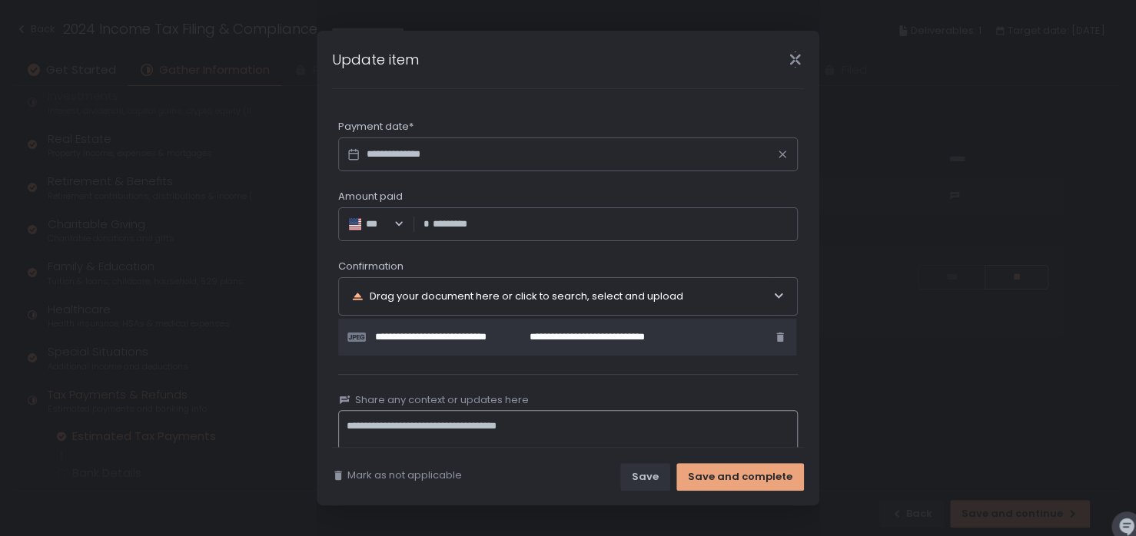
type textarea "**********"
click at [717, 475] on div "Save and complete" at bounding box center [740, 477] width 104 height 14
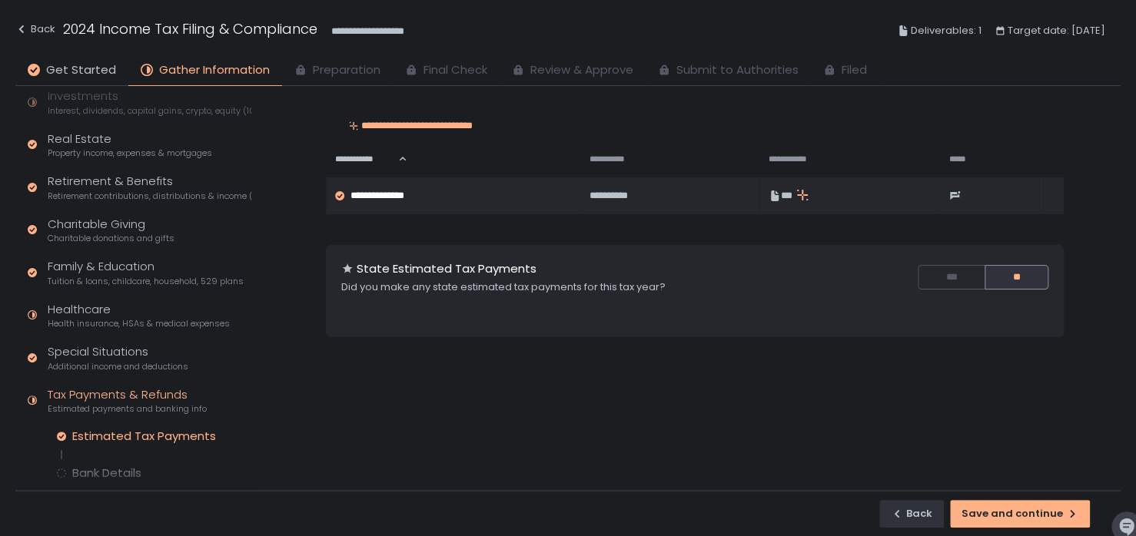
scroll to position [217, 0]
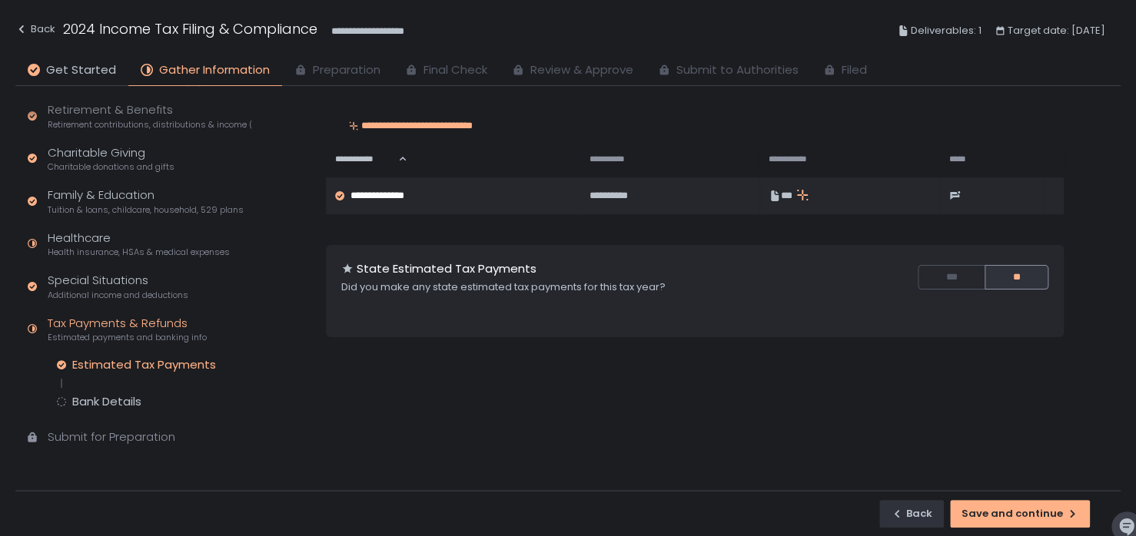
click at [107, 437] on div "Submit for Preparation" at bounding box center [112, 438] width 128 height 18
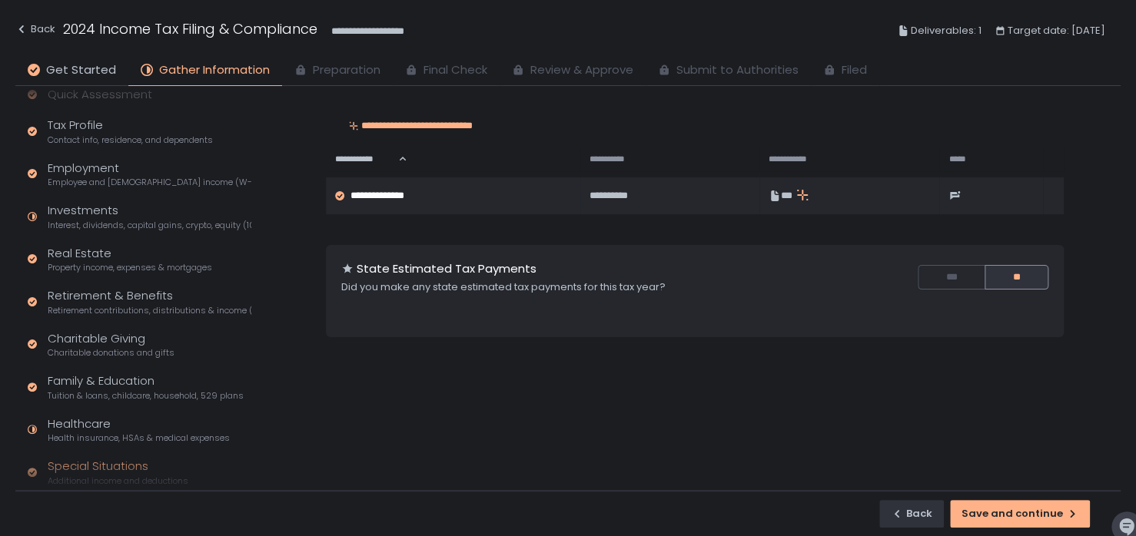
scroll to position [0, 0]
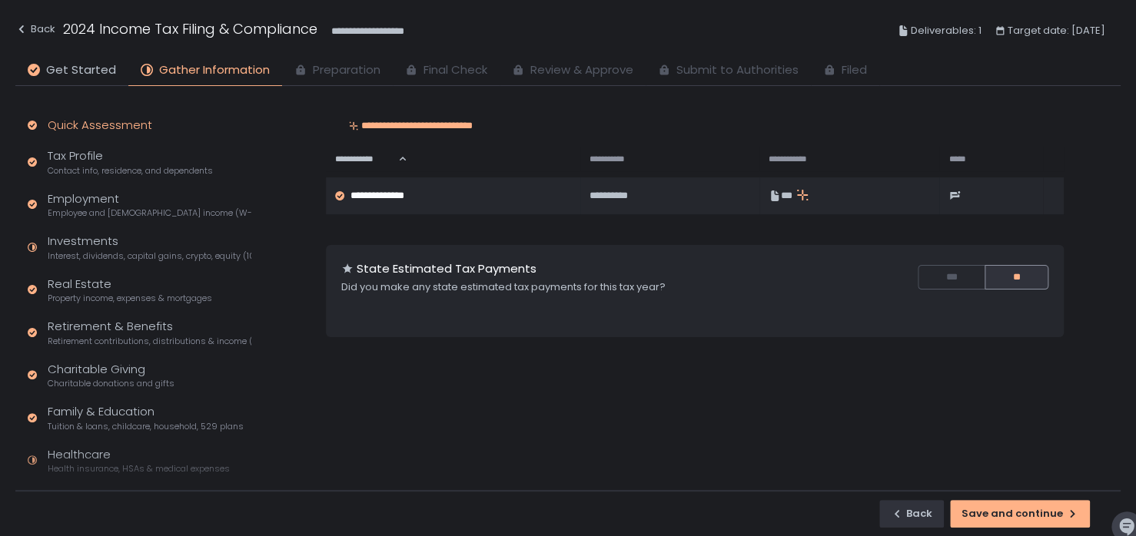
click at [101, 130] on div "Quick Assessment" at bounding box center [100, 126] width 104 height 18
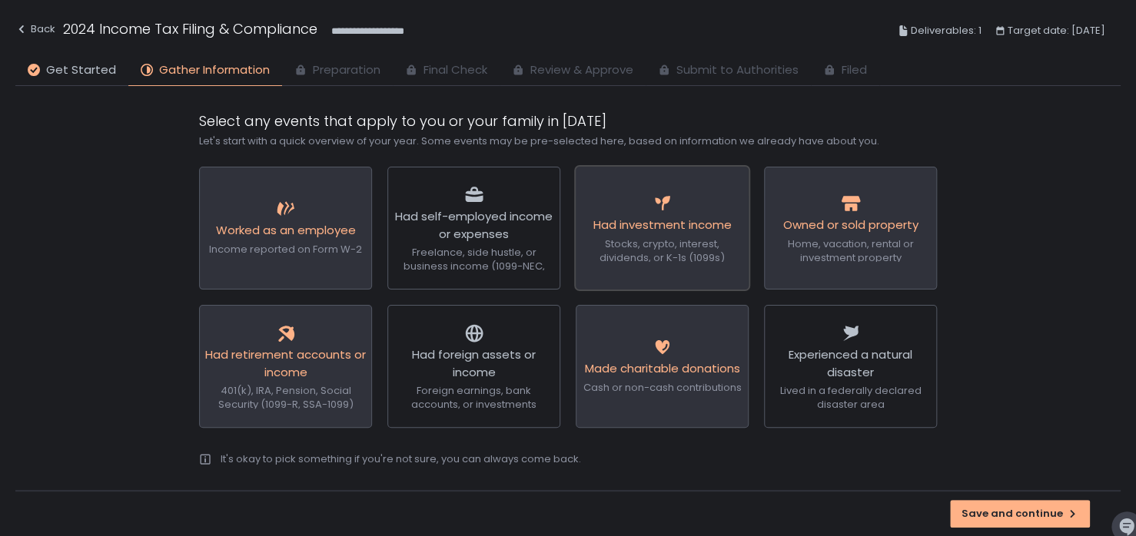
click at [703, 248] on span "Stocks, crypto, interest, dividends, or K-1s (1099s)" at bounding box center [661, 251] width 125 height 28
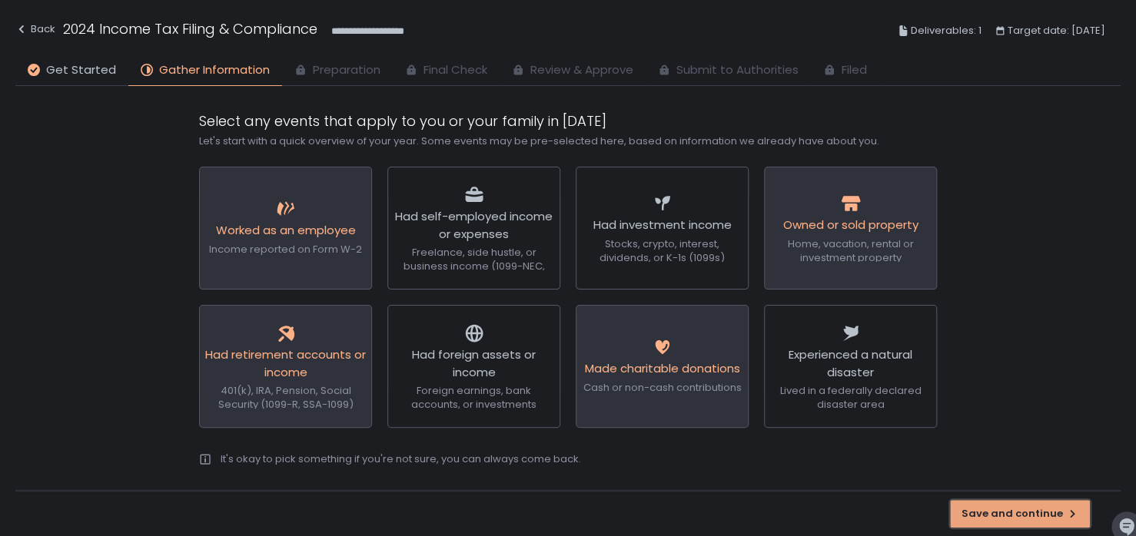
click at [1006, 516] on div "Save and continue" at bounding box center [1019, 514] width 117 height 14
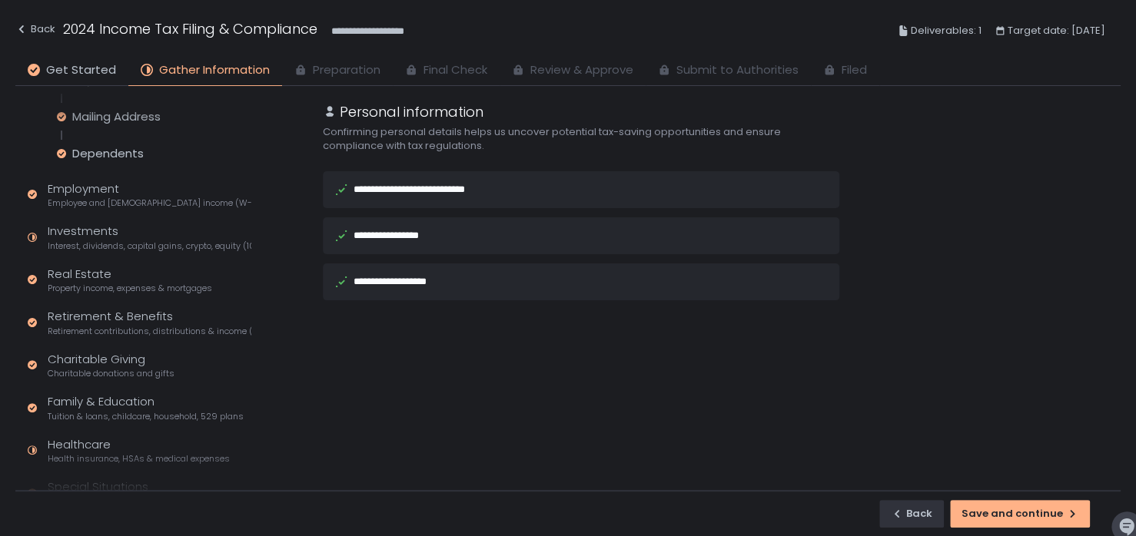
scroll to position [270, 0]
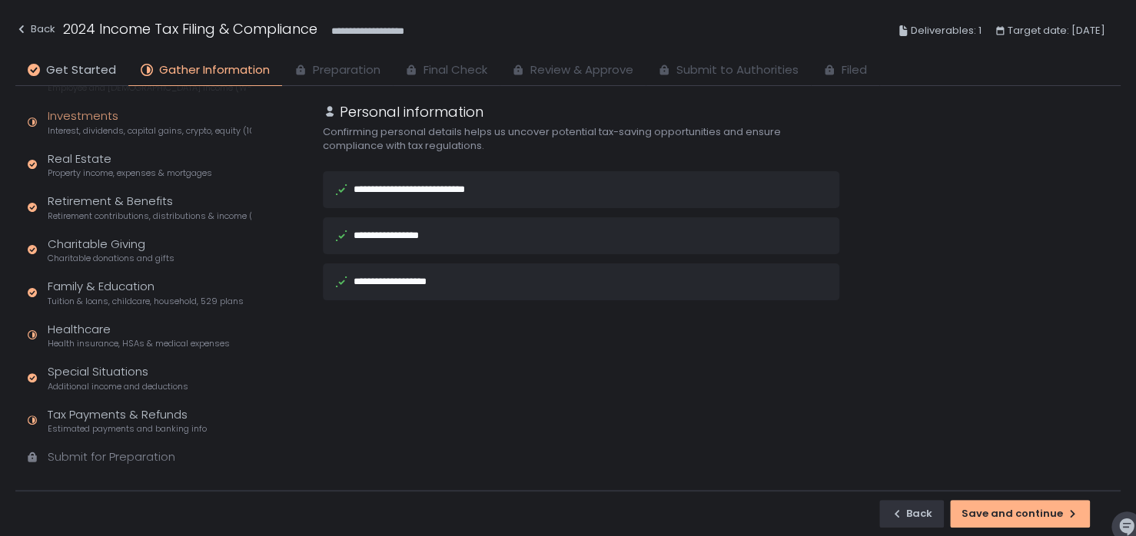
click at [97, 117] on div "Investments Interest, dividends, capital gains, crypto, equity (1099s, K-1s)" at bounding box center [150, 122] width 204 height 29
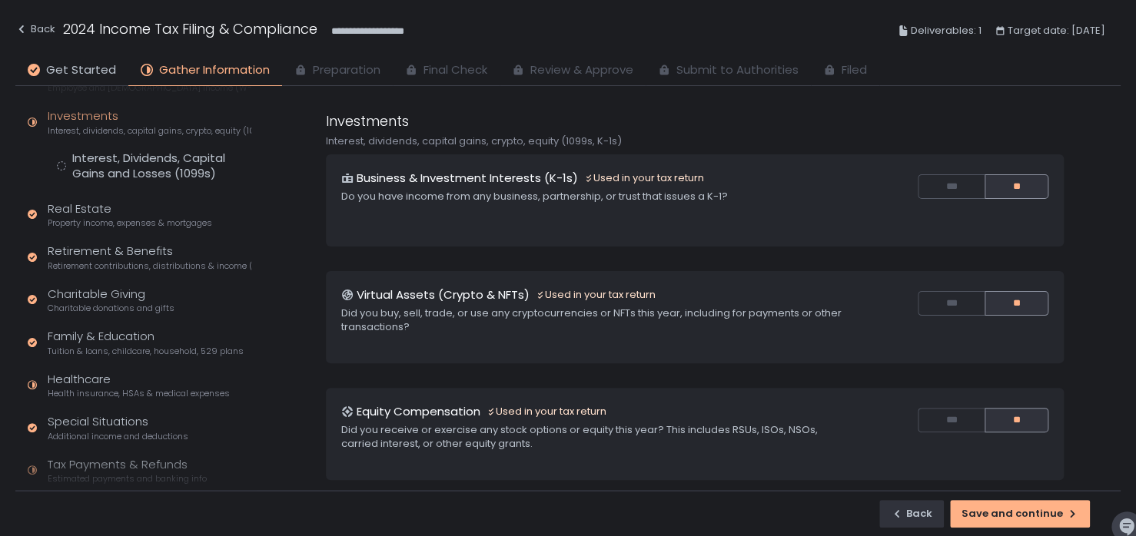
scroll to position [143, 0]
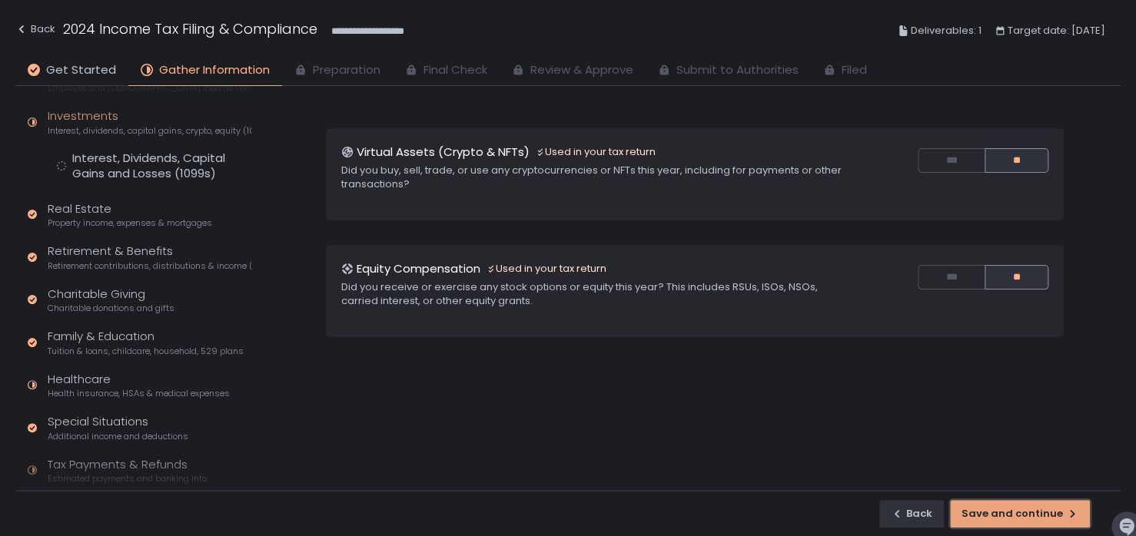
click at [978, 509] on div "Save and continue" at bounding box center [1019, 514] width 117 height 14
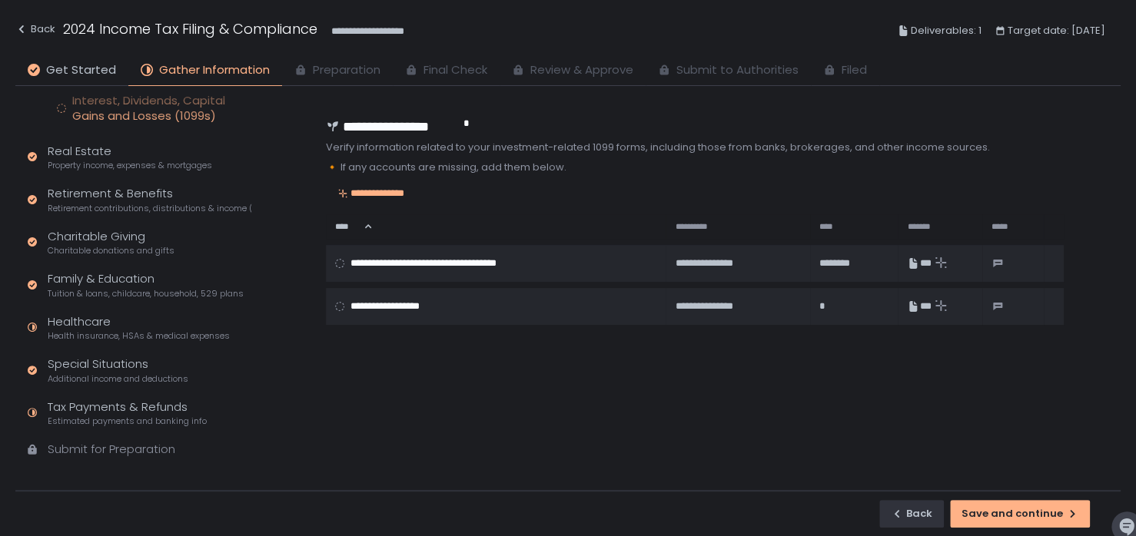
scroll to position [195, 0]
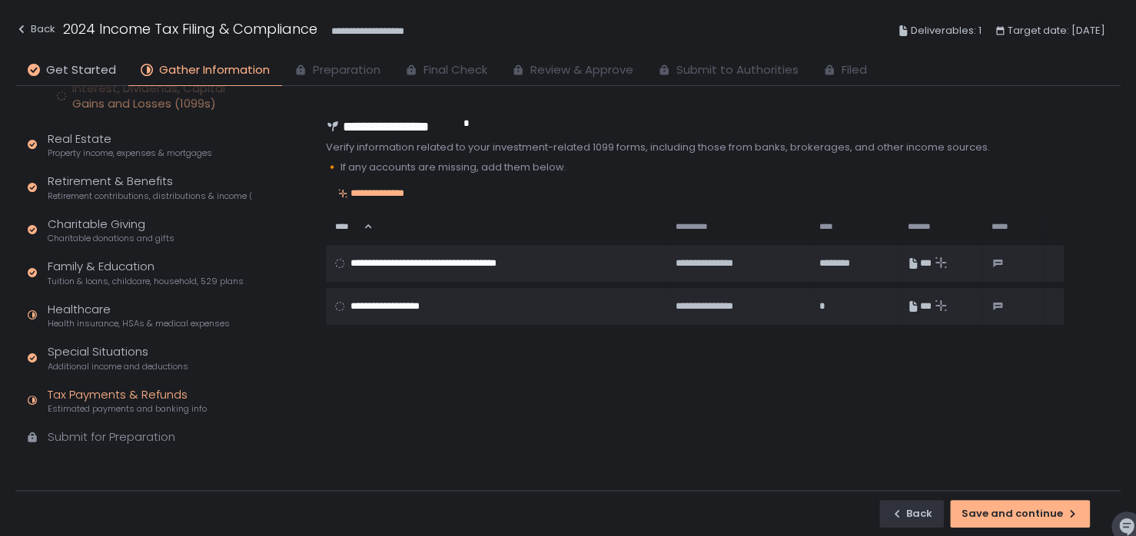
click at [134, 391] on div "Tax Payments & Refunds Estimated payments and banking info" at bounding box center [127, 400] width 159 height 29
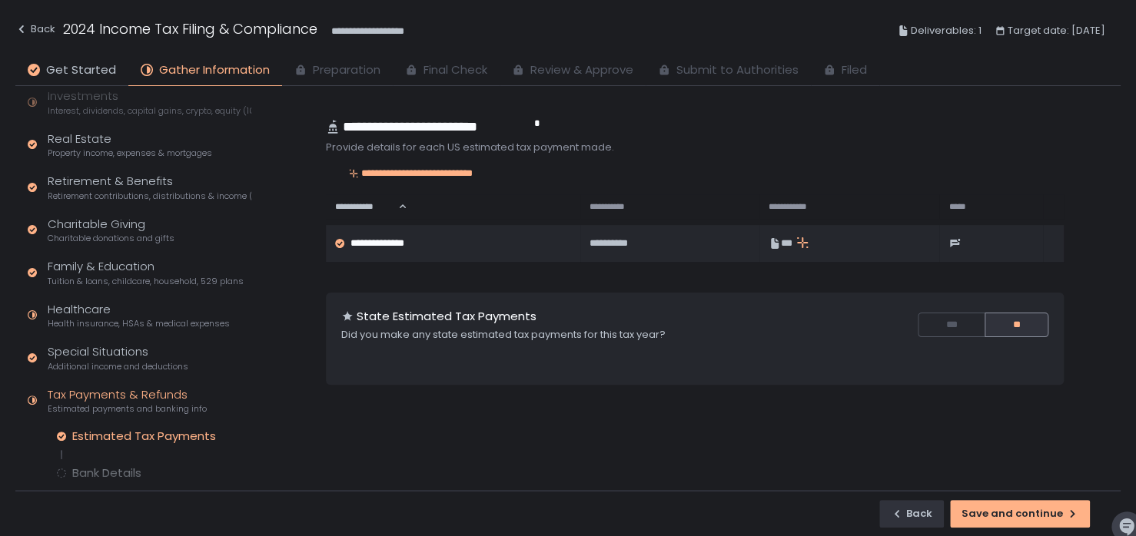
scroll to position [217, 0]
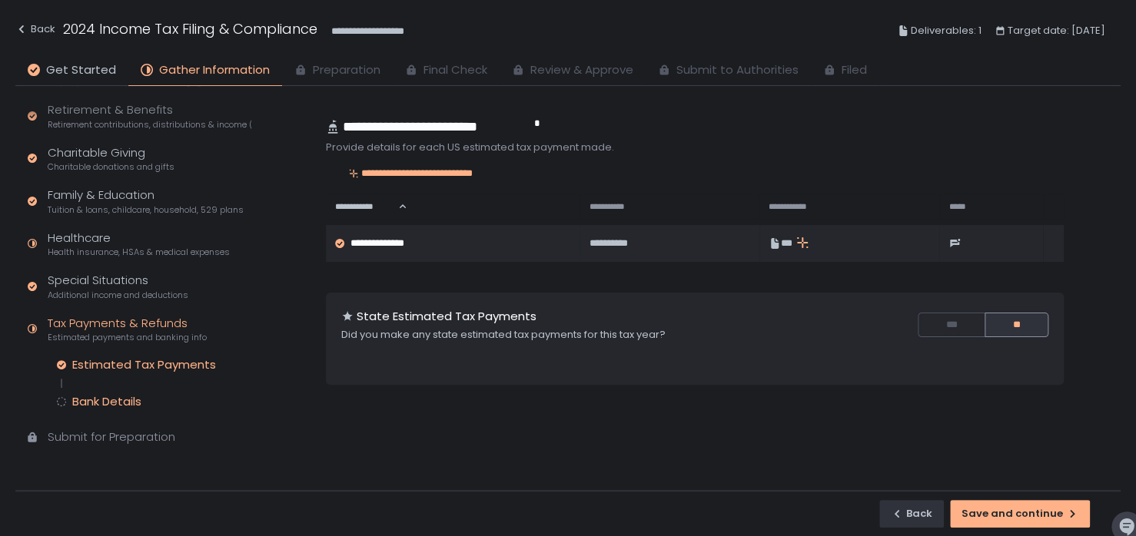
click at [131, 400] on div "Bank Details" at bounding box center [106, 401] width 69 height 15
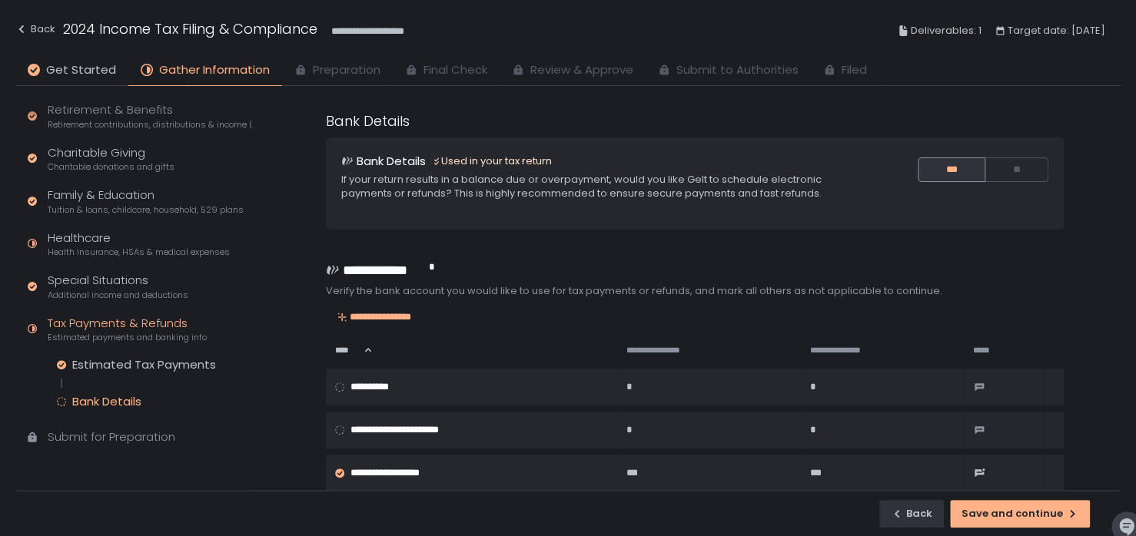
scroll to position [148, 0]
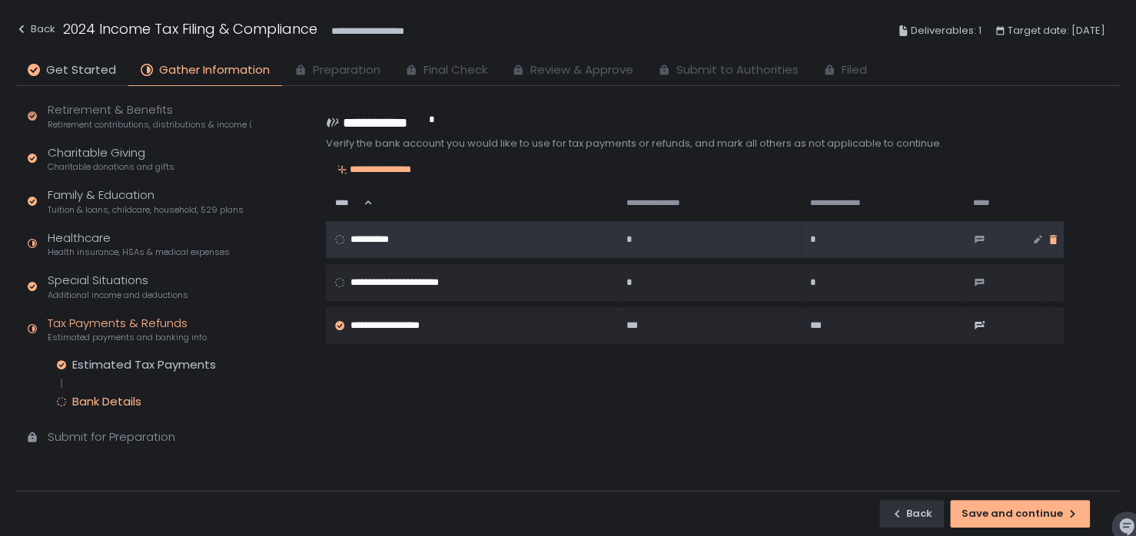
click at [1050, 240] on icon "button" at bounding box center [1053, 239] width 7 height 9
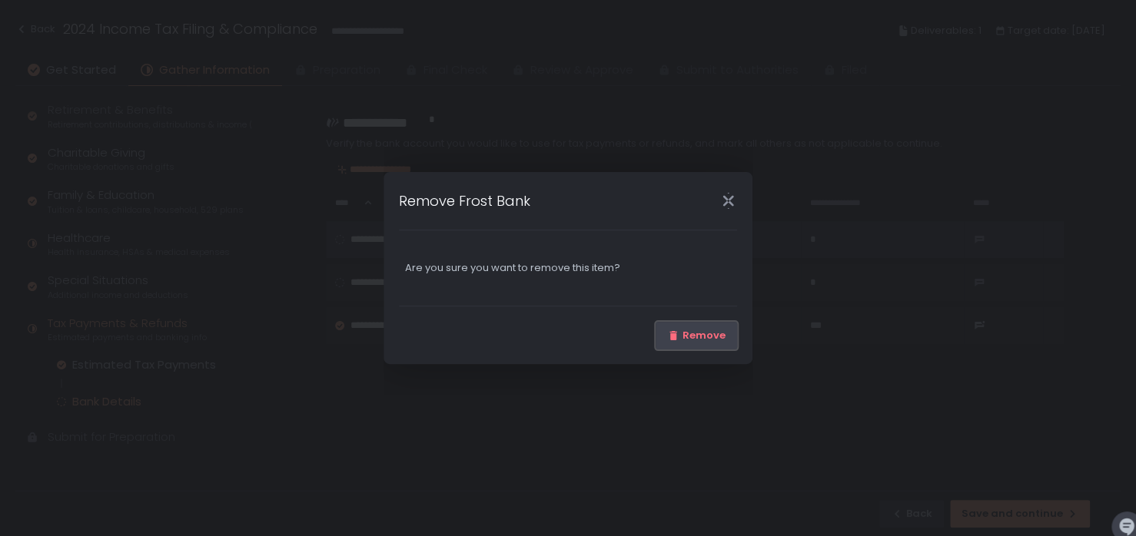
click at [695, 335] on div "Remove" at bounding box center [696, 336] width 58 height 14
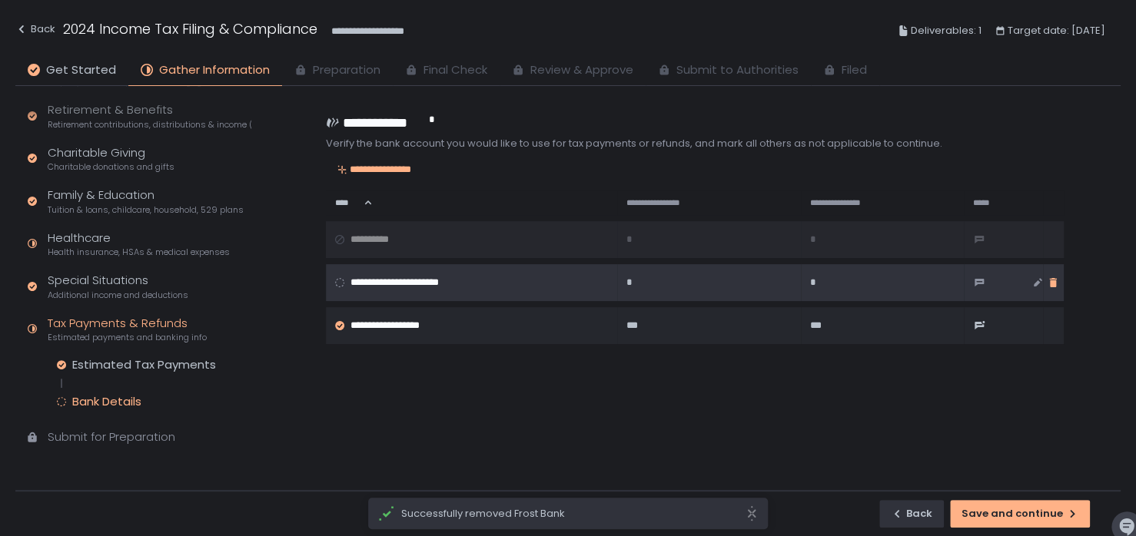
click at [1046, 282] on icon "button" at bounding box center [1052, 283] width 12 height 12
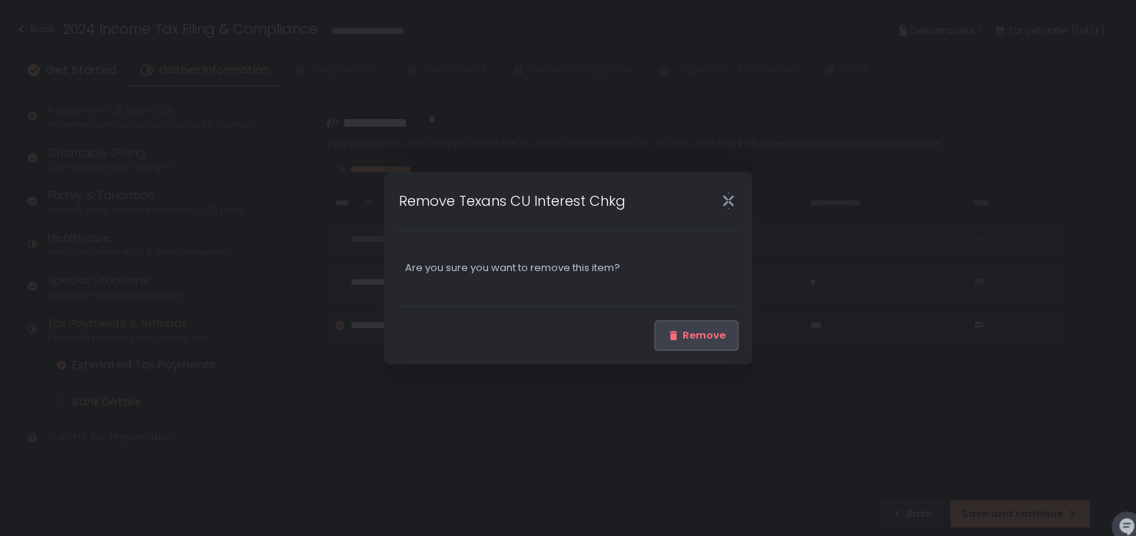
click at [712, 336] on div "Remove" at bounding box center [696, 336] width 58 height 14
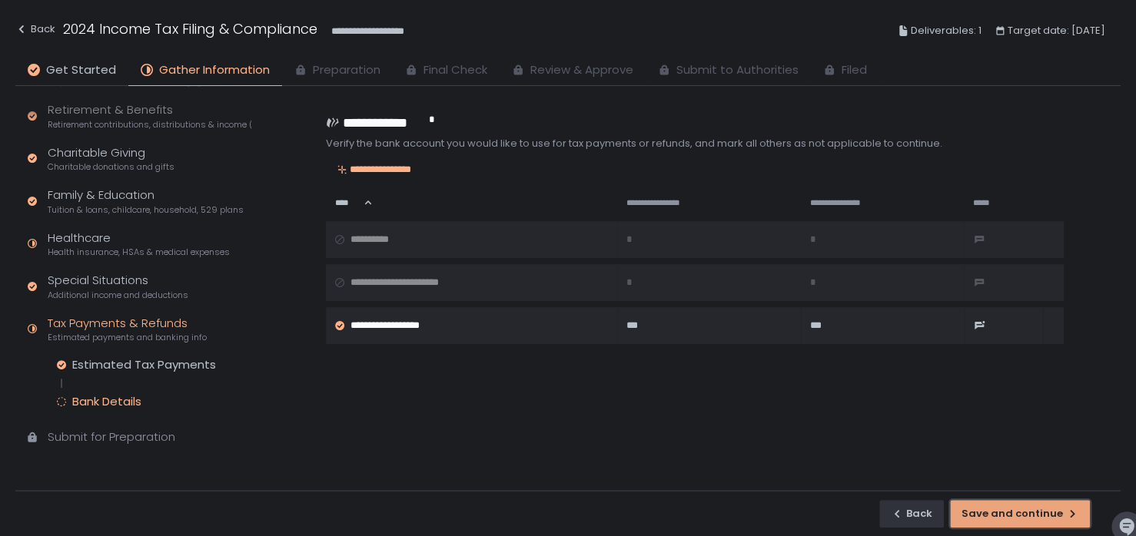
click at [1017, 524] on button "Save and continue" at bounding box center [1020, 514] width 140 height 28
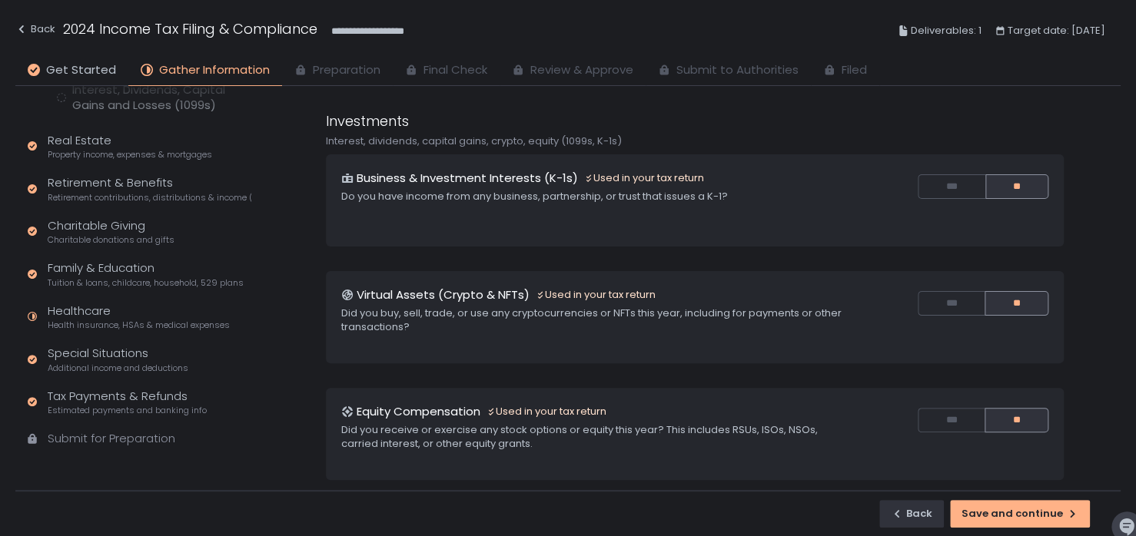
scroll to position [195, 0]
click at [86, 313] on div "Healthcare Health insurance, HSAs & medical expenses" at bounding box center [139, 315] width 182 height 29
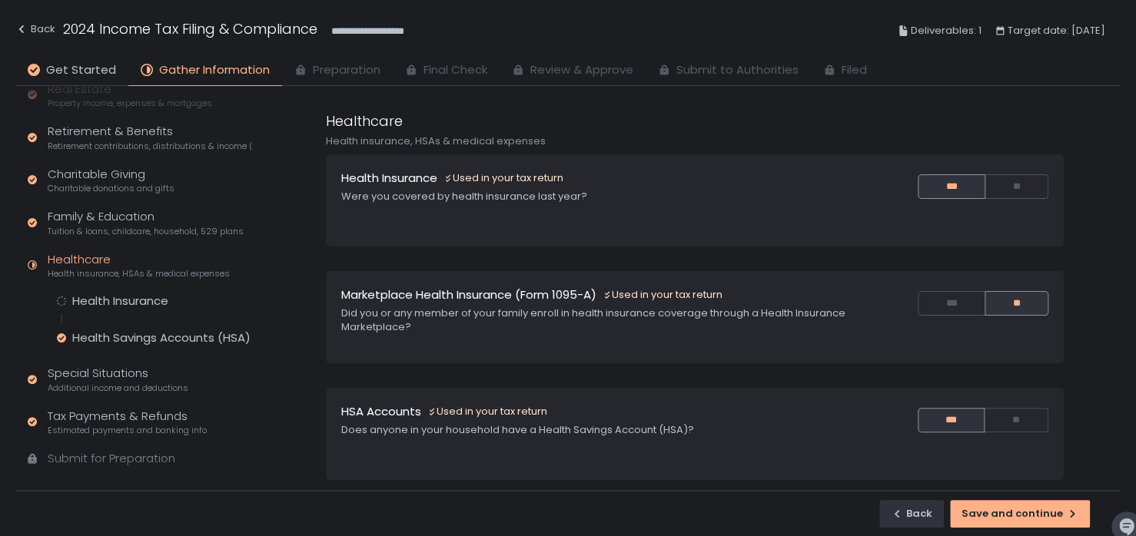
scroll to position [145, 0]
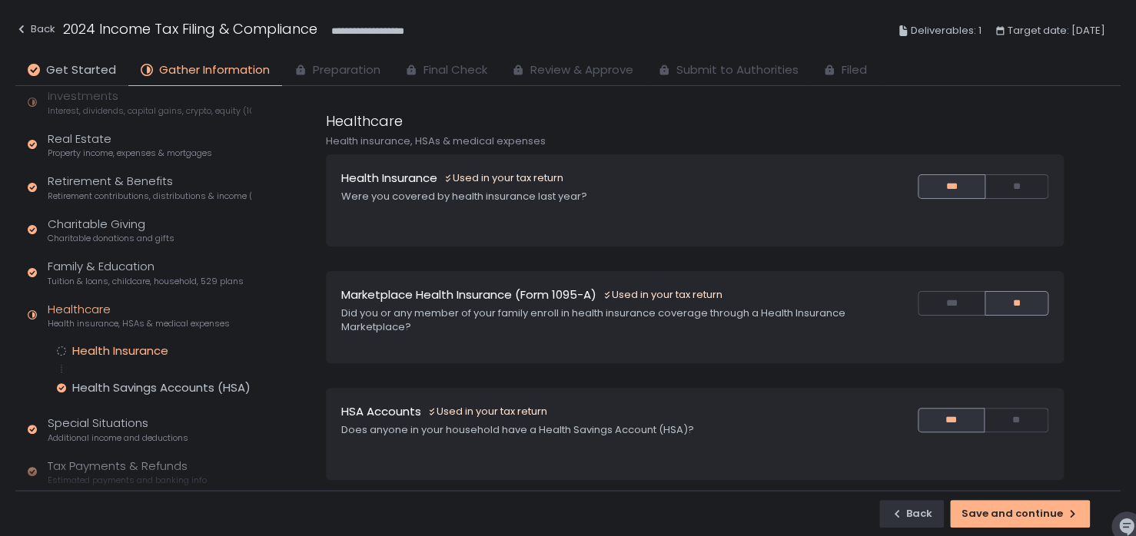
click at [151, 353] on div "Health Insurance" at bounding box center [120, 350] width 96 height 15
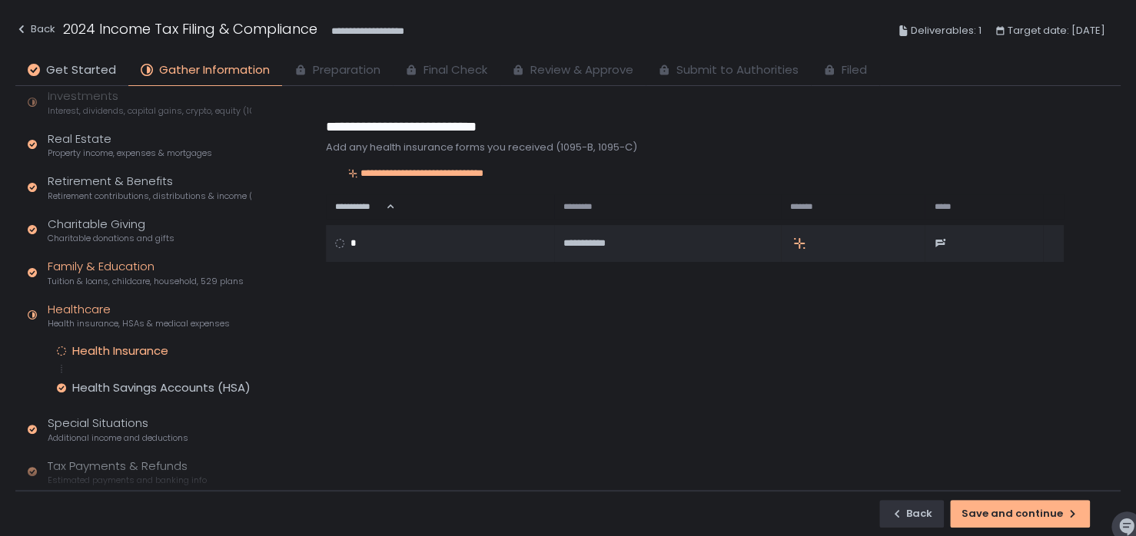
click at [153, 277] on span "Tuition & loans, childcare, household, 529 plans" at bounding box center [146, 282] width 196 height 12
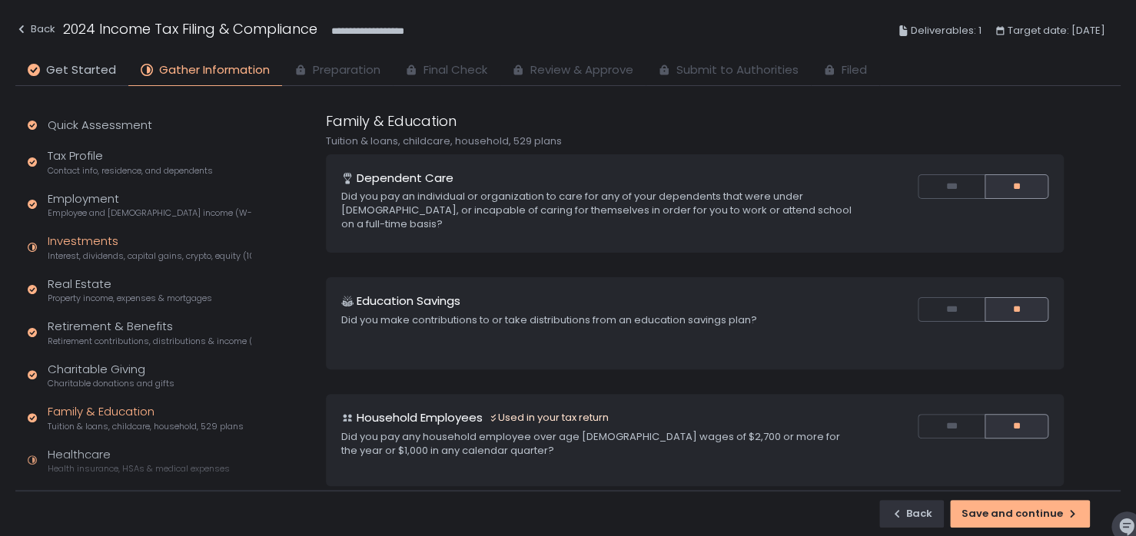
click at [86, 243] on div "Investments Interest, dividends, capital gains, crypto, equity (1099s, K-1s)" at bounding box center [150, 247] width 204 height 29
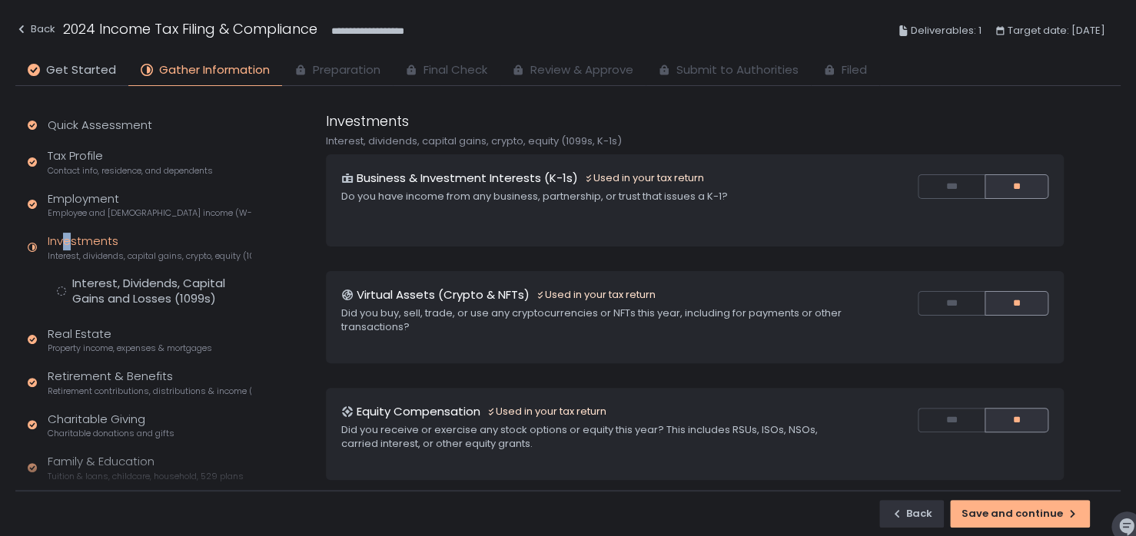
click at [68, 244] on div "Investments Interest, dividends, capital gains, crypto, equity (1099s, K-1s)" at bounding box center [150, 247] width 204 height 29
click at [76, 73] on span "Get Started" at bounding box center [81, 70] width 70 height 18
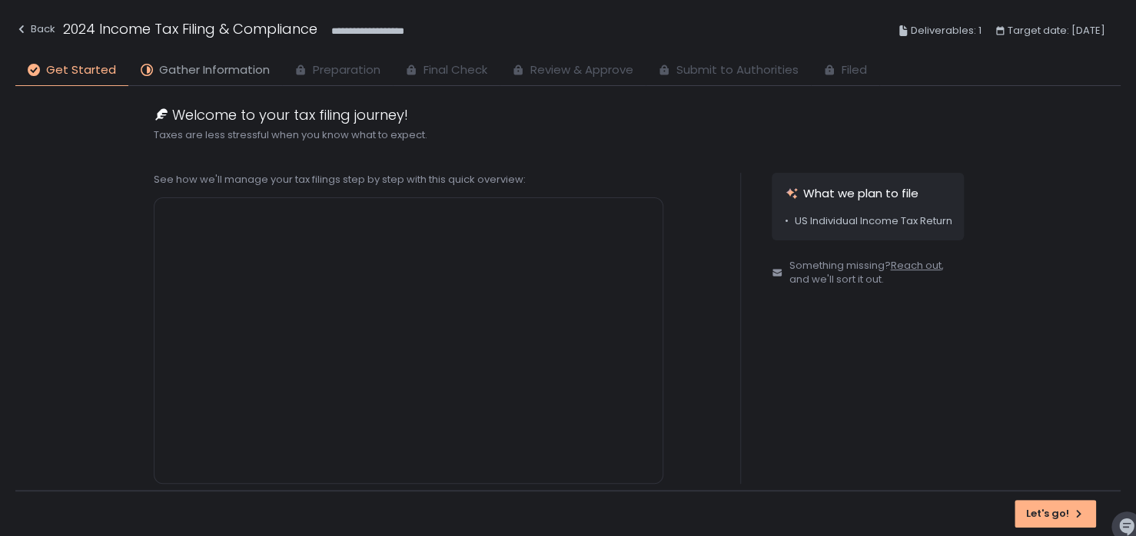
click at [233, 69] on span "Gather Information" at bounding box center [214, 70] width 111 height 18
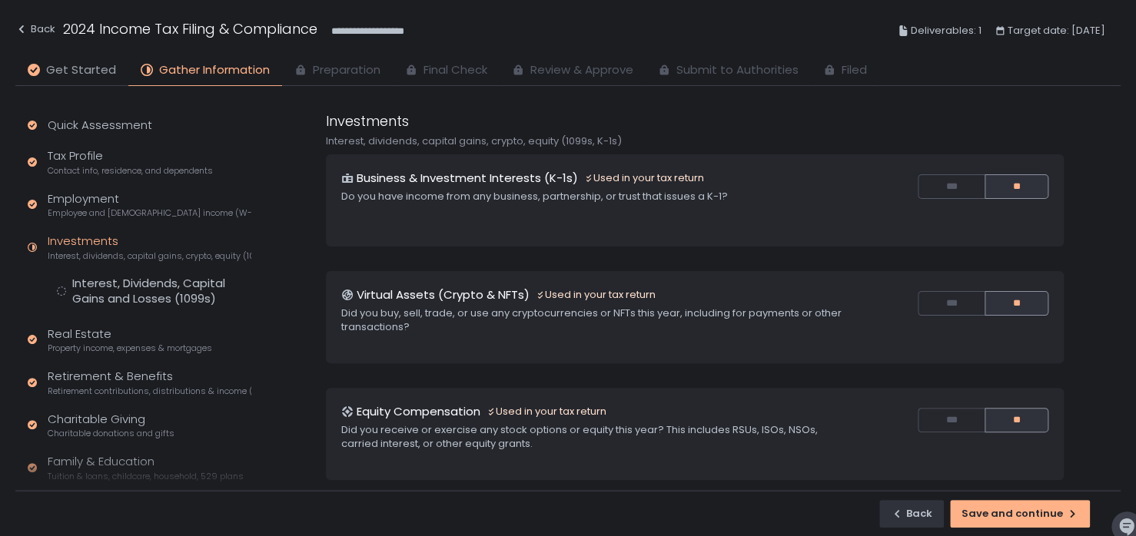
click at [88, 61] on span "Get Started" at bounding box center [81, 70] width 70 height 18
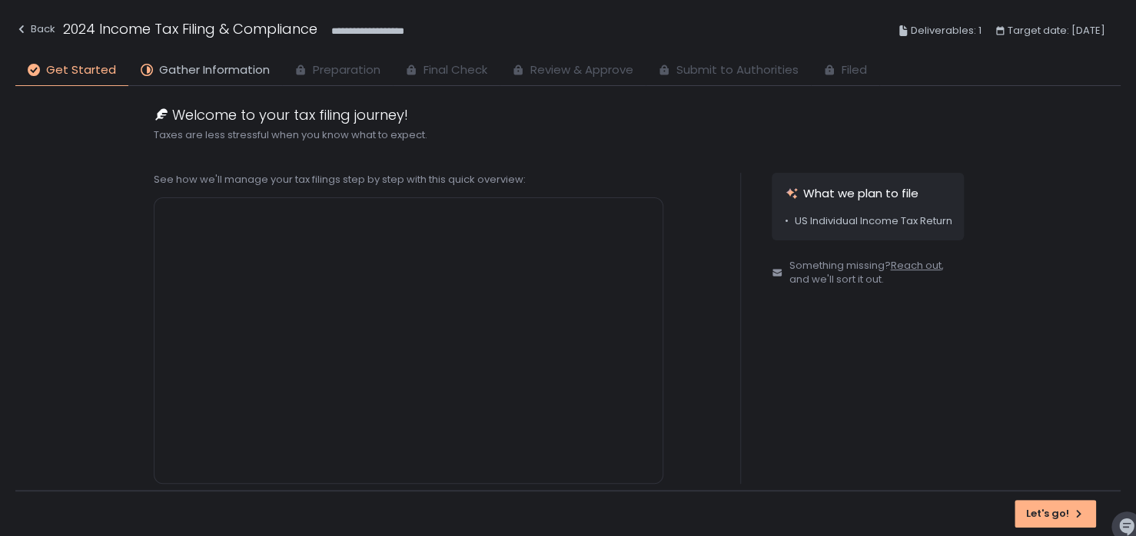
scroll to position [9, 0]
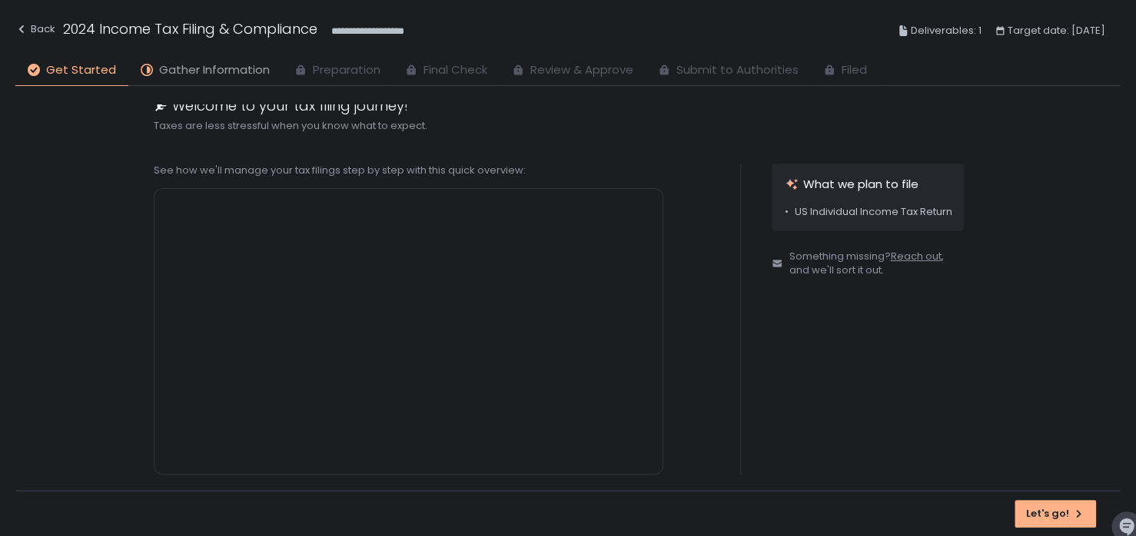
click at [192, 75] on span "Gather Information" at bounding box center [214, 70] width 111 height 18
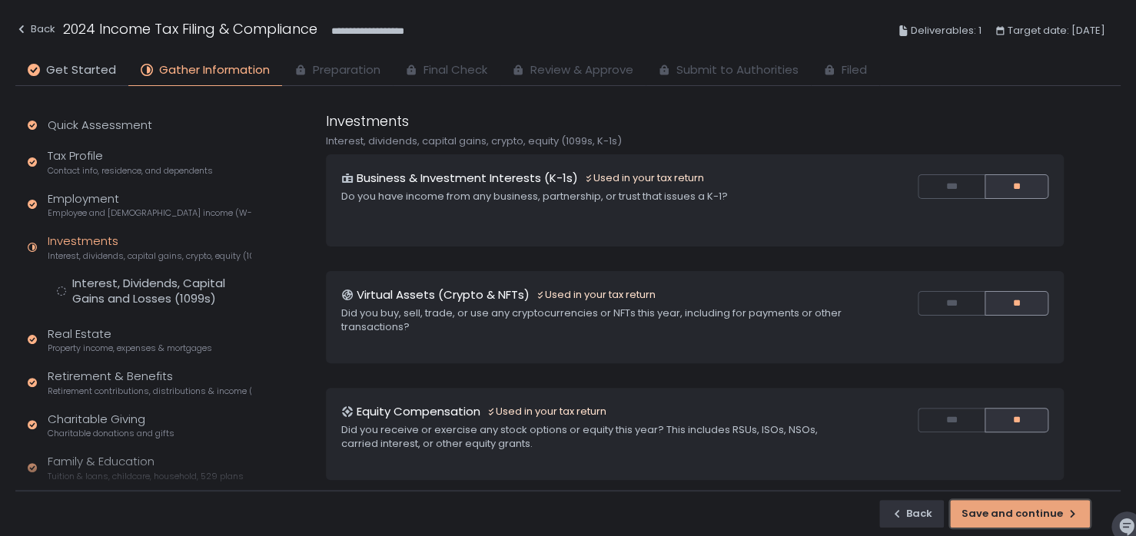
click at [977, 525] on button "Save and continue" at bounding box center [1020, 514] width 140 height 28
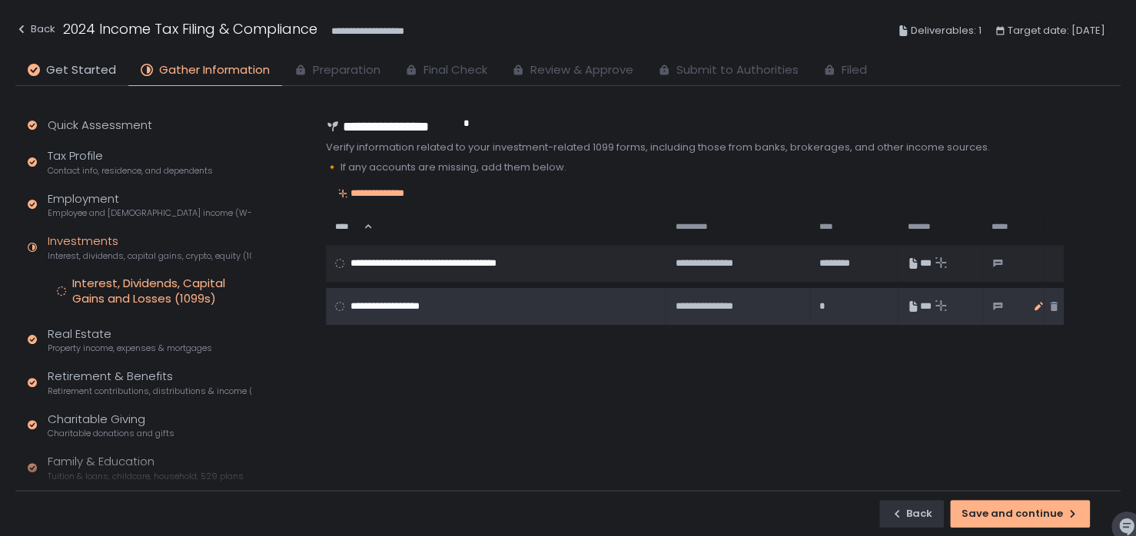
click at [1033, 307] on icon "button" at bounding box center [1037, 306] width 8 height 8
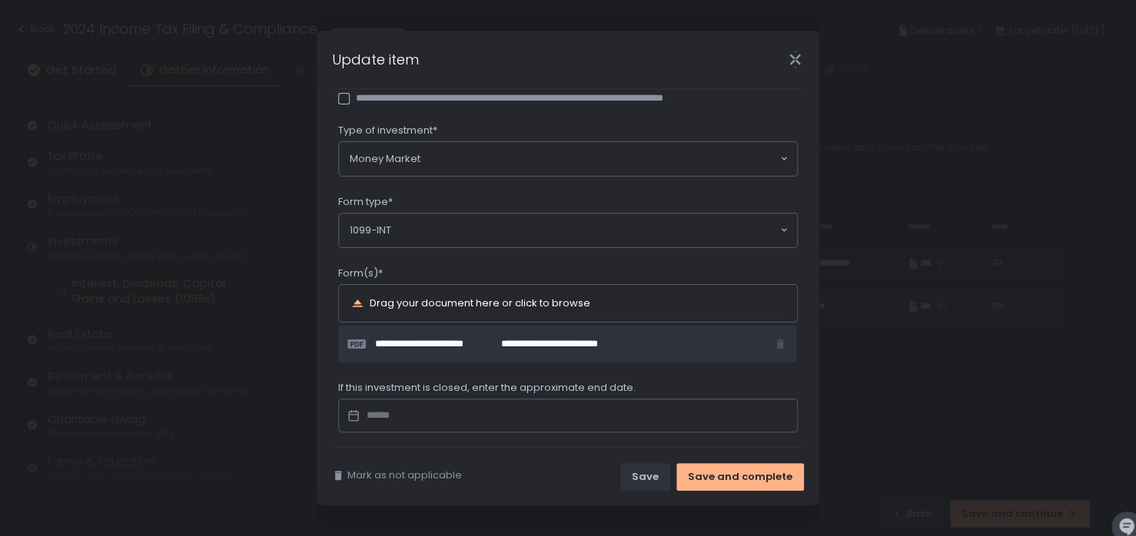
scroll to position [169, 0]
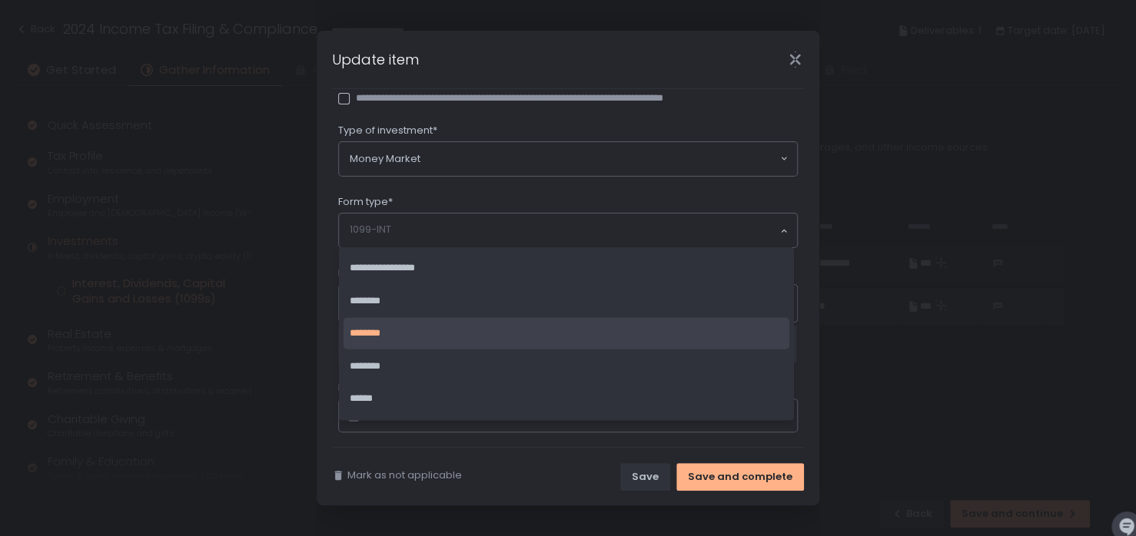
click at [464, 227] on input "Search for option" at bounding box center [564, 230] width 429 height 15
click at [383, 335] on li "********" at bounding box center [566, 334] width 446 height 32
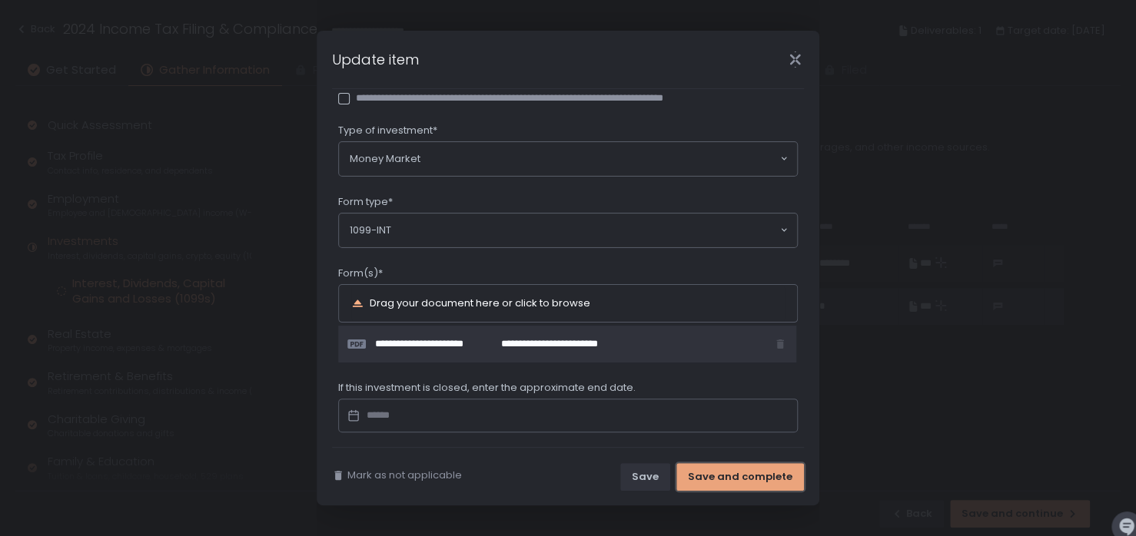
click at [738, 474] on div "Save and complete" at bounding box center [740, 477] width 104 height 14
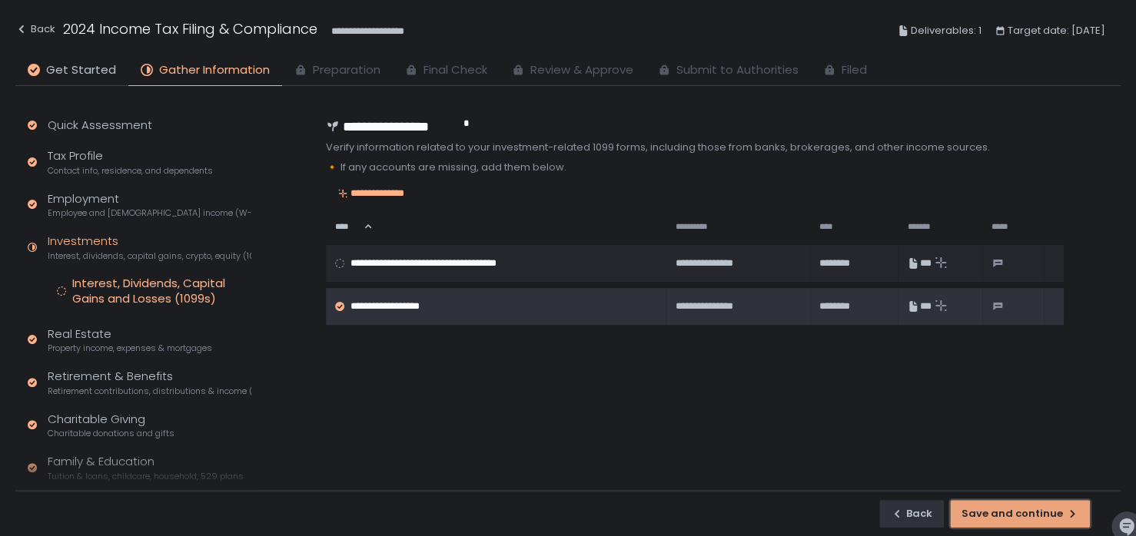
click at [1010, 510] on div "Save and continue" at bounding box center [1019, 514] width 117 height 14
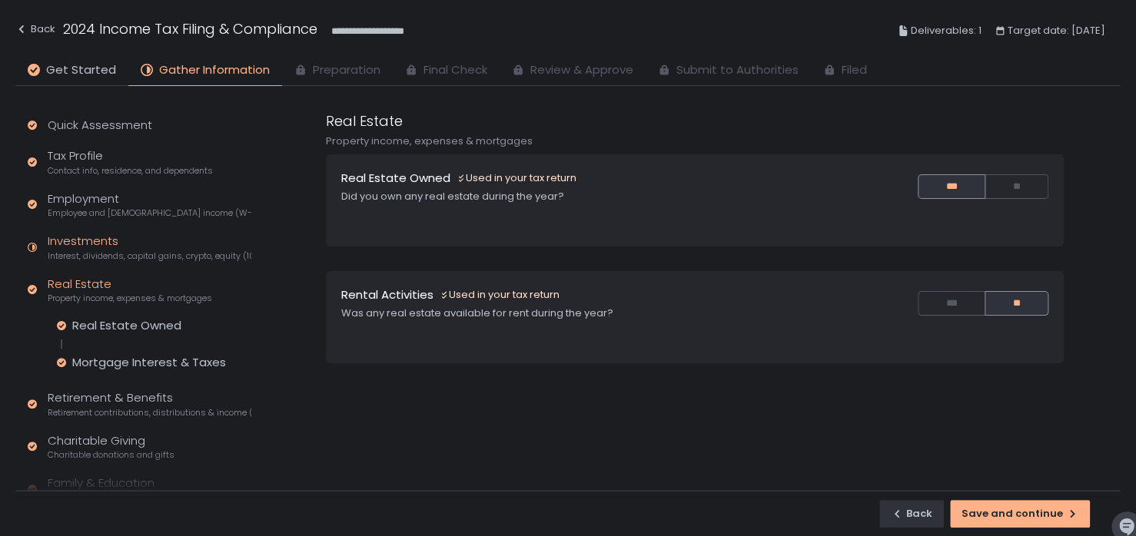
click at [74, 244] on div "Investments Interest, dividends, capital gains, crypto, equity (1099s, K-1s)" at bounding box center [150, 247] width 204 height 29
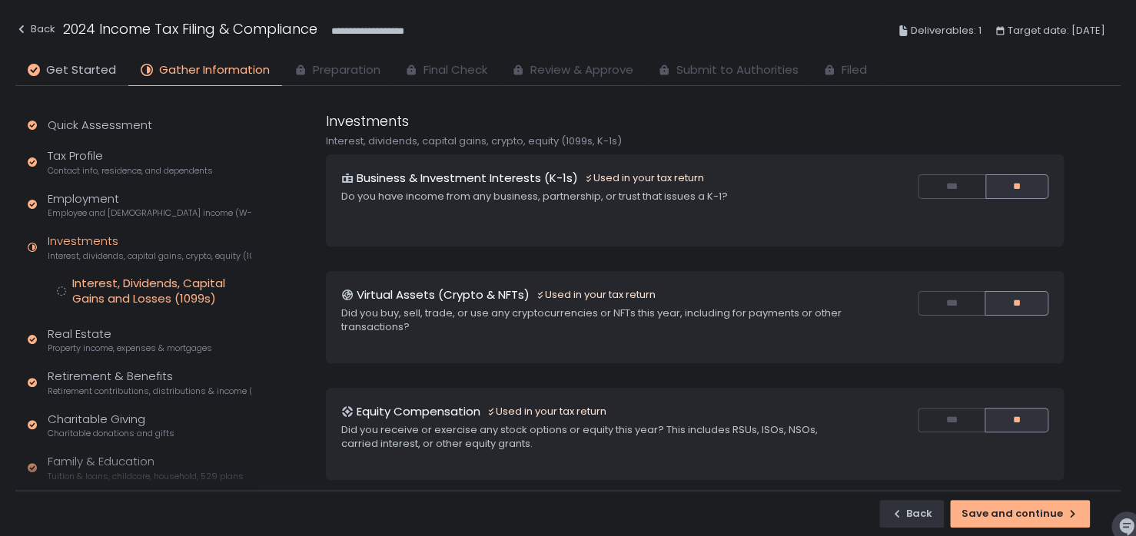
click at [108, 296] on div "Interest, Dividends, Capital Gains and Losses (1099s)" at bounding box center [161, 291] width 179 height 31
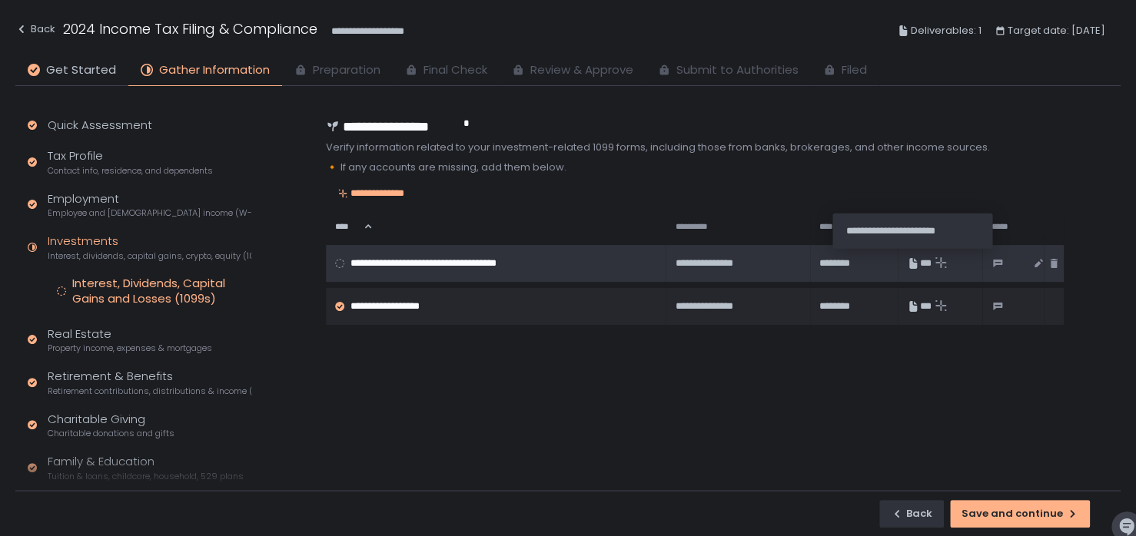
click at [918, 264] on div "***" at bounding box center [919, 264] width 25 height 14
click at [466, 268] on span "**********" at bounding box center [450, 264] width 201 height 14
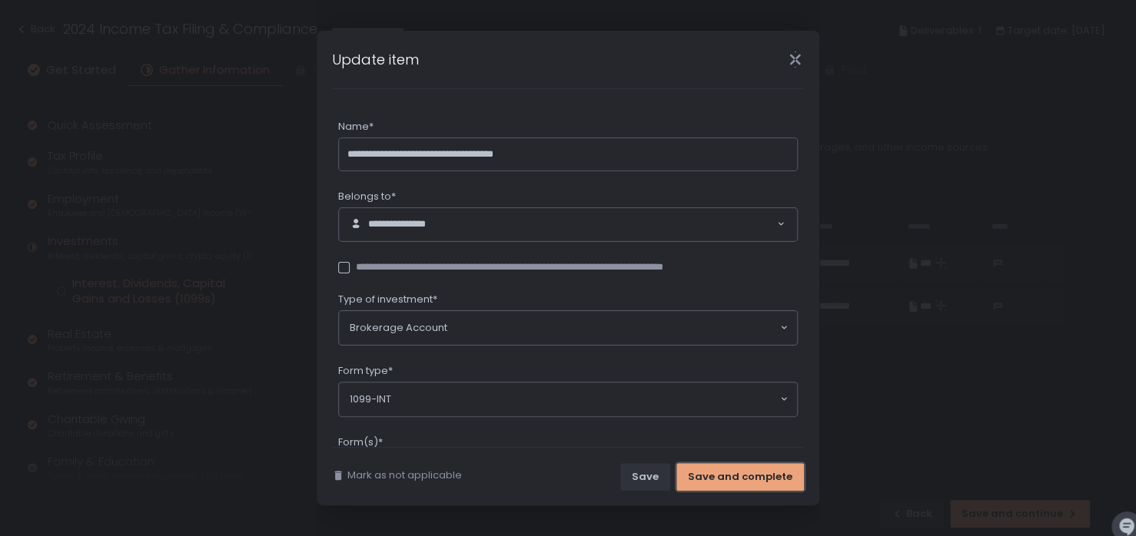
click at [725, 483] on div "Save and complete" at bounding box center [740, 477] width 104 height 14
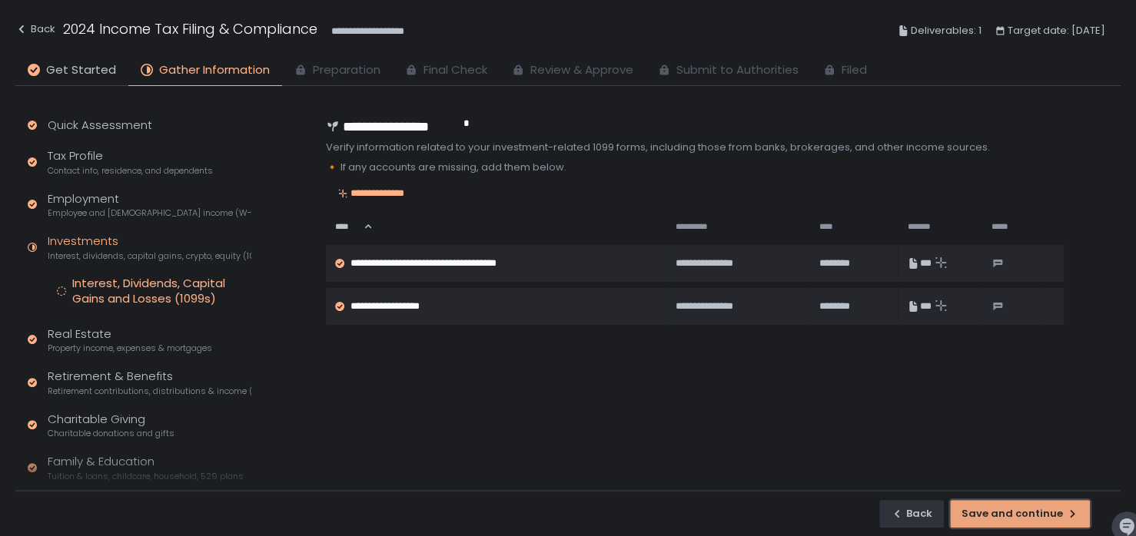
click at [1020, 513] on div "Save and continue" at bounding box center [1019, 514] width 117 height 14
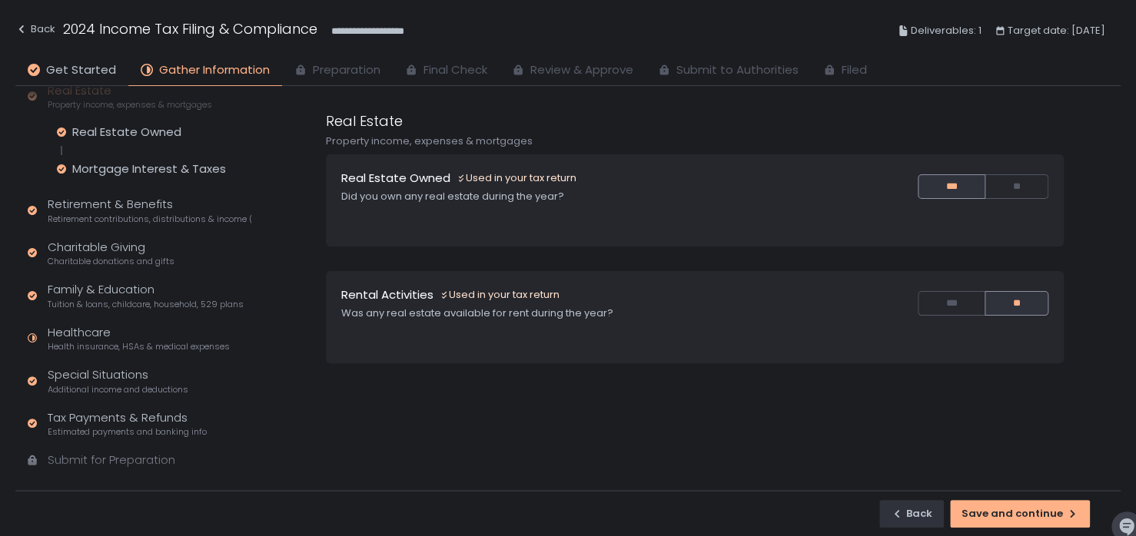
scroll to position [217, 0]
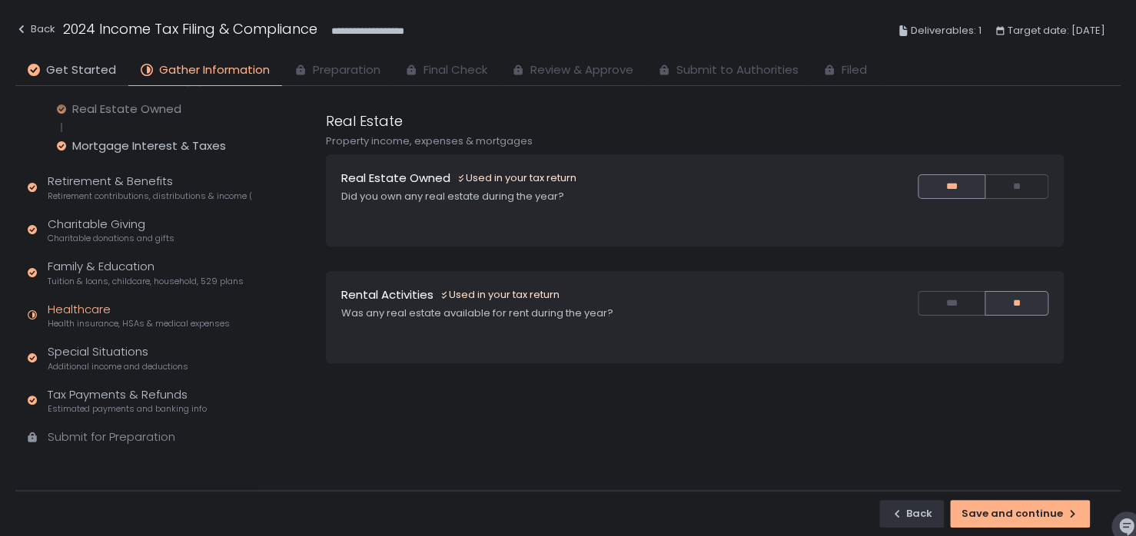
click at [107, 314] on div "Healthcare Health insurance, HSAs & medical expenses" at bounding box center [139, 315] width 182 height 29
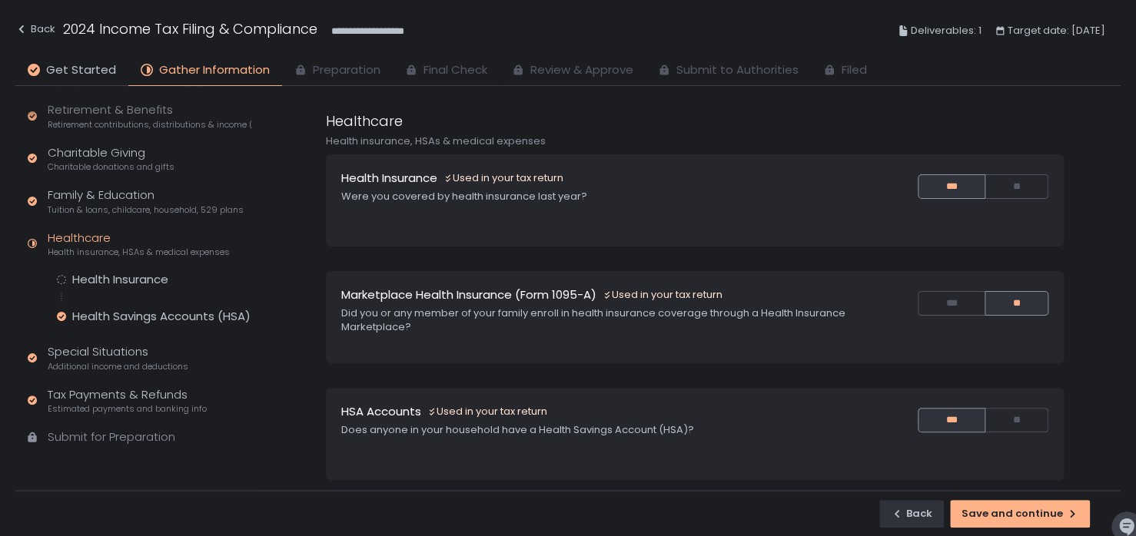
click at [418, 180] on h1 "Health Insurance" at bounding box center [389, 179] width 96 height 18
click at [558, 187] on div "Health Insurance Used in your tax return Were you covered by health insurance l…" at bounding box center [598, 187] width 515 height 35
click at [162, 280] on div "Health Insurance" at bounding box center [120, 279] width 96 height 15
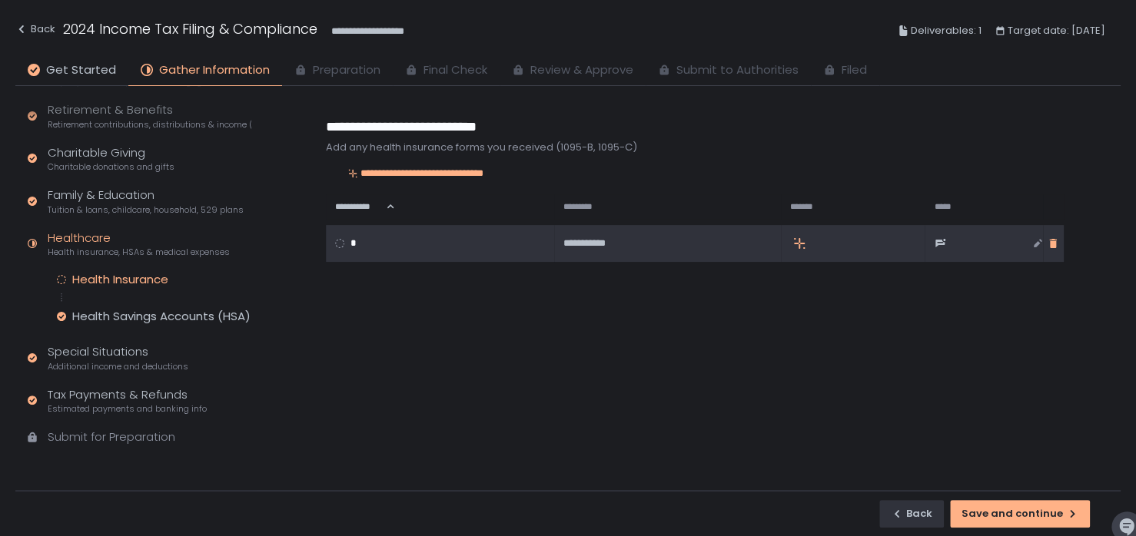
click at [1046, 246] on icon "button" at bounding box center [1052, 243] width 12 height 12
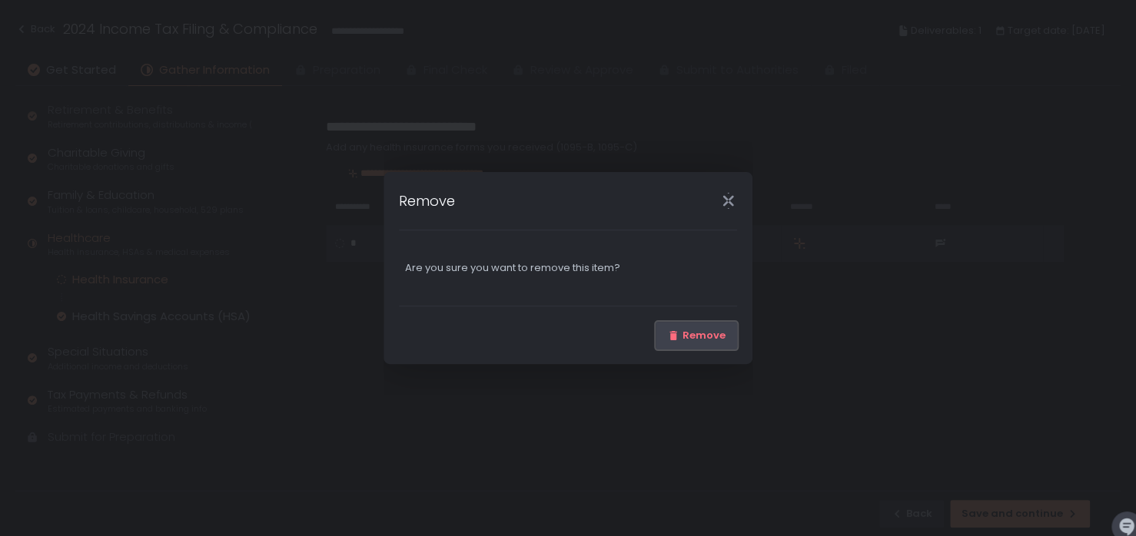
click at [698, 335] on div "Remove" at bounding box center [696, 336] width 58 height 14
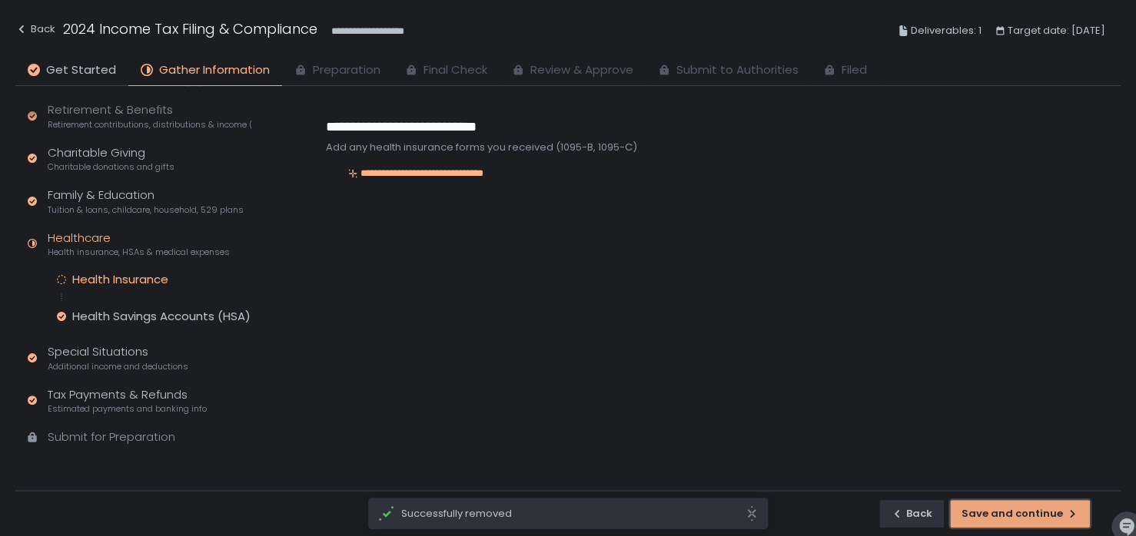
click at [993, 517] on div "Save and continue" at bounding box center [1019, 514] width 117 height 14
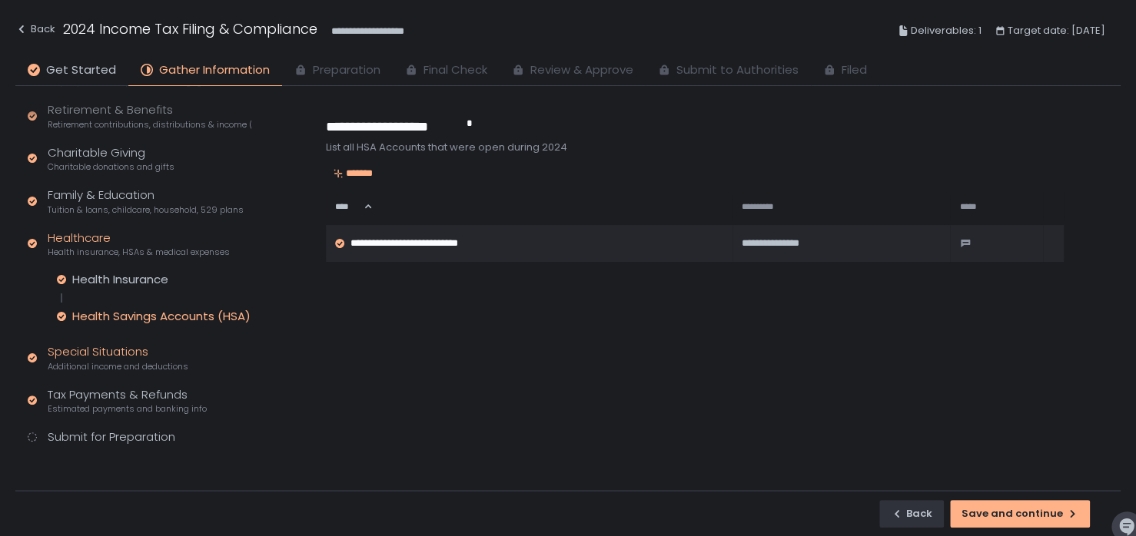
click at [104, 354] on div "Special Situations Additional income and deductions" at bounding box center [118, 357] width 141 height 29
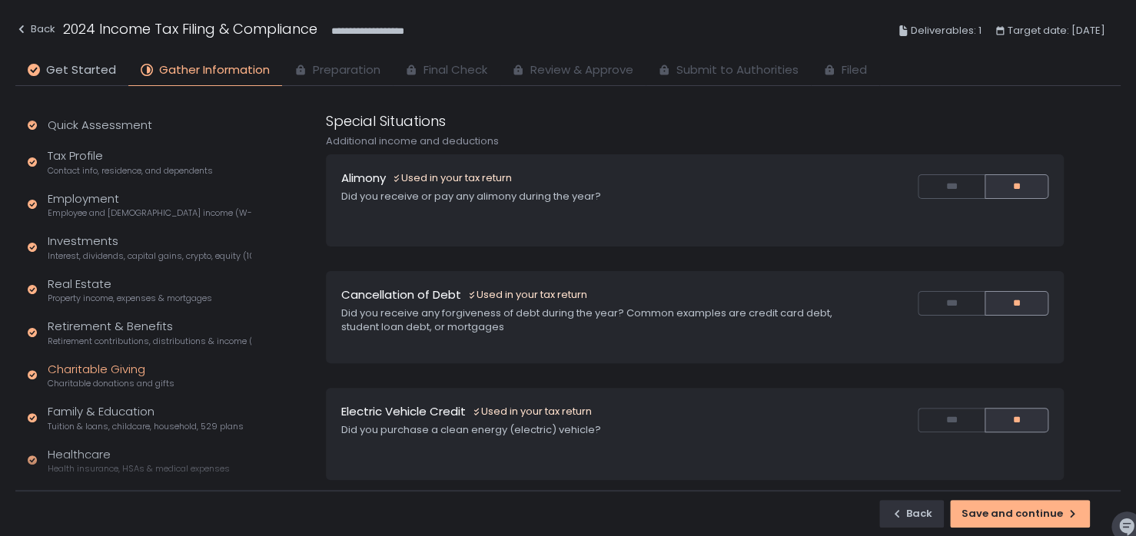
scroll to position [145, 0]
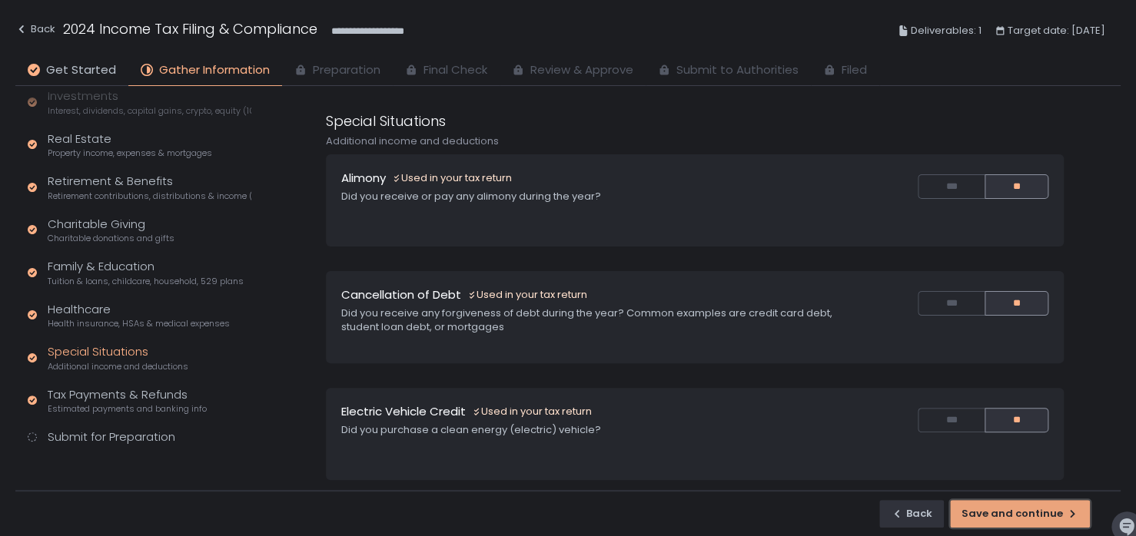
click at [990, 504] on button "Save and continue" at bounding box center [1020, 514] width 140 height 28
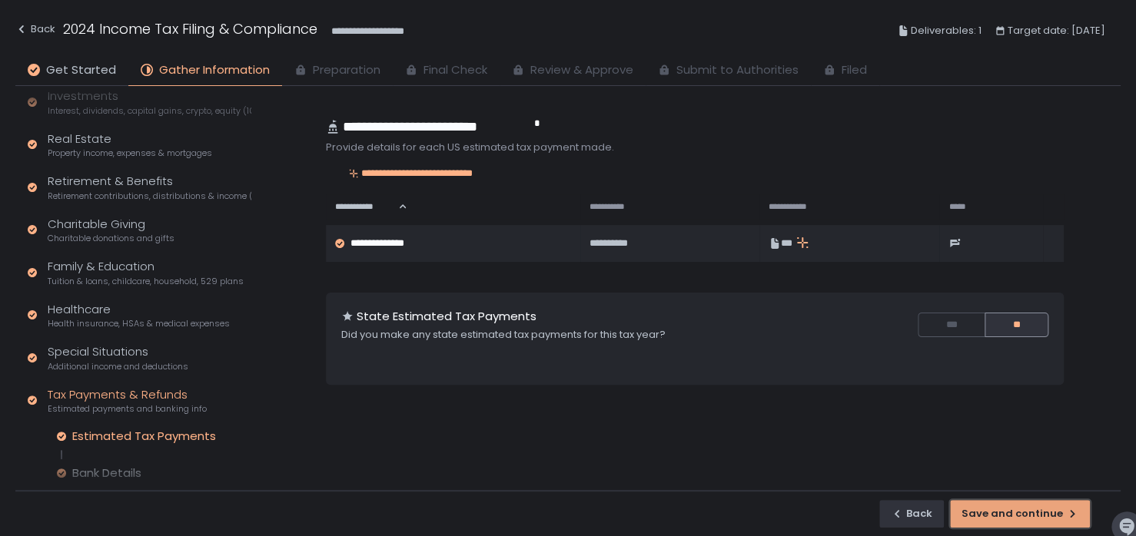
click at [990, 504] on button "Save and continue" at bounding box center [1020, 514] width 140 height 28
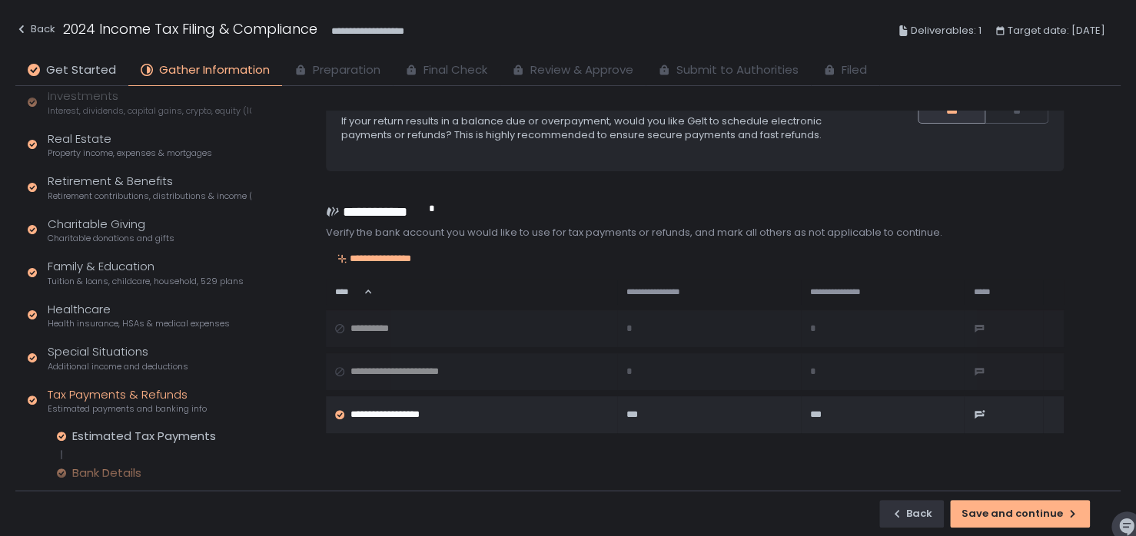
scroll to position [148, 0]
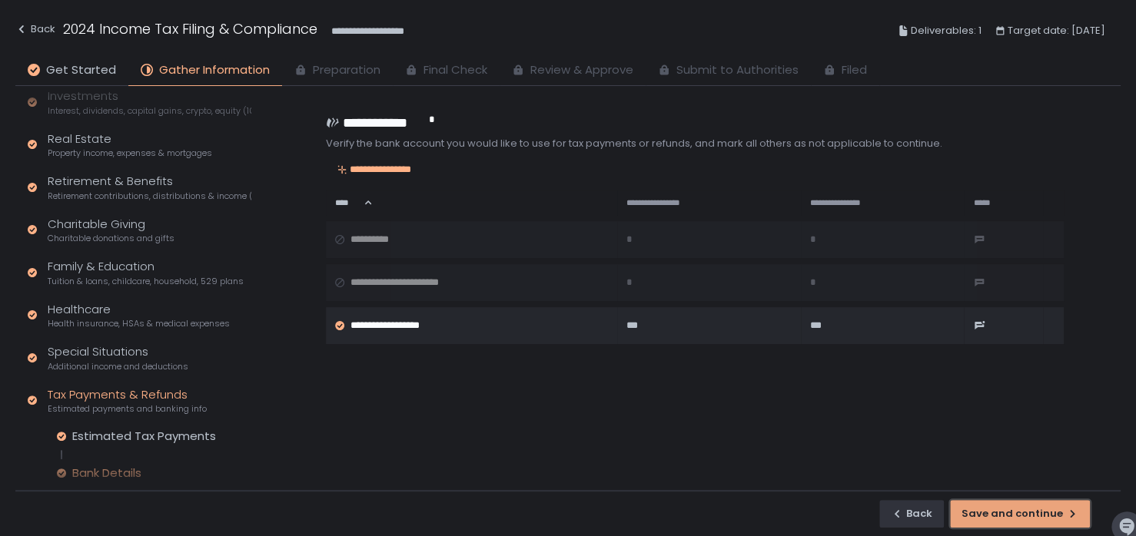
click at [995, 510] on div "Save and continue" at bounding box center [1019, 514] width 117 height 14
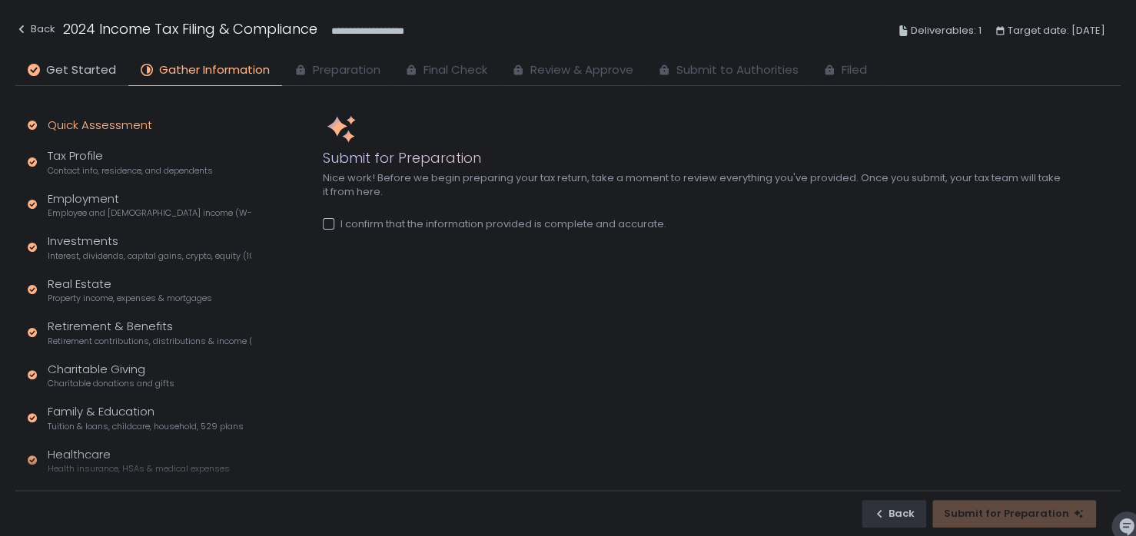
click at [78, 123] on div "Quick Assessment" at bounding box center [100, 126] width 104 height 18
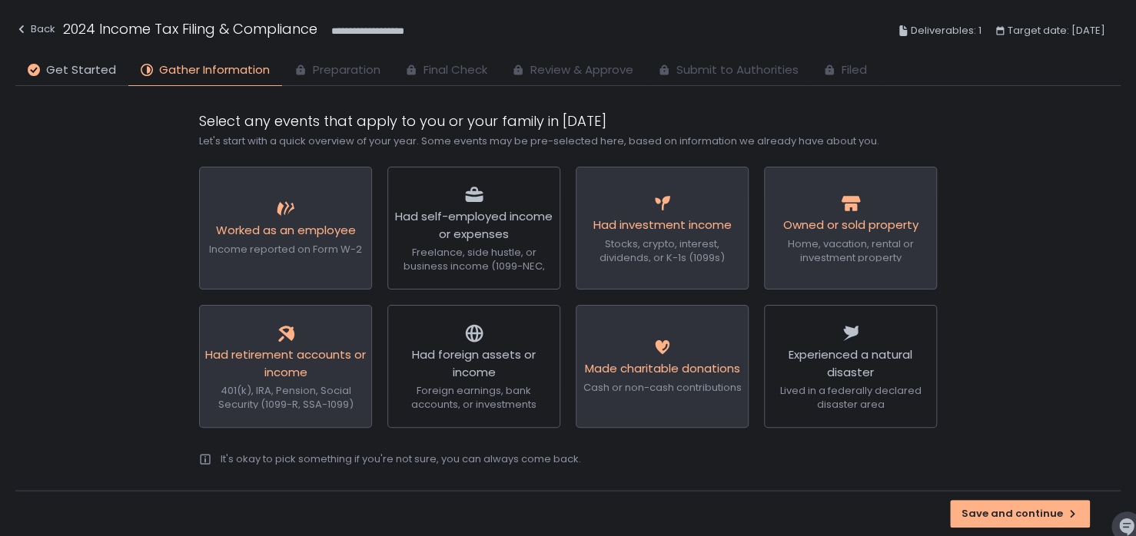
click at [350, 65] on span "Preparation" at bounding box center [347, 70] width 68 height 18
click at [974, 508] on div "Save and continue" at bounding box center [1019, 514] width 117 height 14
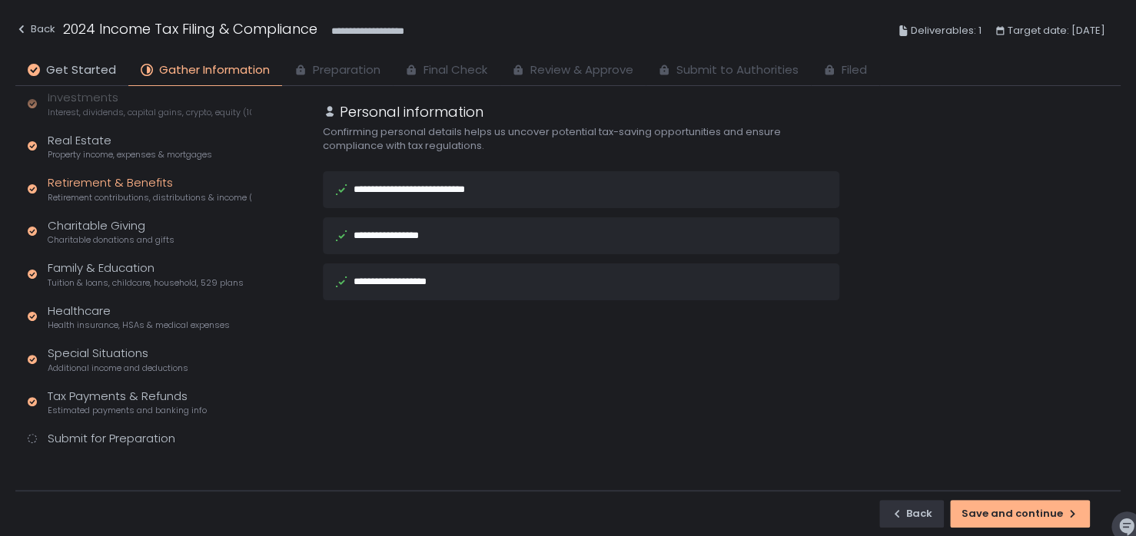
scroll to position [289, 0]
click at [87, 179] on div "Retirement & Benefits Retirement contributions, distributions & income (1099-R,…" at bounding box center [150, 188] width 204 height 29
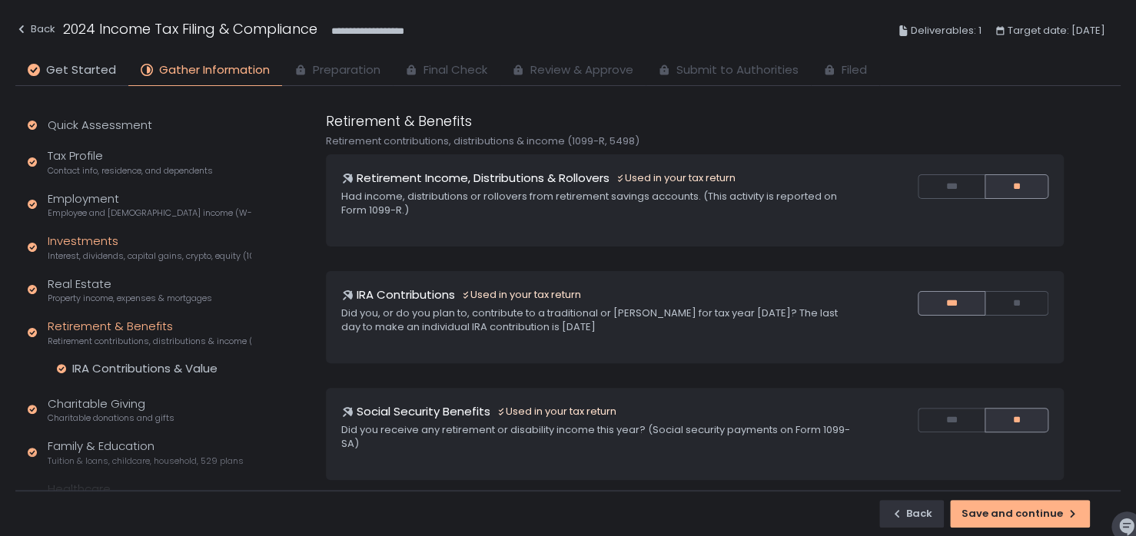
click at [83, 244] on div "Investments Interest, dividends, capital gains, crypto, equity (1099s, K-1s)" at bounding box center [150, 247] width 204 height 29
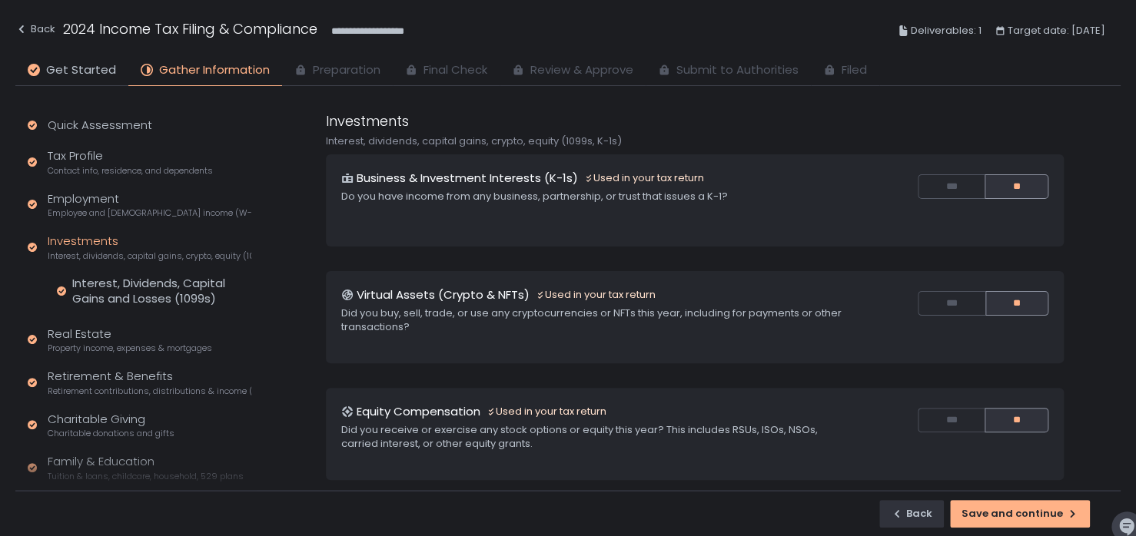
click at [411, 174] on h1 "Business & Investment Interests (K-1s)" at bounding box center [467, 179] width 221 height 18
